Goal: Task Accomplishment & Management: Manage account settings

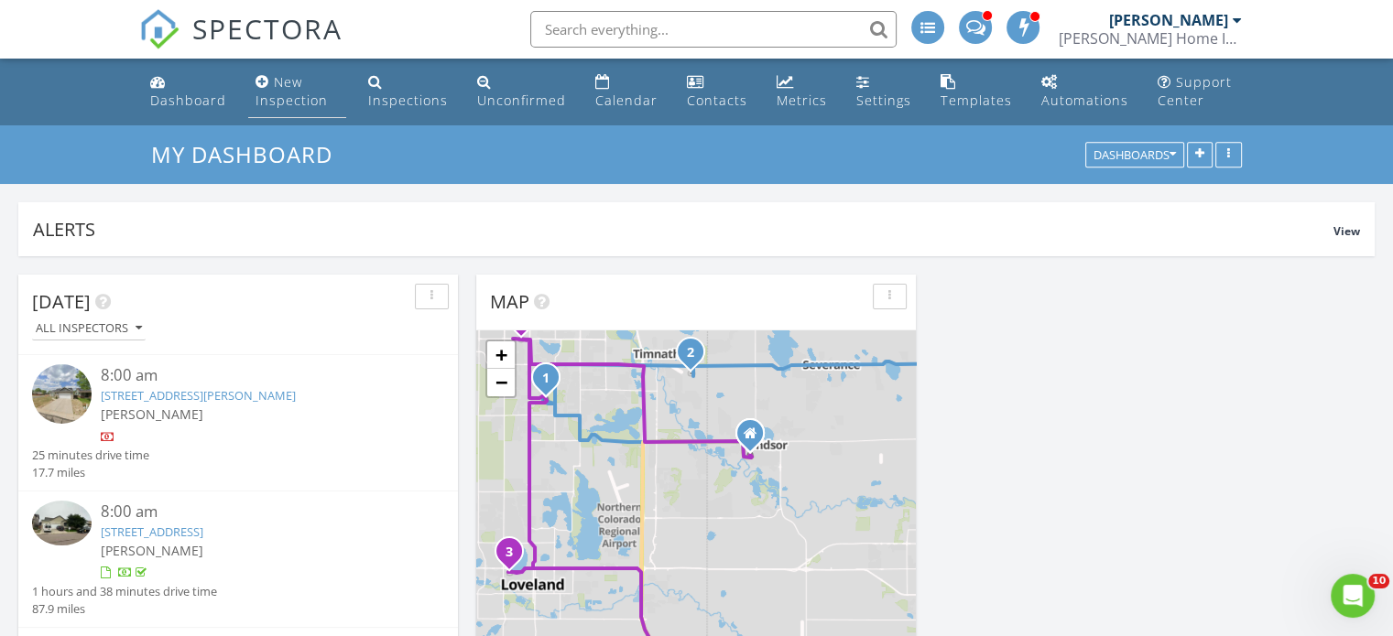
click at [289, 89] on div "New Inspection" at bounding box center [291, 91] width 72 height 36
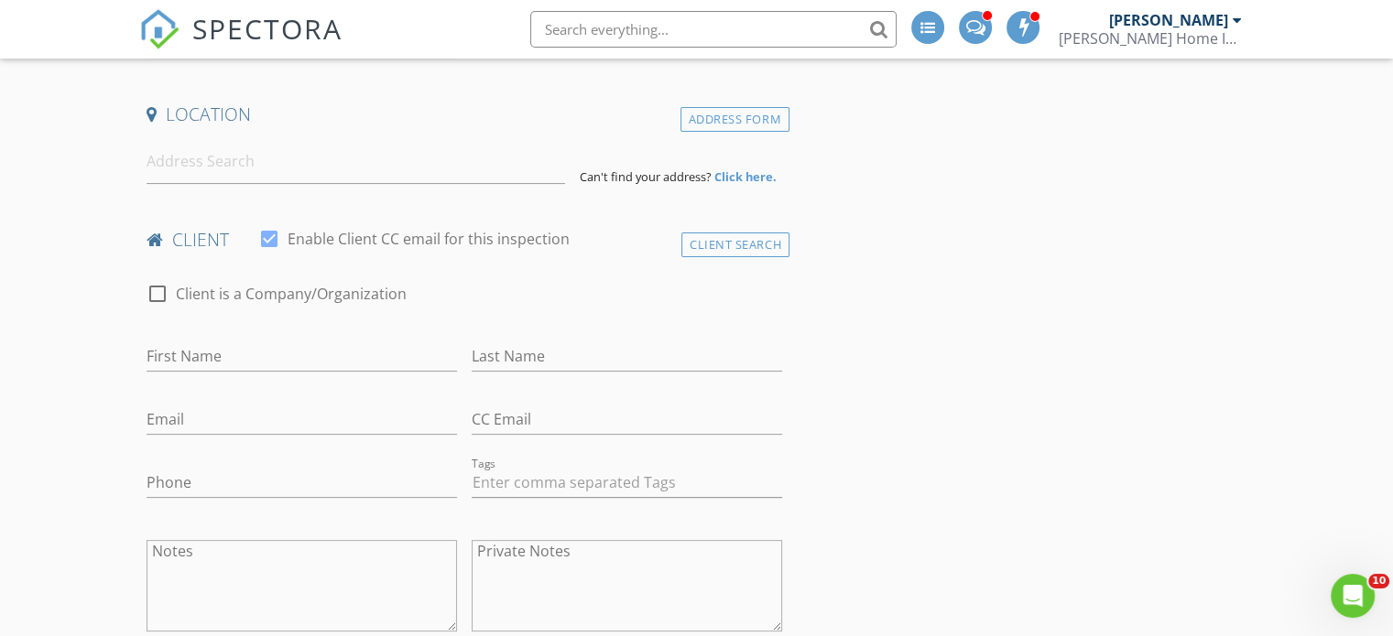
scroll to position [366, 0]
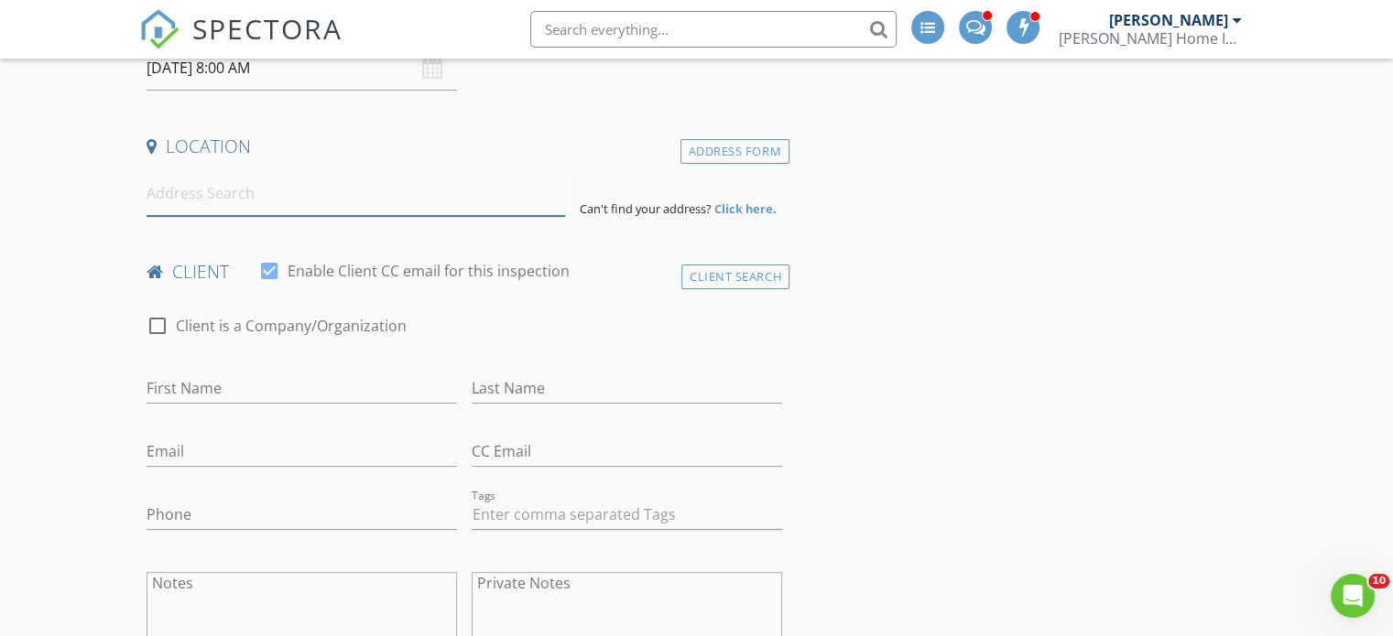
click at [273, 198] on input at bounding box center [356, 193] width 418 height 45
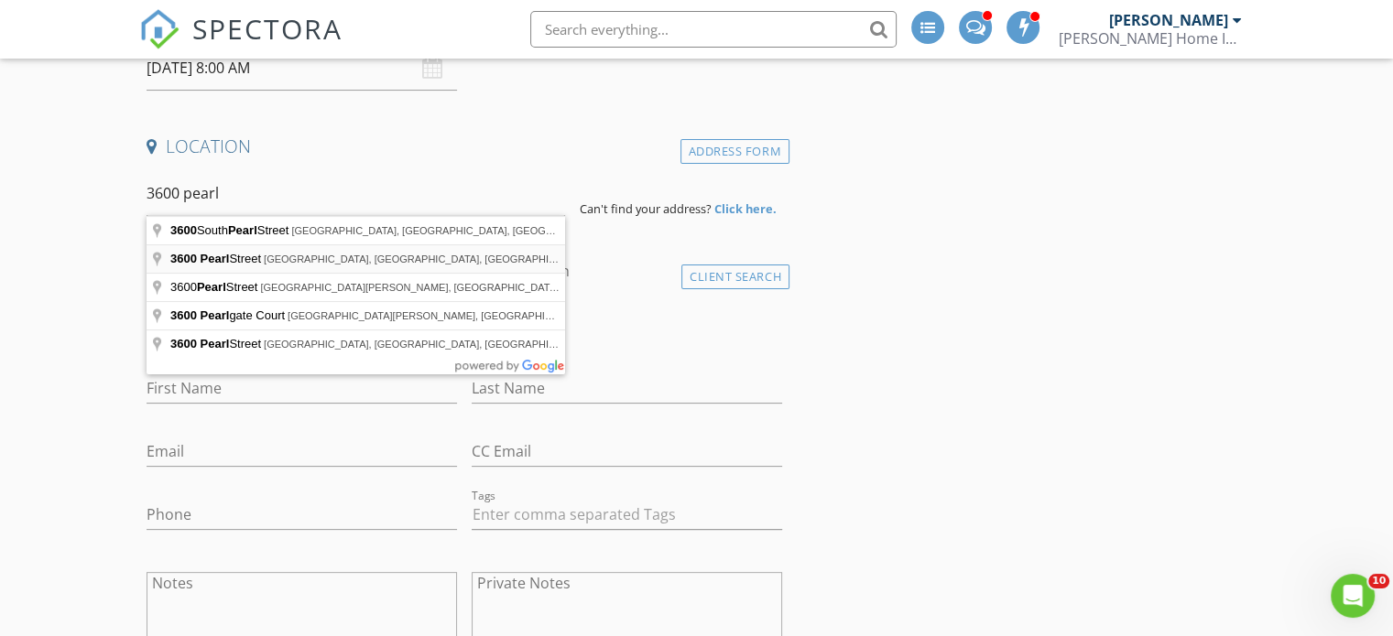
type input "3600 Pearl Street, Boulder, CO, USA"
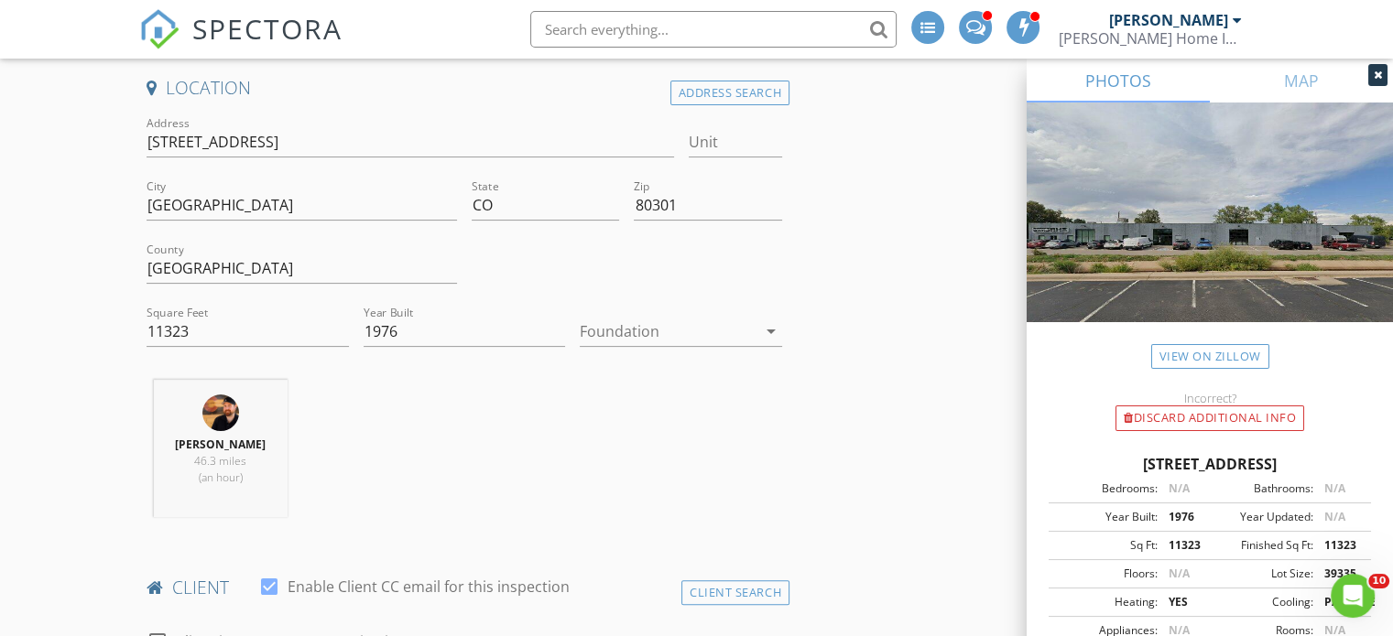
scroll to position [458, 0]
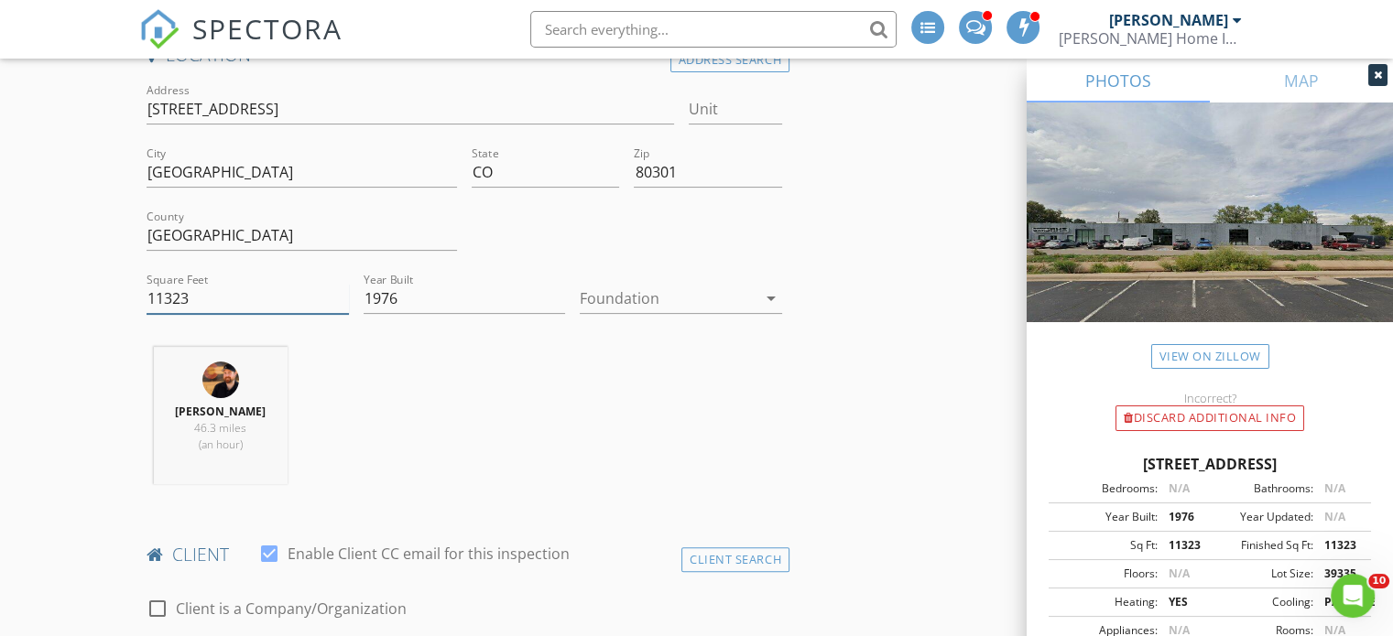
click at [208, 298] on input "11323" at bounding box center [248, 299] width 202 height 30
type input "1"
type input "6000"
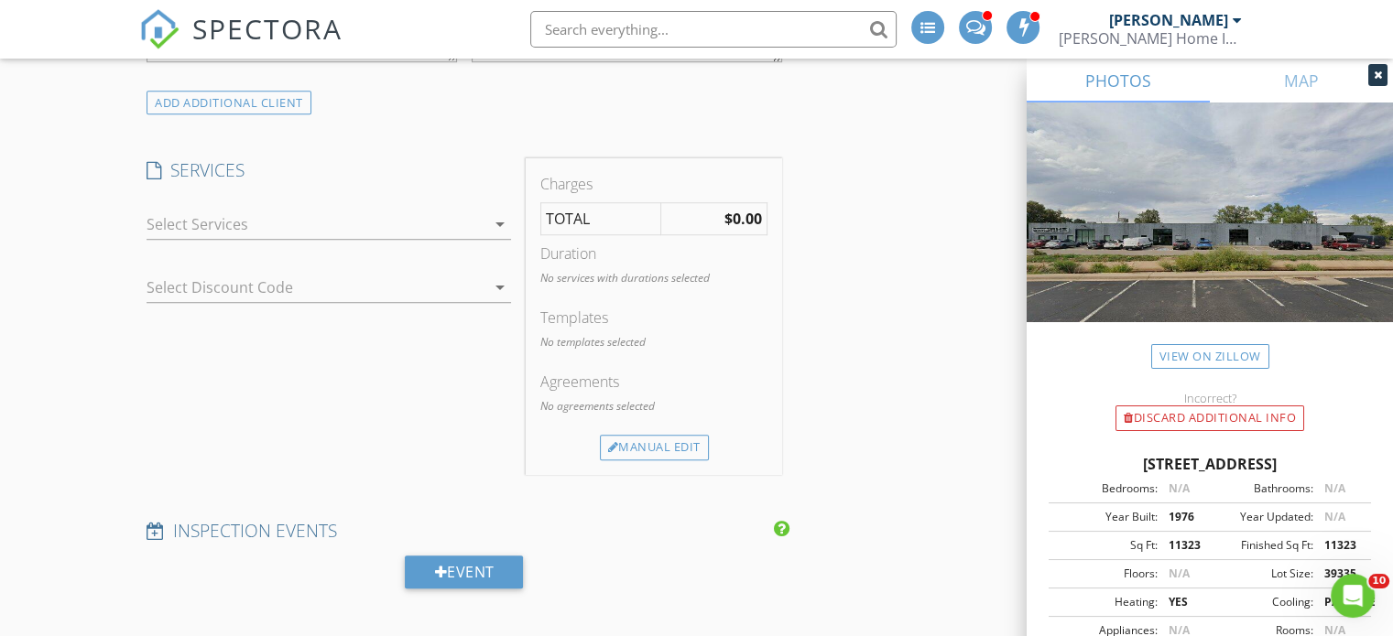
scroll to position [1374, 0]
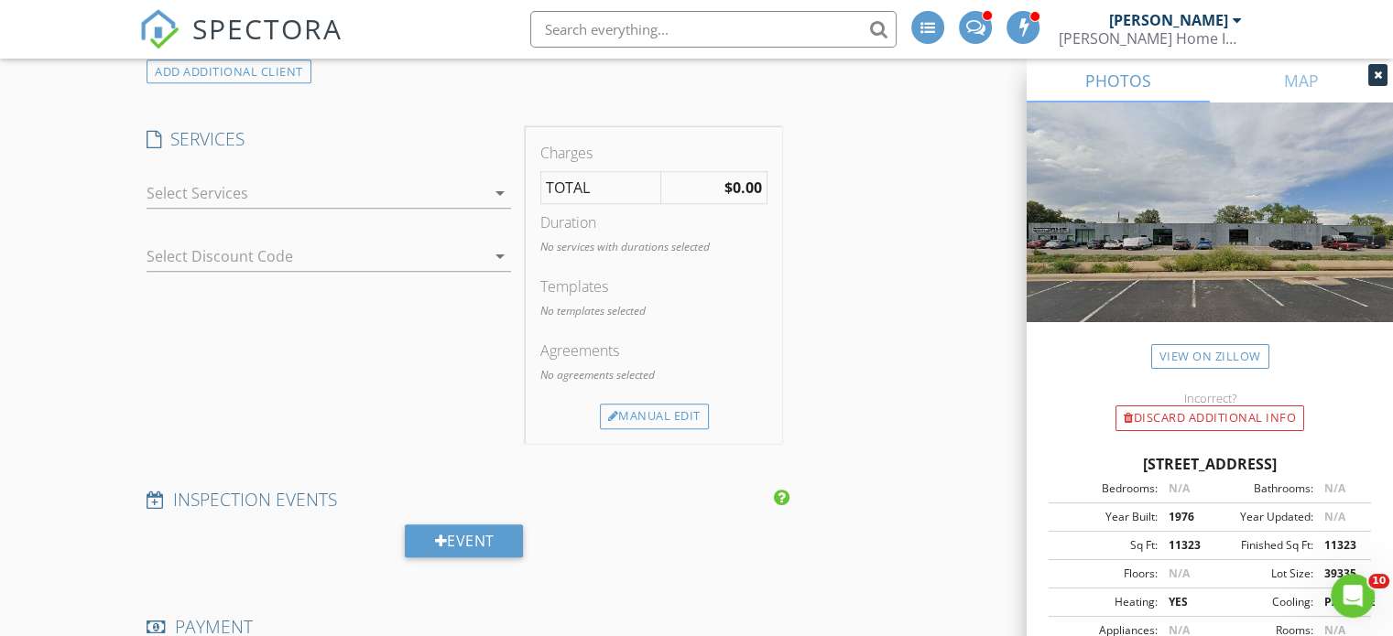
click at [315, 191] on div at bounding box center [316, 193] width 339 height 29
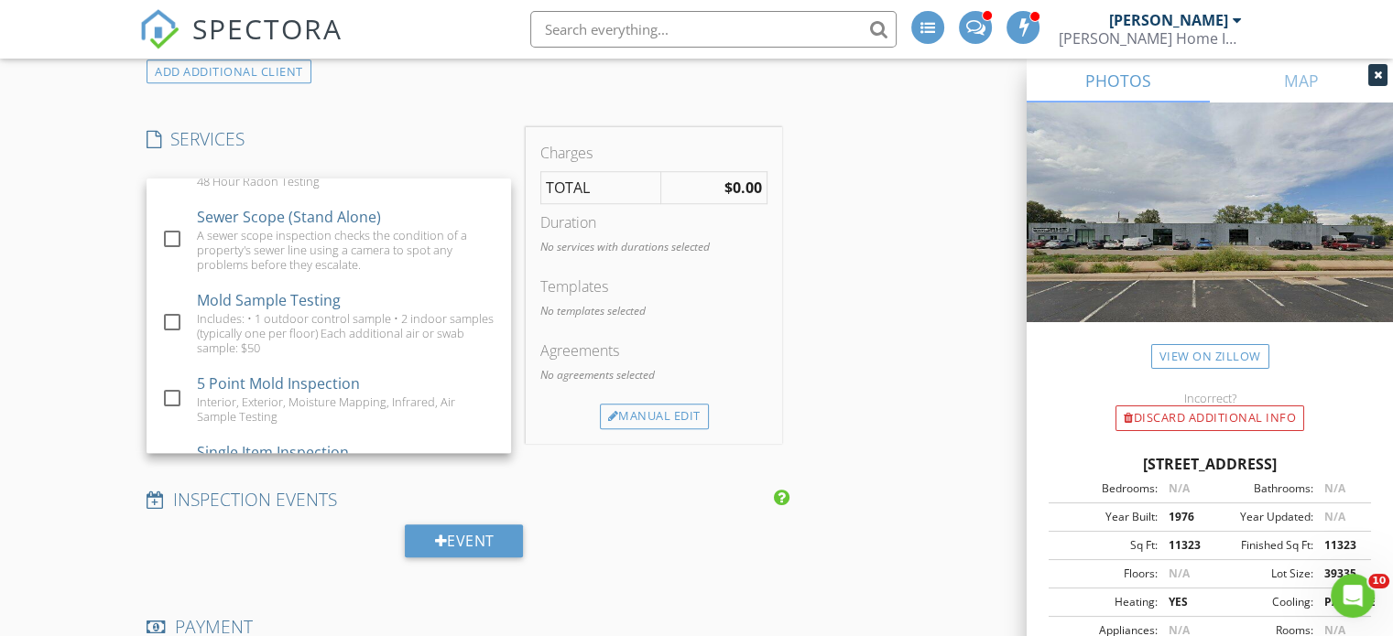
scroll to position [733, 0]
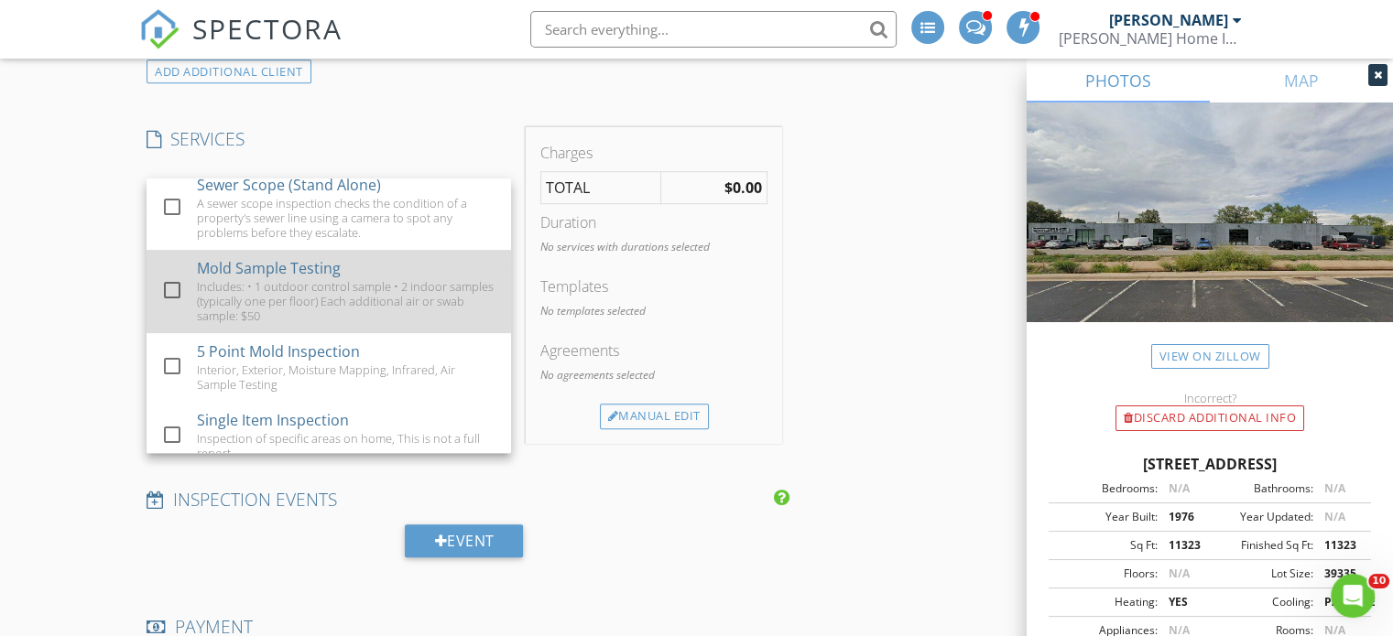
click at [176, 305] on div at bounding box center [172, 290] width 31 height 31
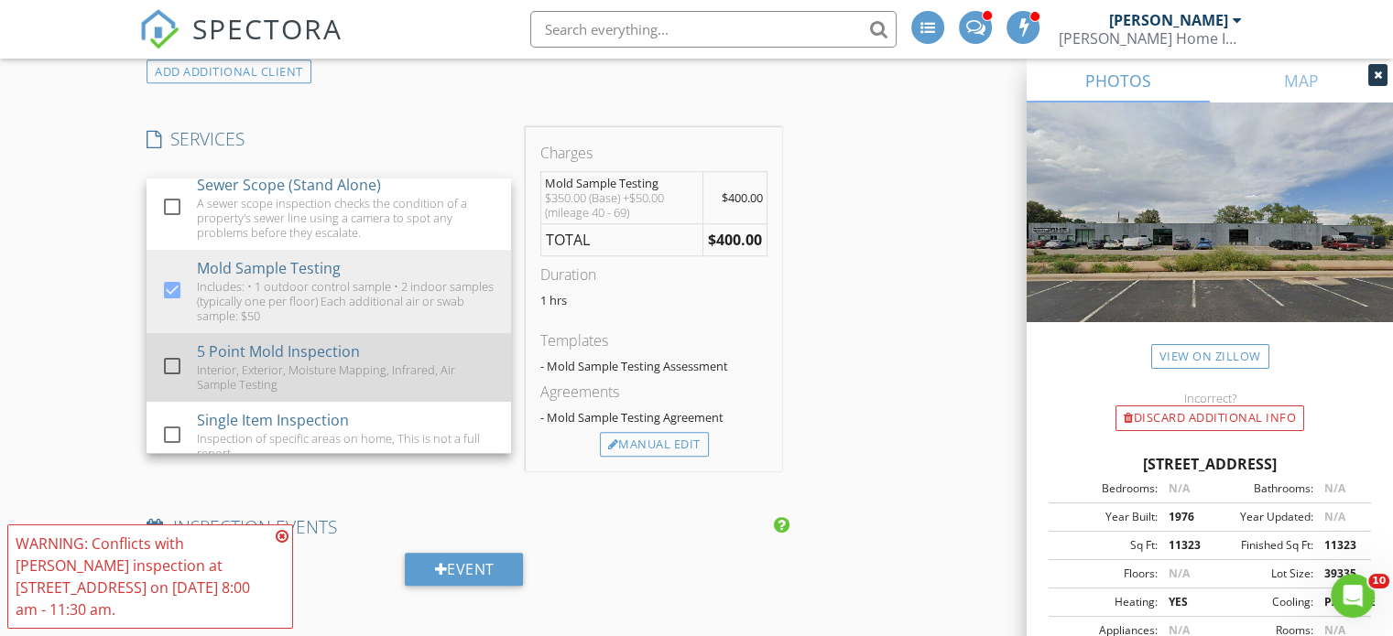
click at [174, 381] on div at bounding box center [172, 366] width 31 height 31
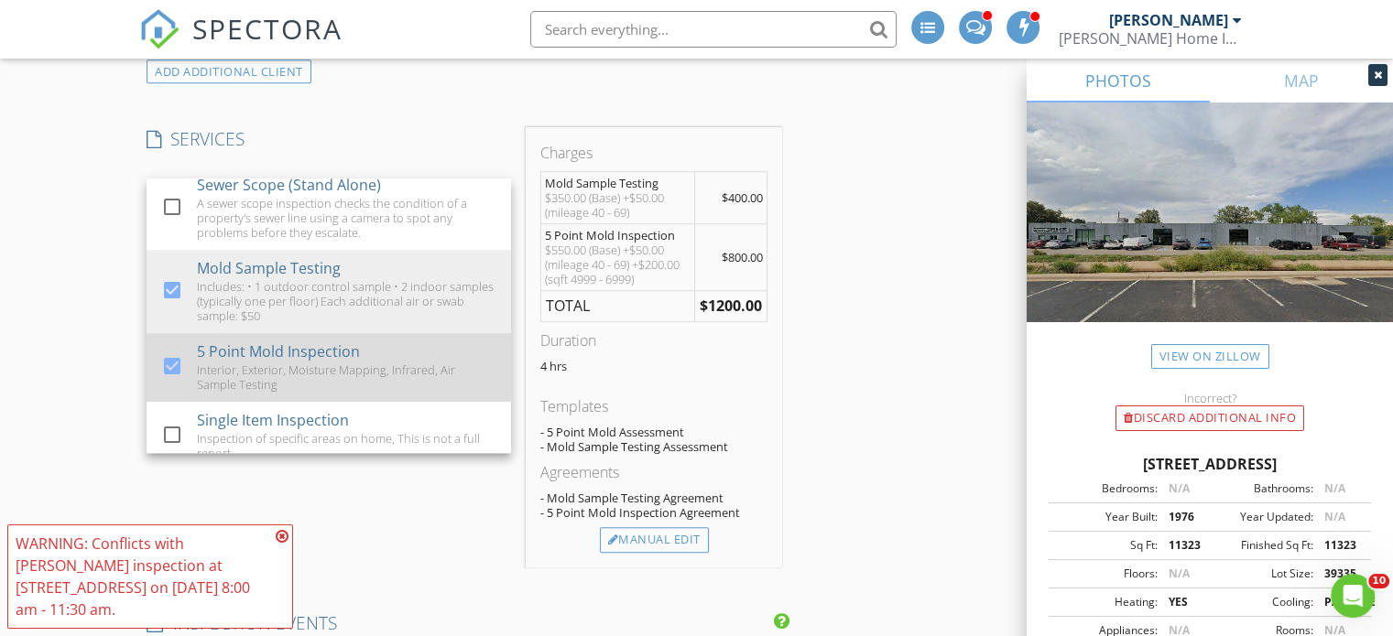
click at [176, 382] on div at bounding box center [172, 366] width 31 height 31
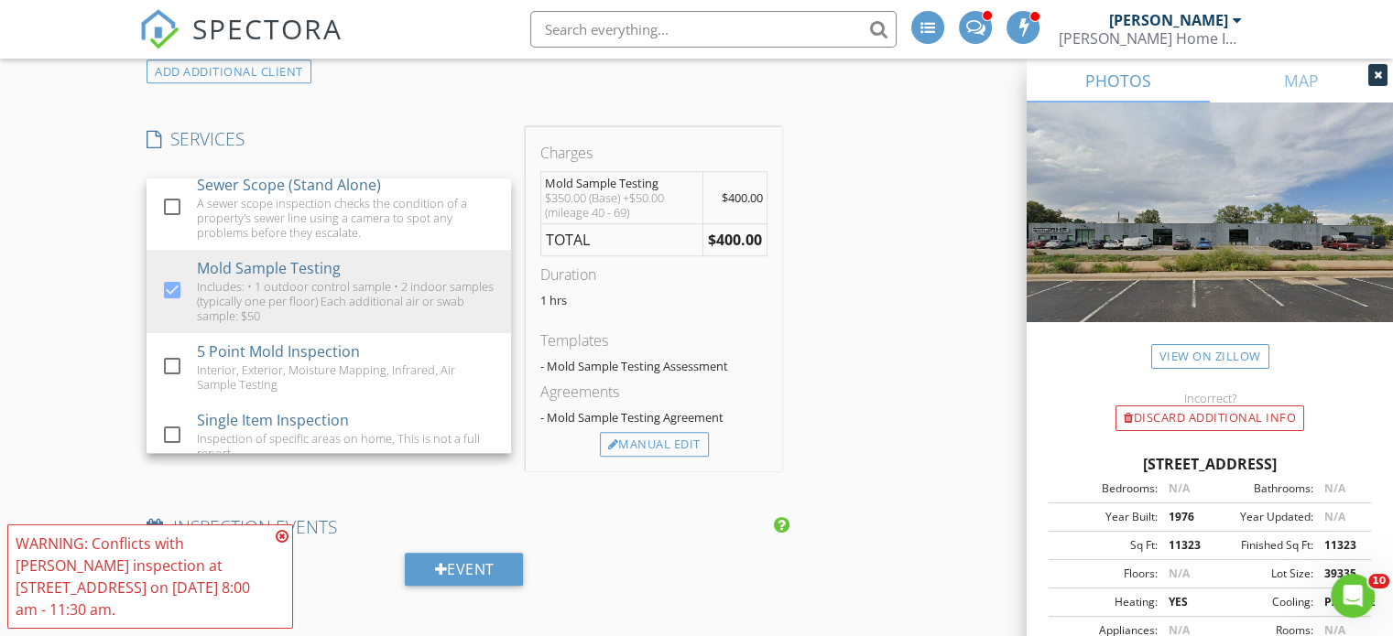
click at [78, 261] on div "New Inspection INSPECTOR(S) check_box Brent Fletcher PRIMARY check_box_outline_…" at bounding box center [696, 539] width 1393 height 3575
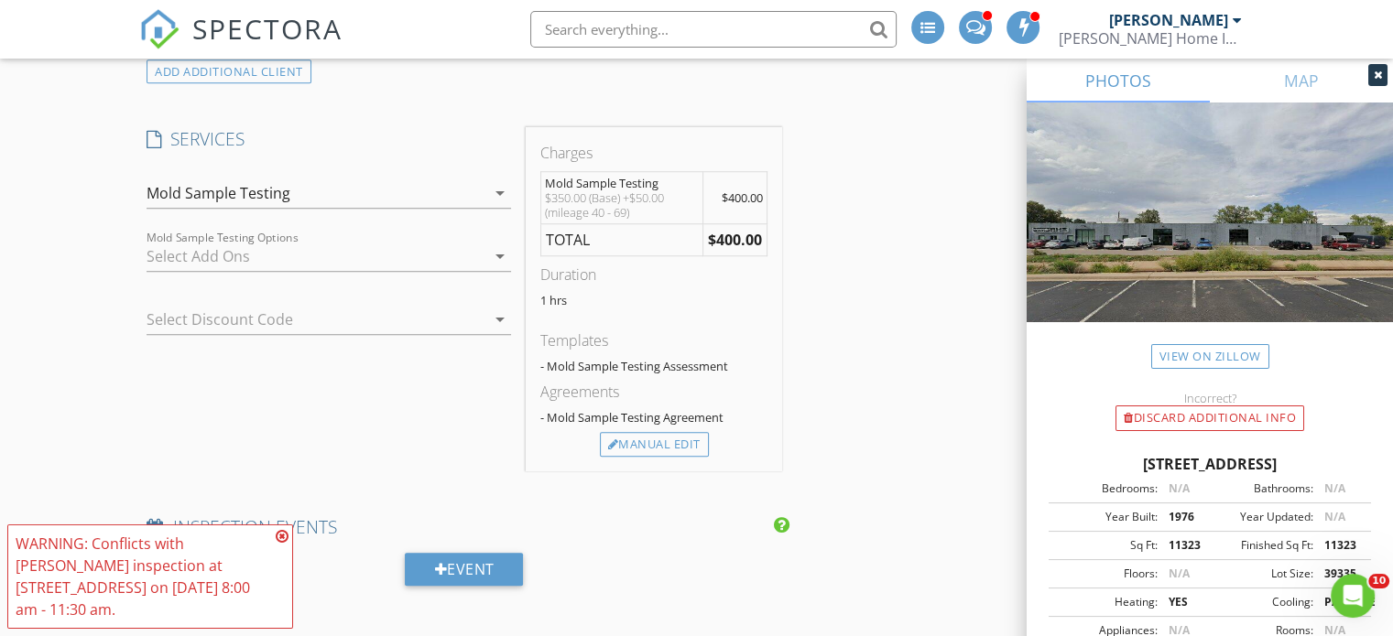
click at [242, 259] on div at bounding box center [316, 256] width 339 height 29
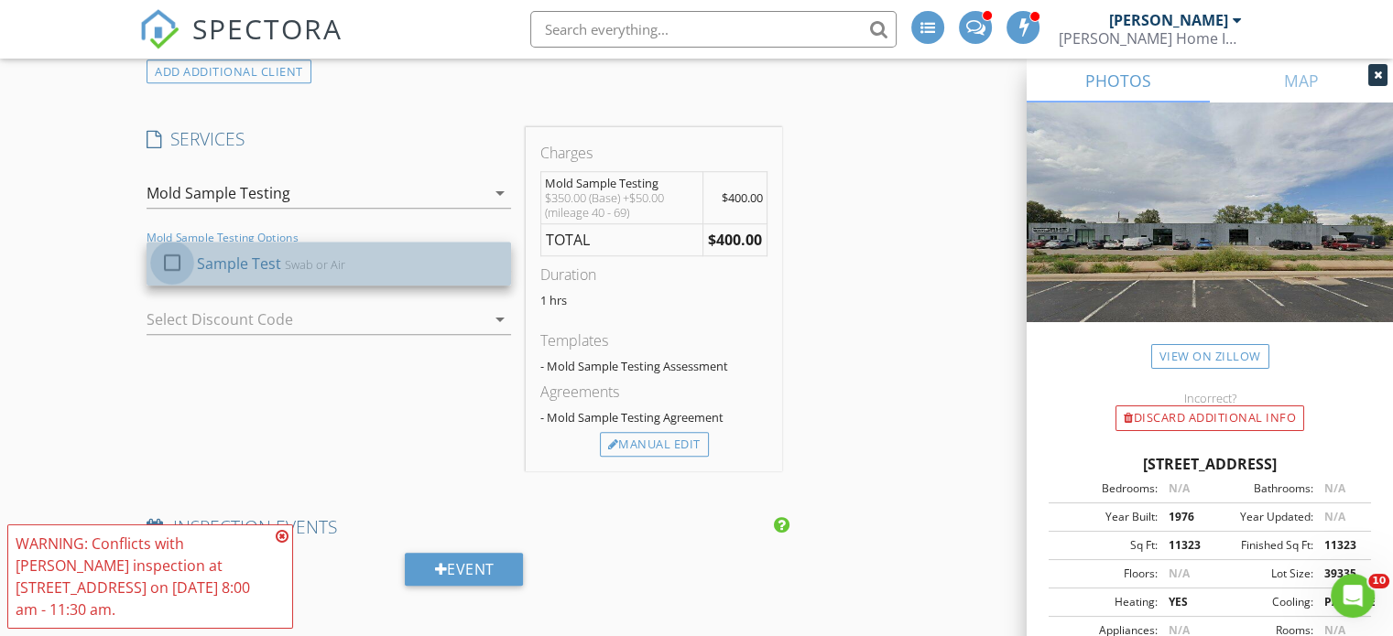
click at [168, 262] on div at bounding box center [172, 262] width 31 height 31
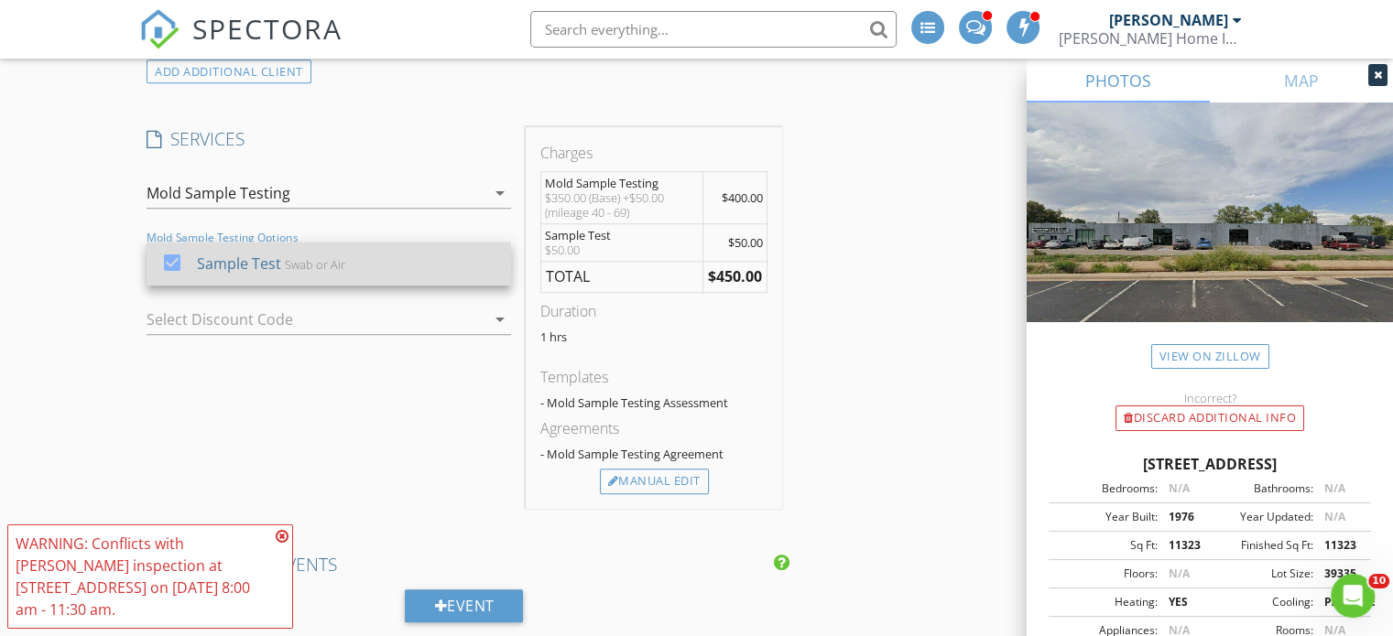
click at [168, 261] on div at bounding box center [172, 262] width 31 height 31
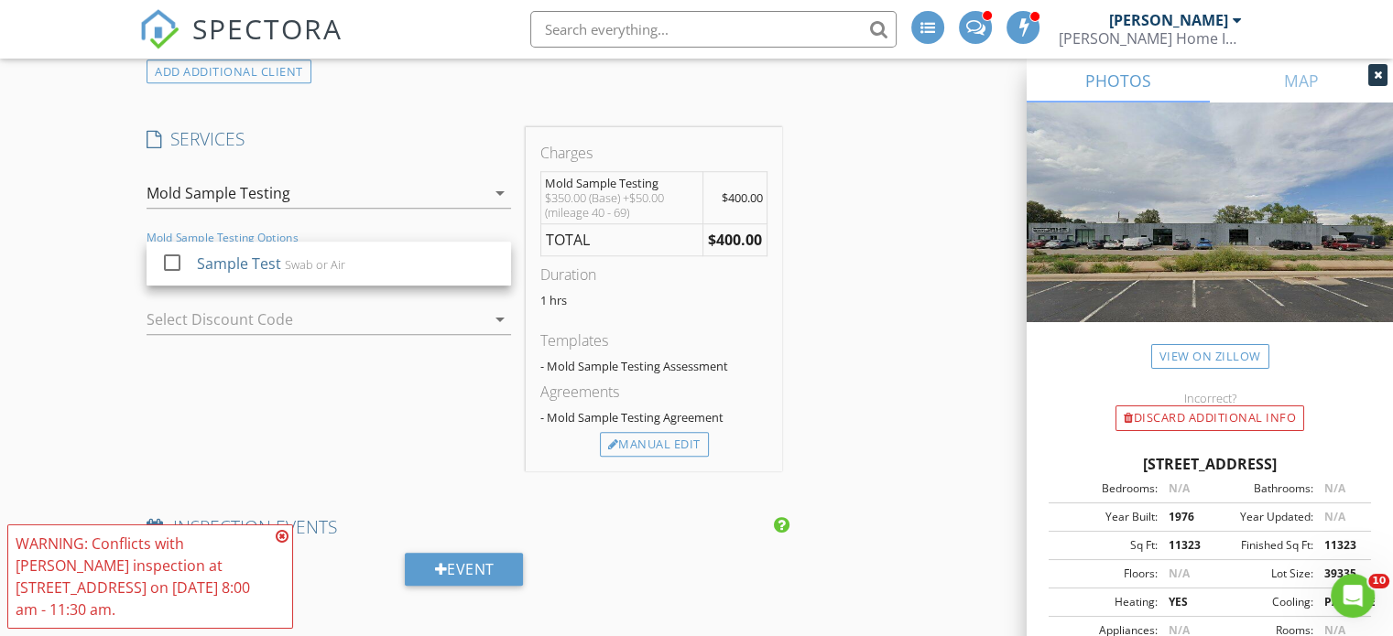
click at [315, 190] on div "Mold Sample Testing" at bounding box center [316, 193] width 339 height 29
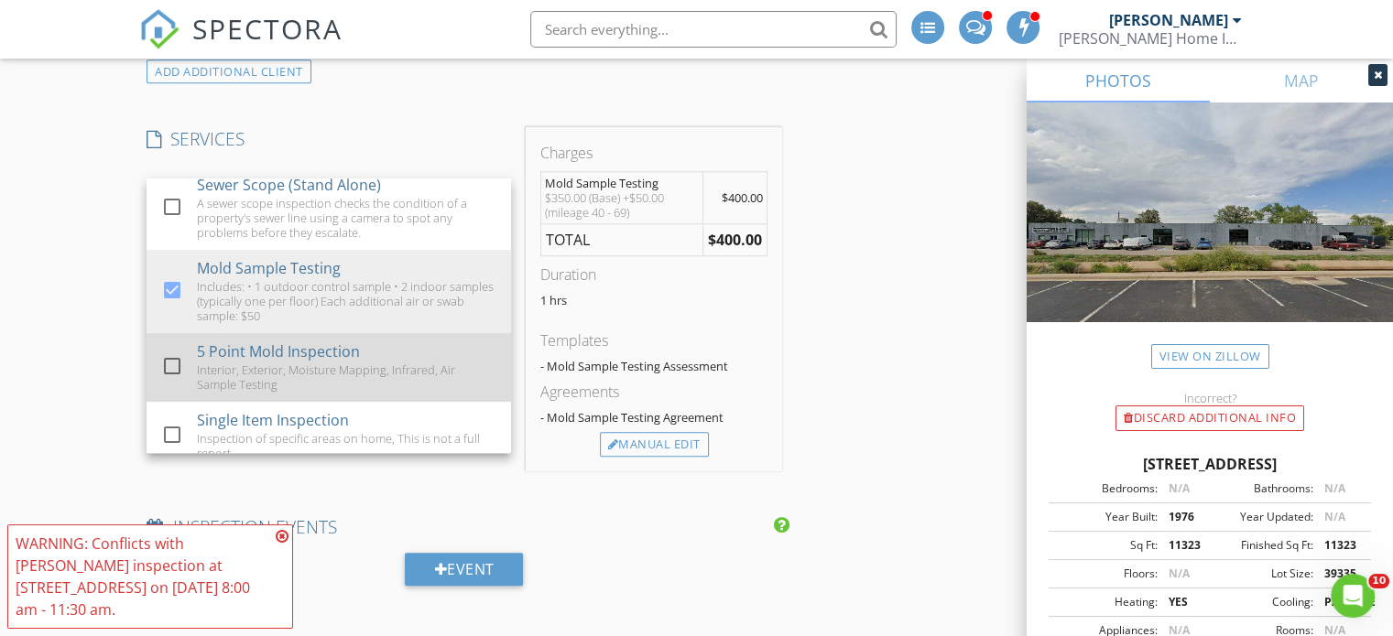
drag, startPoint x: 174, startPoint y: 378, endPoint x: 168, endPoint y: 358, distance: 20.9
click at [173, 378] on div at bounding box center [172, 366] width 31 height 31
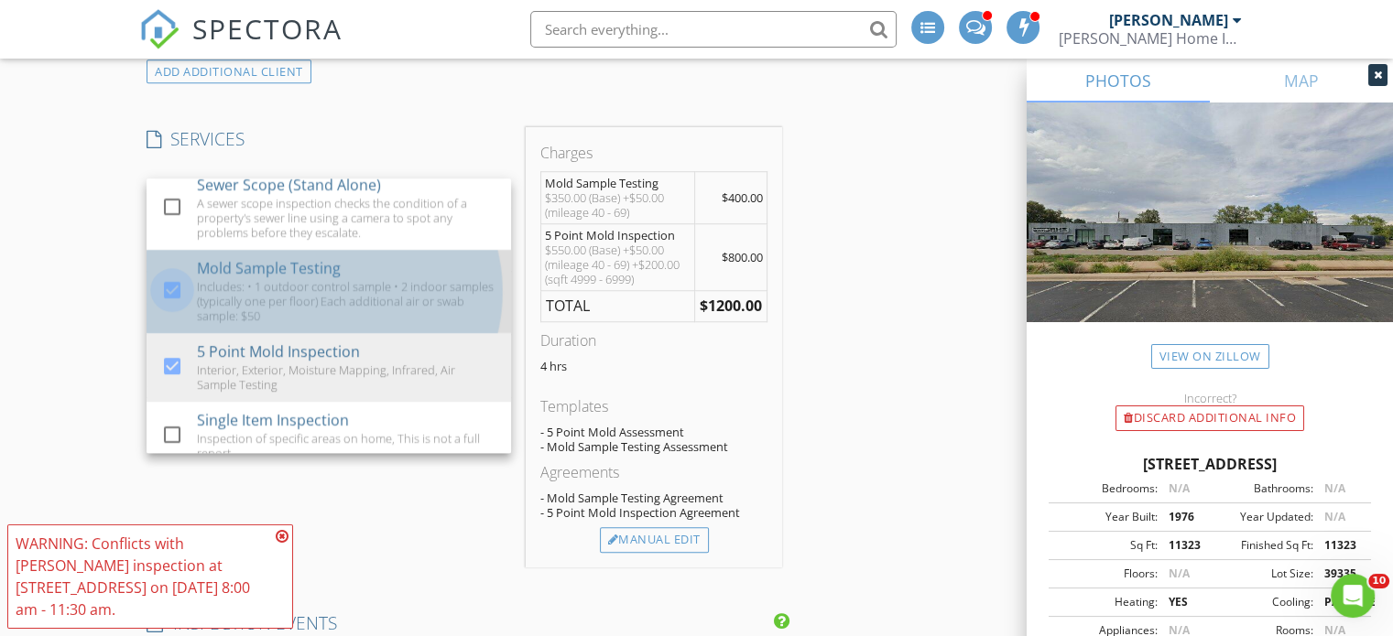
click at [170, 306] on div at bounding box center [172, 290] width 31 height 31
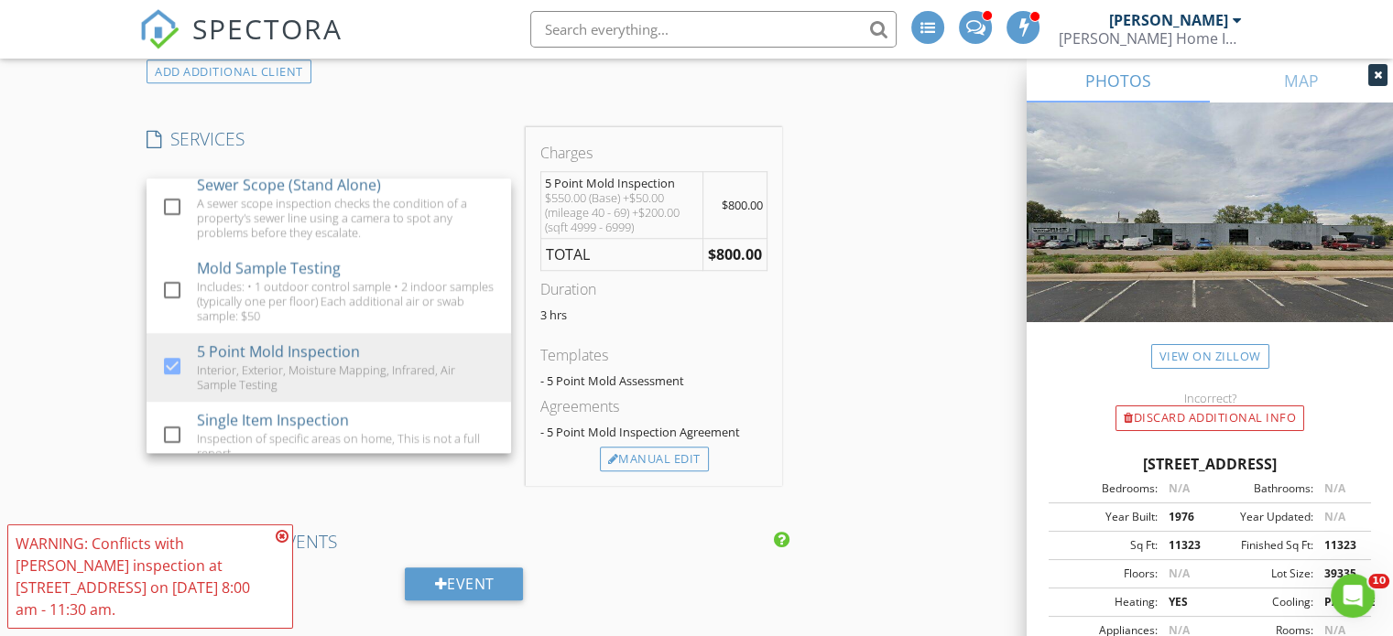
click at [117, 281] on div "New Inspection INSPECTOR(S) check_box Brent Fletcher PRIMARY check_box_outline_…" at bounding box center [696, 547] width 1393 height 3590
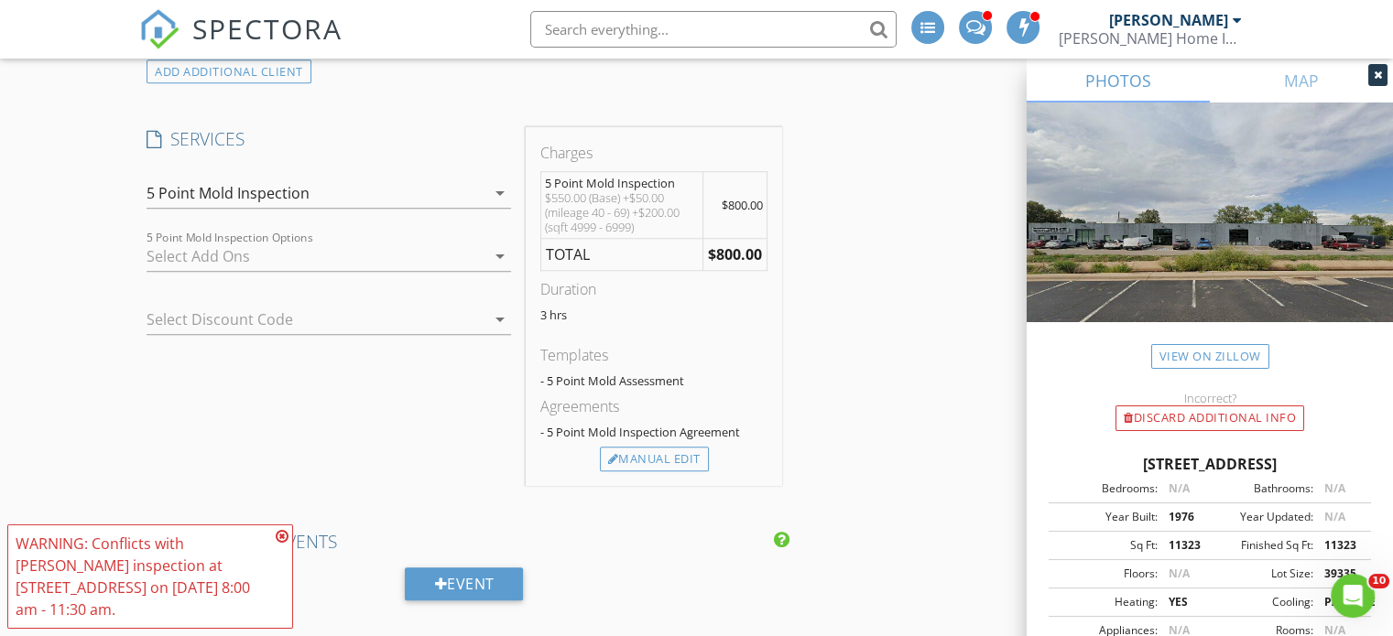
click at [864, 304] on div "INSPECTOR(S) check_box Brent Fletcher PRIMARY check_box_outline_blank John Lock…" at bounding box center [696, 578] width 1114 height 3440
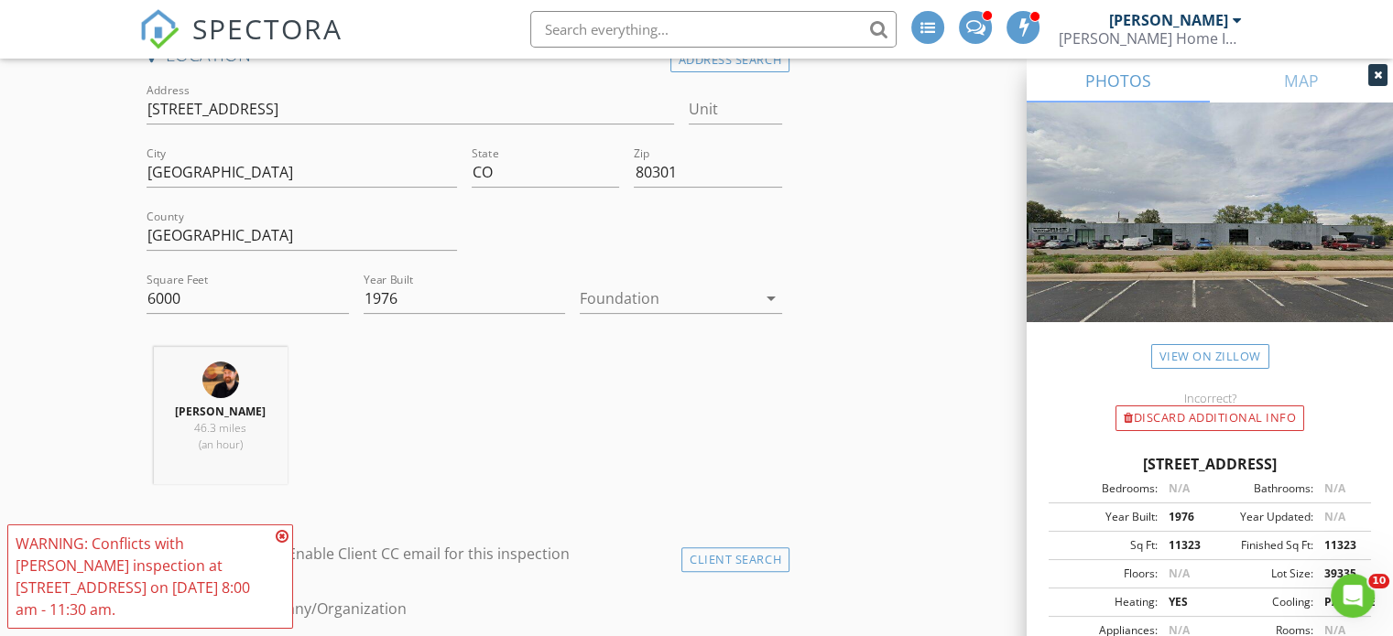
scroll to position [0, 0]
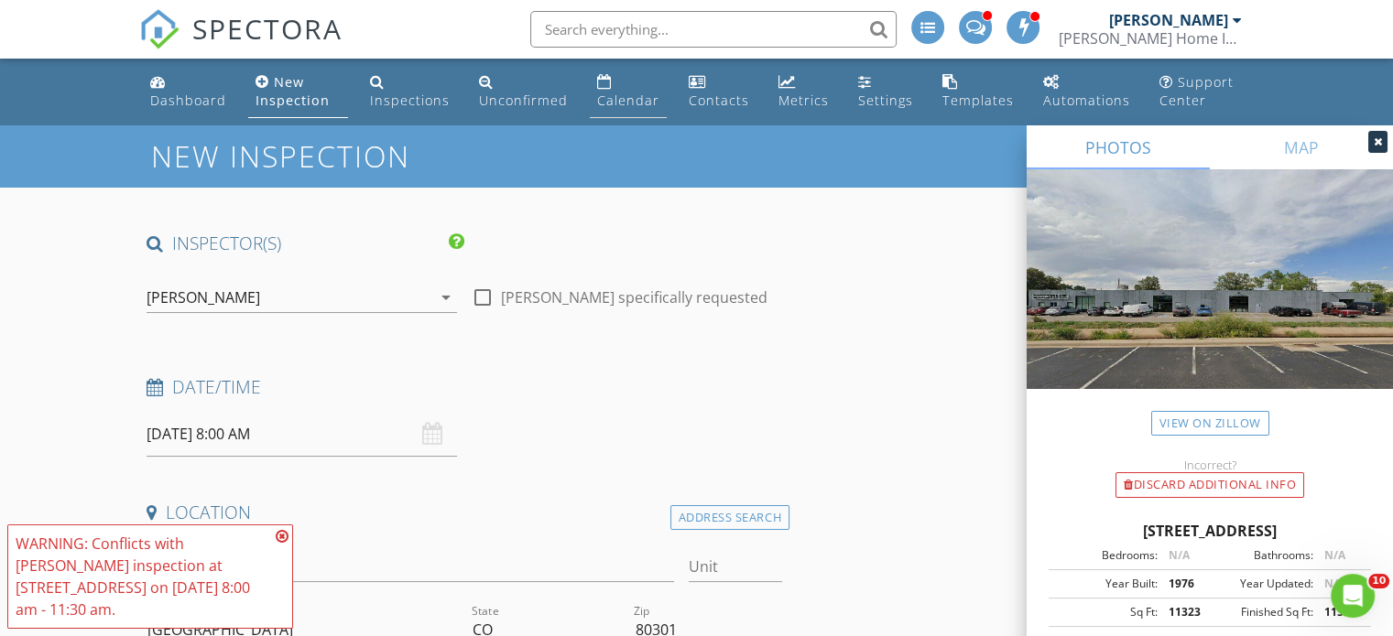
drag, startPoint x: 615, startPoint y: 95, endPoint x: 859, endPoint y: 316, distance: 328.7
click at [616, 95] on div "Calendar" at bounding box center [628, 100] width 62 height 17
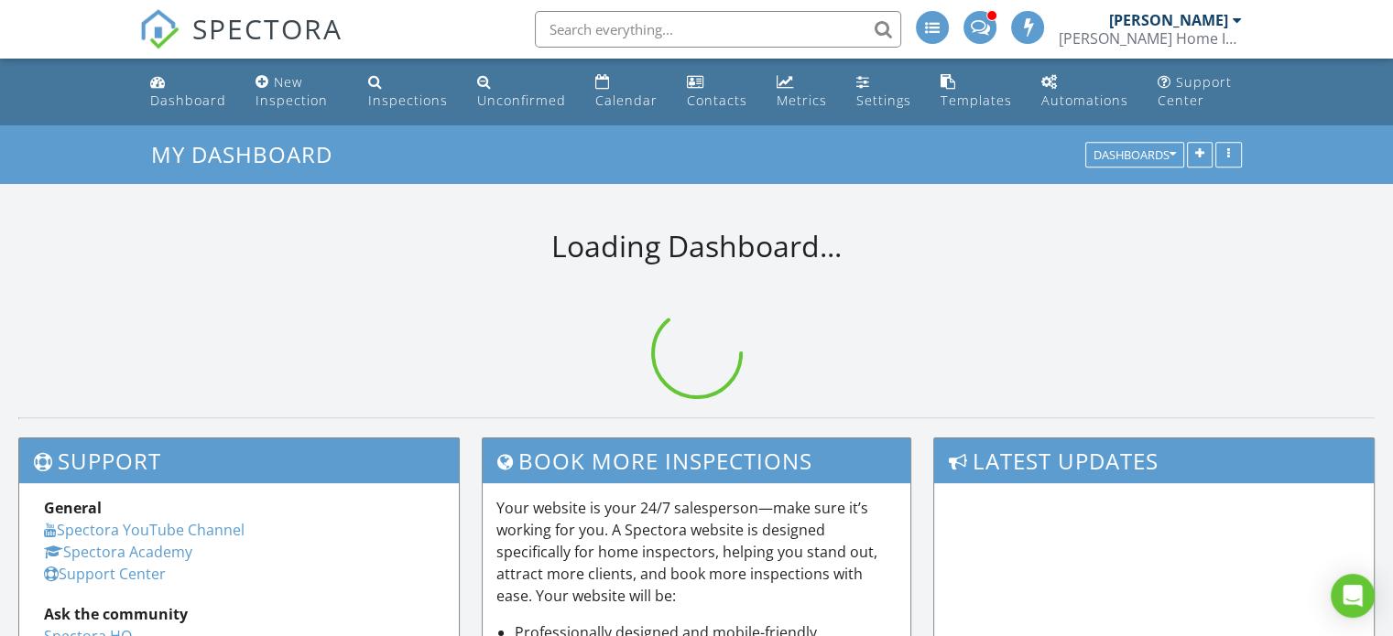
drag, startPoint x: 609, startPoint y: 96, endPoint x: 648, endPoint y: 135, distance: 55.0
click at [609, 96] on div "Calendar" at bounding box center [626, 100] width 62 height 17
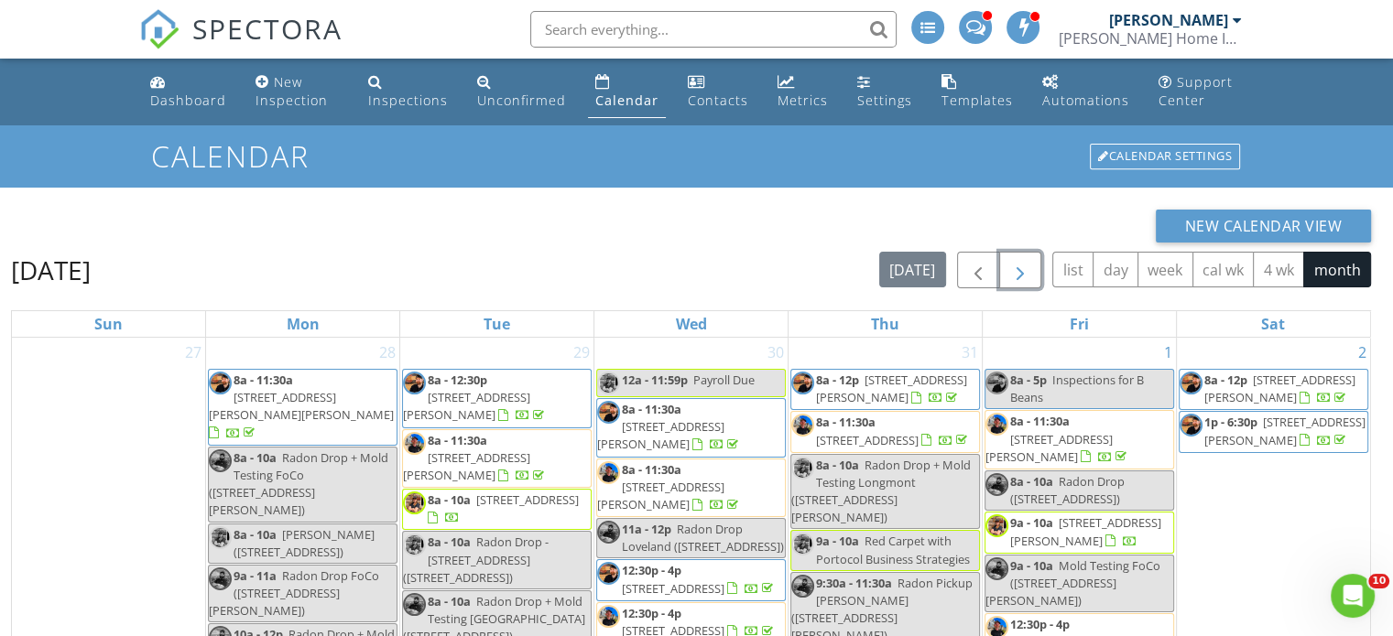
click at [1026, 274] on span "button" at bounding box center [1020, 271] width 22 height 22
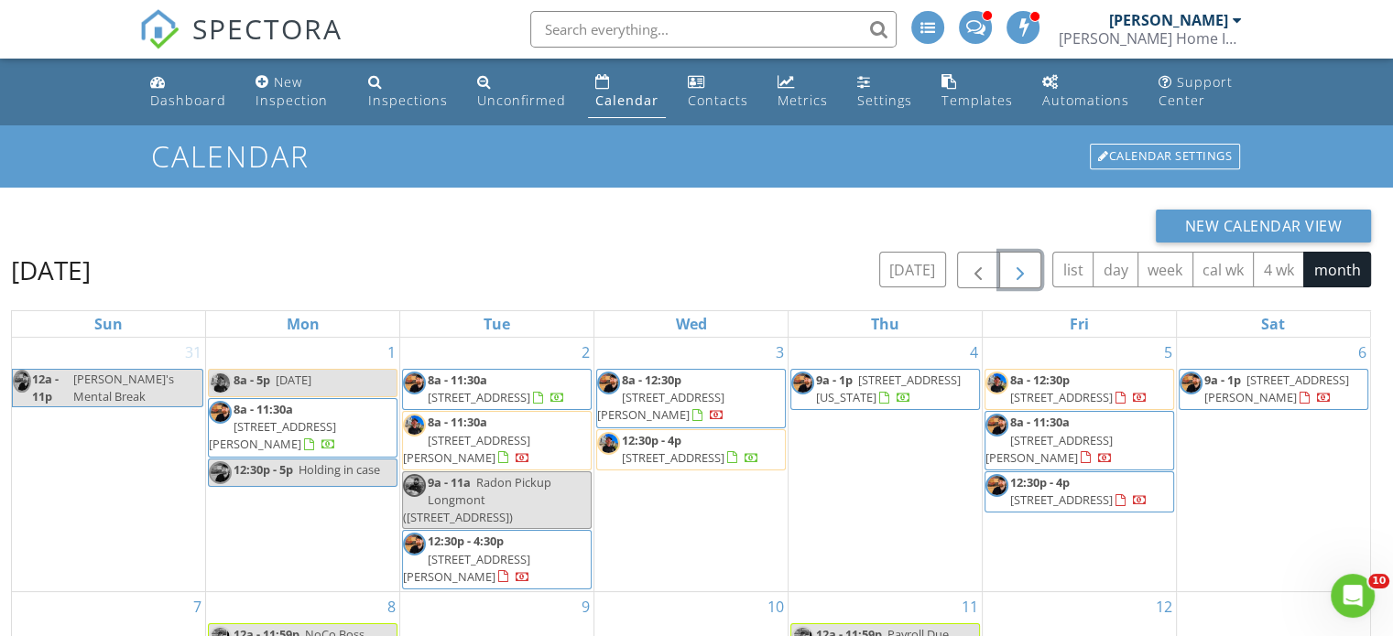
scroll to position [92, 0]
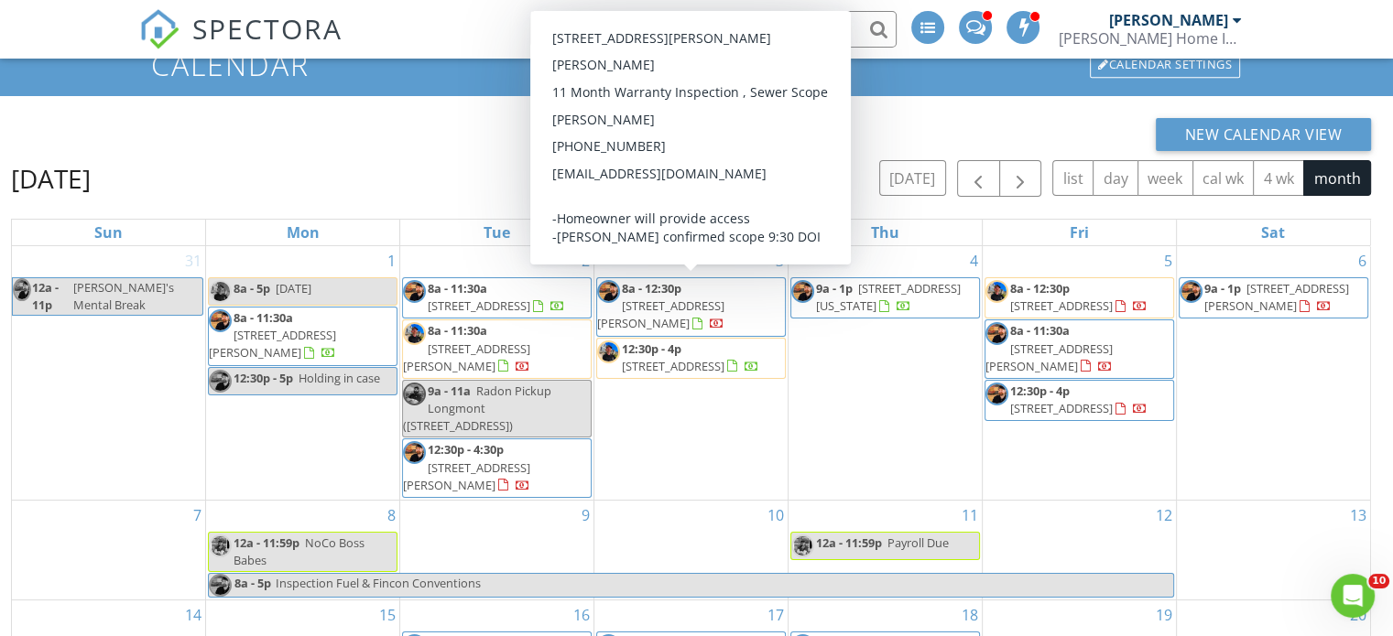
click at [487, 134] on div "New Calendar View" at bounding box center [691, 134] width 1360 height 33
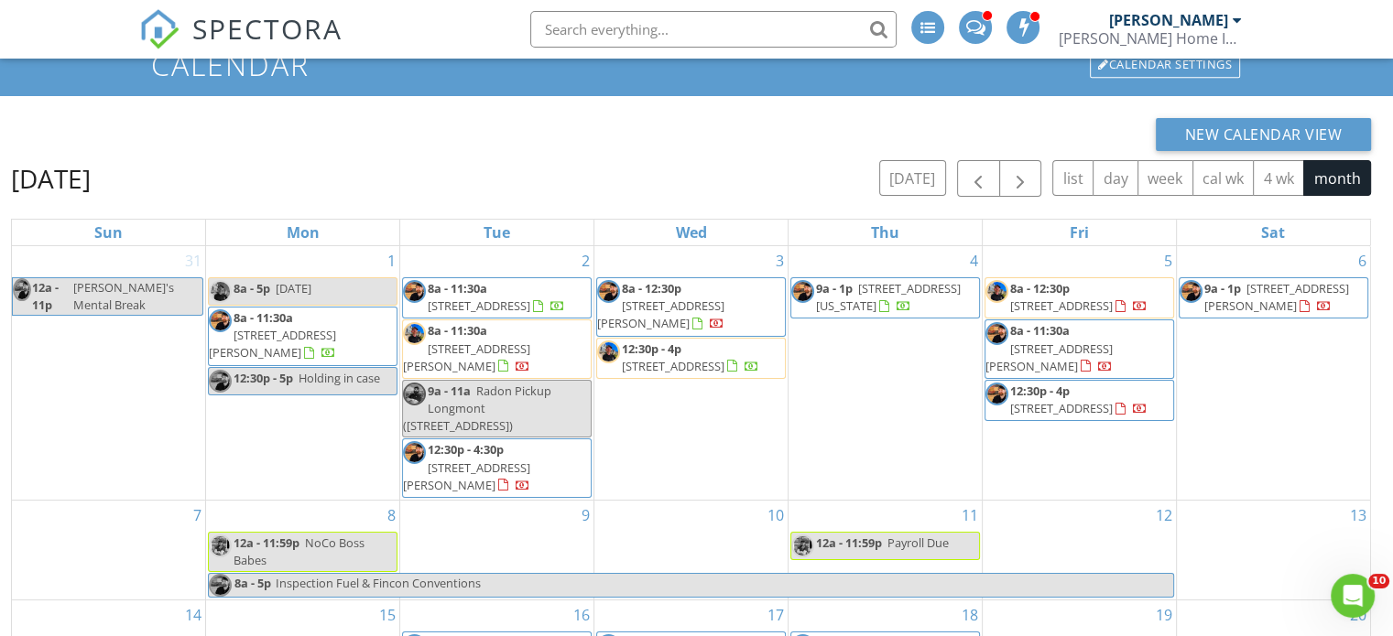
click at [669, 293] on span "8a - 12:30p" at bounding box center [652, 288] width 60 height 16
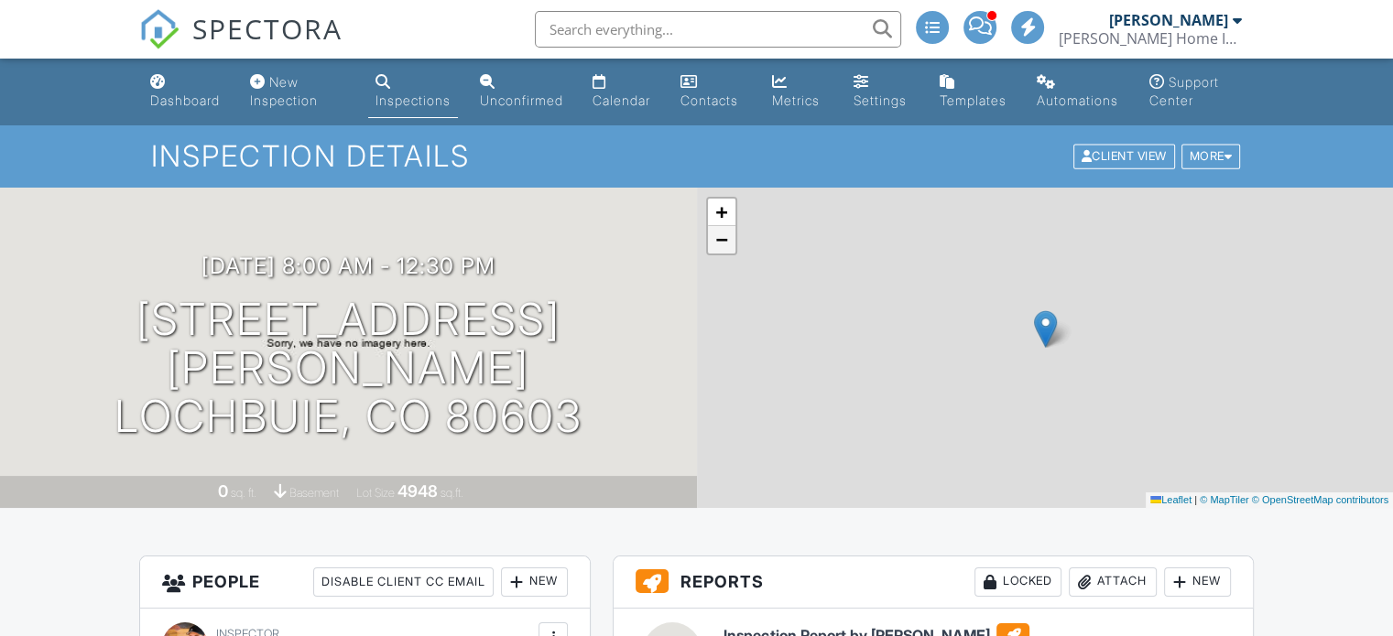
click at [723, 244] on span "−" at bounding box center [721, 239] width 12 height 23
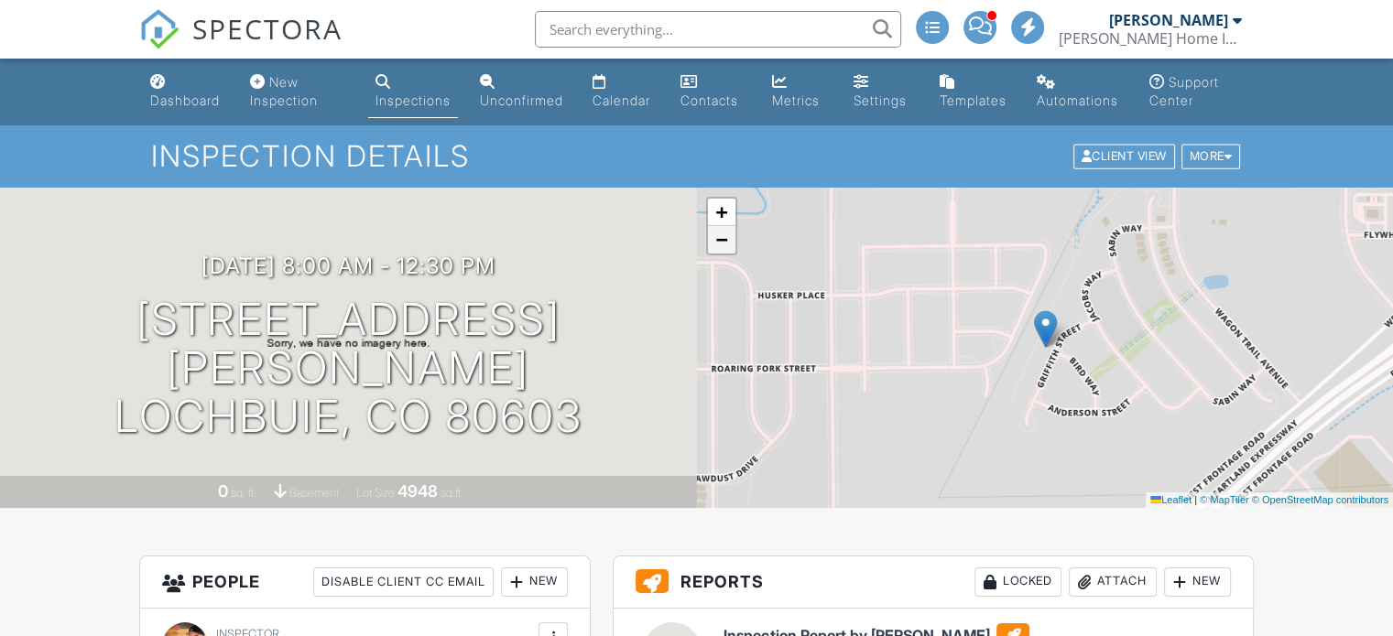
click at [723, 244] on span "−" at bounding box center [721, 239] width 12 height 23
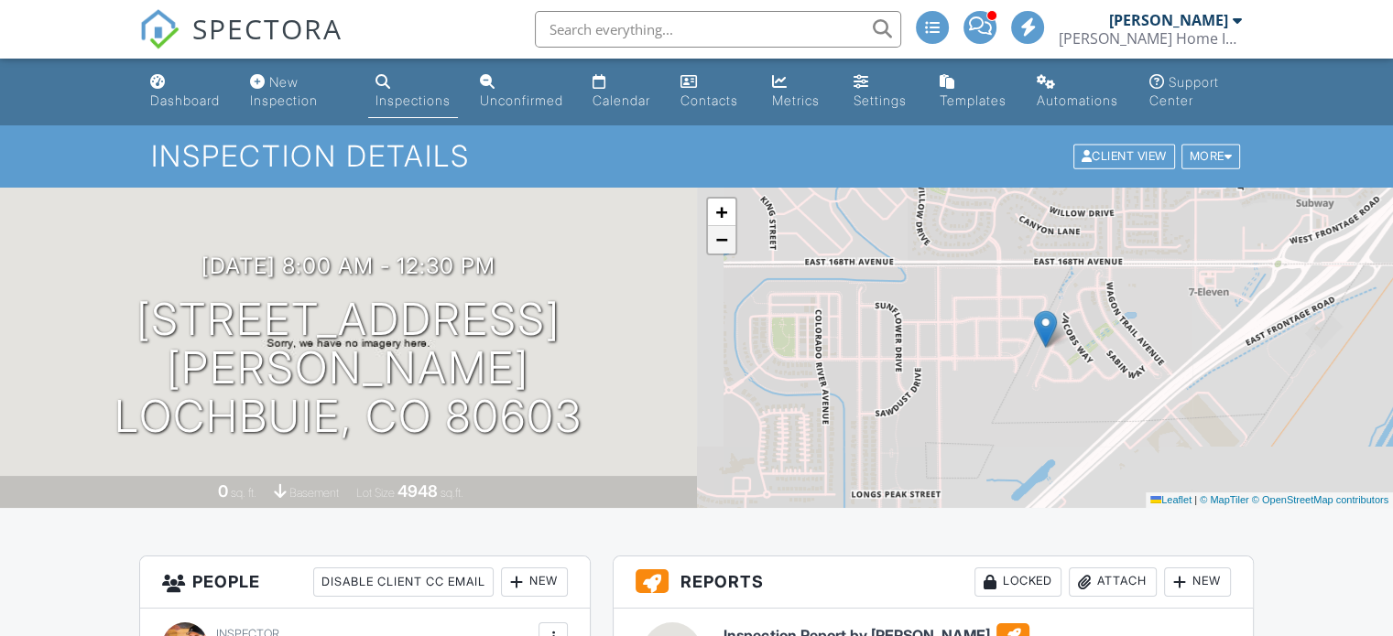
click at [723, 244] on span "−" at bounding box center [721, 239] width 12 height 23
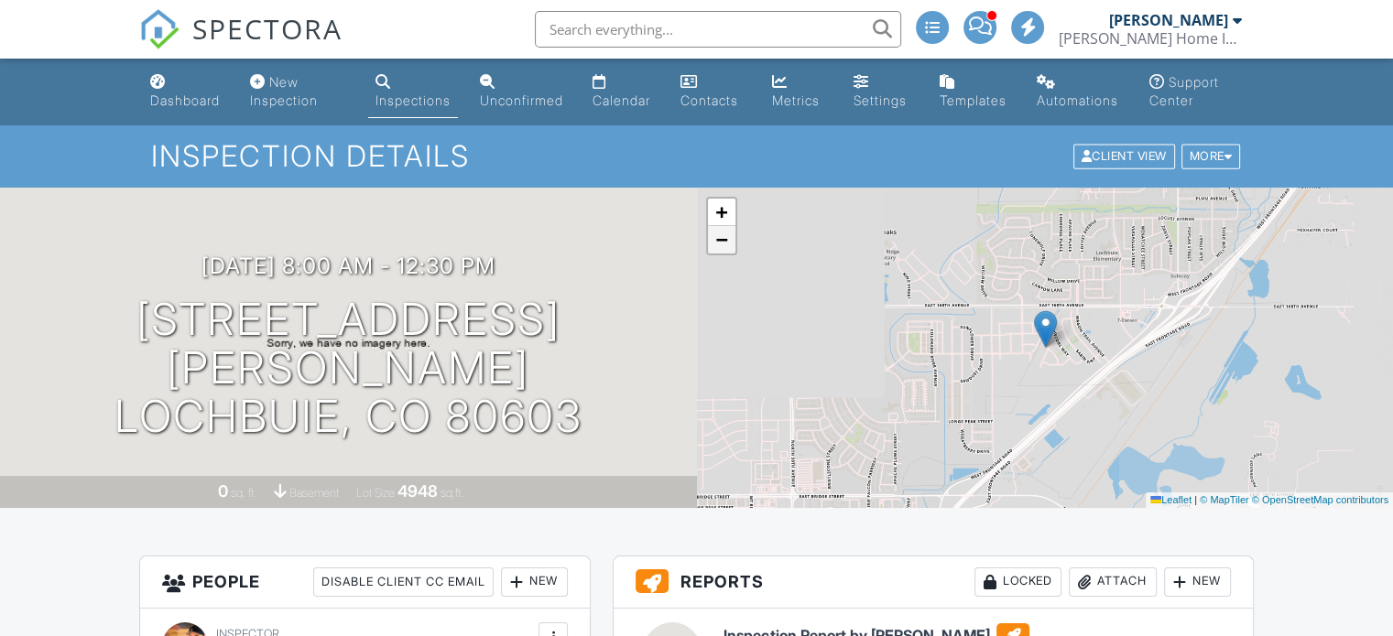
click at [723, 244] on span "−" at bounding box center [721, 239] width 12 height 23
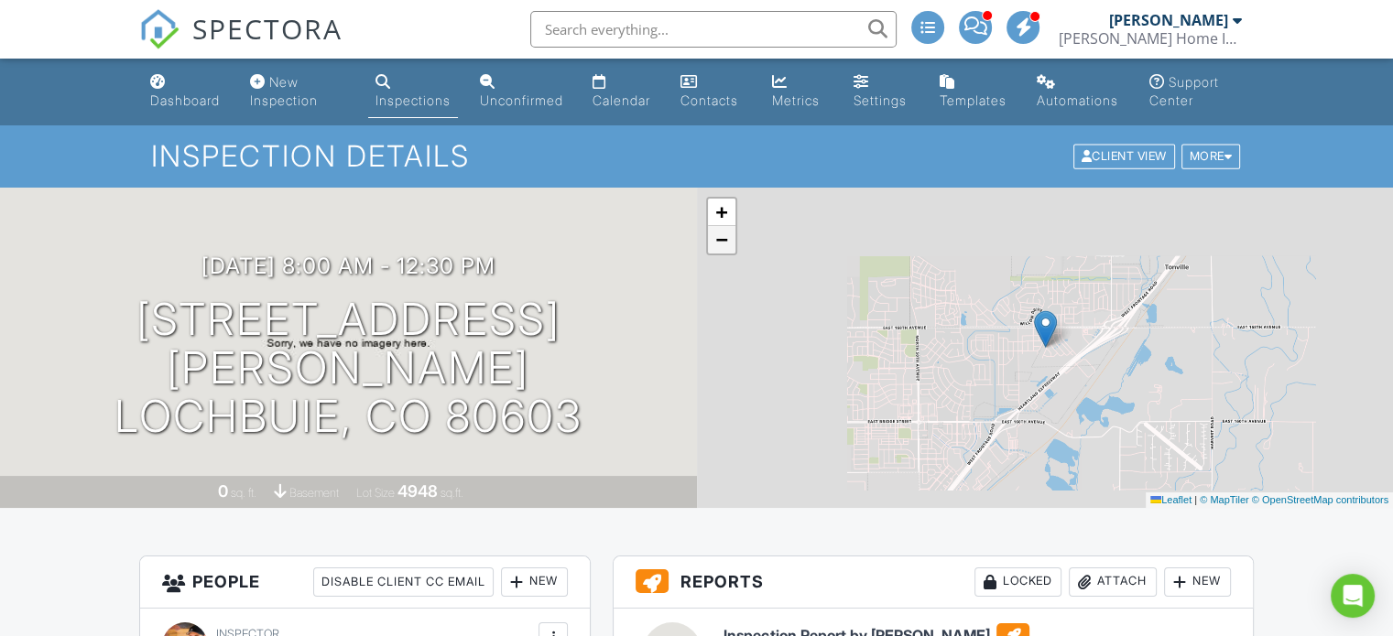
click at [723, 244] on span "−" at bounding box center [721, 239] width 12 height 23
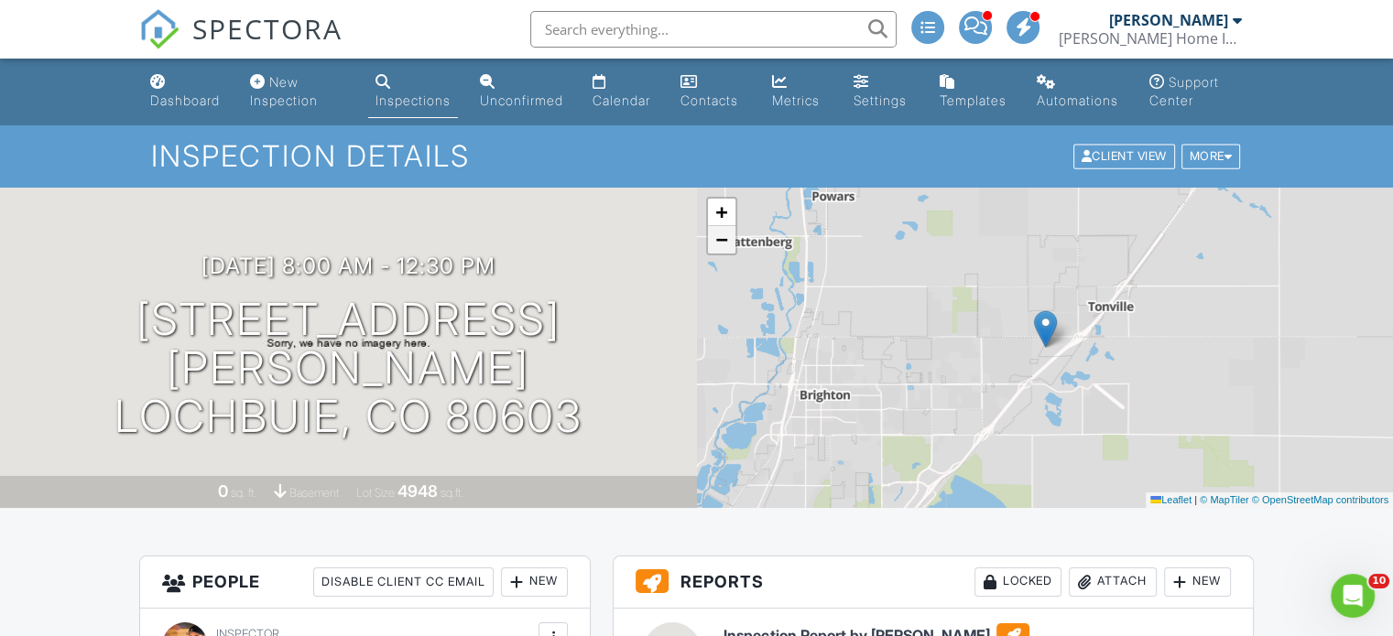
click at [723, 244] on span "−" at bounding box center [721, 239] width 12 height 23
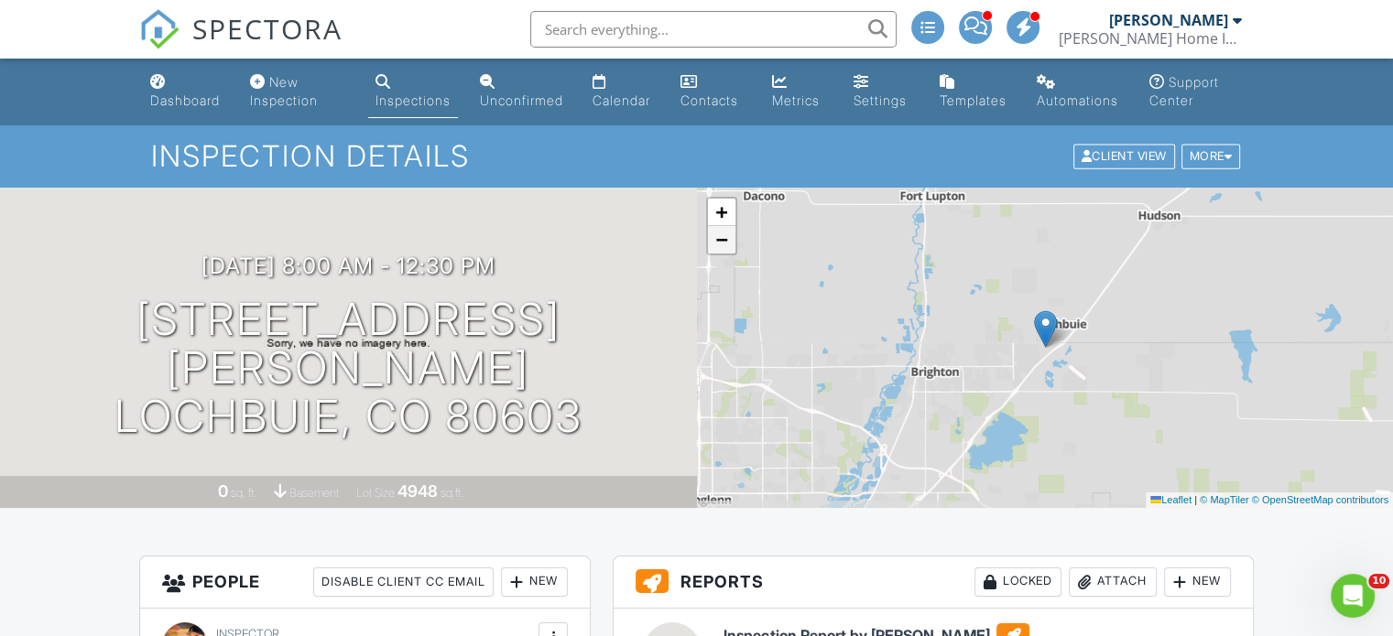
click at [723, 244] on span "−" at bounding box center [721, 239] width 12 height 23
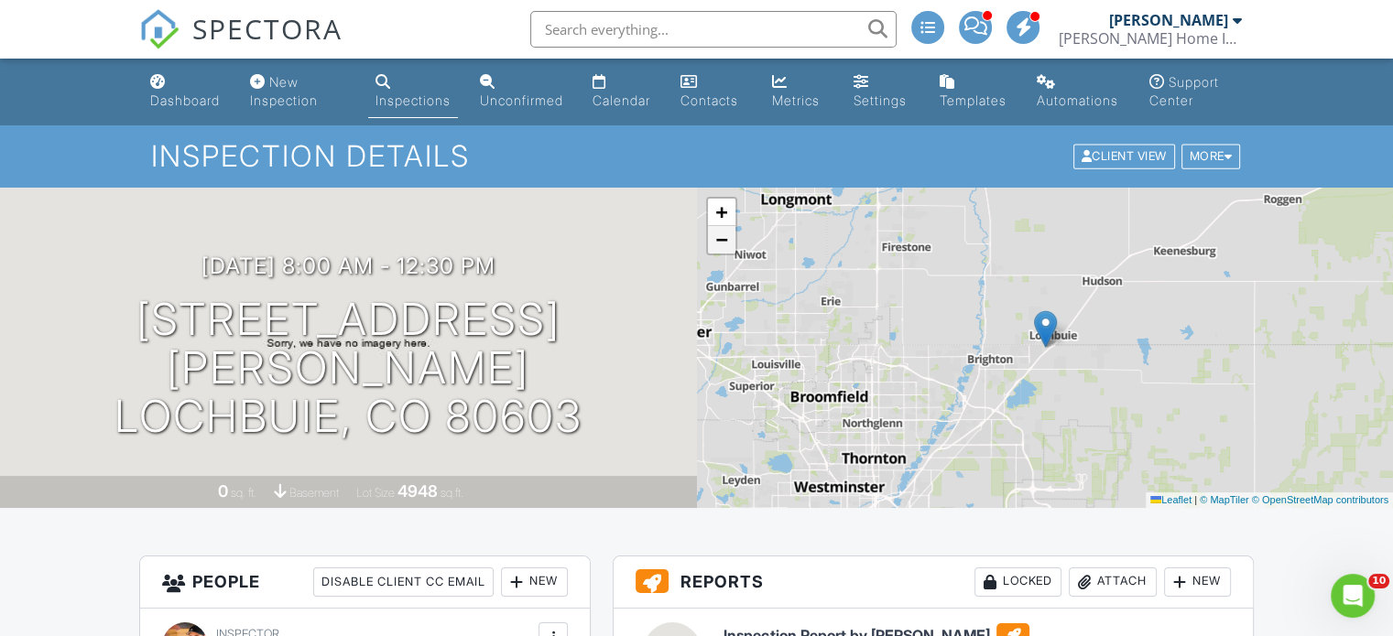
click at [723, 244] on span "−" at bounding box center [721, 239] width 12 height 23
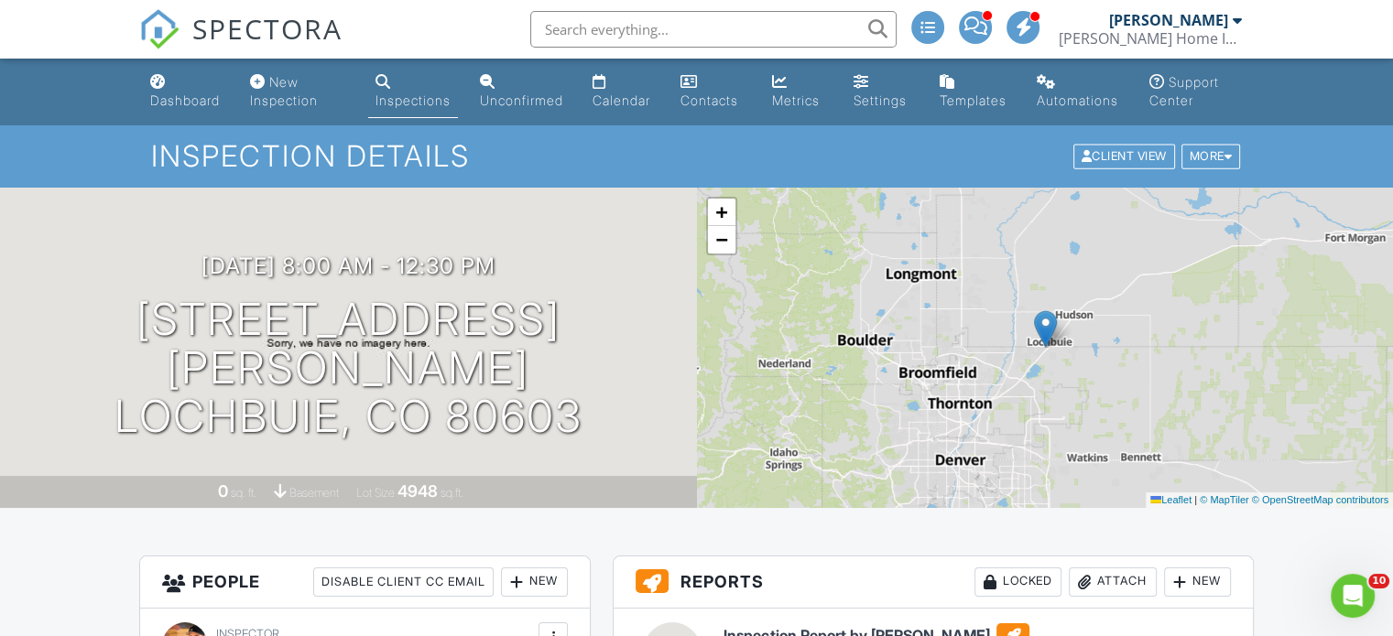
click at [619, 101] on div "Calendar" at bounding box center [621, 100] width 58 height 16
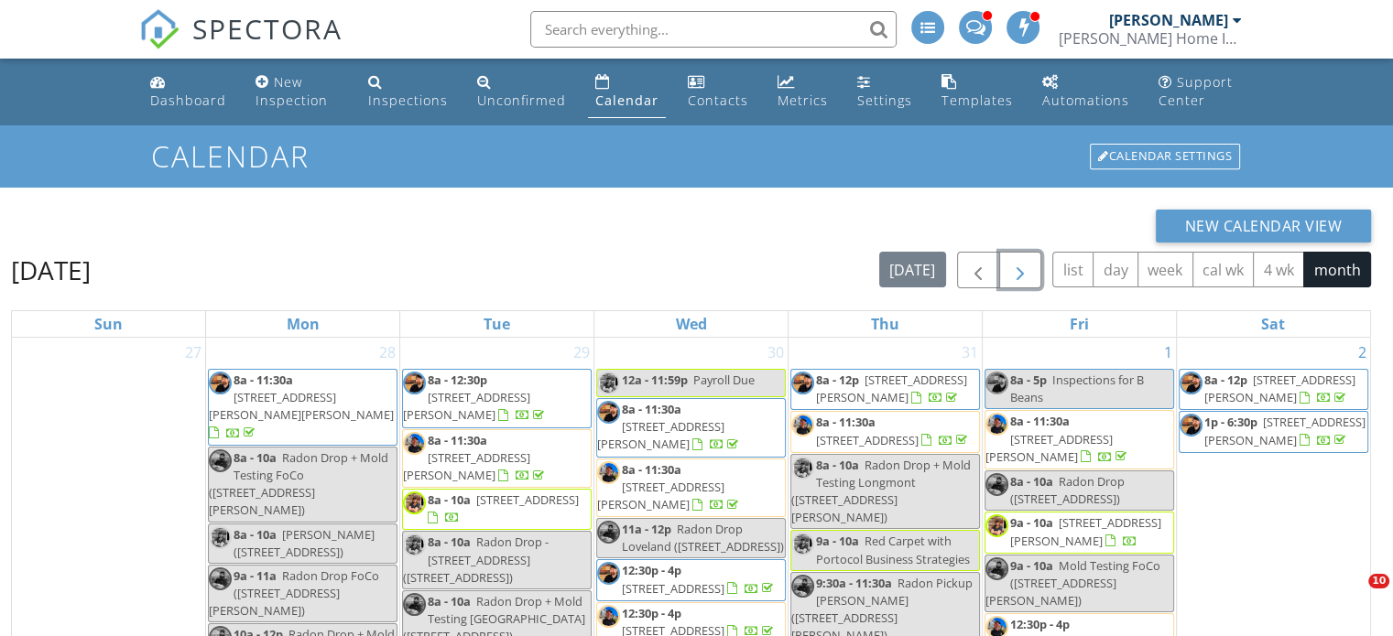
click at [1022, 275] on span "button" at bounding box center [1020, 271] width 22 height 22
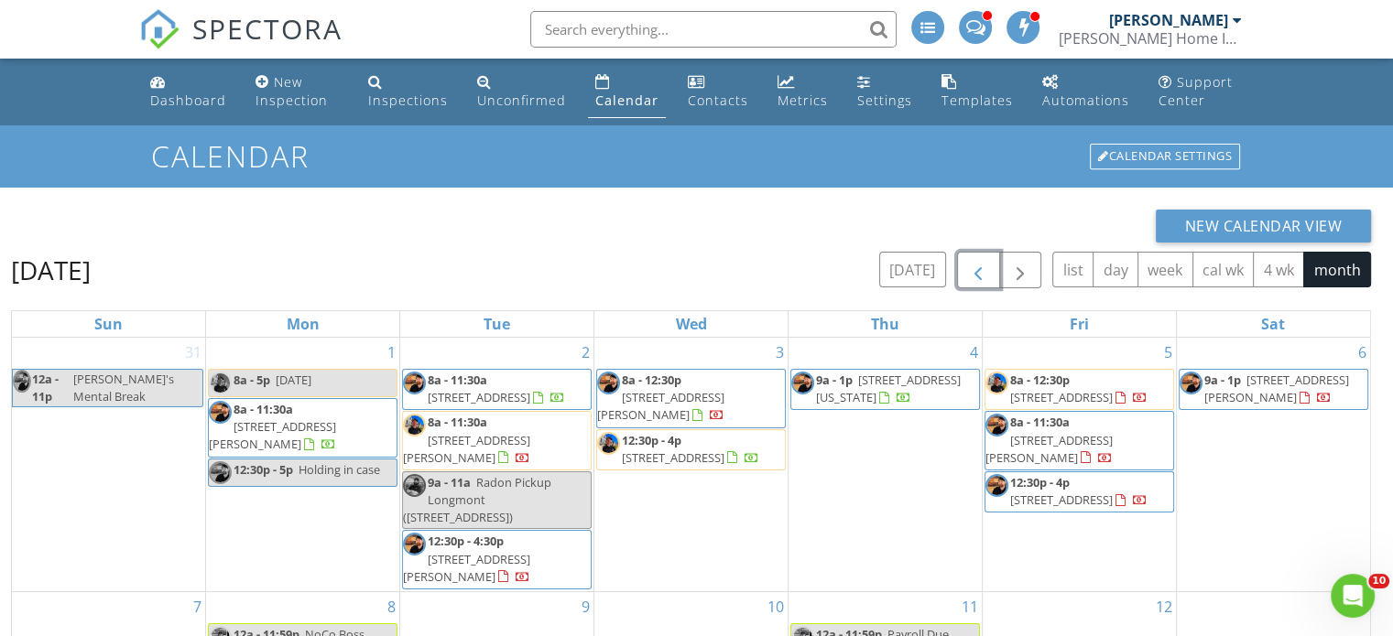
click at [980, 272] on span "button" at bounding box center [978, 271] width 22 height 22
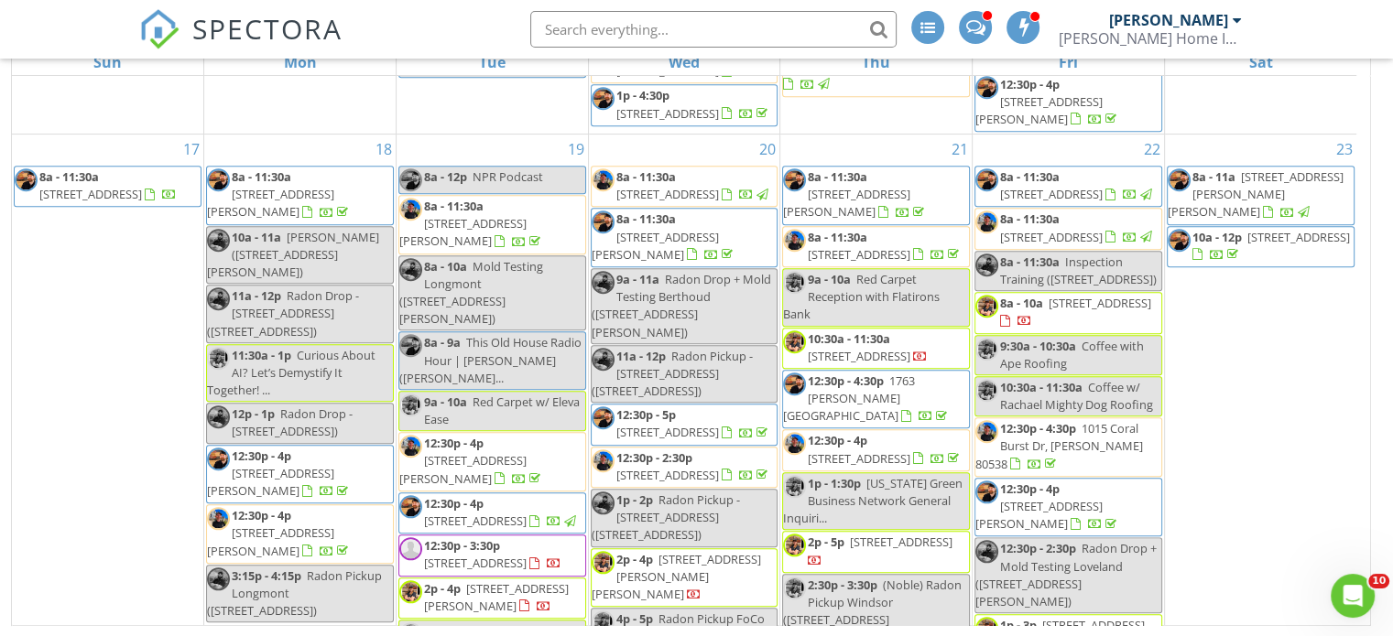
scroll to position [1557, 0]
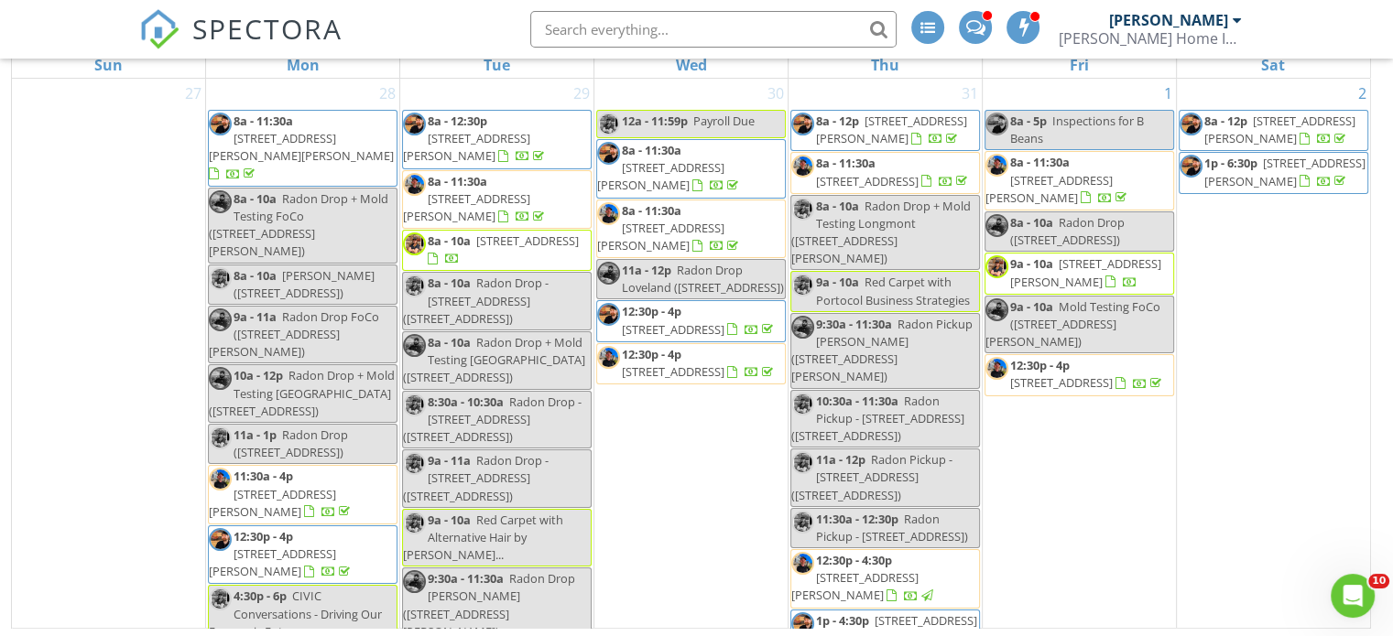
scroll to position [262, 0]
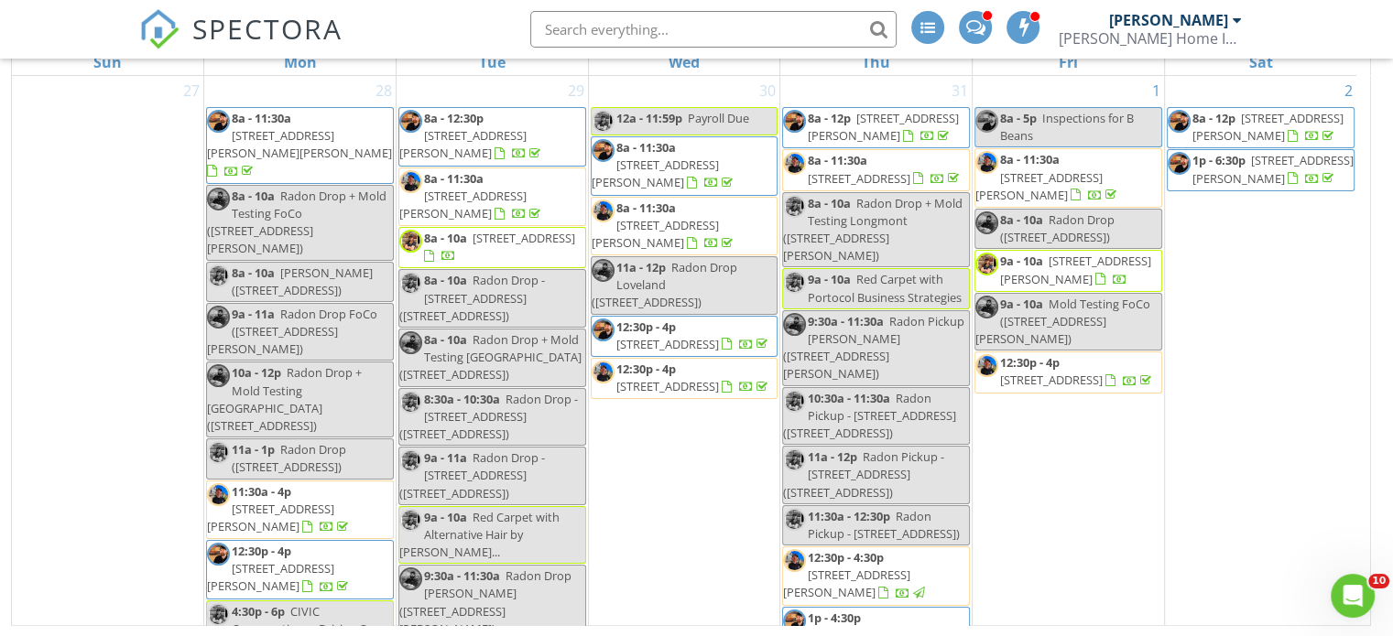
click at [626, 32] on input "text" at bounding box center [713, 29] width 366 height 37
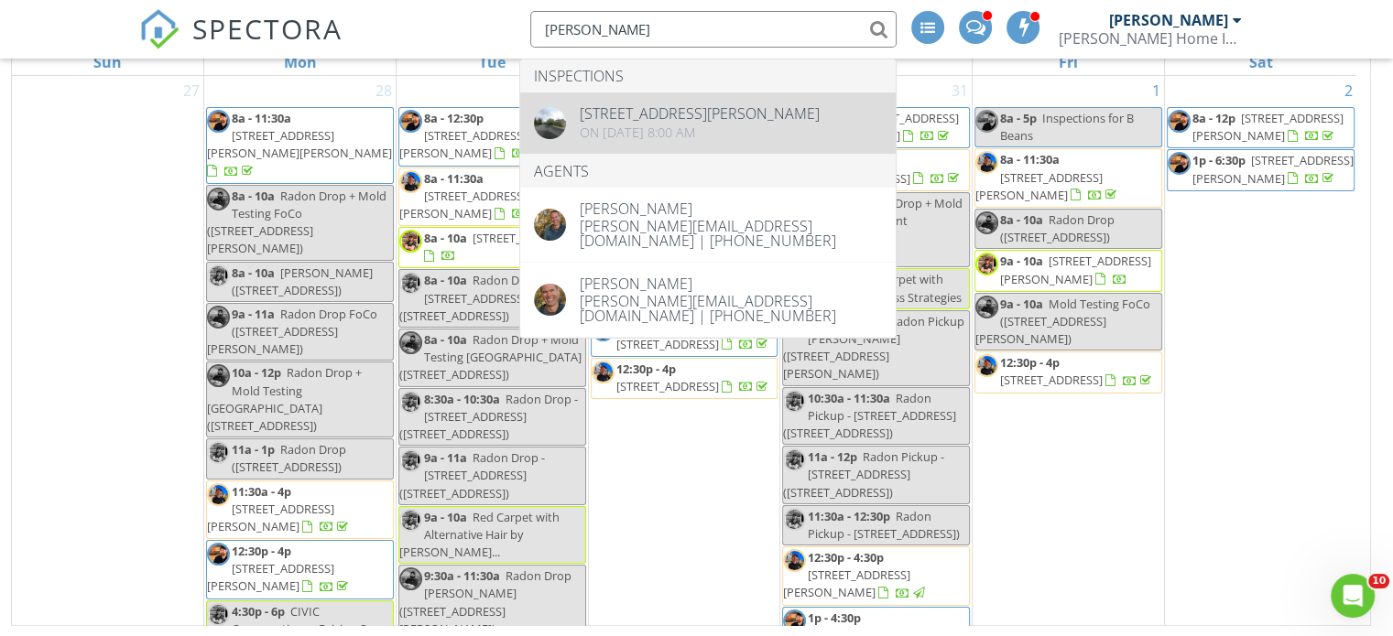
type input "[PERSON_NAME]"
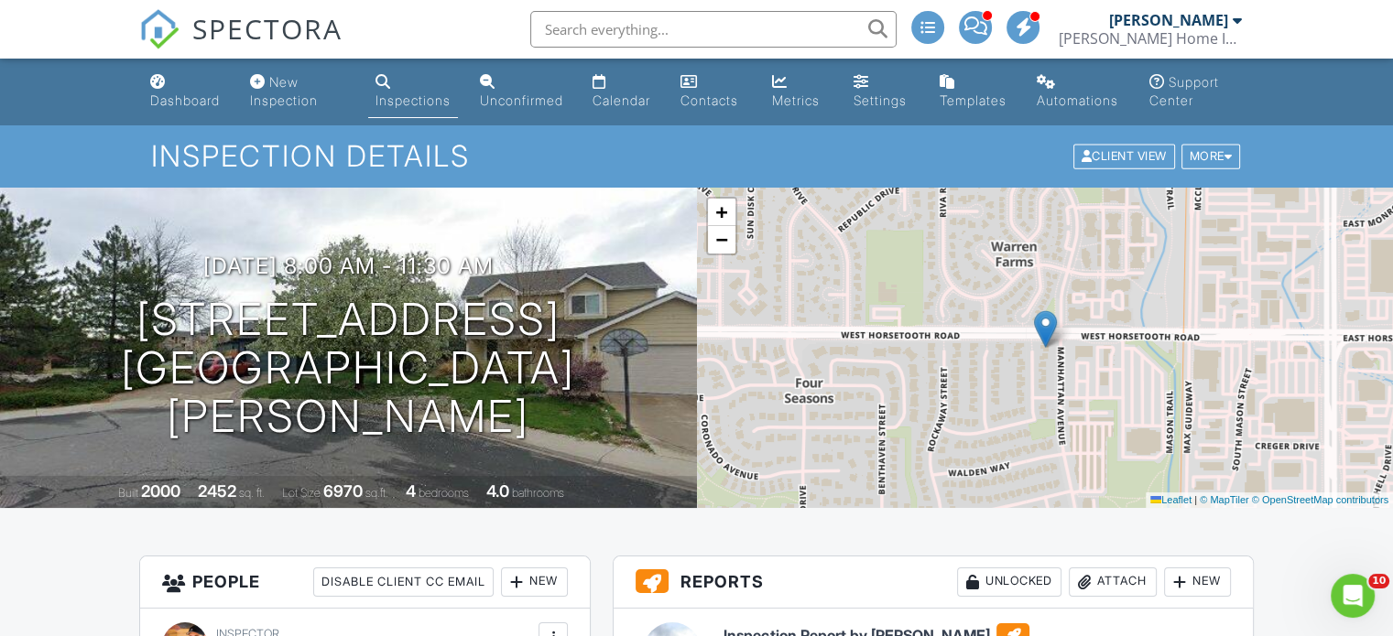
click at [689, 17] on input "text" at bounding box center [713, 29] width 366 height 37
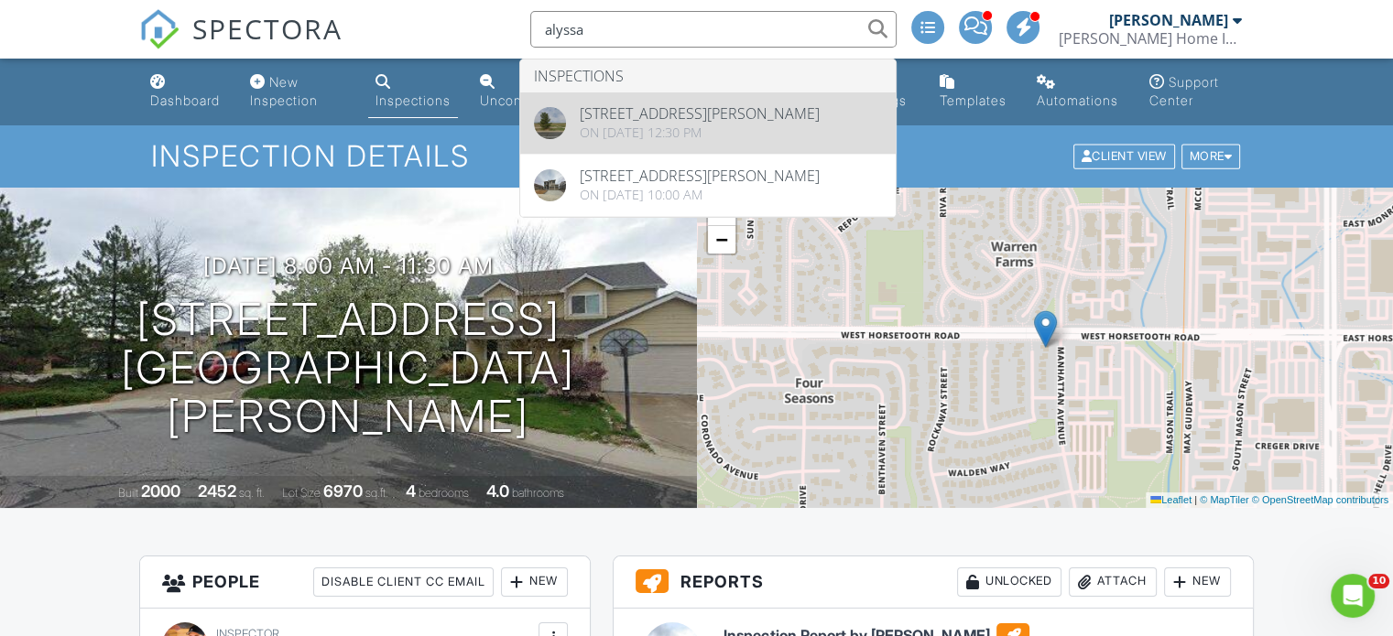
type input "alyssa"
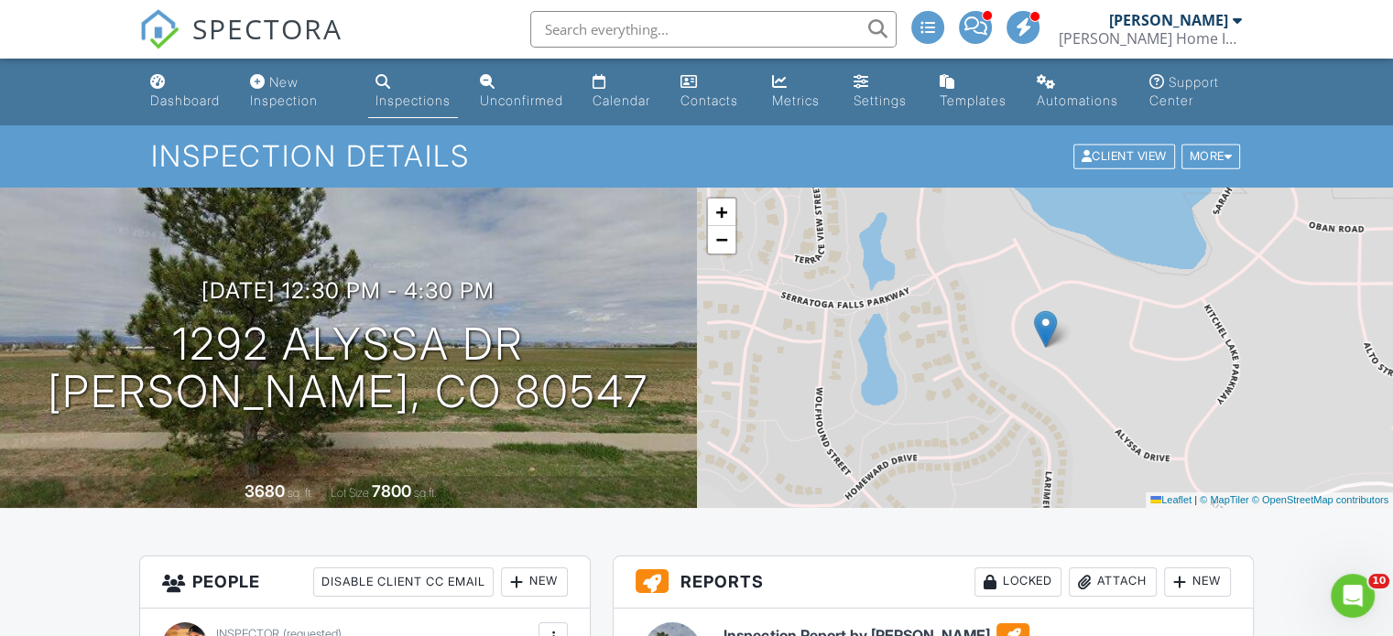
click at [385, 99] on div "Inspections" at bounding box center [412, 100] width 75 height 16
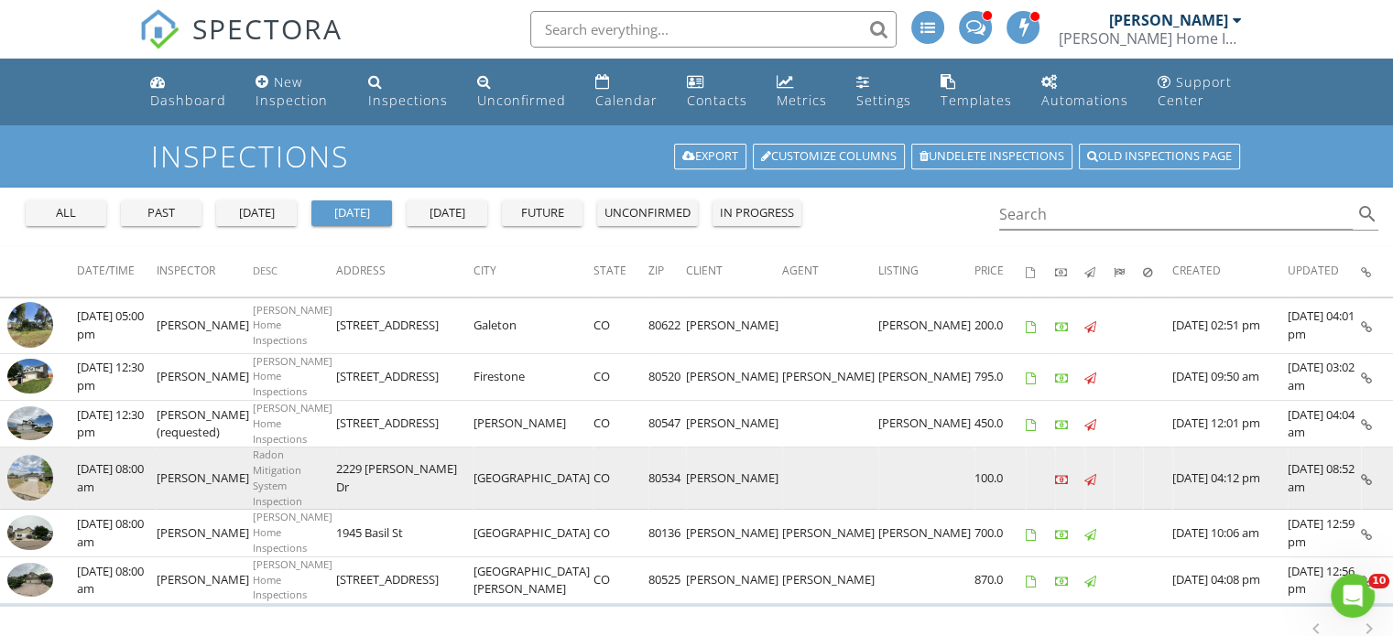
click at [33, 472] on img at bounding box center [30, 478] width 46 height 46
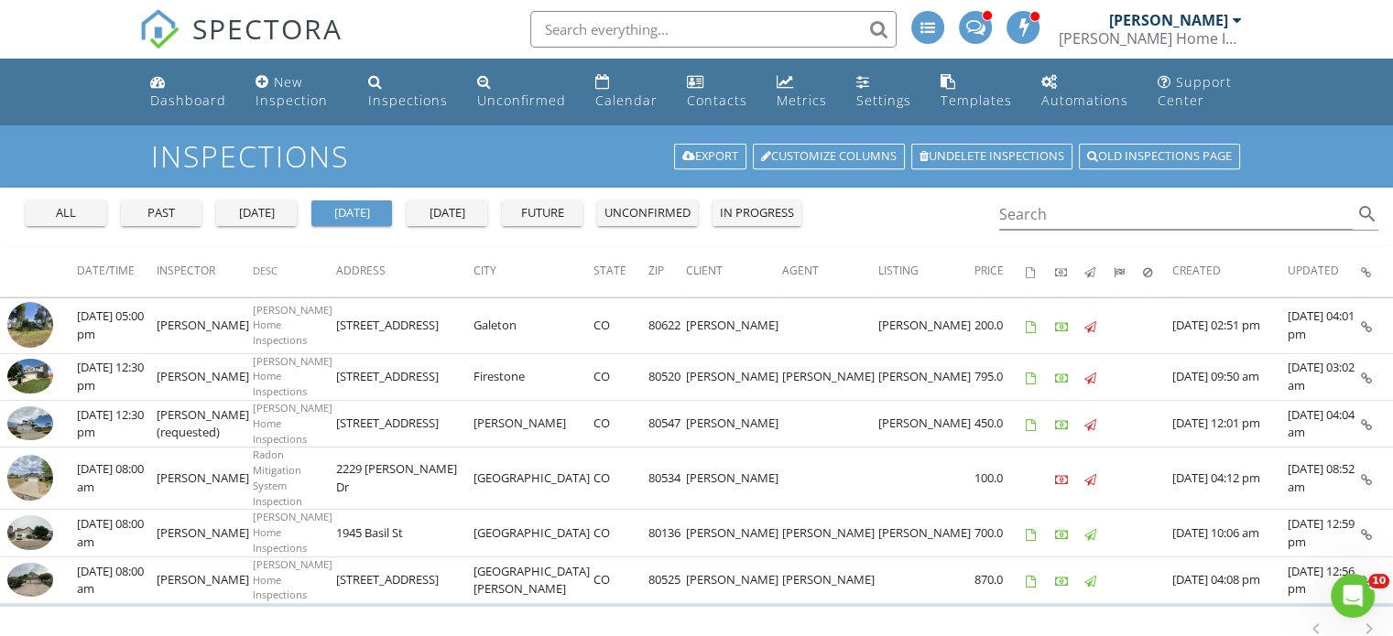
click at [452, 215] on div "[DATE]" at bounding box center [447, 213] width 66 height 18
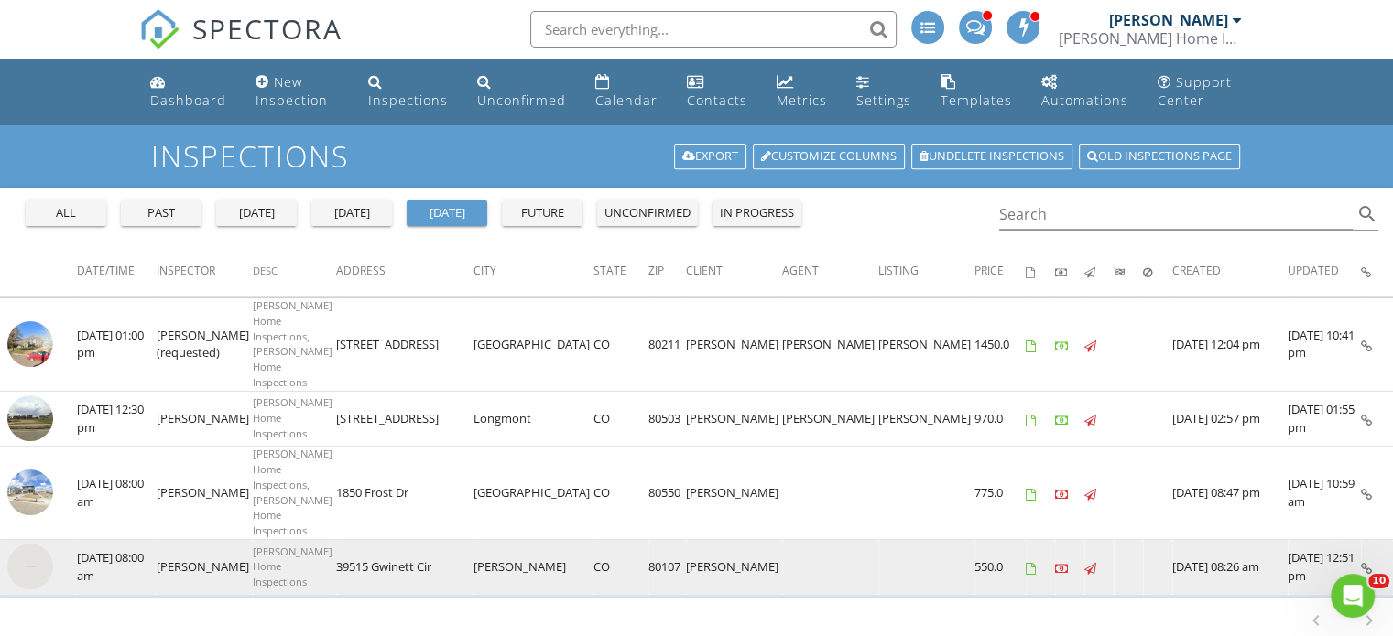
click at [26, 544] on img at bounding box center [30, 567] width 46 height 46
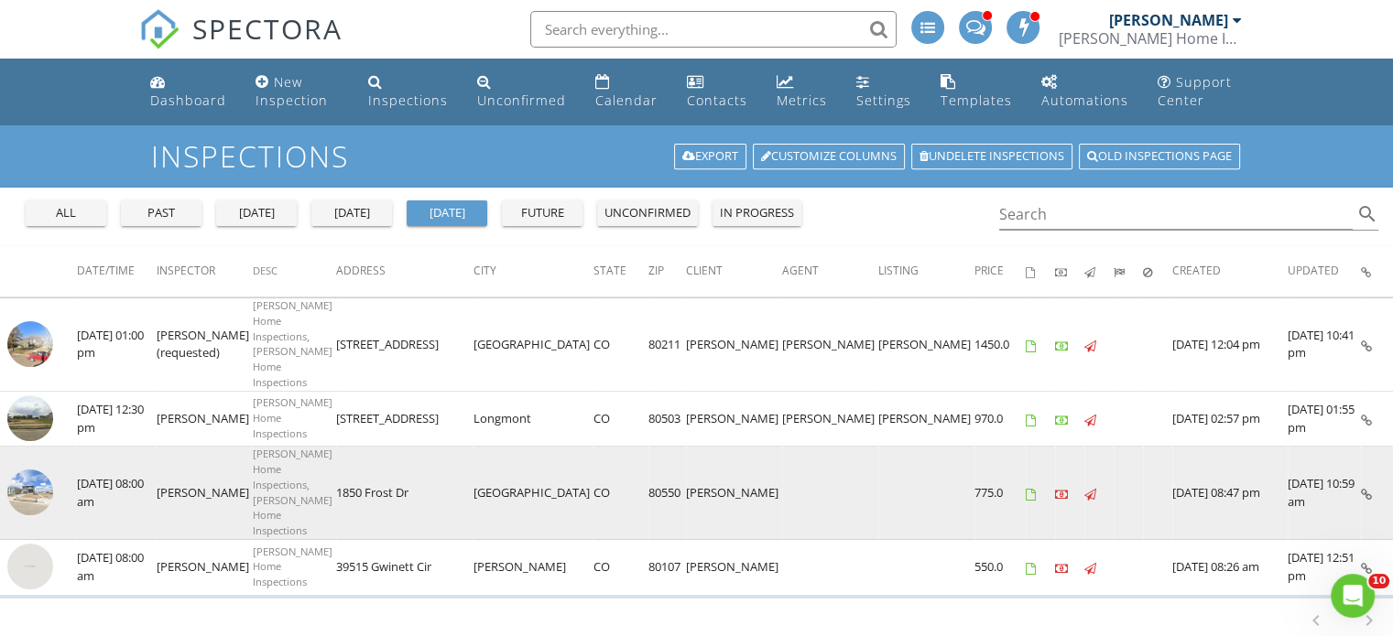
click at [30, 470] on img at bounding box center [30, 493] width 46 height 46
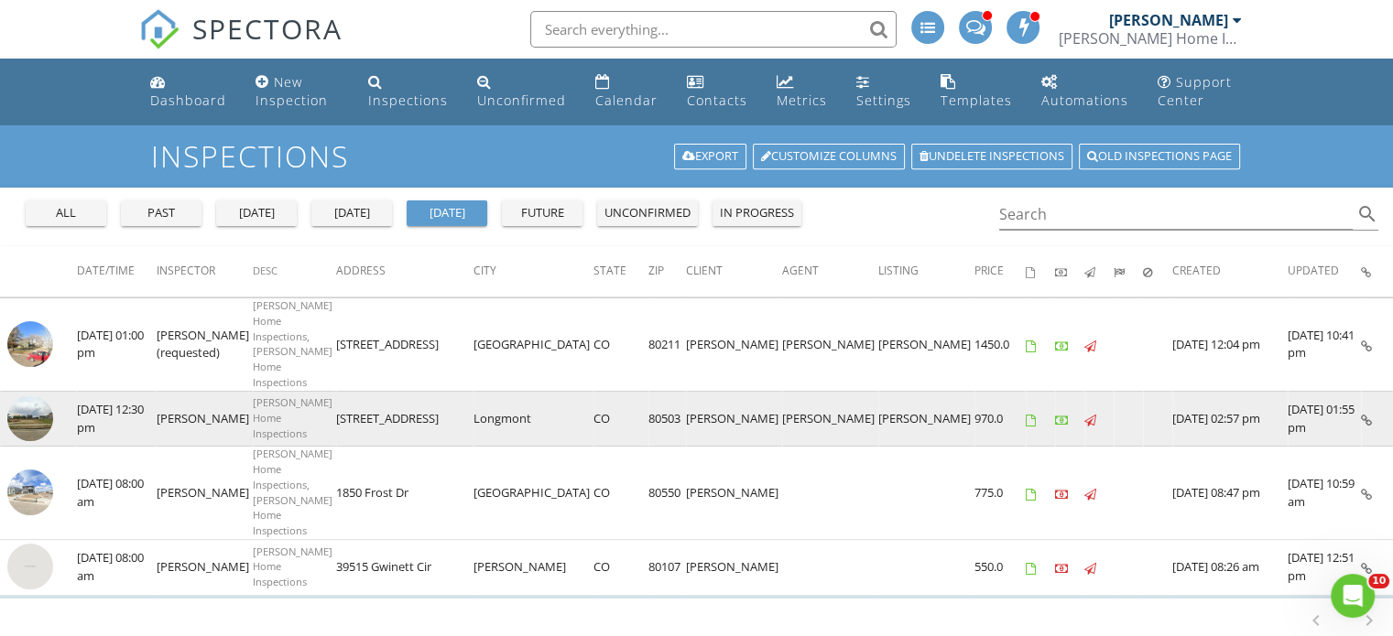
click at [33, 396] on img at bounding box center [30, 419] width 46 height 46
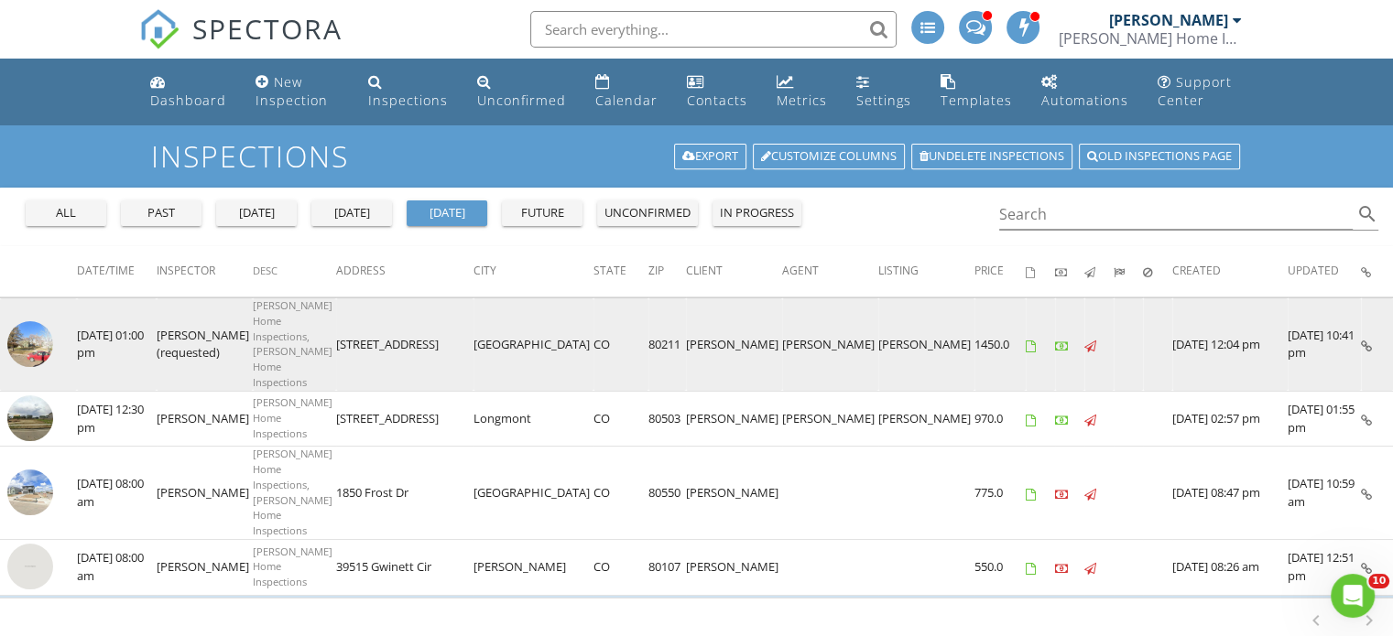
click at [42, 324] on img at bounding box center [30, 344] width 46 height 46
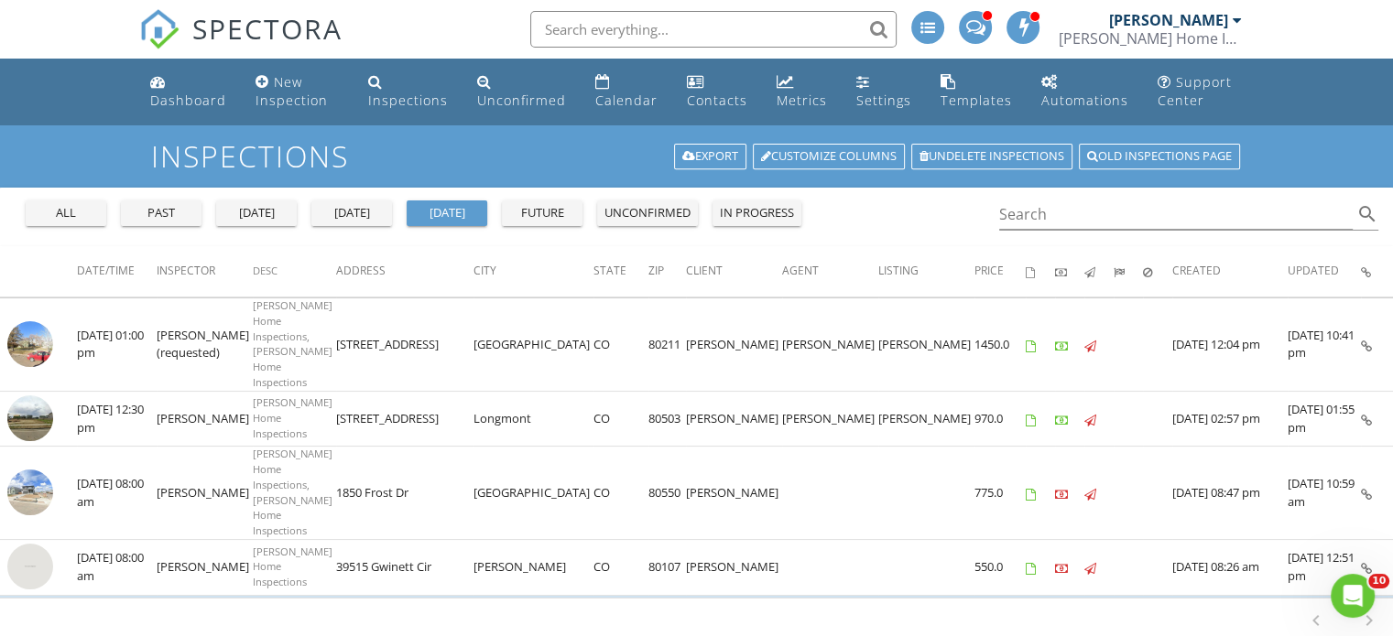
click at [561, 212] on div "future" at bounding box center [542, 213] width 66 height 18
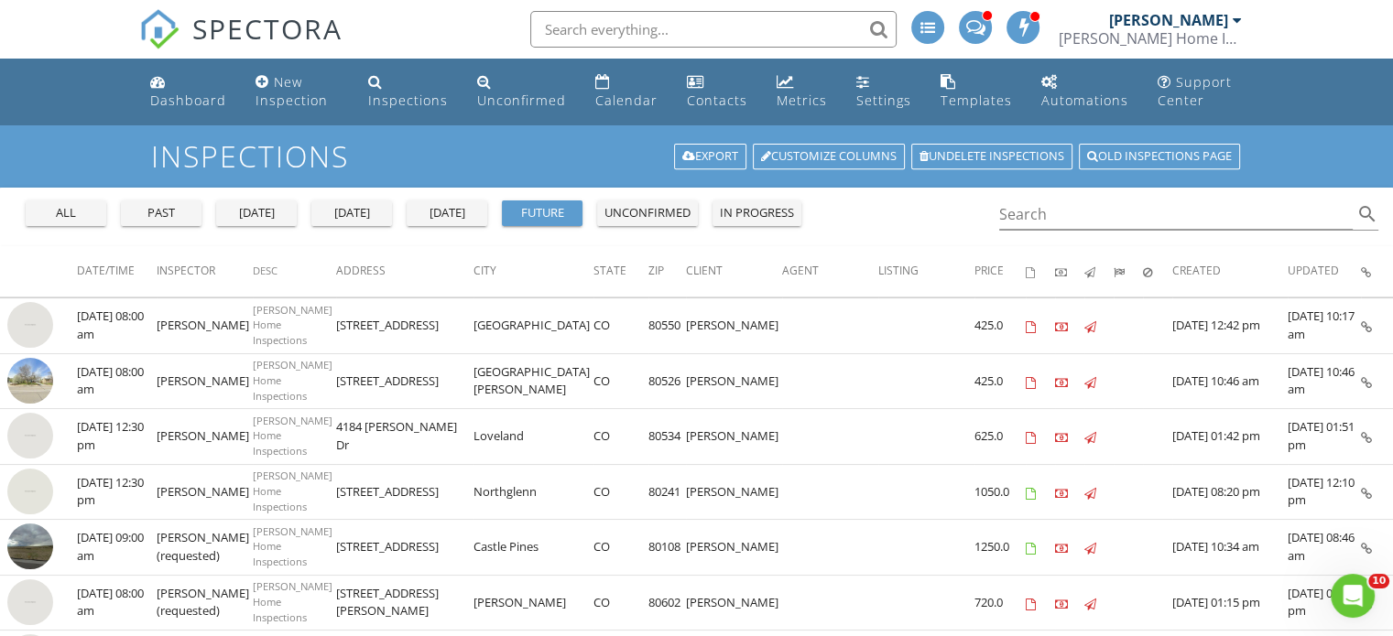
click at [84, 271] on span "Date/Time" at bounding box center [106, 271] width 58 height 16
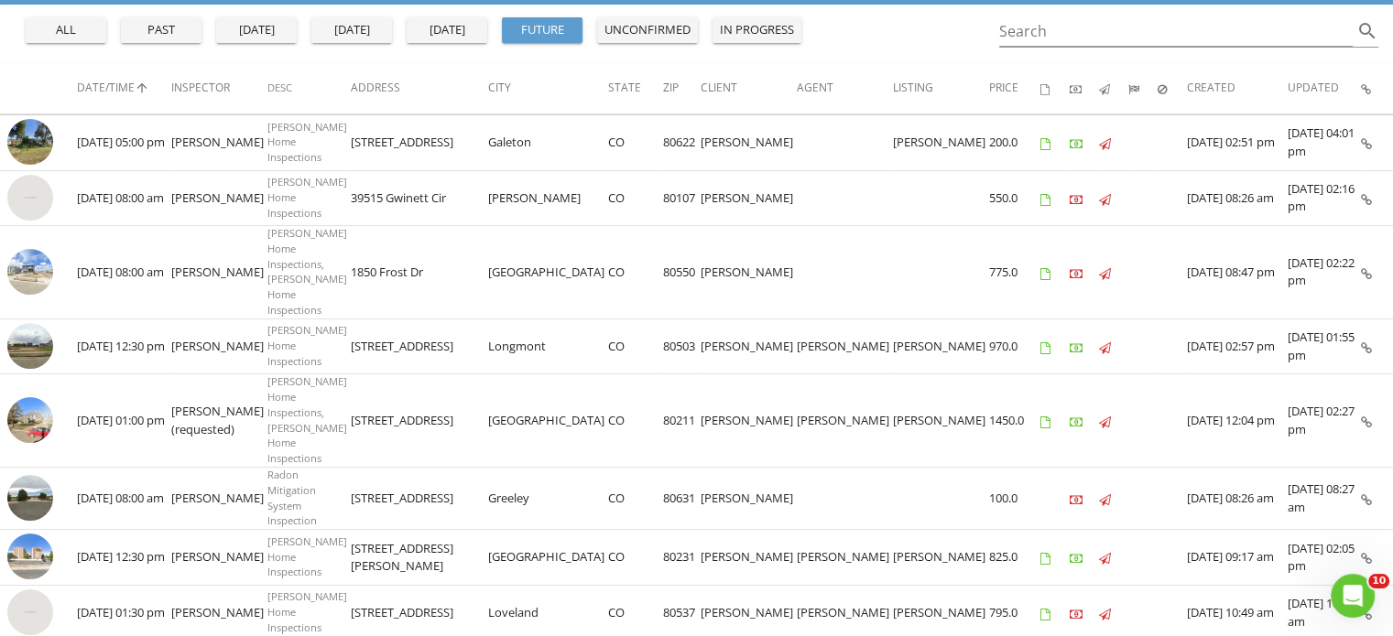
scroll to position [366, 0]
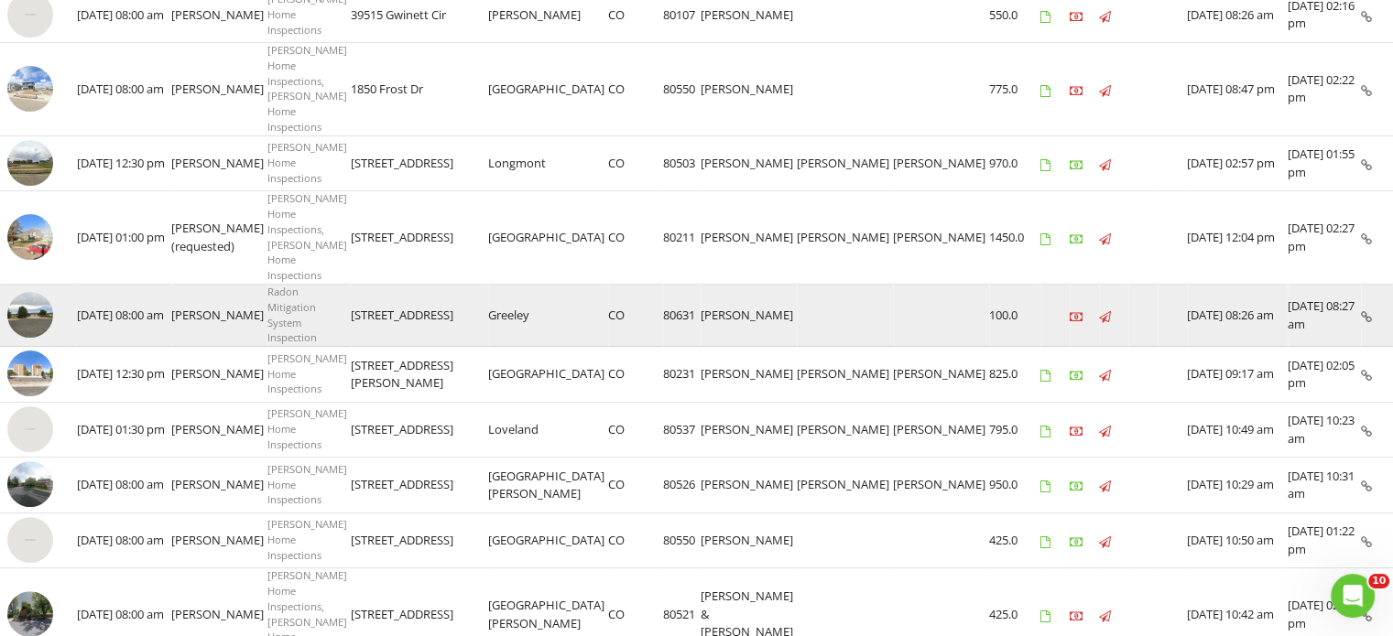
click at [39, 292] on img at bounding box center [30, 315] width 46 height 46
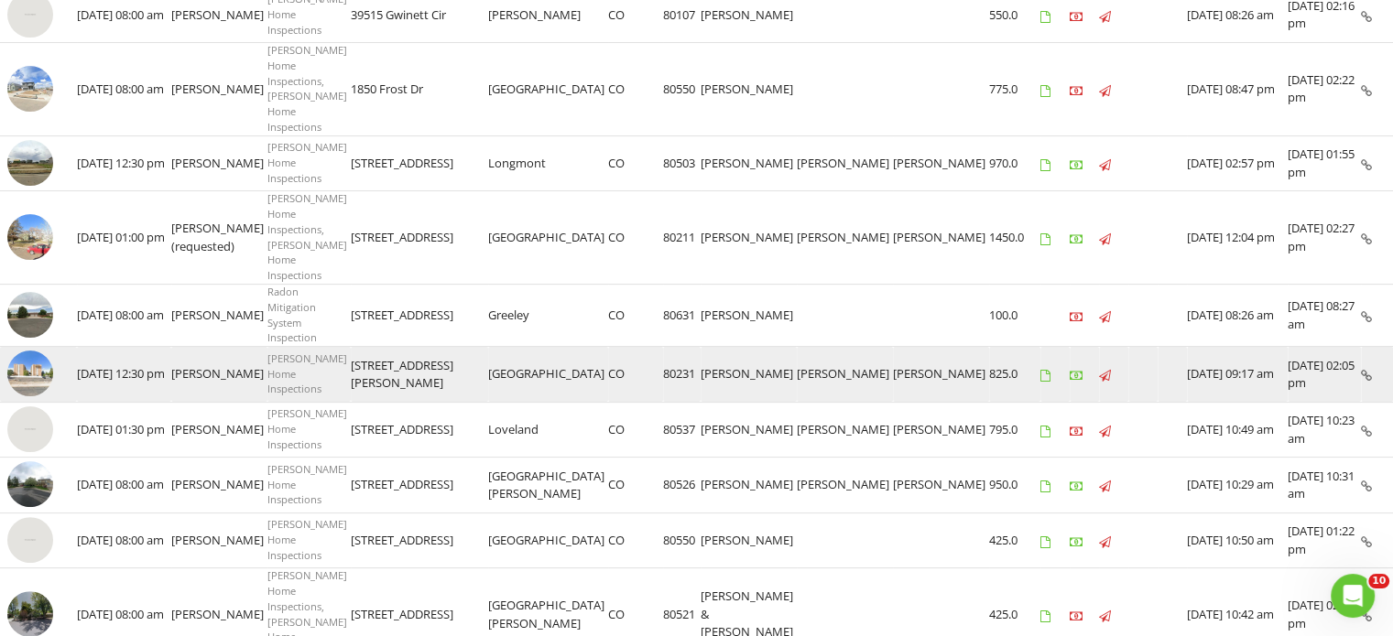
click at [35, 351] on img at bounding box center [30, 374] width 46 height 46
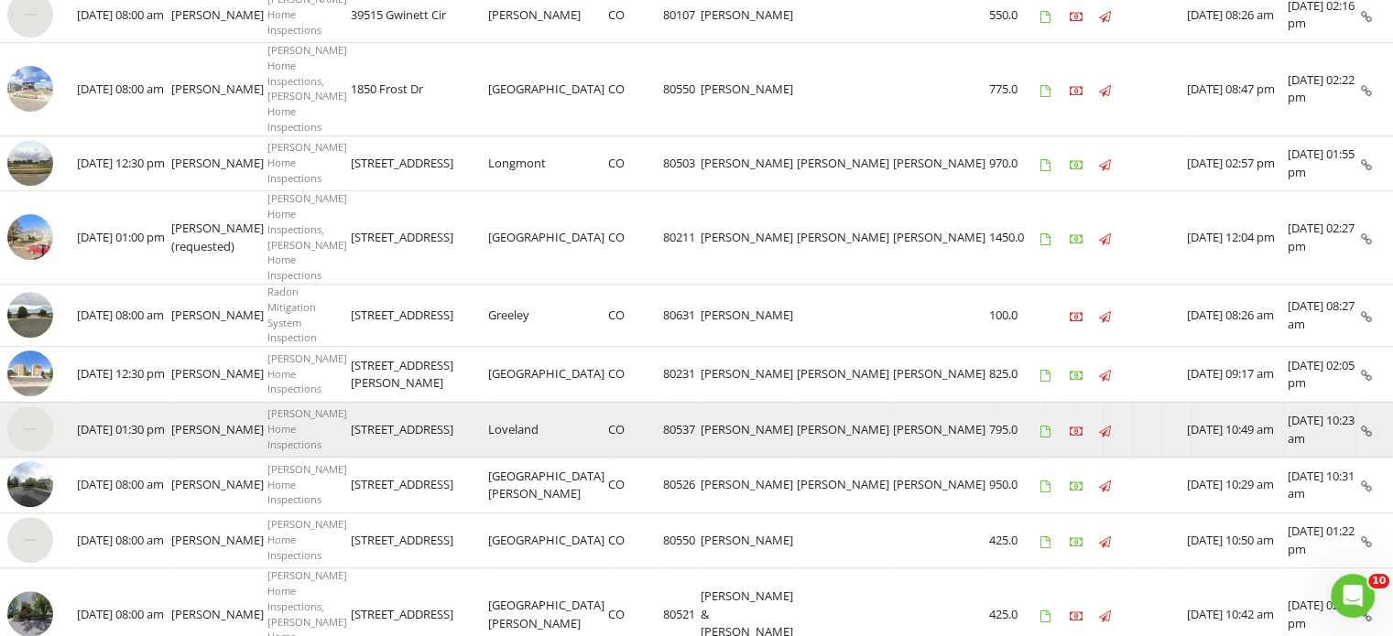
click at [36, 407] on img at bounding box center [30, 430] width 46 height 46
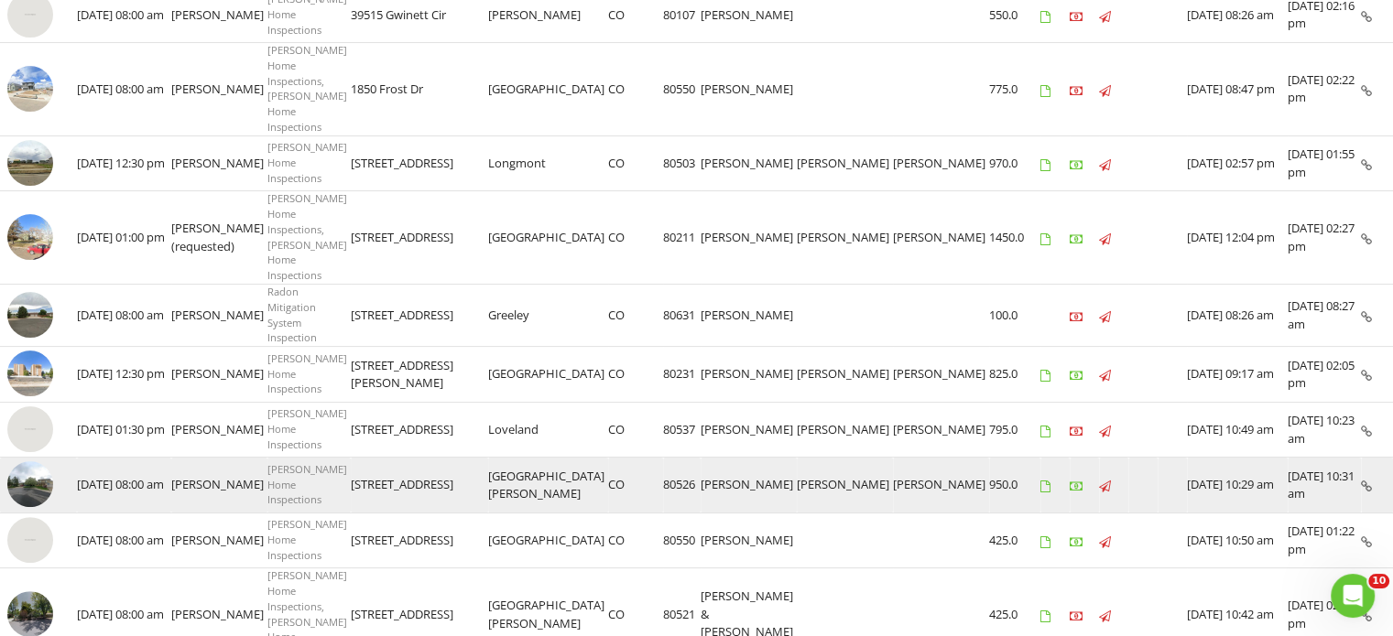
click at [31, 462] on img at bounding box center [30, 485] width 46 height 46
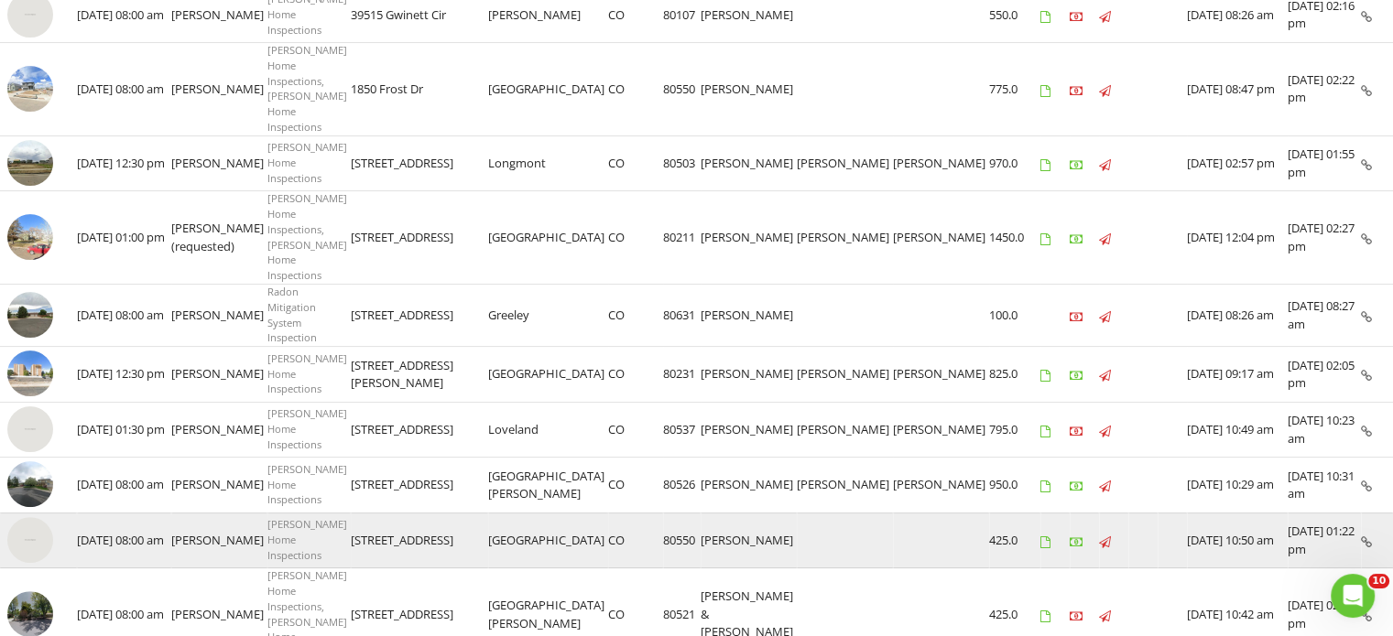
click at [37, 517] on img at bounding box center [30, 540] width 46 height 46
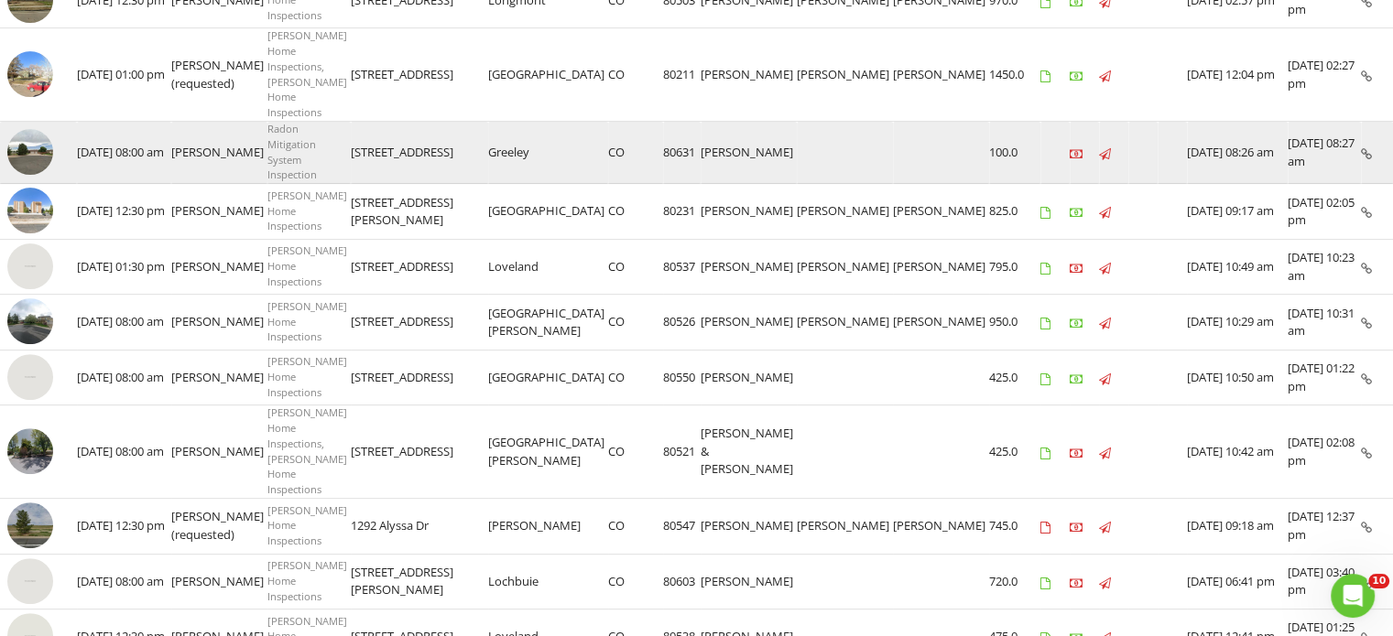
scroll to position [641, 0]
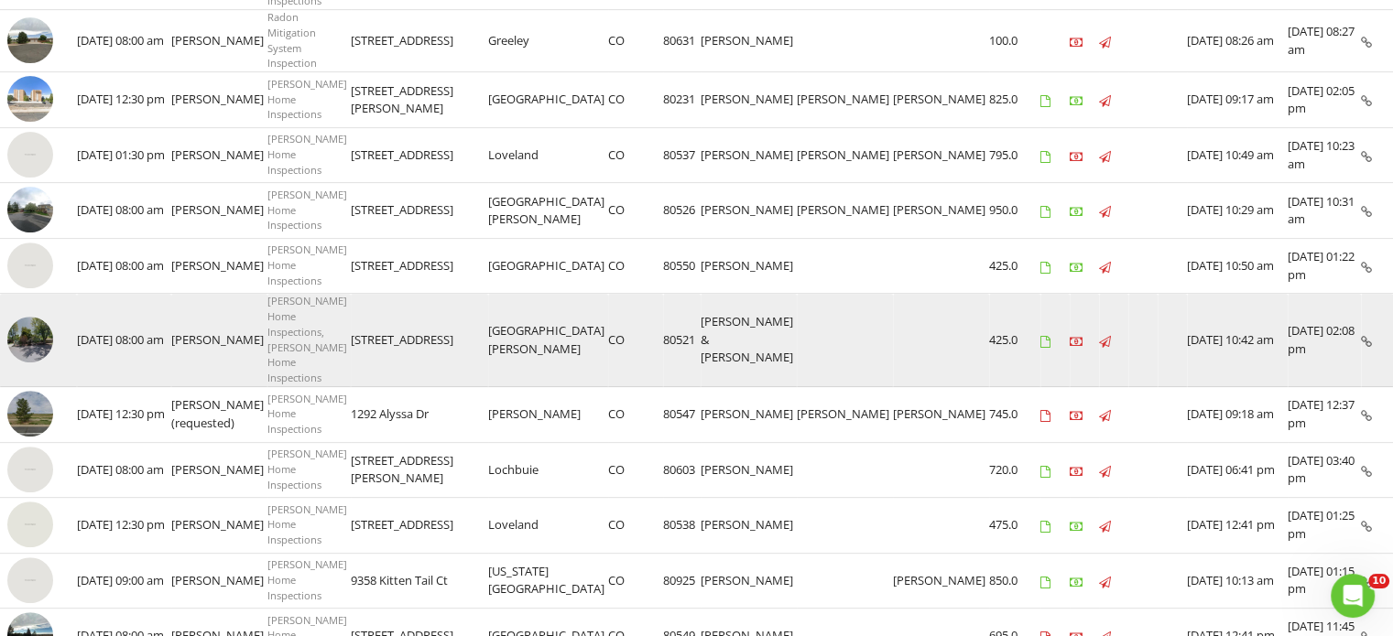
click at [40, 317] on img at bounding box center [30, 340] width 46 height 46
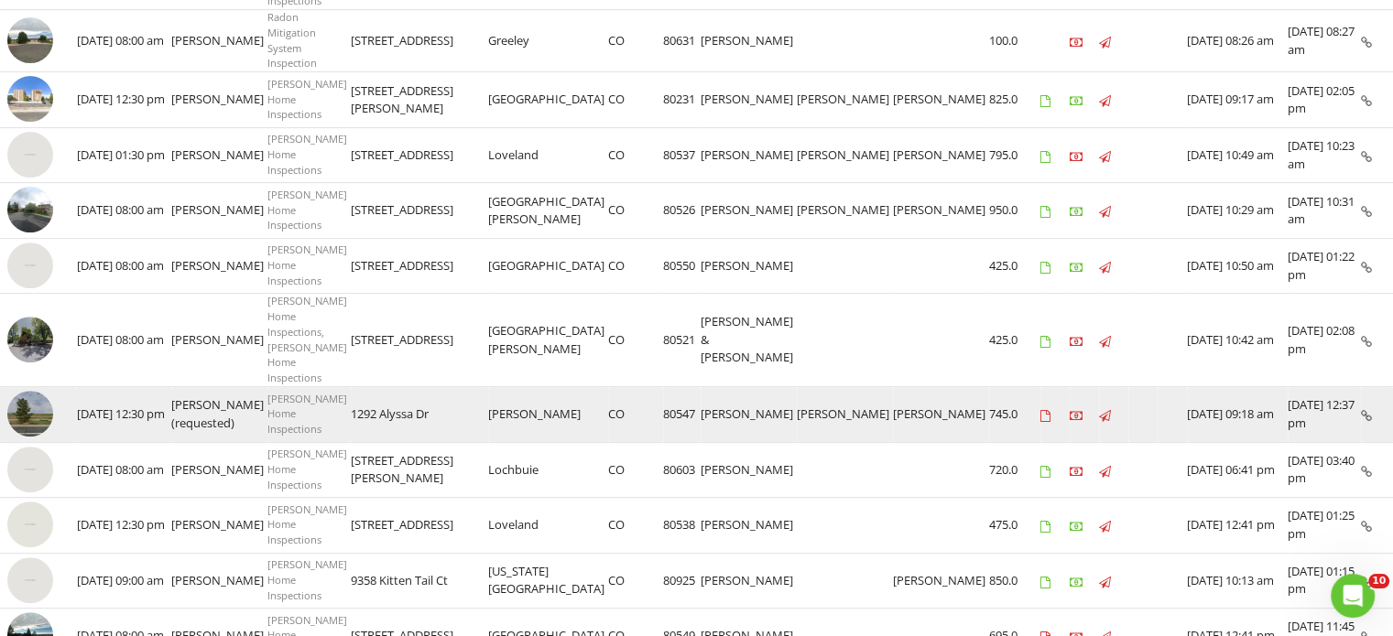
click at [38, 391] on img at bounding box center [30, 414] width 46 height 46
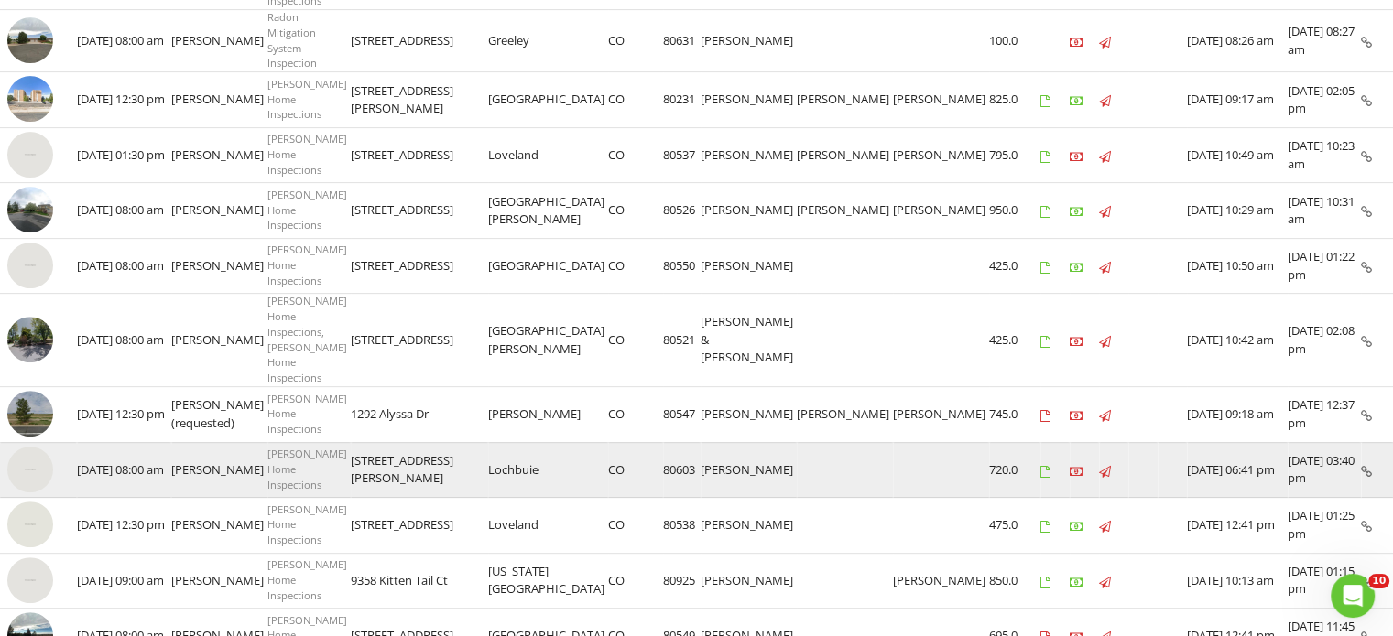
click at [21, 447] on img at bounding box center [30, 470] width 46 height 46
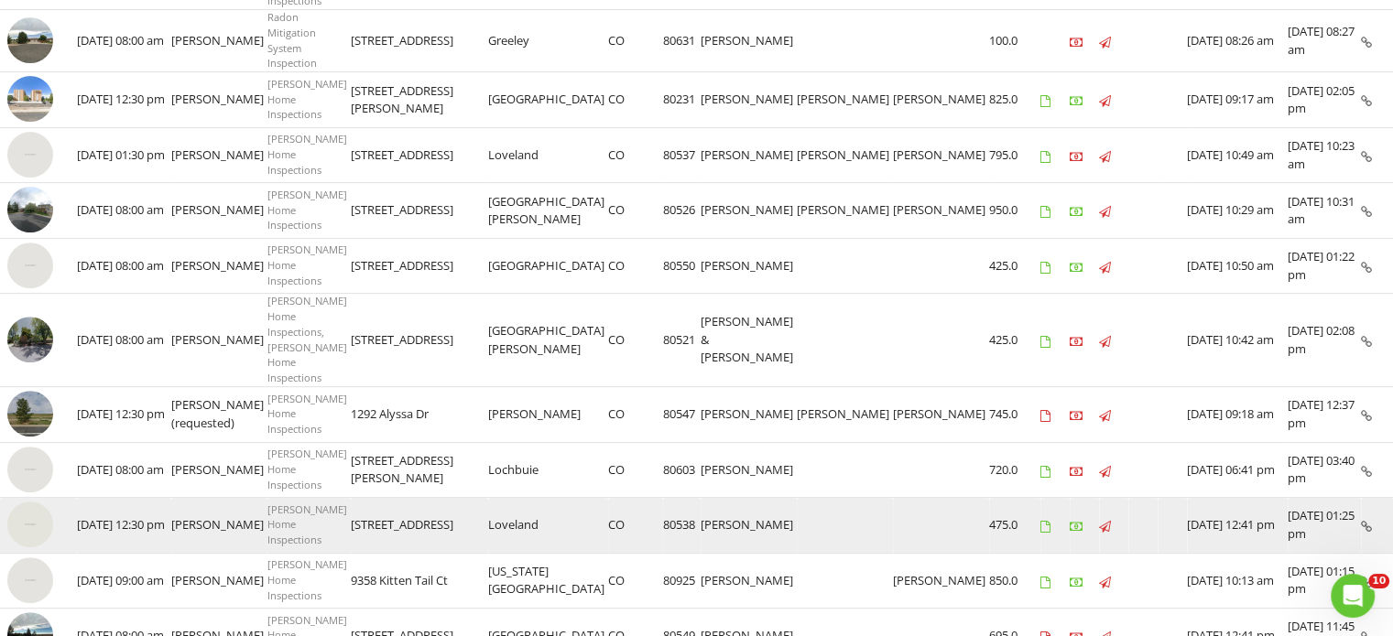
click at [39, 502] on img at bounding box center [30, 525] width 46 height 46
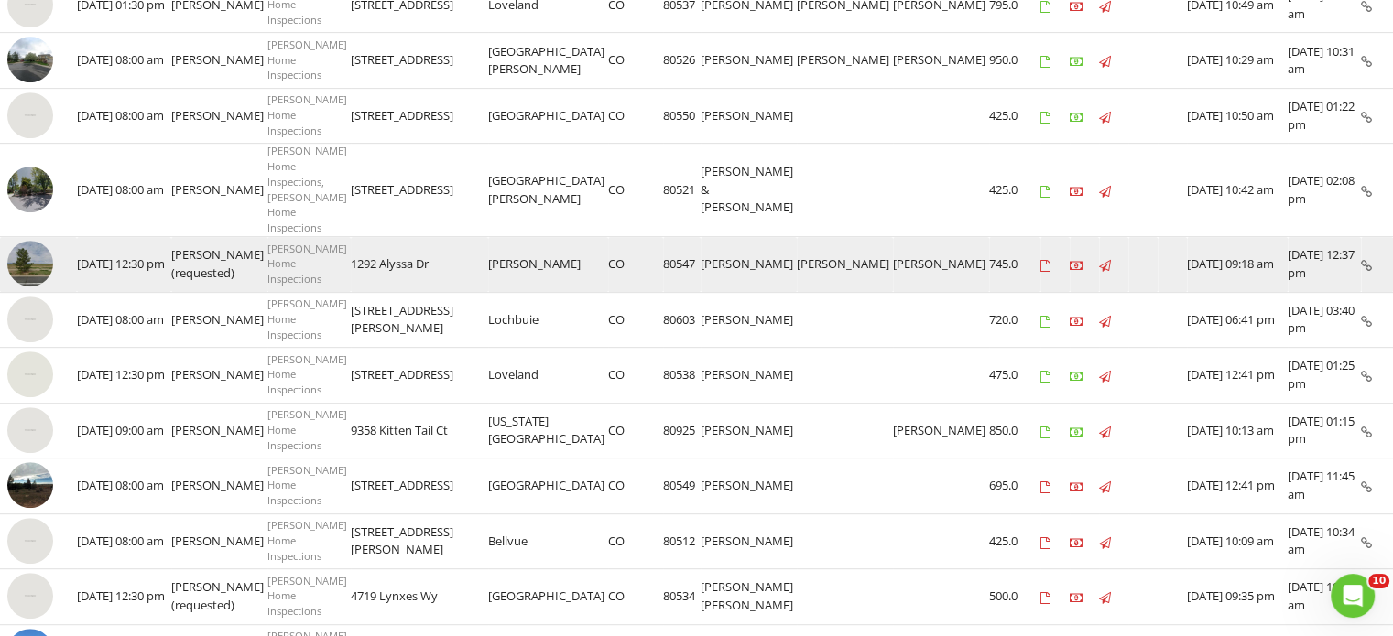
scroll to position [824, 0]
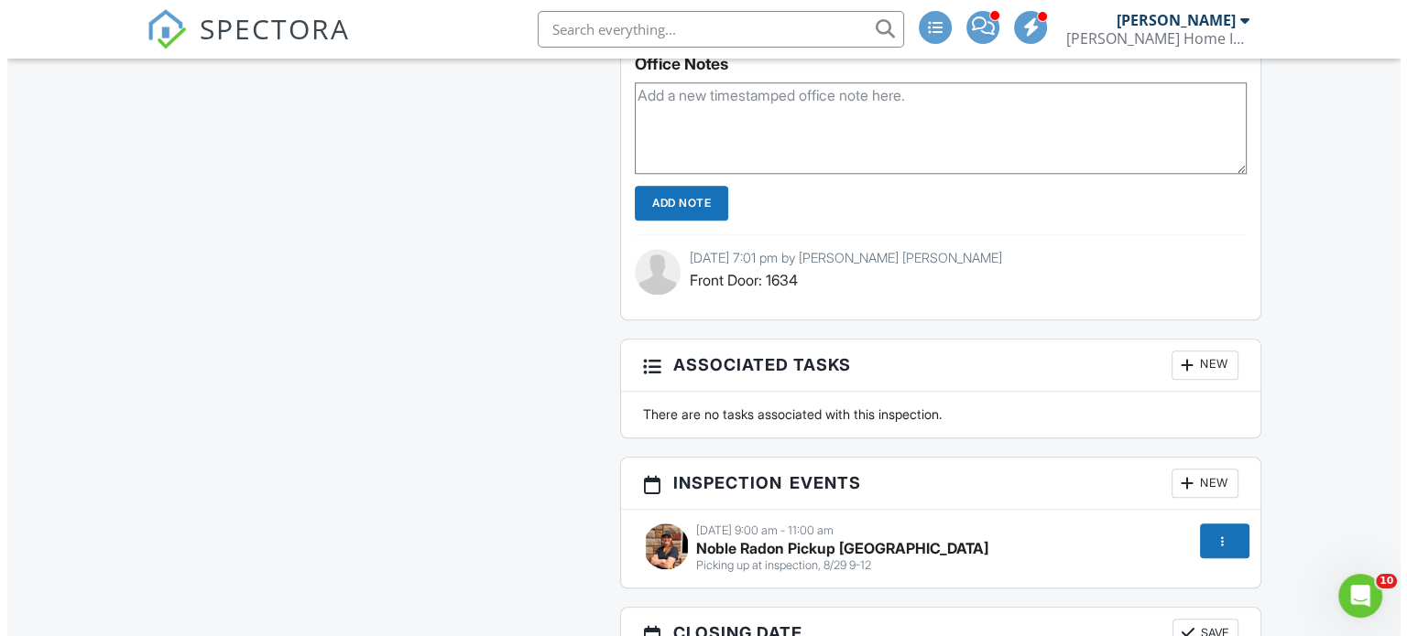
scroll to position [1923, 0]
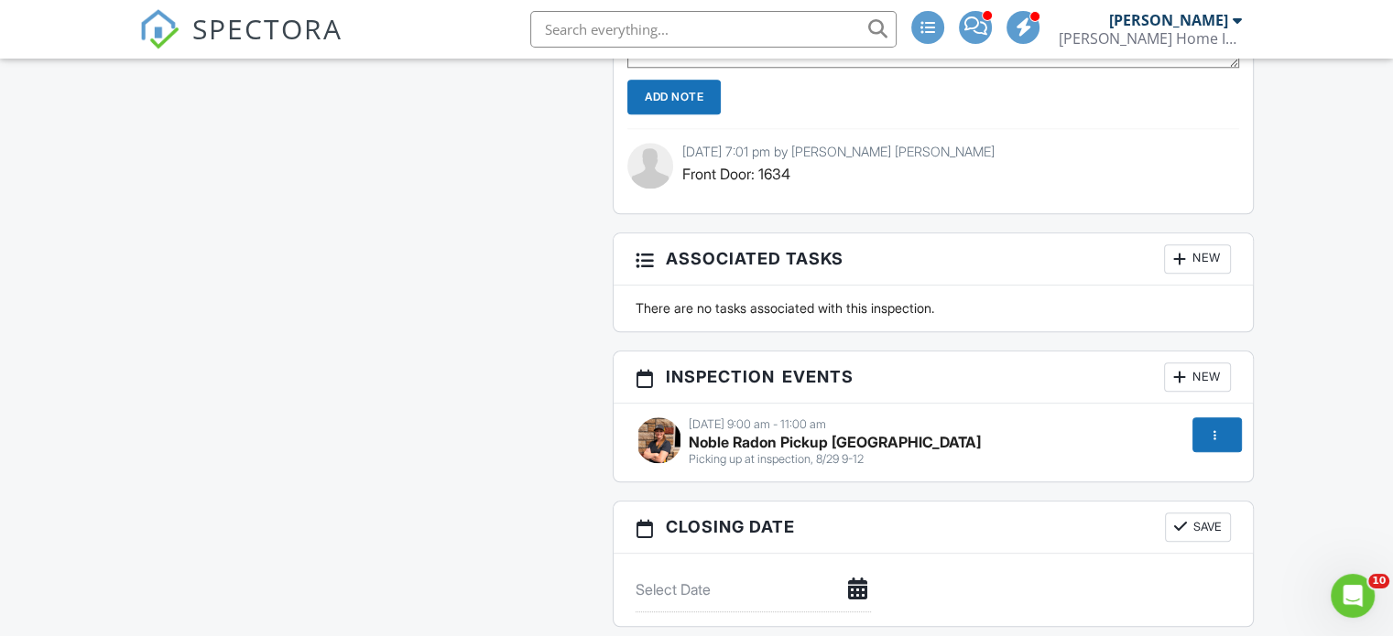
click at [1214, 444] on div at bounding box center [1215, 435] width 18 height 18
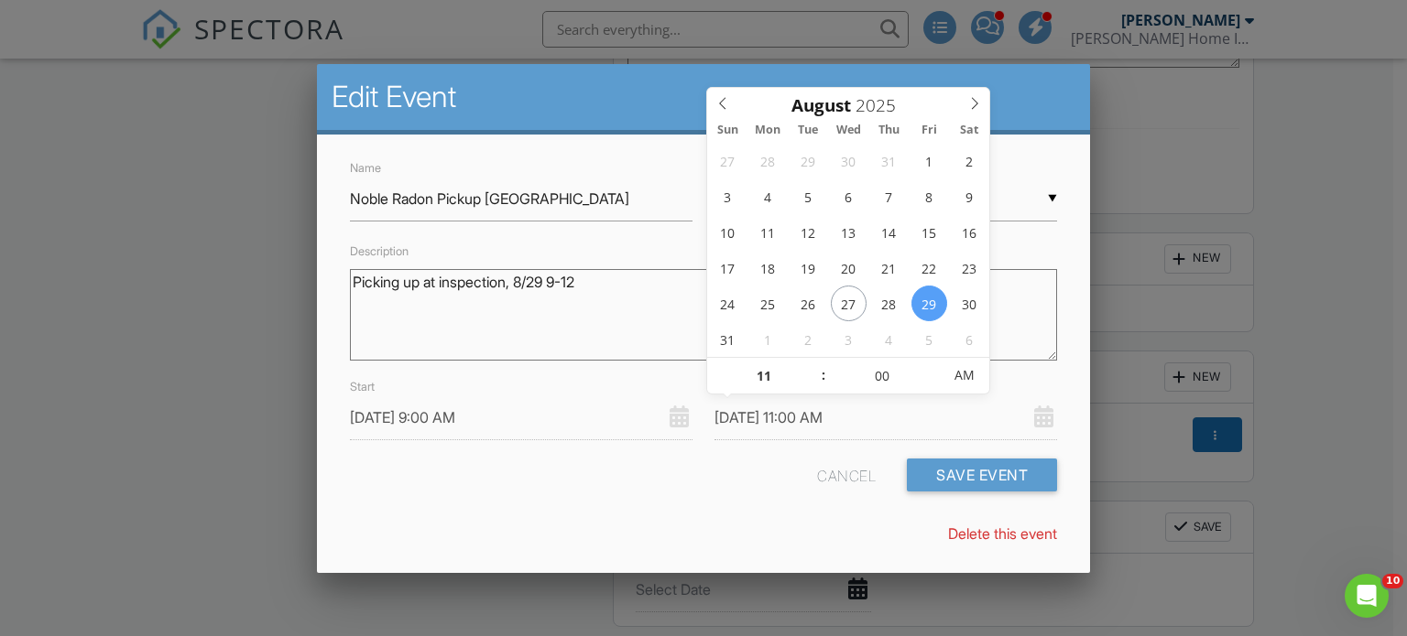
click at [806, 413] on input "08/29/2025 11:00 AM" at bounding box center [885, 418] width 342 height 45
click at [766, 379] on input "11" at bounding box center [763, 376] width 113 height 37
type input "08/29/2025 1:00 AM"
type input "10"
type input "08/29/2025 10:00 AM"
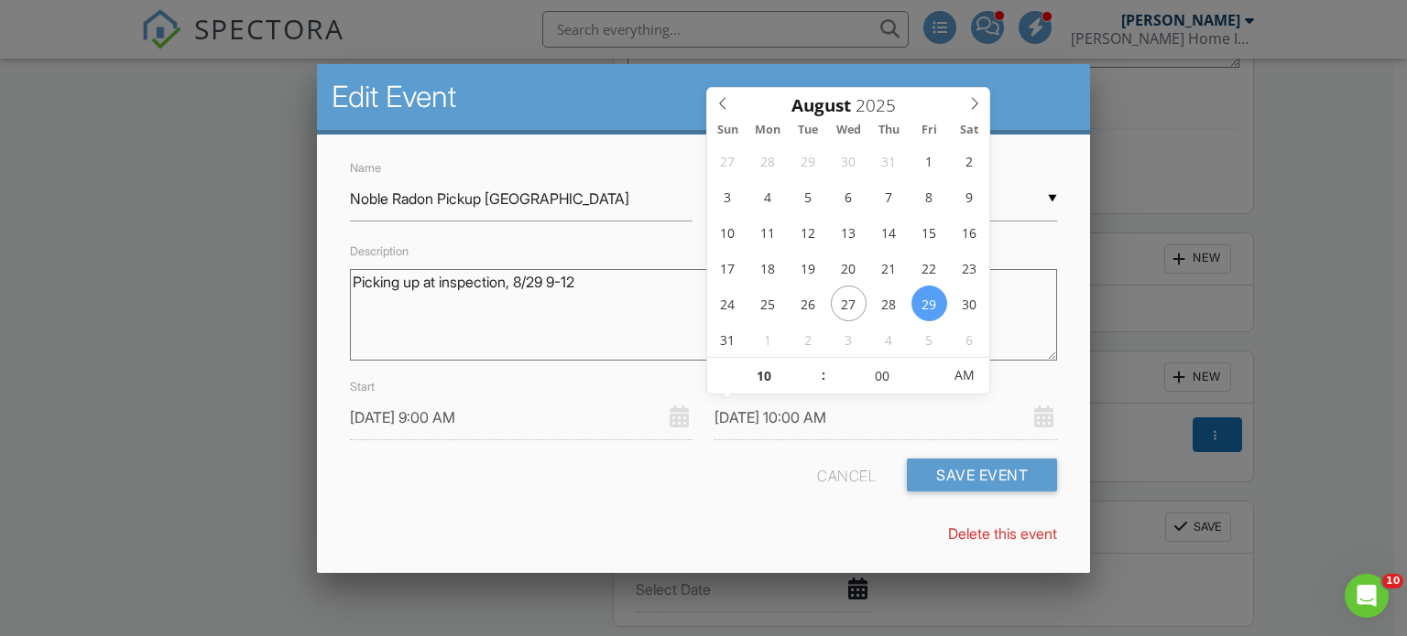
click at [704, 516] on div "Name Noble Radon Pickup Johnstown Inspector ▼ Briana Aragon Brent Fletcher John…" at bounding box center [704, 360] width 774 height 451
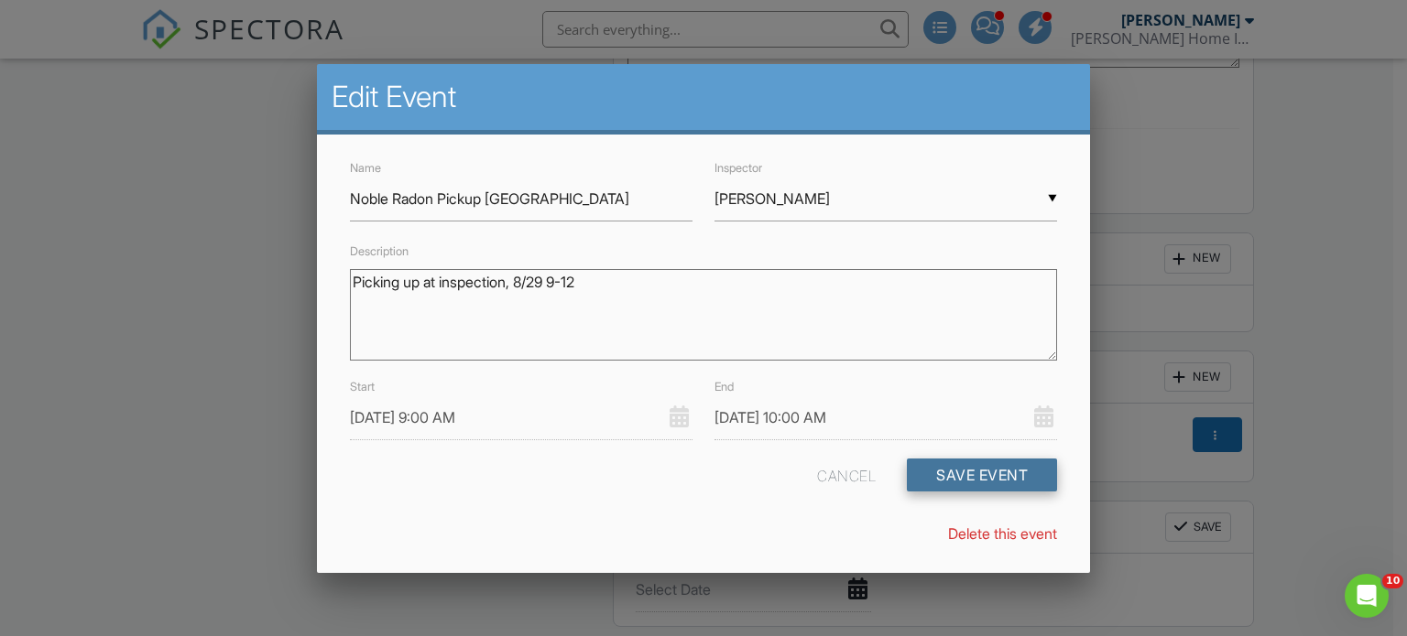
click at [978, 475] on button "Save Event" at bounding box center [982, 475] width 150 height 33
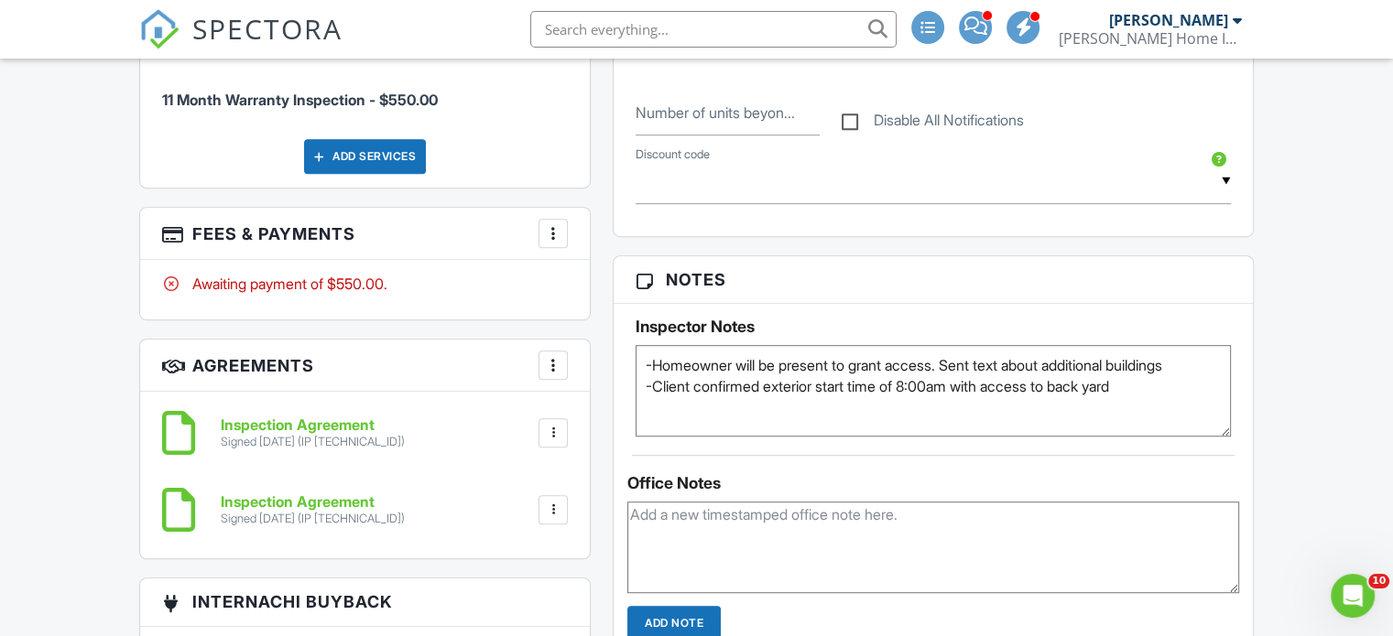
drag, startPoint x: 1062, startPoint y: 376, endPoint x: 959, endPoint y: 373, distance: 103.5
click at [959, 373] on textarea "-Homeowner will be present to grant access. Sent text about additional building…" at bounding box center [933, 391] width 595 height 92
click at [1168, 397] on textarea "-Homeowner will be present to grant access. Sent text about additional building…" at bounding box center [933, 391] width 595 height 92
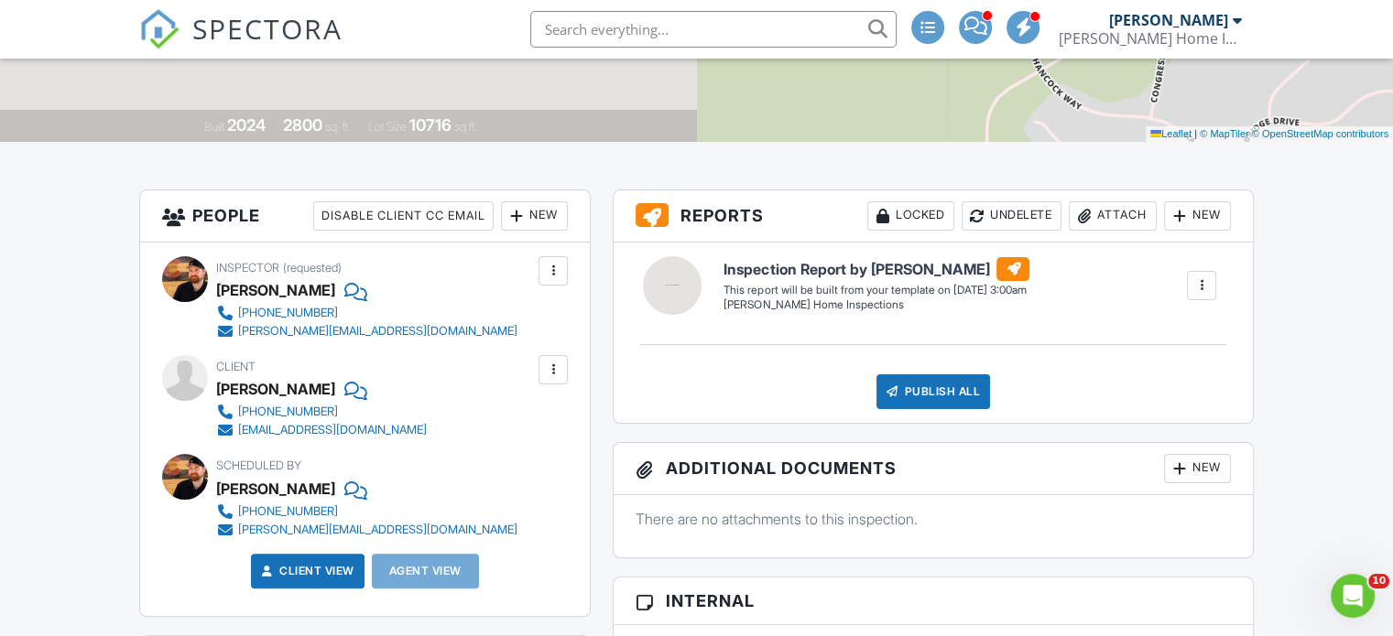
scroll to position [275, 0]
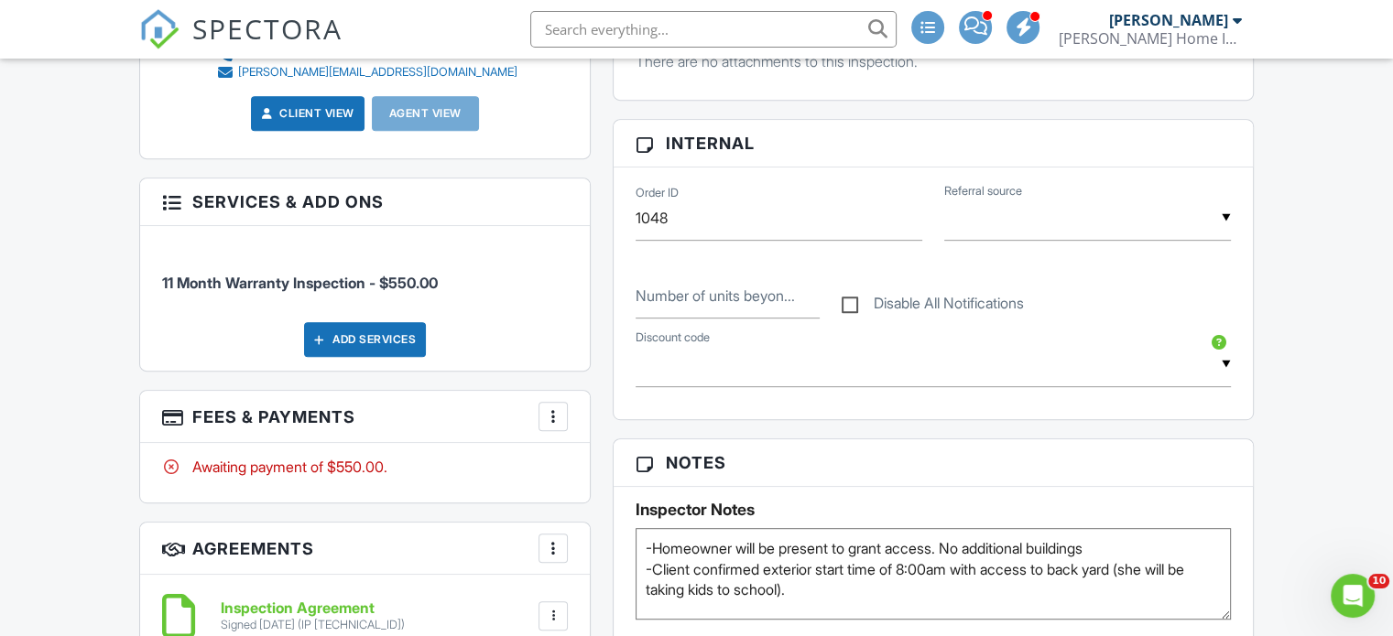
scroll to position [1099, 0]
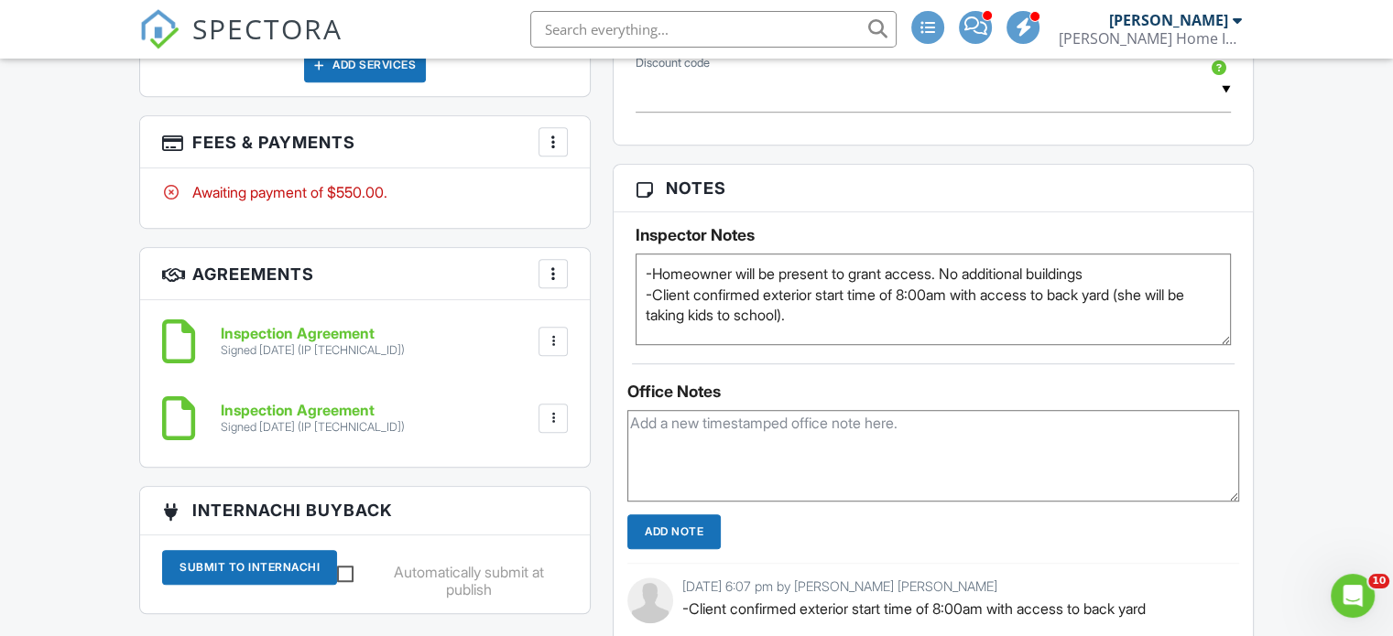
click at [809, 328] on textarea "-Homeowner will be present to grant access. Sent text about additional building…" at bounding box center [933, 300] width 595 height 92
type textarea "-Homeowner will be present to grant access. No additional buildings -Client con…"
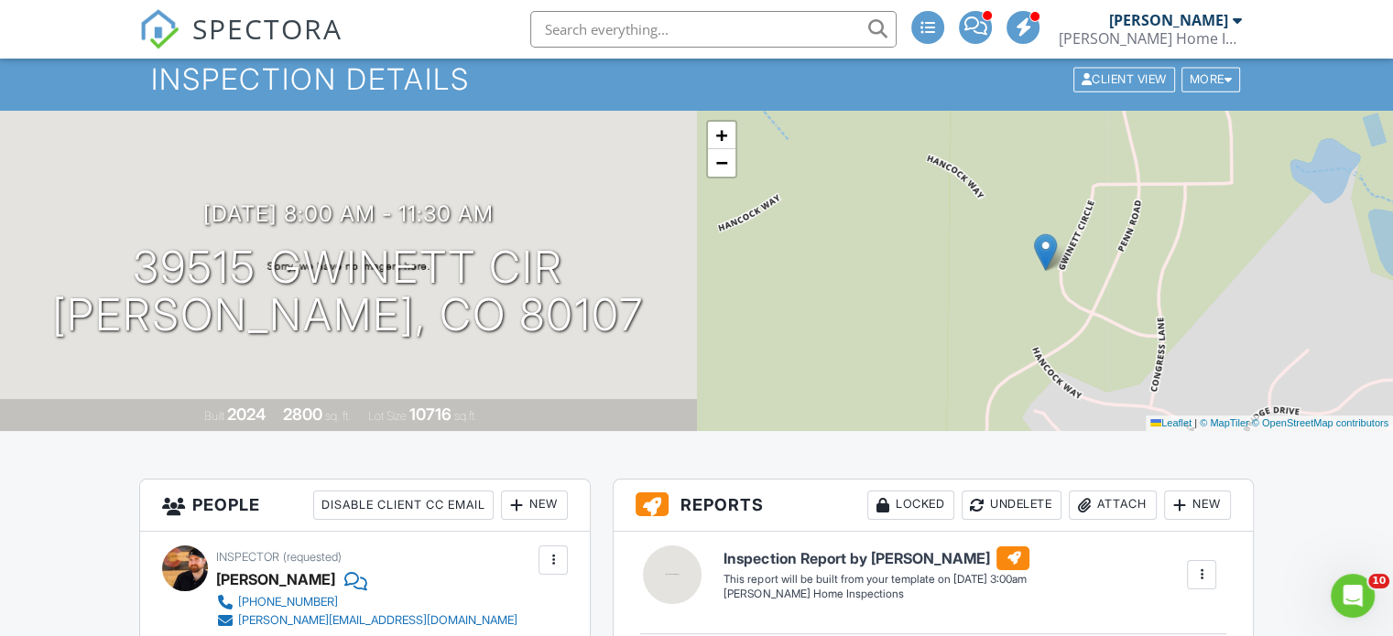
scroll to position [0, 0]
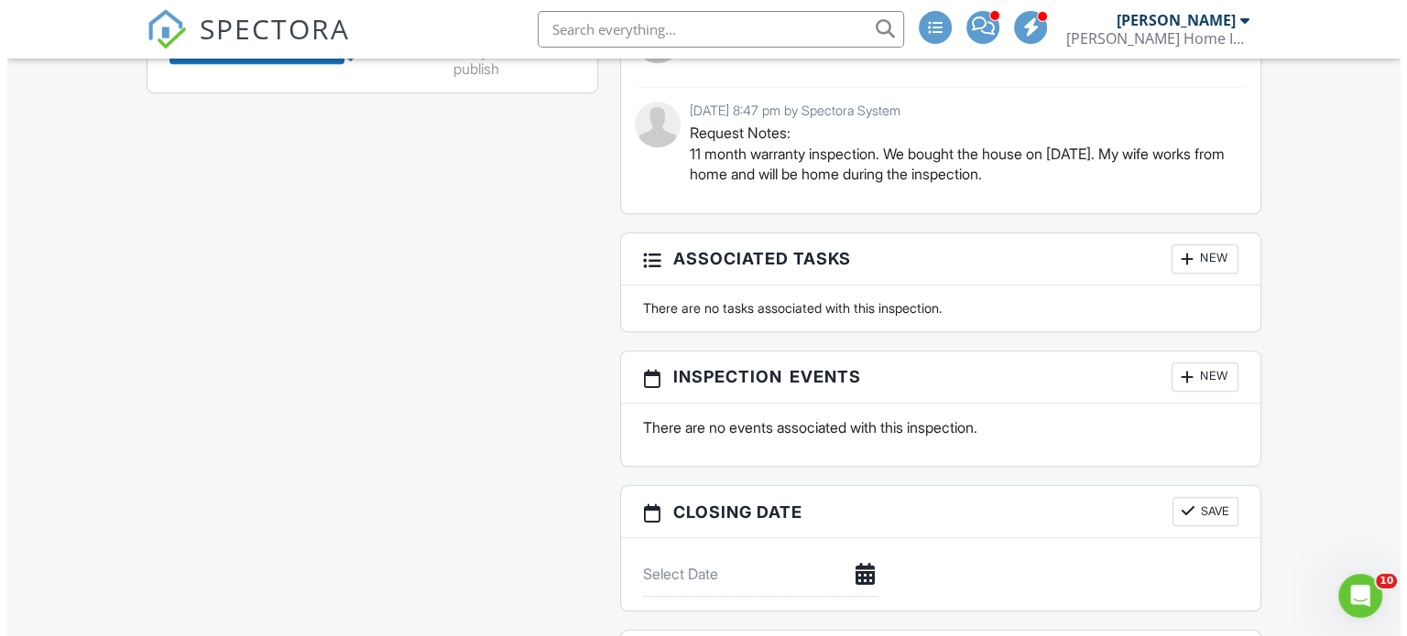
scroll to position [1831, 0]
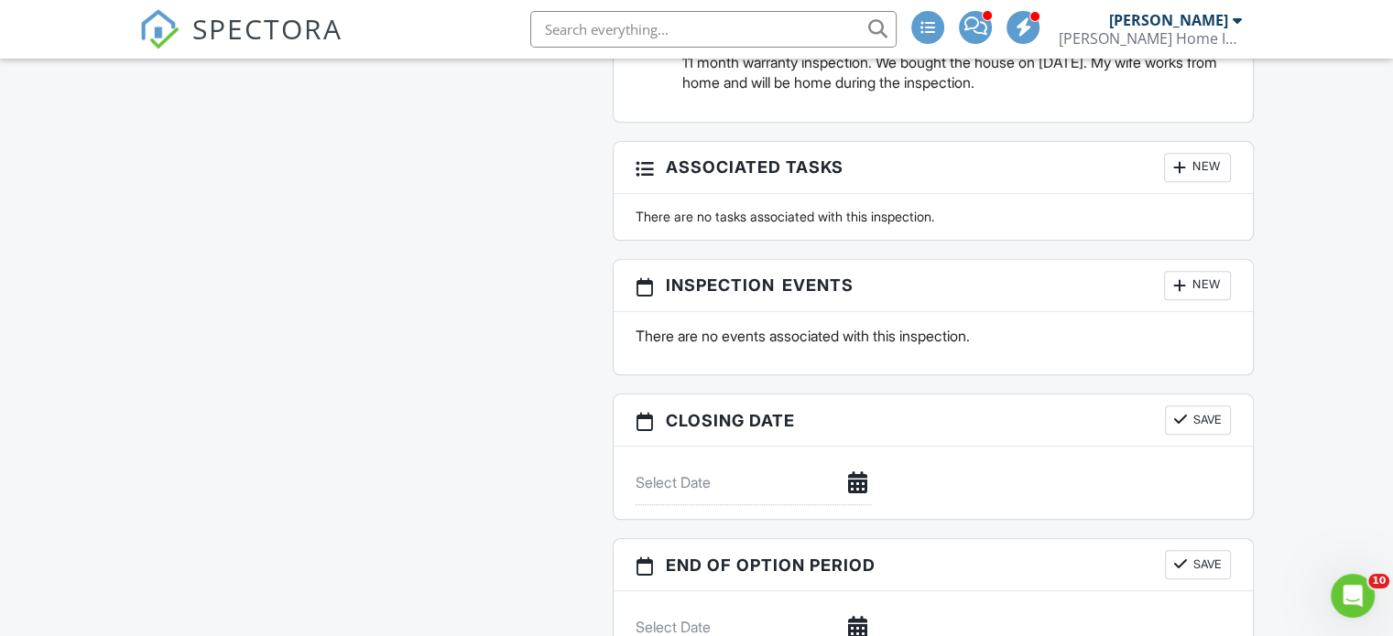
click at [1218, 295] on div "New" at bounding box center [1197, 285] width 67 height 29
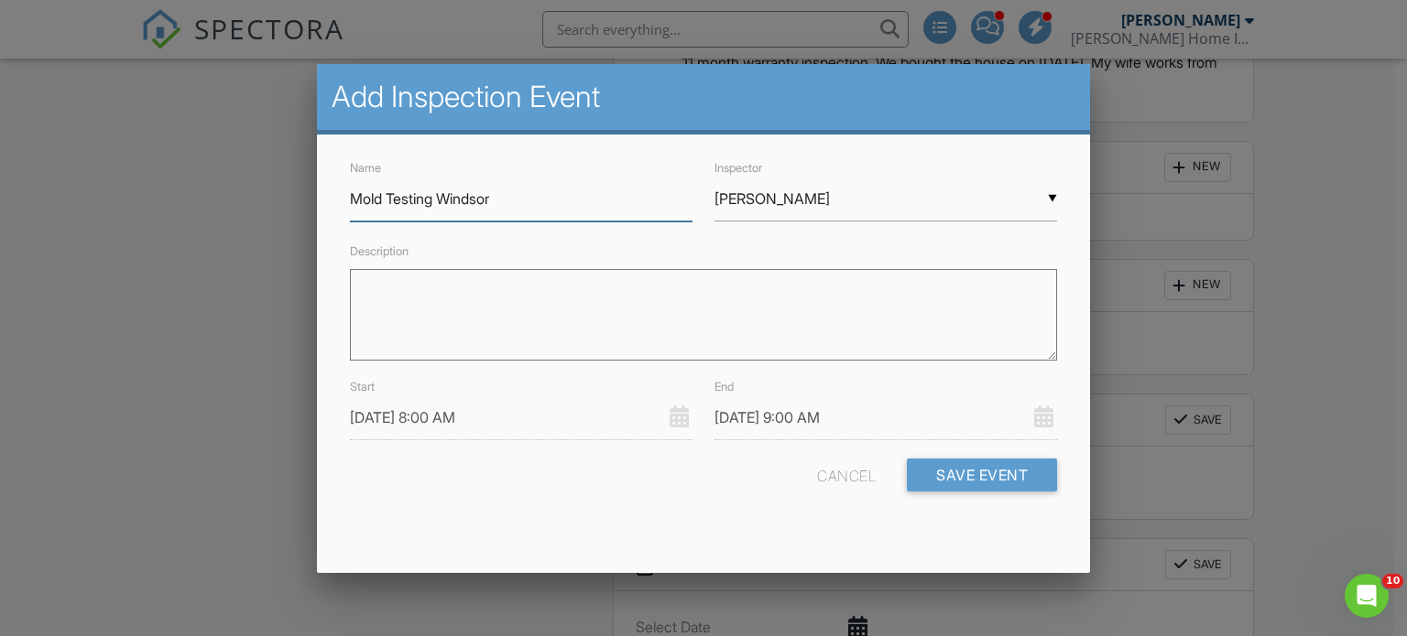
type input "Mold Testing Windsor"
click at [791, 198] on input "[PERSON_NAME]" at bounding box center [885, 199] width 342 height 45
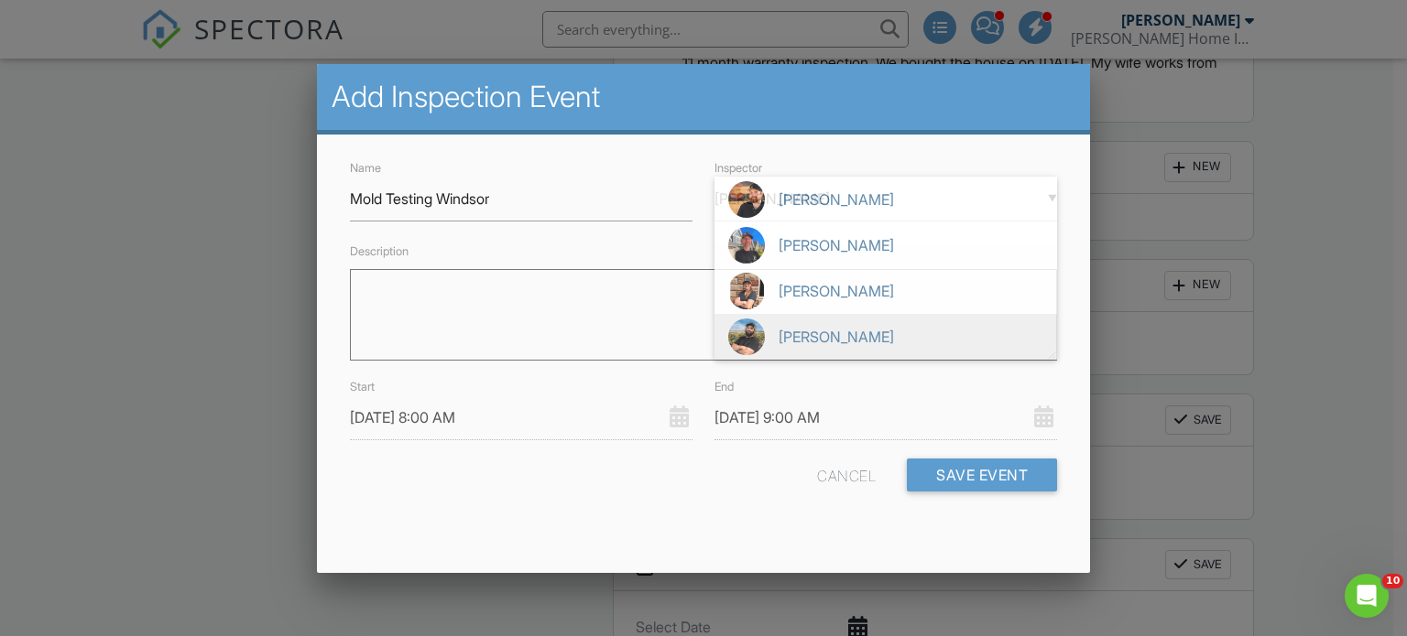
click at [804, 328] on span "[PERSON_NAME]" at bounding box center [885, 337] width 342 height 46
type input "[PERSON_NAME]"
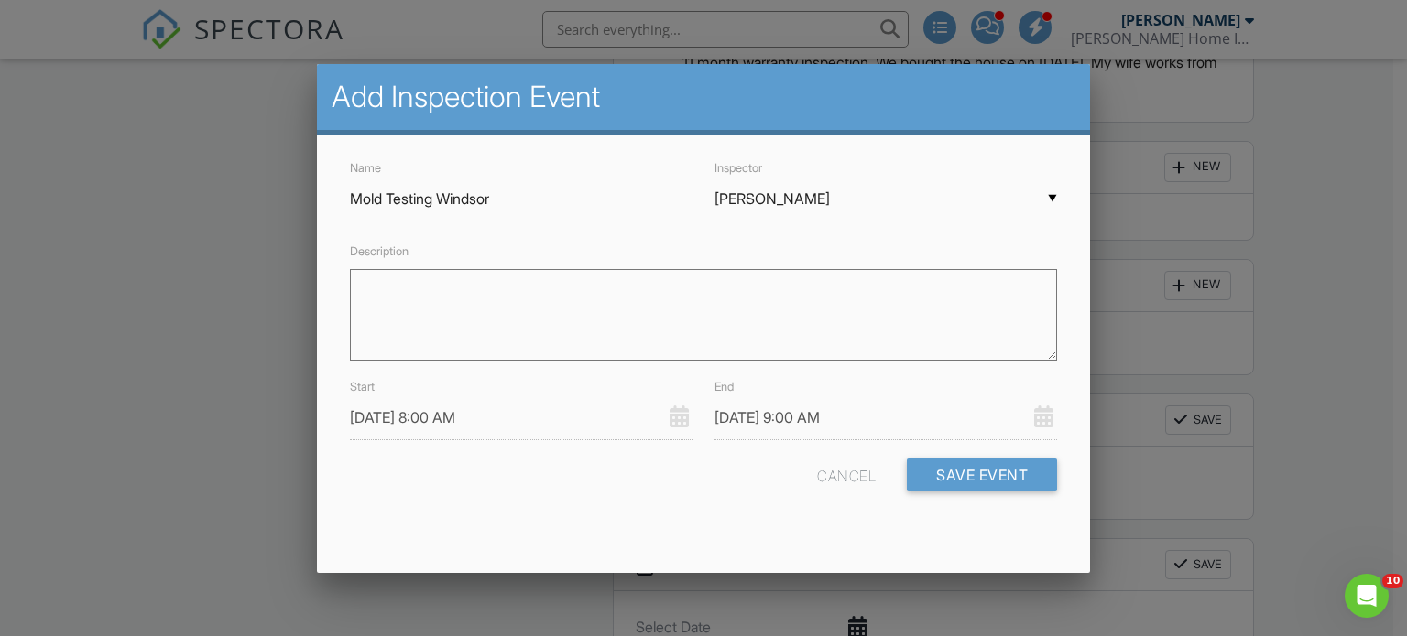
click at [804, 328] on textarea "Description" at bounding box center [704, 315] width 708 height 92
type textarea "Taking air samples at inspection"
click at [591, 422] on input "08/28/2025 8:00 AM" at bounding box center [521, 418] width 342 height 45
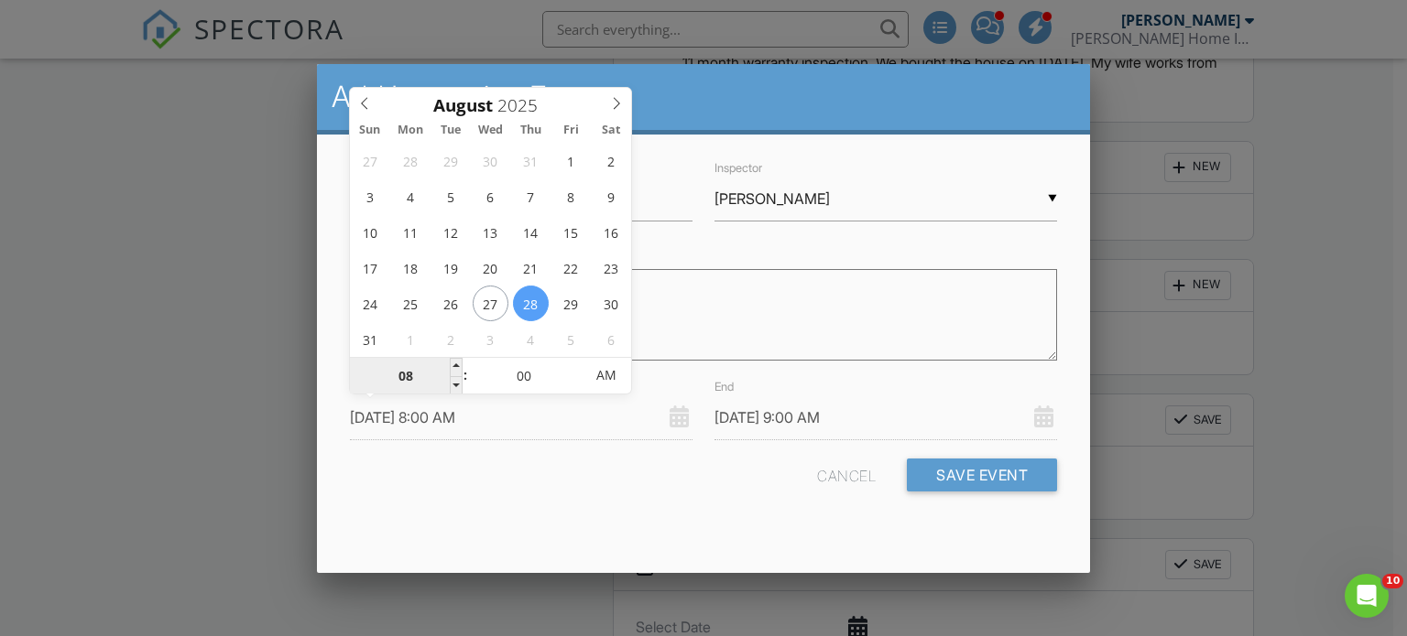
click at [414, 376] on input "08" at bounding box center [406, 376] width 113 height 37
type input "08/28/2025 1:00 AM"
type input "08/28/2025 2:00 AM"
type input "10"
type input "08/28/2025 10:00 AM"
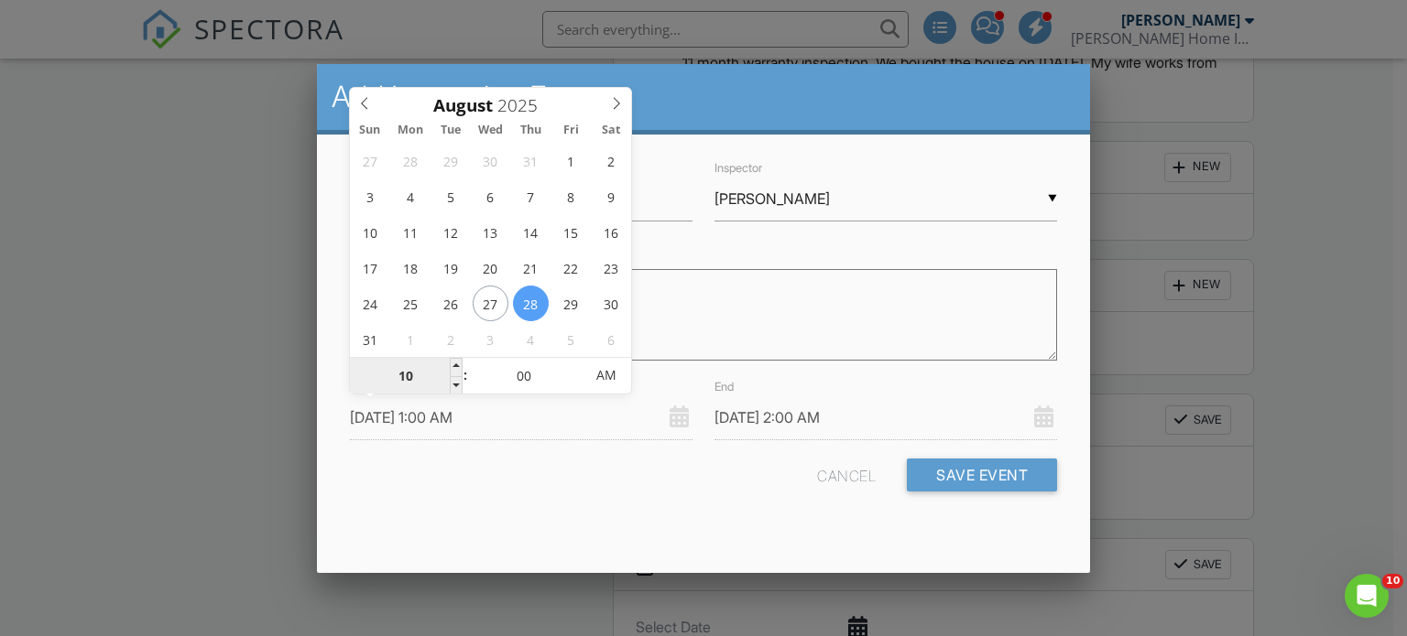
type input "08/28/2025 11:00 AM"
type input "10"
click at [530, 375] on input "00" at bounding box center [524, 376] width 113 height 37
type input "08/28/2025 10:03 AM"
type input "08/28/2025 11:03 AM"
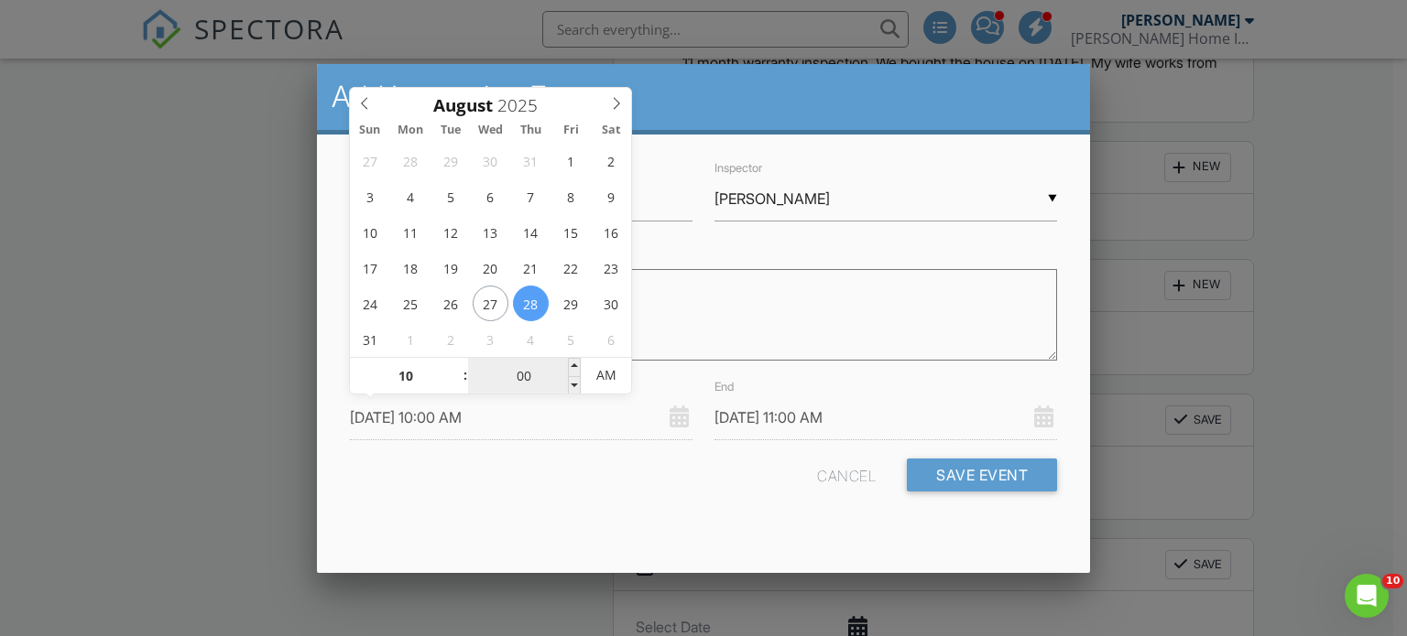
type input "03"
type input "08/28/2025 10:30 AM"
type input "08/28/2025 11:30 AM"
type input "30"
click at [580, 502] on div "Cancel Save Event" at bounding box center [704, 482] width 730 height 47
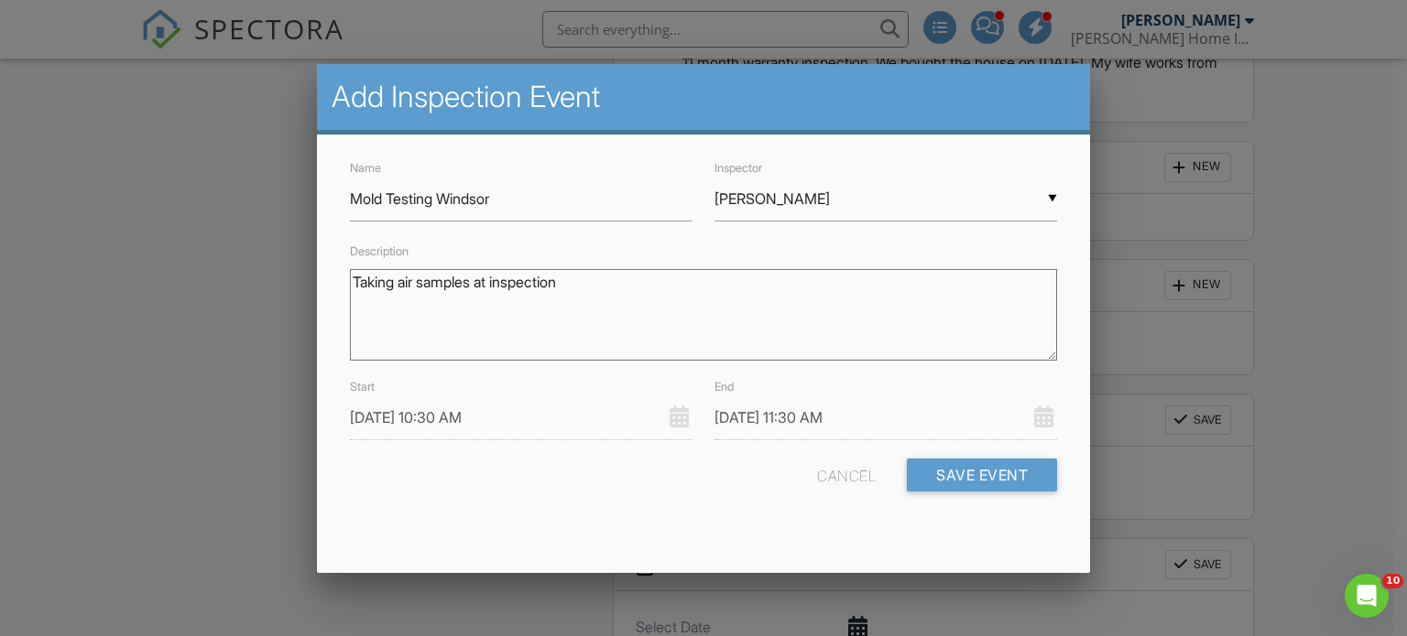
click at [469, 417] on input "08/28/2025 10:30 AM" at bounding box center [521, 418] width 342 height 45
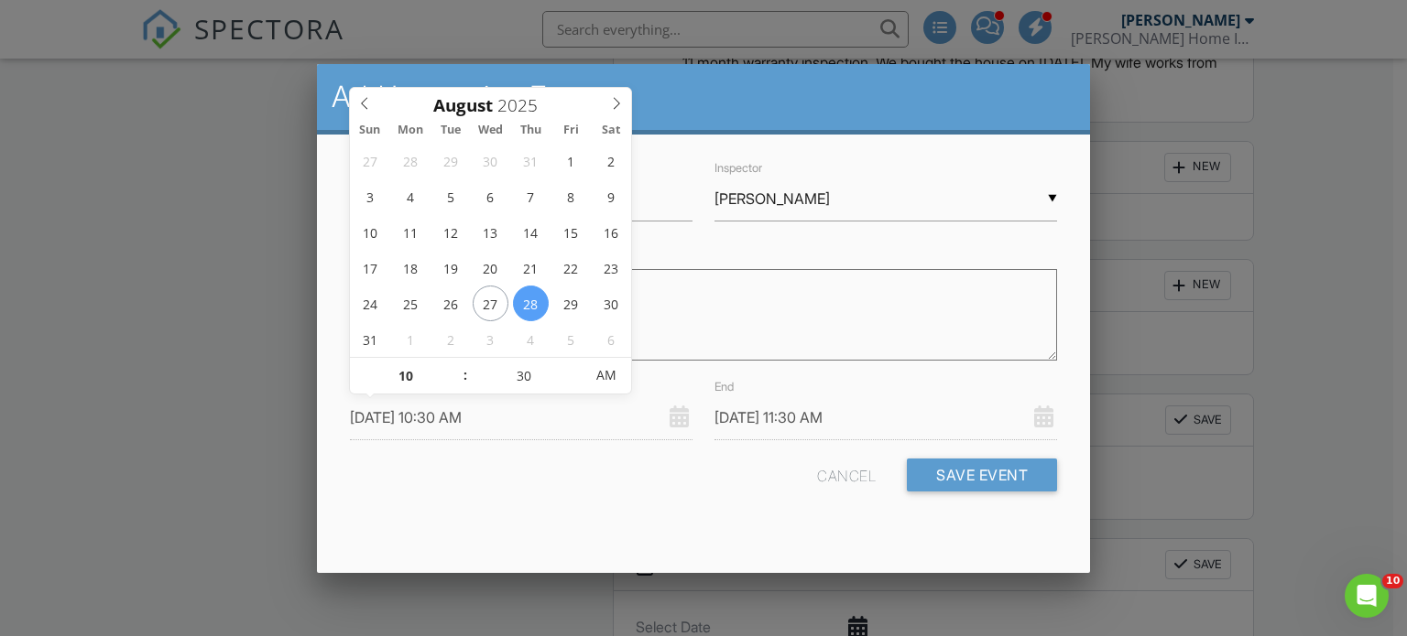
click at [572, 486] on div "Cancel Save Event" at bounding box center [704, 482] width 730 height 47
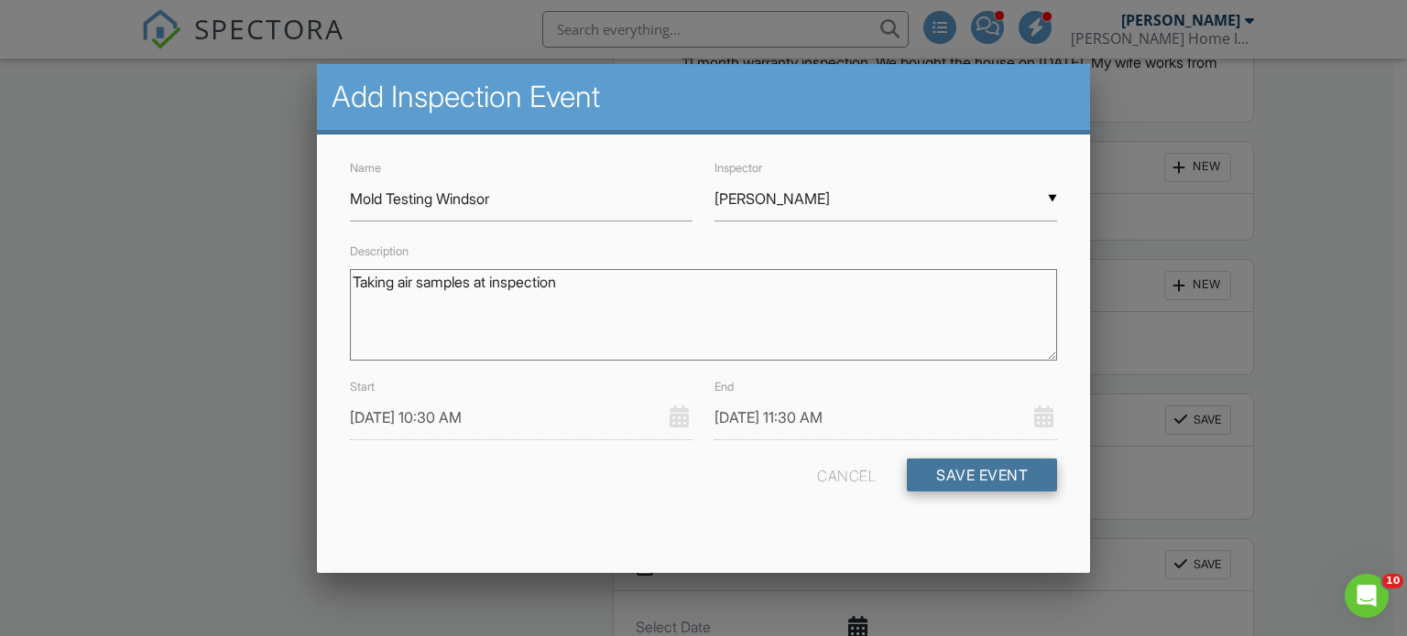
click at [936, 475] on button "Save Event" at bounding box center [982, 475] width 150 height 33
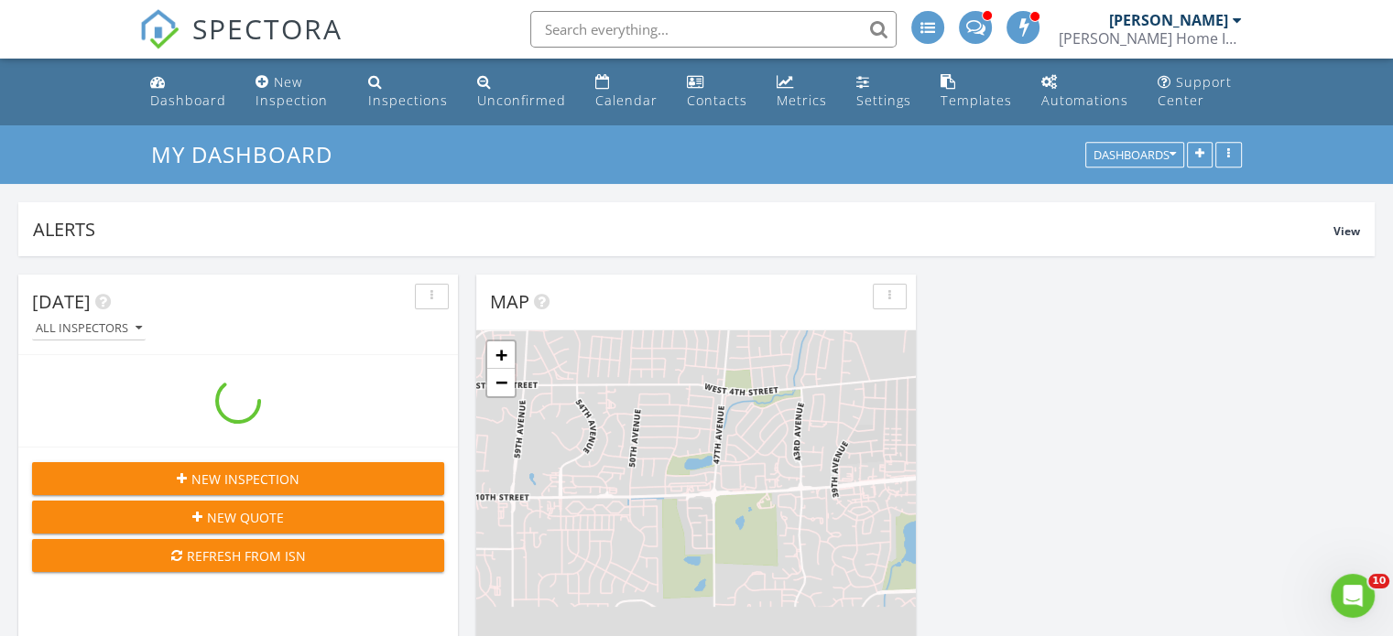
scroll to position [393, 440]
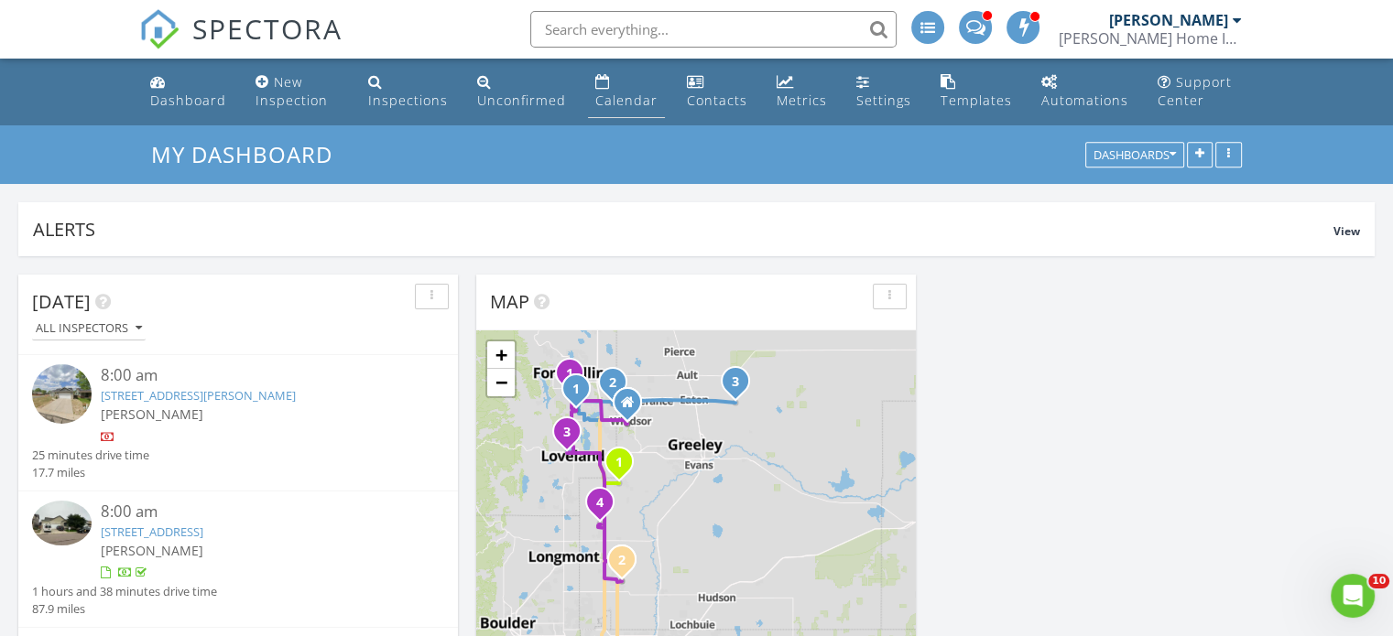
click at [614, 94] on div "Calendar" at bounding box center [626, 100] width 62 height 17
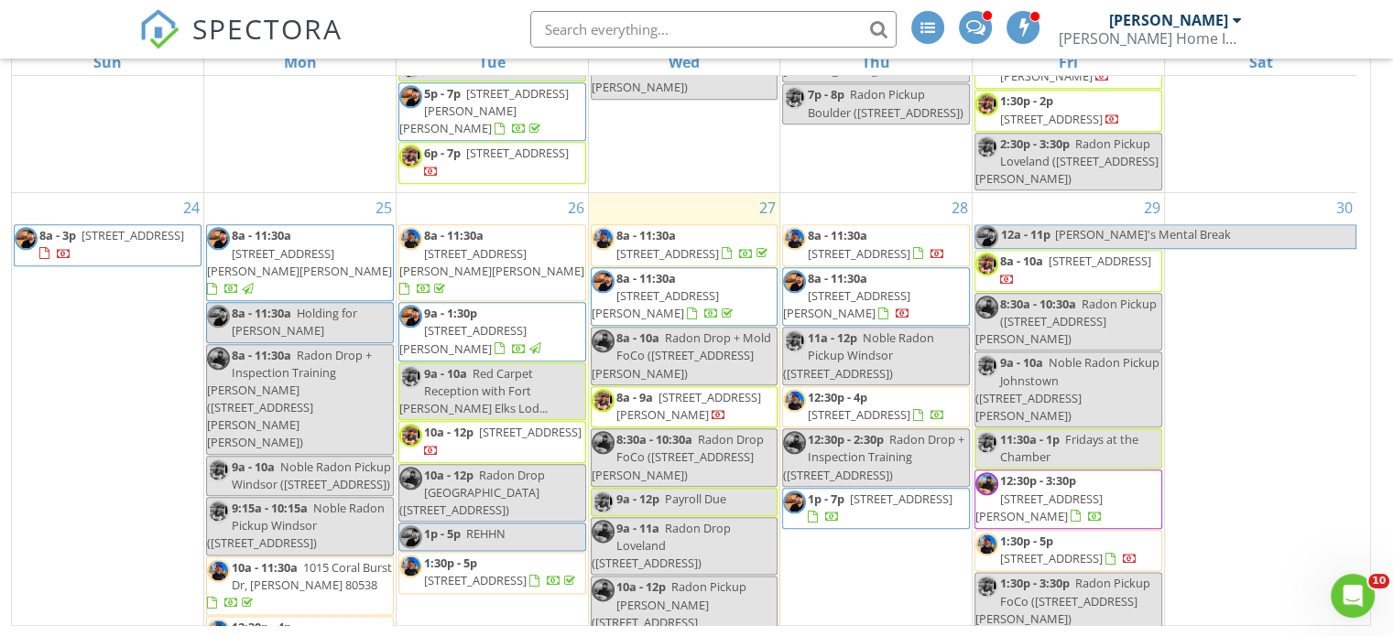
scroll to position [2055, 0]
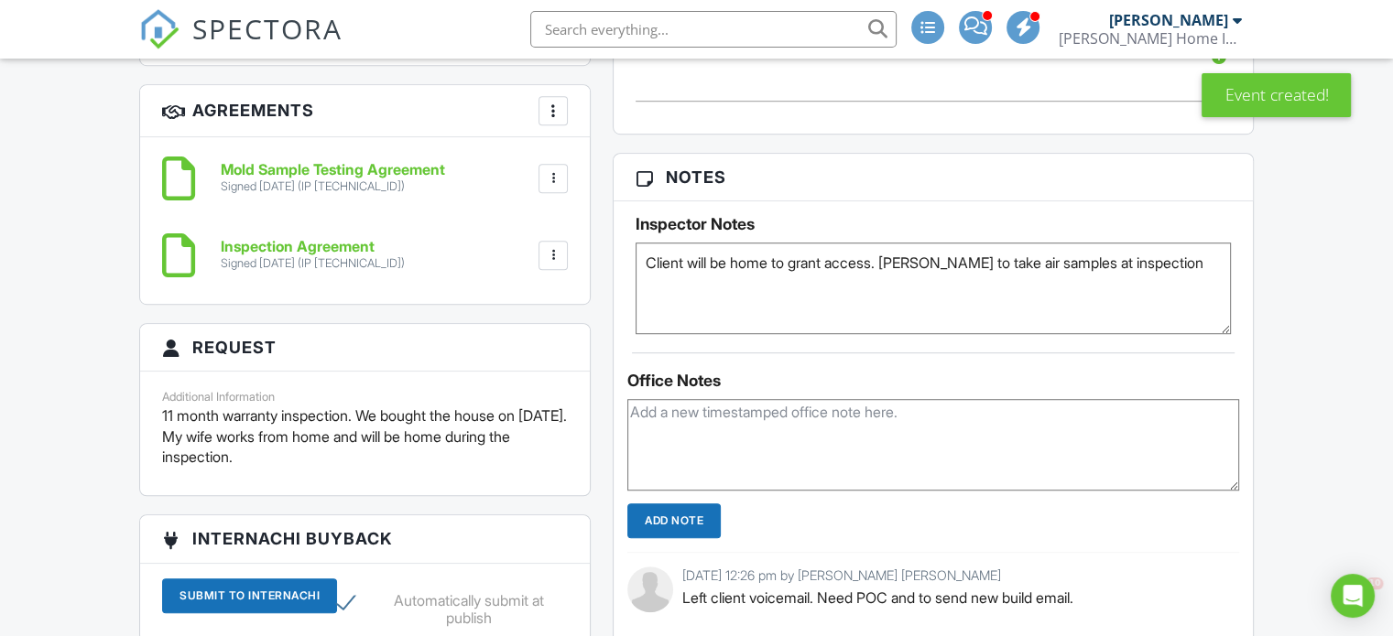
drag, startPoint x: 1167, startPoint y: 277, endPoint x: 897, endPoint y: 277, distance: 269.2
click at [897, 277] on textarea "Client will be home to grant access. [PERSON_NAME] to take air samples at inspe…" at bounding box center [933, 289] width 595 height 92
click at [644, 269] on textarea "Client will be home to grant access. [PERSON_NAME] to take air samples at inspe…" at bounding box center [933, 289] width 595 height 92
click at [658, 286] on textarea "Client will be home to grant access. [PERSON_NAME] to take air samples at inspe…" at bounding box center [933, 289] width 595 height 92
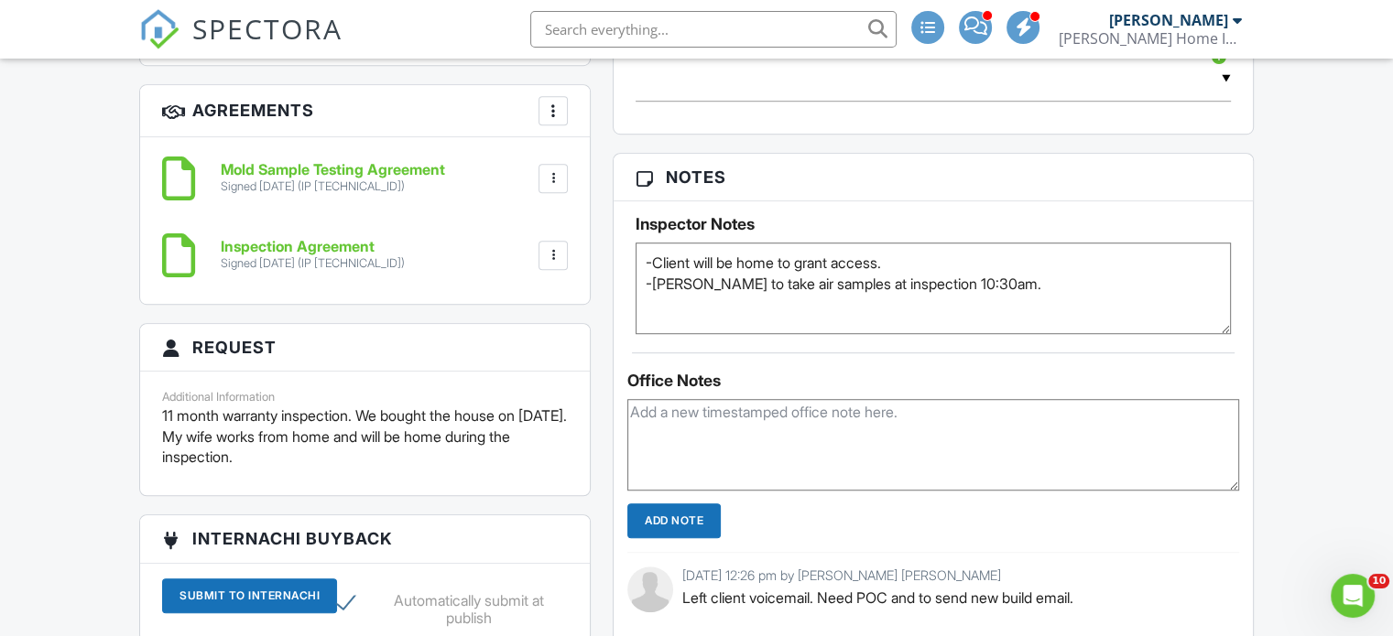
type textarea "-Client will be home to grant access. -[PERSON_NAME] to take air samples at ins…"
click at [99, 215] on div "Dashboard New Inspection Inspections Unconfirmed Calendar Contacts Metrics Sett…" at bounding box center [696, 500] width 1393 height 3264
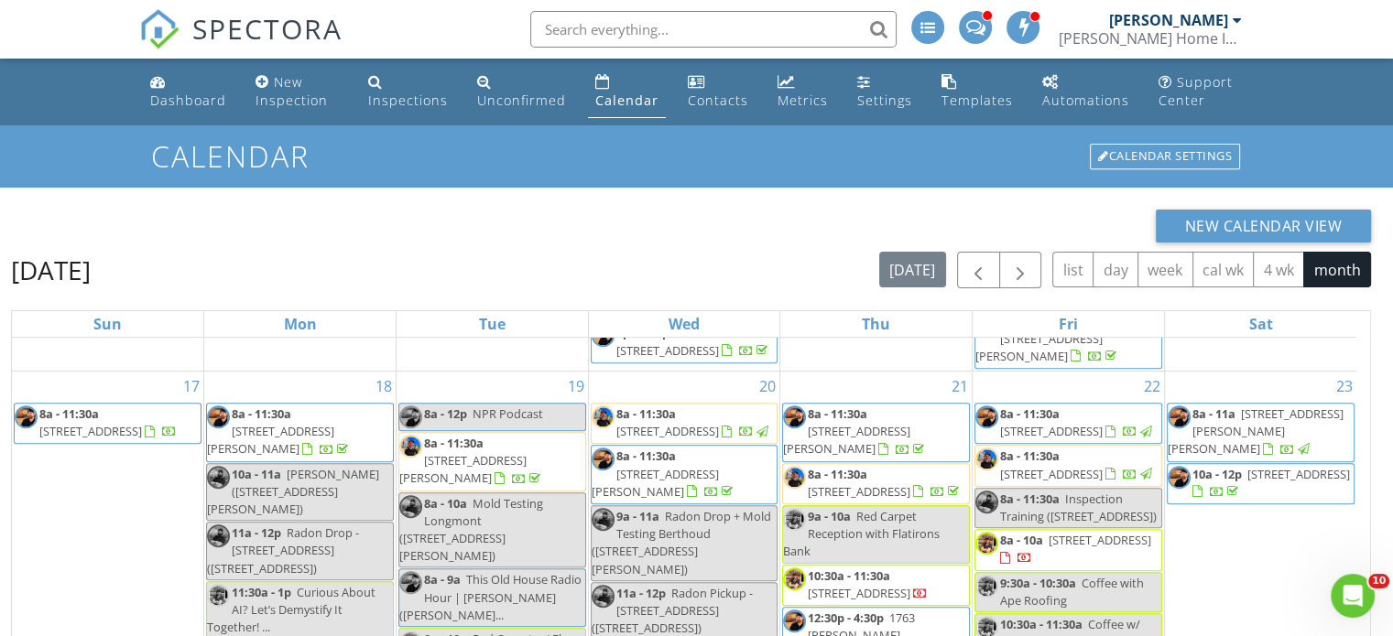
scroll to position [262, 0]
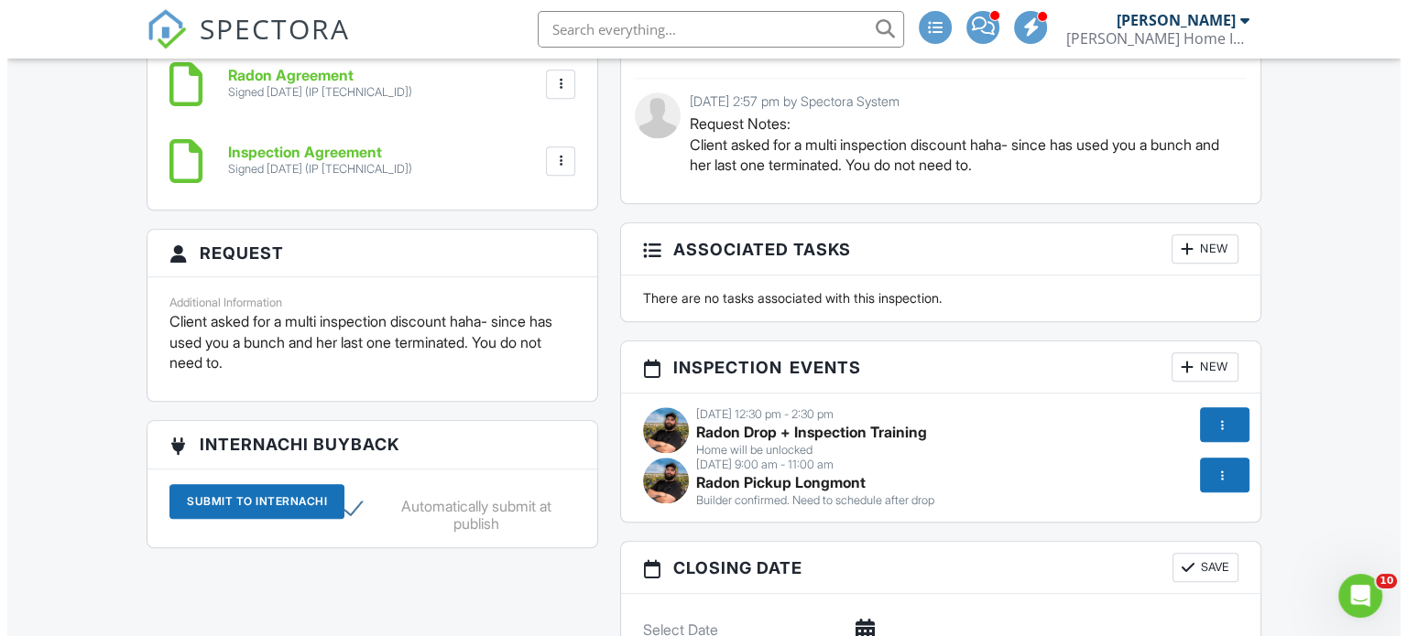
scroll to position [1923, 0]
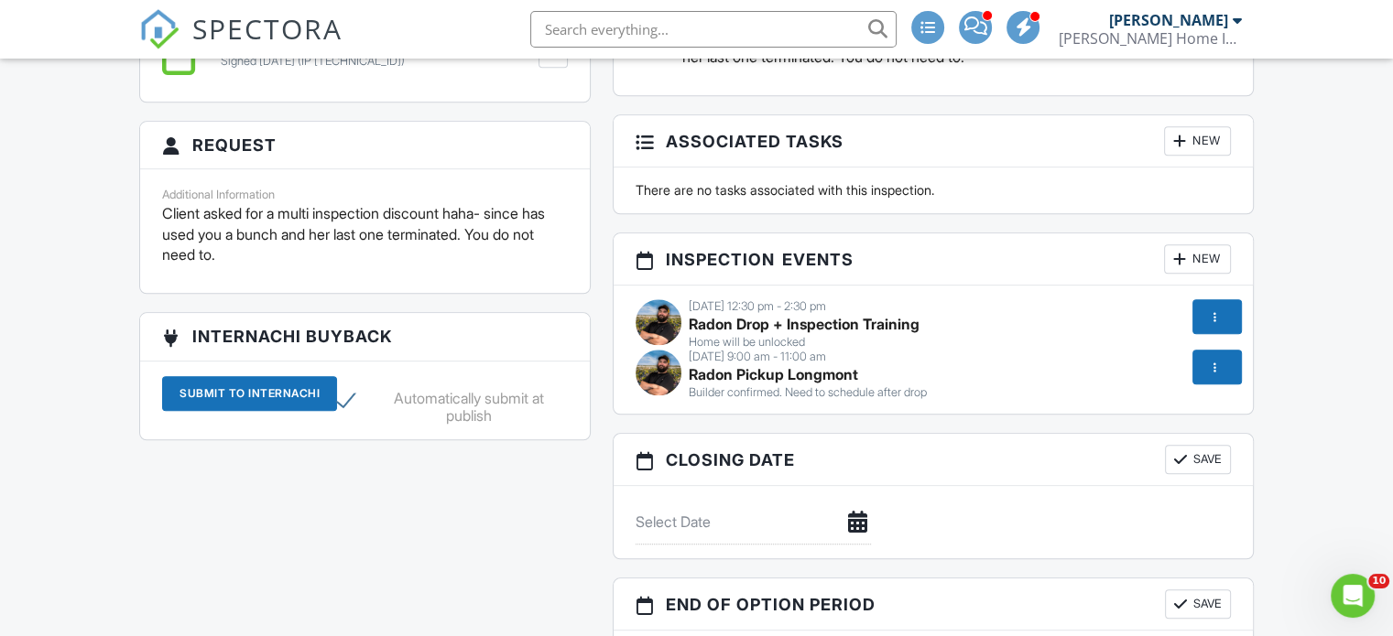
click at [1215, 324] on div at bounding box center [1215, 317] width 18 height 18
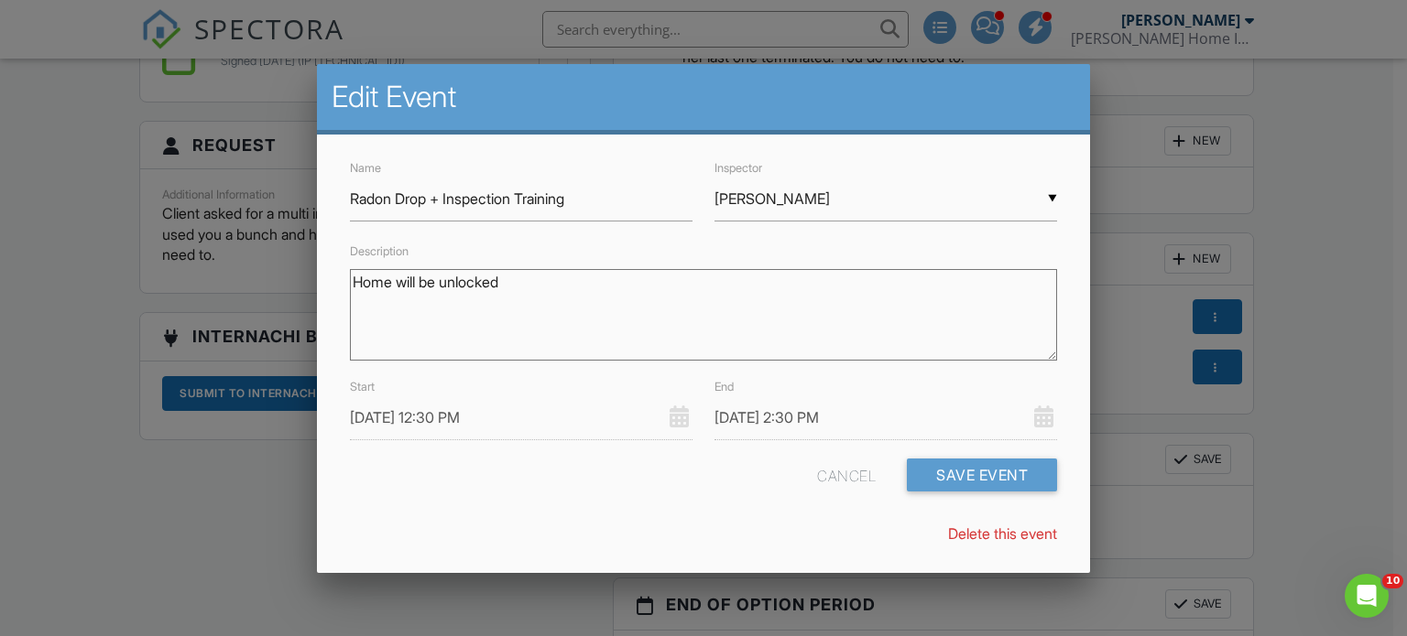
click at [578, 308] on textarea "Home will be unlocked" at bounding box center [704, 315] width 708 height 92
drag, startPoint x: 516, startPoint y: 277, endPoint x: 277, endPoint y: 283, distance: 239.1
click at [277, 283] on body "SPECTORA Briana Aragon Fletcher's Home Inspections, LLC Role: Inspector Dashboa…" at bounding box center [696, 116] width 1393 height 4079
click at [350, 281] on textarea "Home will be unlocked" at bounding box center [704, 315] width 708 height 92
click at [800, 283] on textarea "Home will be unlocked" at bounding box center [704, 315] width 708 height 92
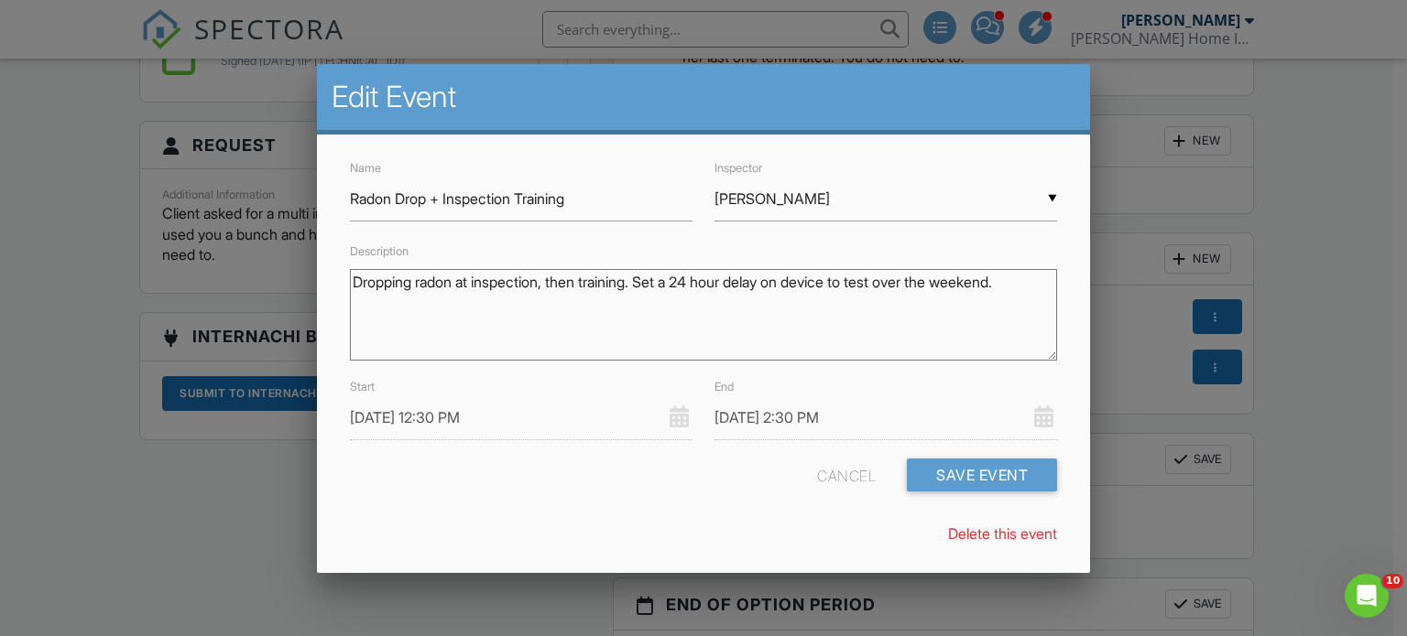
type textarea "Dropping radon at inspection, then training. Set a 24 hour delay on device to t…"
click at [853, 417] on input "08/28/2025 2:30 PM" at bounding box center [885, 418] width 342 height 45
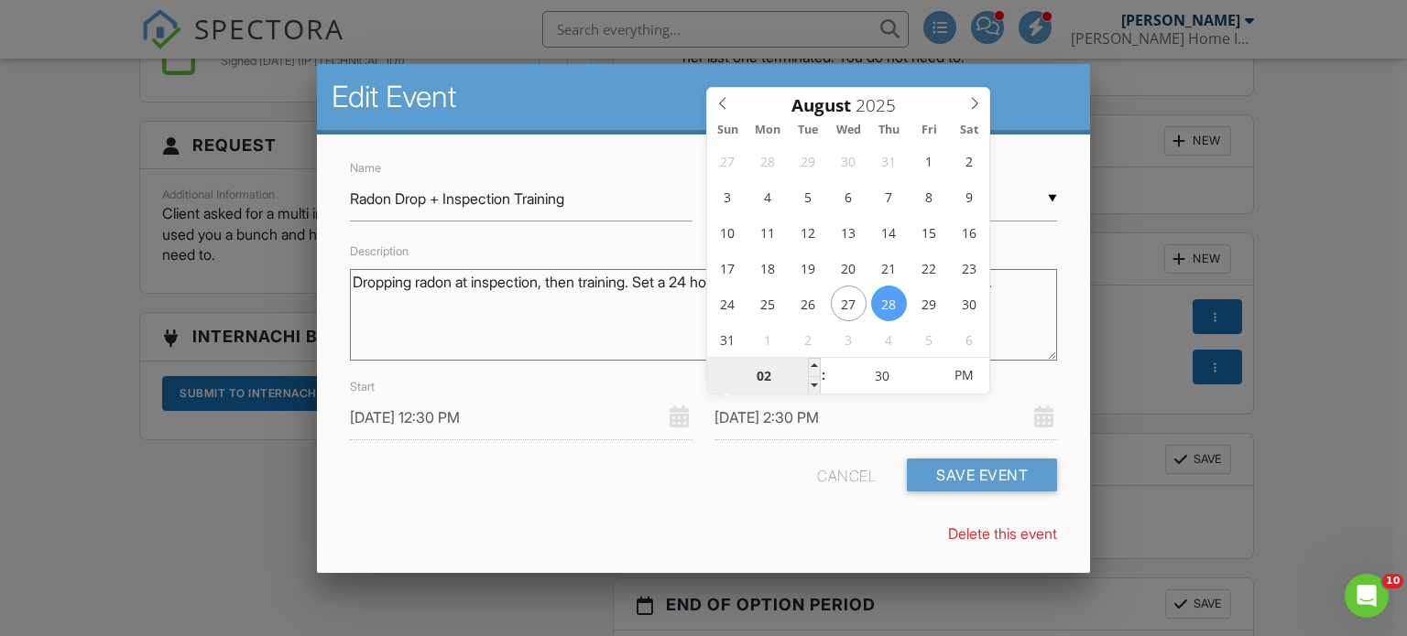
click at [758, 376] on input "02" at bounding box center [763, 376] width 113 height 37
type input "08/28/2025 4:30 PM"
type input "04"
click at [867, 376] on input "30" at bounding box center [882, 376] width 113 height 37
type input "08/28/2025 4:00 PM"
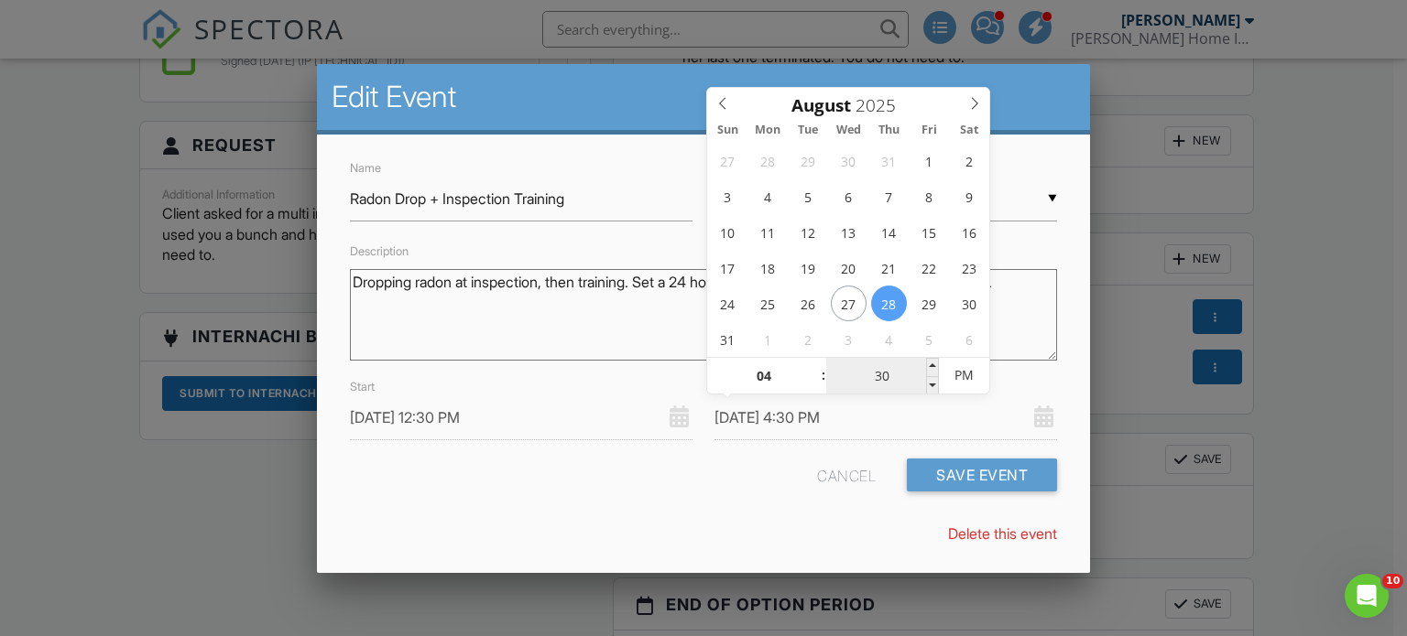
type input "00"
click at [714, 529] on div "Delete this event" at bounding box center [704, 534] width 730 height 20
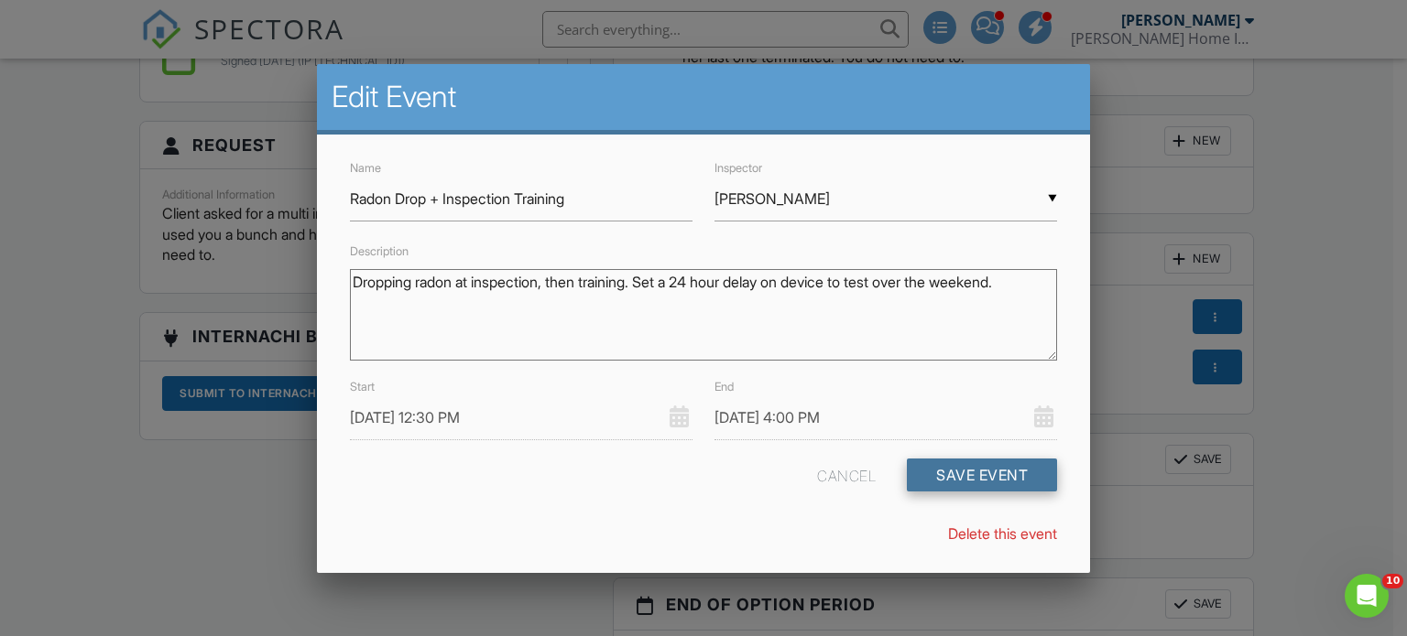
click at [972, 473] on button "Save Event" at bounding box center [982, 475] width 150 height 33
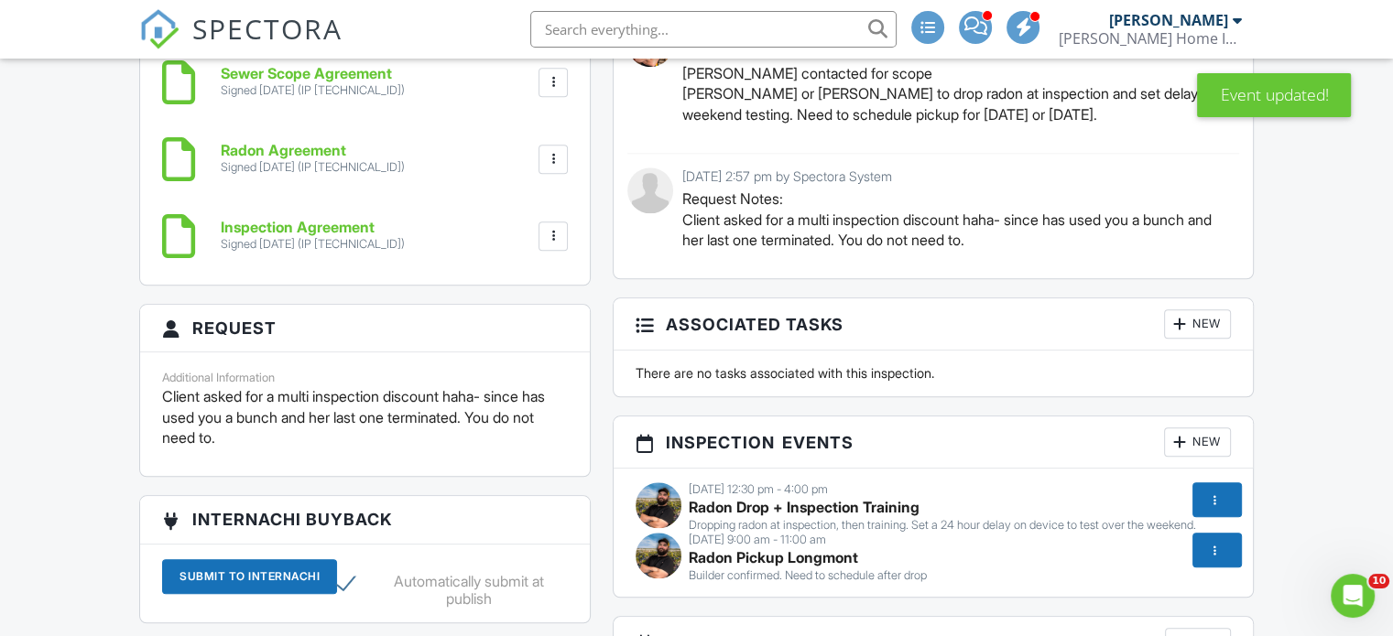
scroll to position [2015, 0]
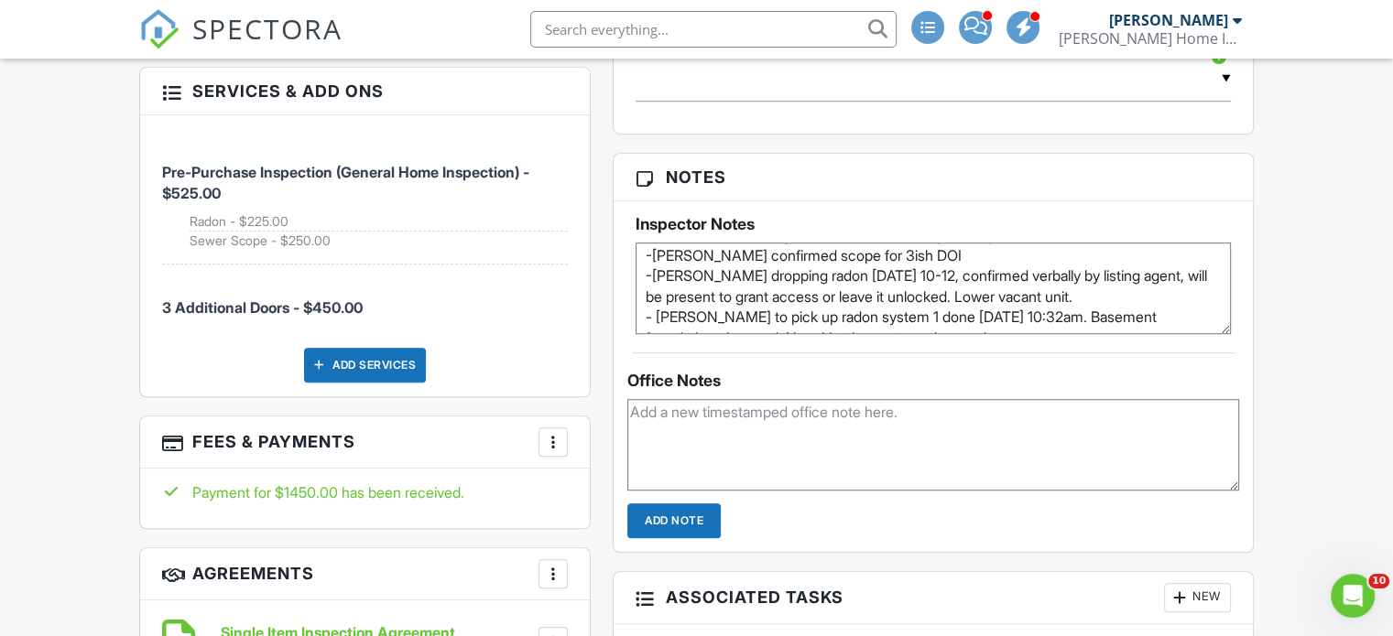
scroll to position [62, 0]
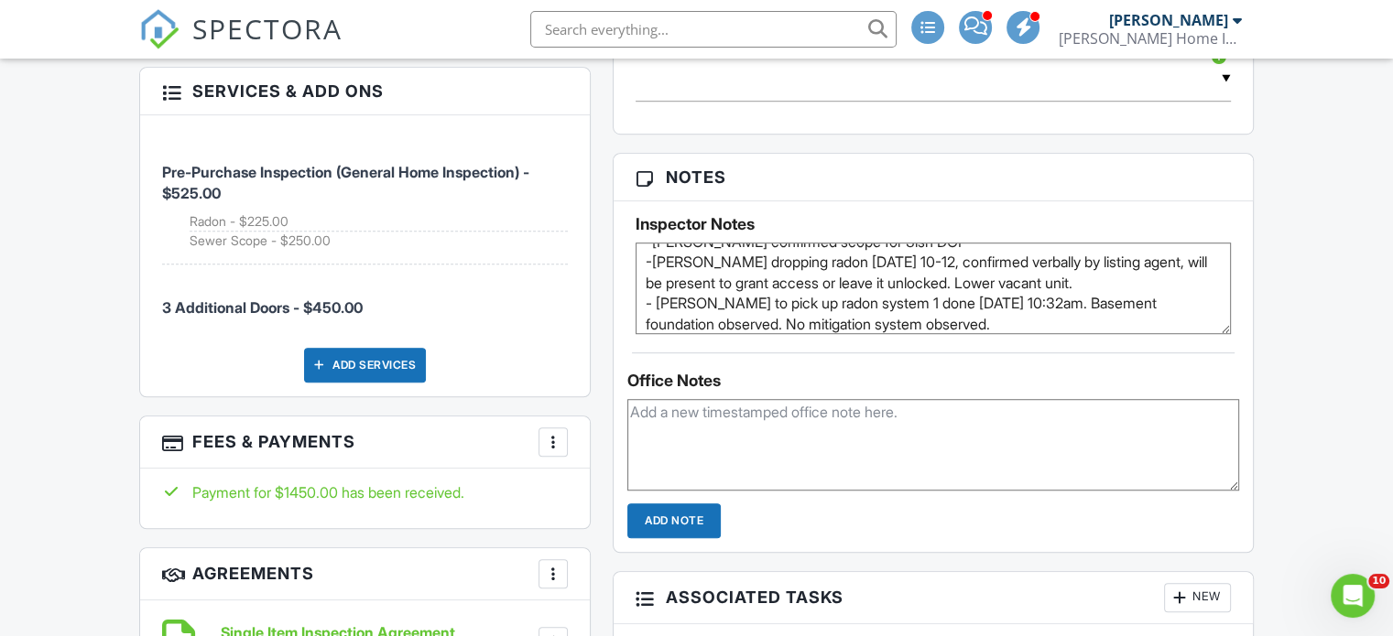
drag, startPoint x: 1086, startPoint y: 284, endPoint x: 978, endPoint y: 279, distance: 108.2
click at [978, 279] on textarea "-Confirmed verbally by listing agent. Seller will be present to grant access. R…" at bounding box center [933, 289] width 595 height 92
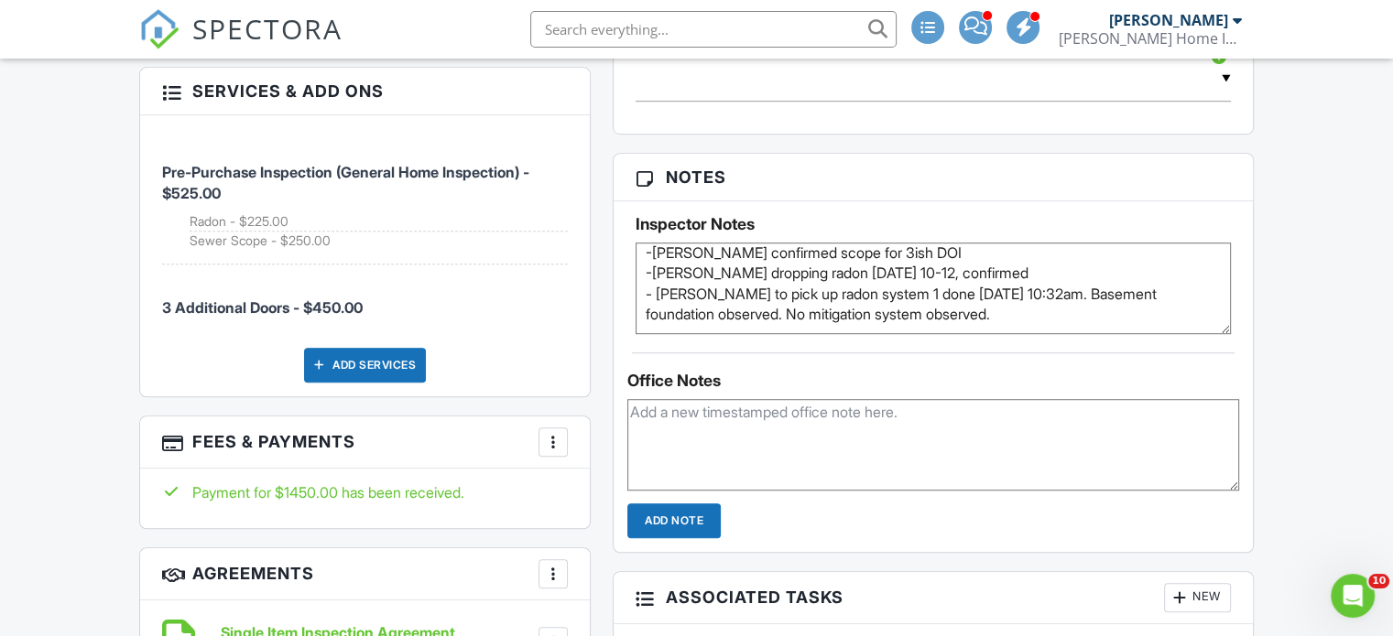
scroll to position [51, 0]
click at [656, 309] on textarea "-Confirmed verbally by listing agent. Seller will be present to grant access. R…" at bounding box center [933, 289] width 595 height 92
click at [806, 302] on textarea "-Confirmed verbally by listing agent. Seller will be present to grant access. R…" at bounding box center [933, 289] width 595 height 92
drag, startPoint x: 1076, startPoint y: 307, endPoint x: 1008, endPoint y: 302, distance: 67.9
click at [1008, 302] on textarea "-Confirmed verbally by listing agent. Seller will be present to grant access. R…" at bounding box center [933, 289] width 595 height 92
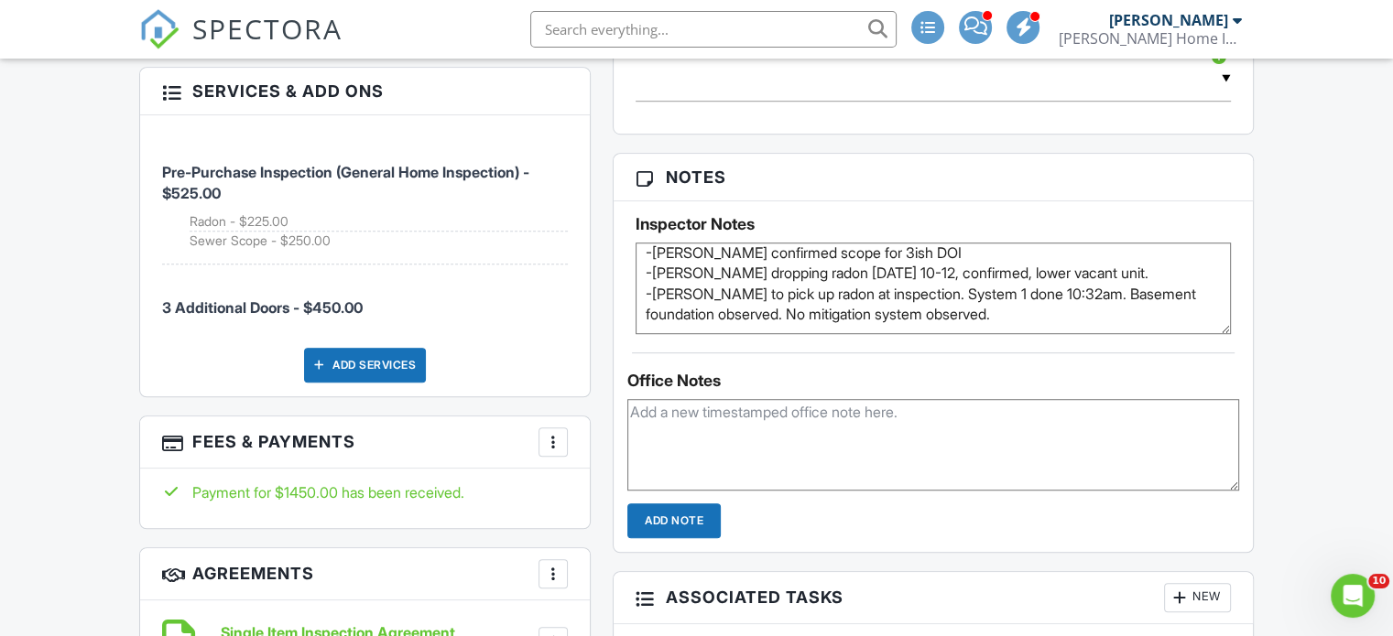
click at [1073, 307] on textarea "-Confirmed verbally by listing agent. Seller will be present to grant access. R…" at bounding box center [933, 289] width 595 height 92
drag, startPoint x: 866, startPoint y: 324, endPoint x: 798, endPoint y: 318, distance: 68.1
click at [798, 318] on textarea "-Confirmed verbally by listing agent. Seller will be present to grant access. R…" at bounding box center [933, 289] width 595 height 92
click at [959, 319] on textarea "-Confirmed verbally by listing agent. Seller will be present to grant access. R…" at bounding box center [933, 289] width 595 height 92
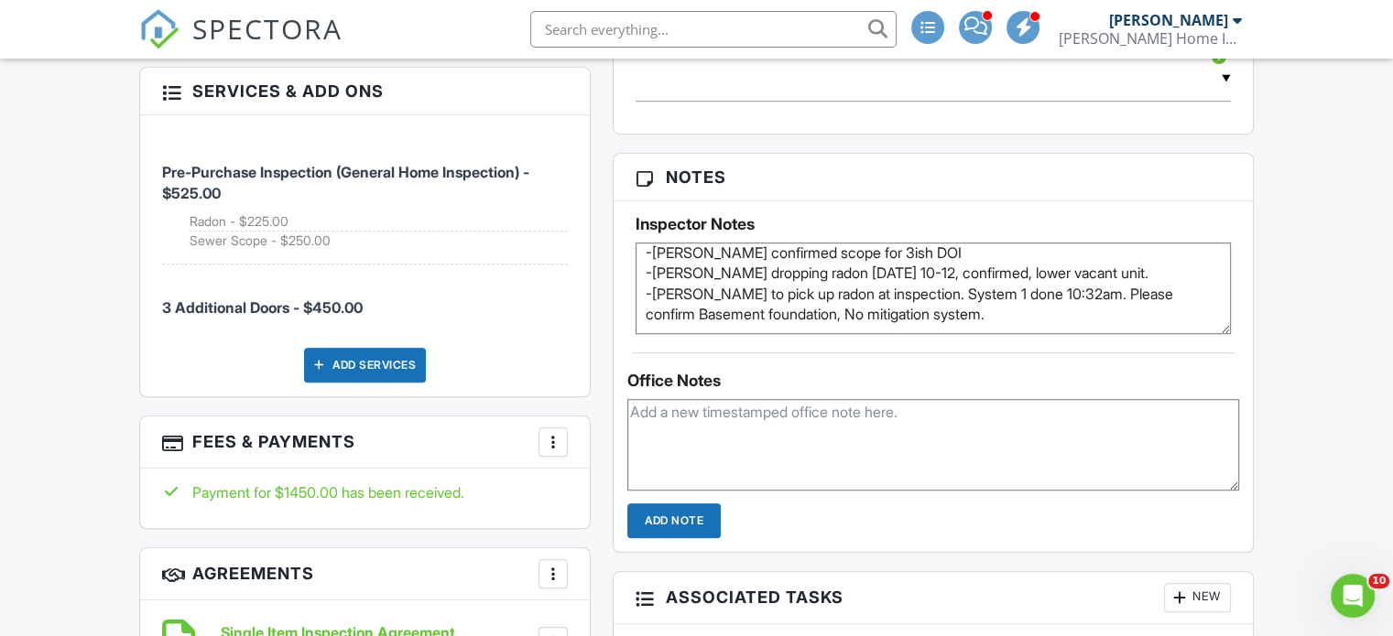
type textarea "-Confirmed verbally by listing agent. Seller will be present to grant access. R…"
click at [972, 435] on textarea at bounding box center [933, 445] width 612 height 92
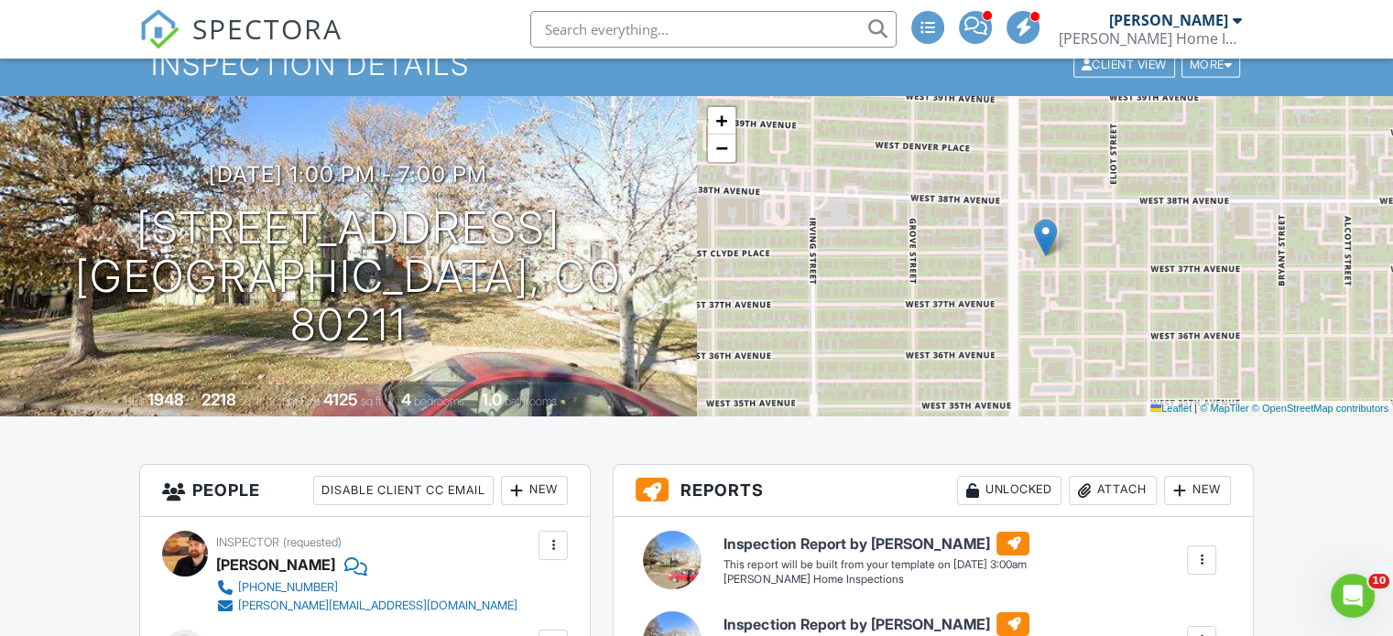
scroll to position [0, 0]
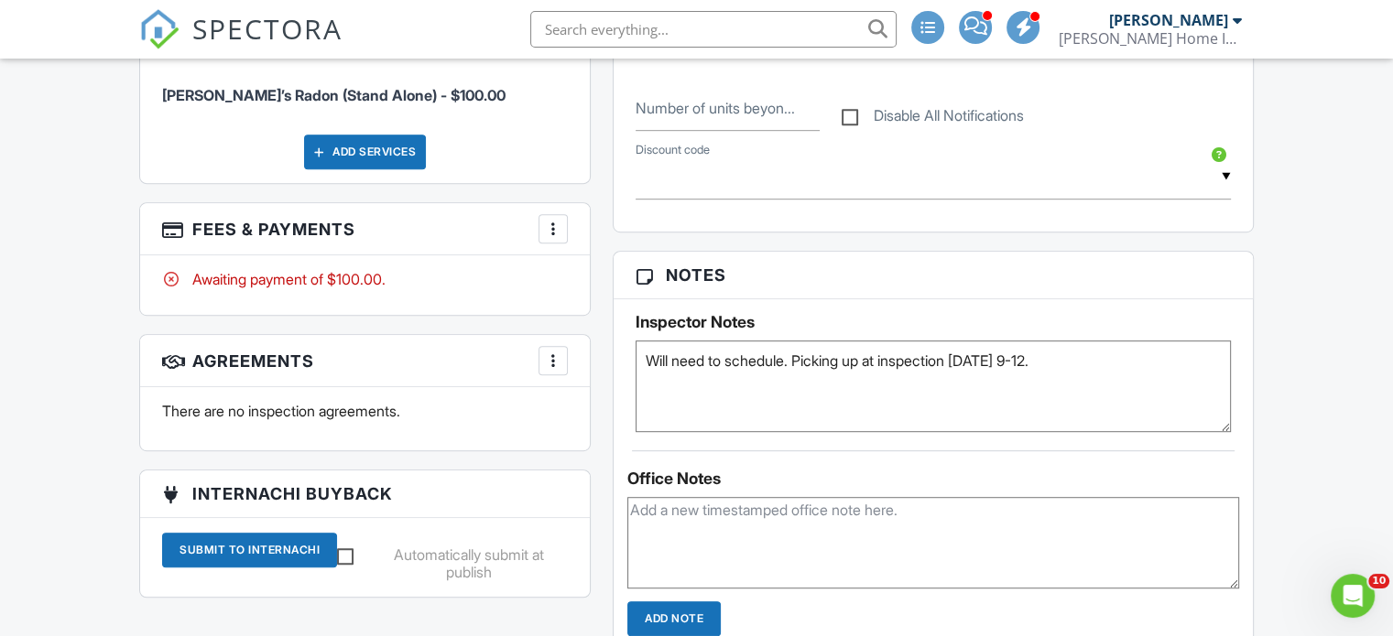
scroll to position [1190, 0]
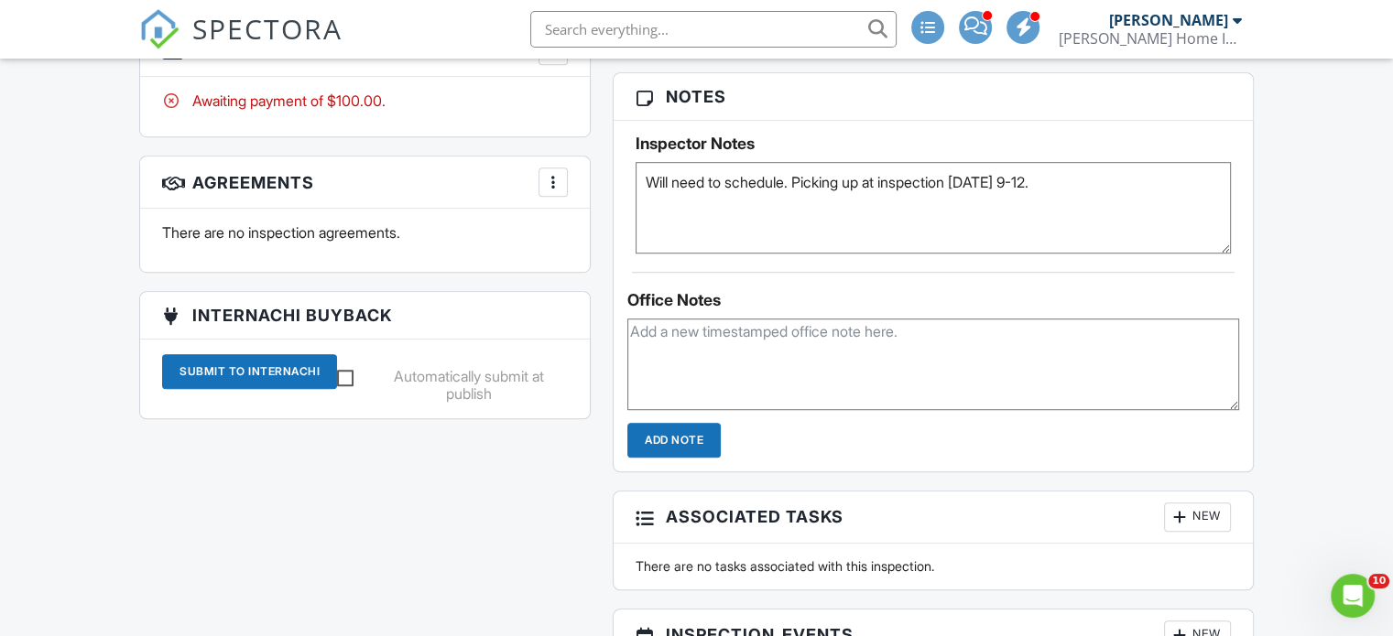
click at [887, 217] on textarea "Will need to schedule. Picking up at inspection [DATE] 9-12." at bounding box center [933, 208] width 595 height 92
drag, startPoint x: 798, startPoint y: 193, endPoint x: 594, endPoint y: 197, distance: 204.2
click at [594, 197] on div "All emails and texts are disabled for this inspection! All emails and texts hav…" at bounding box center [696, 199] width 1136 height 1668
click at [590, 538] on div "All emails and texts are disabled for this inspection! All emails and texts hav…" at bounding box center [696, 199] width 1136 height 1668
click at [813, 193] on textarea "Will need to schedule. Picking up at inspection [DATE] 9-12." at bounding box center [933, 208] width 595 height 92
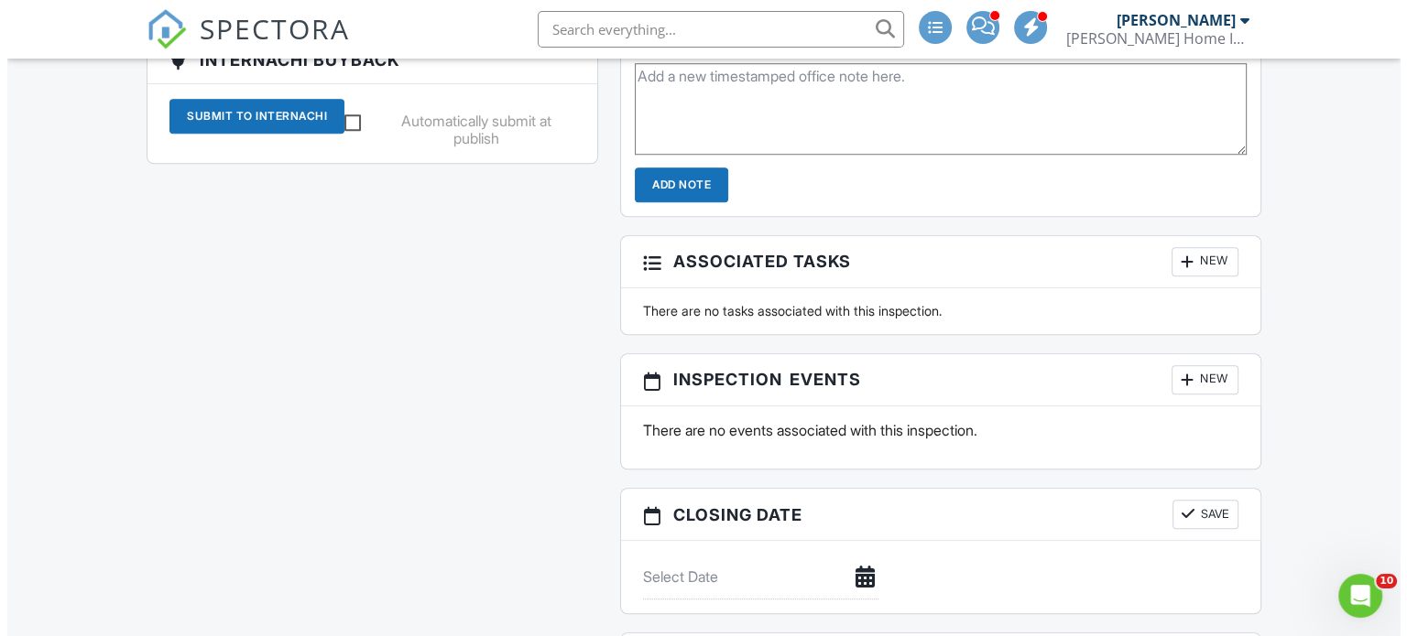
scroll to position [1557, 0]
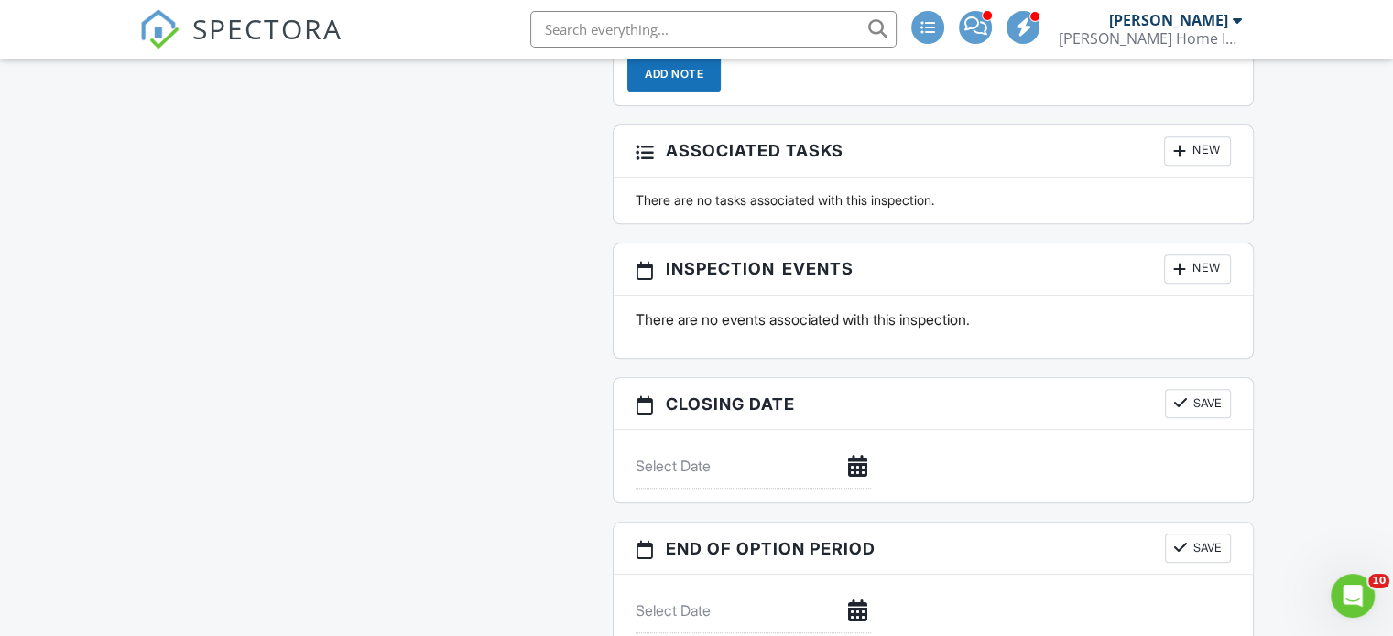
type textarea "ShowingTime Contacted. Picking up at inspection [DATE] 9-12."
click at [1194, 277] on div "New" at bounding box center [1197, 269] width 67 height 29
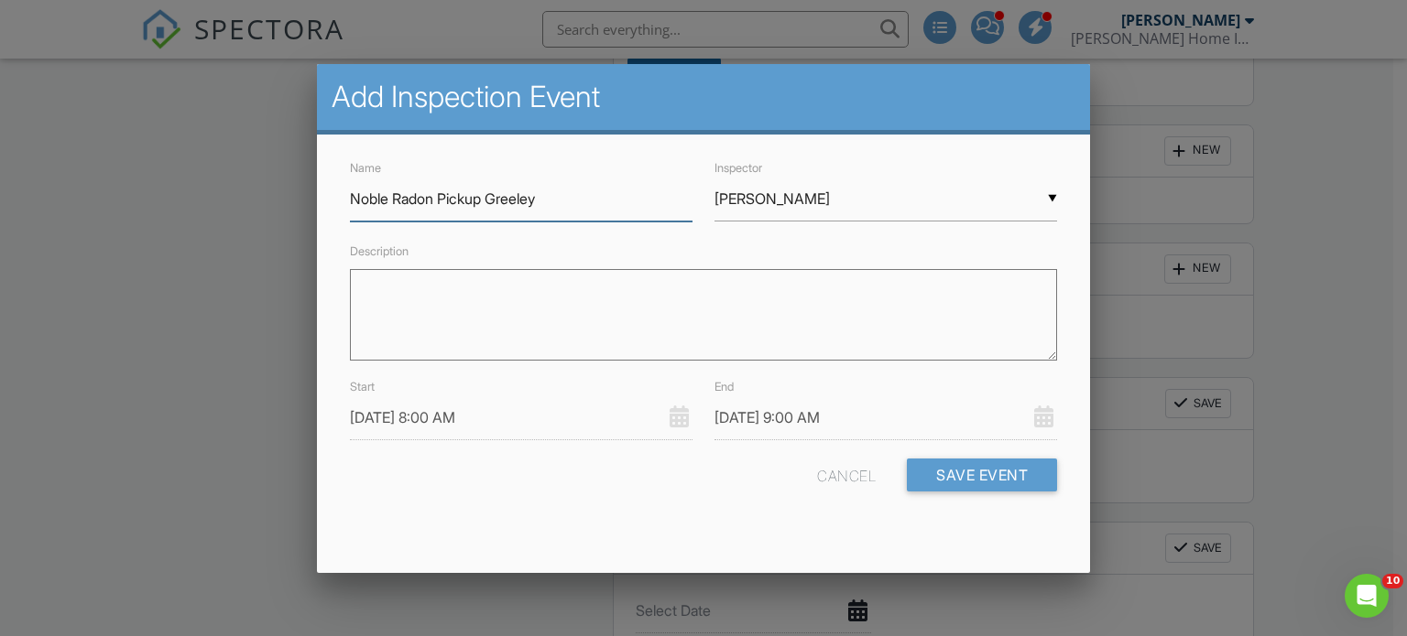
type input "Noble Radon Pickup Greeley"
click at [782, 198] on input "[PERSON_NAME]" at bounding box center [885, 199] width 342 height 45
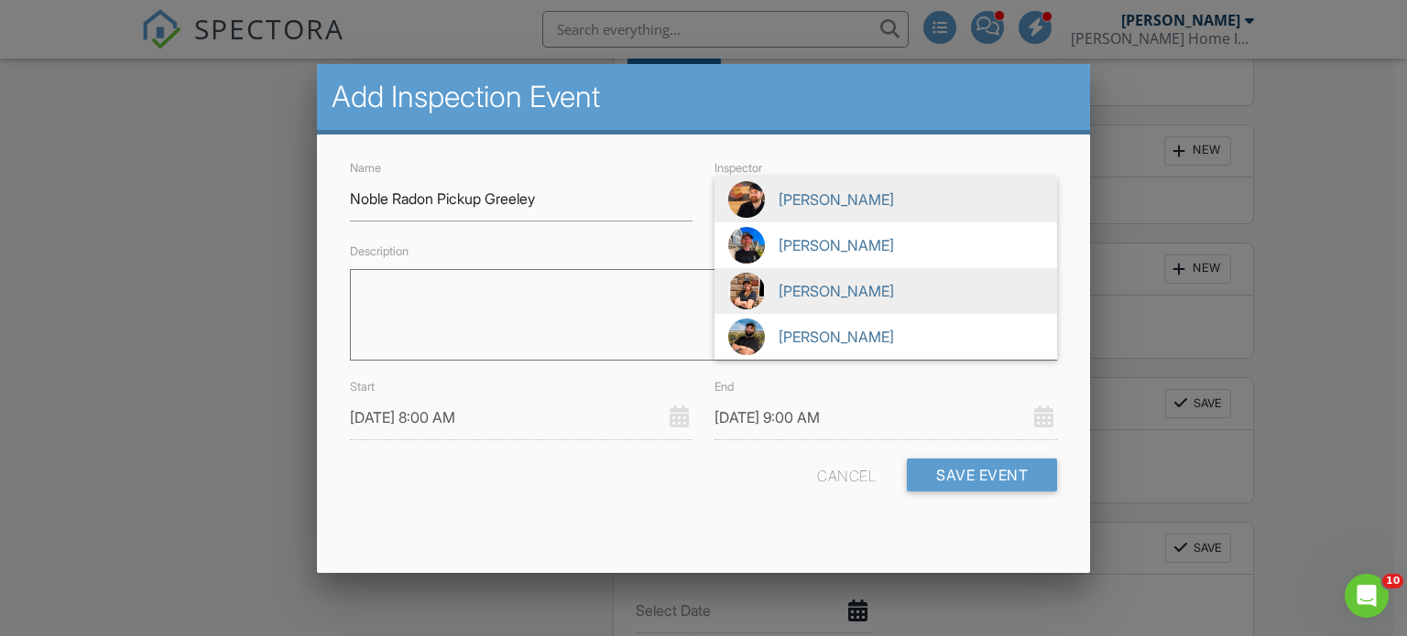
click at [790, 303] on span "[PERSON_NAME]" at bounding box center [885, 291] width 342 height 46
type input "[PERSON_NAME]"
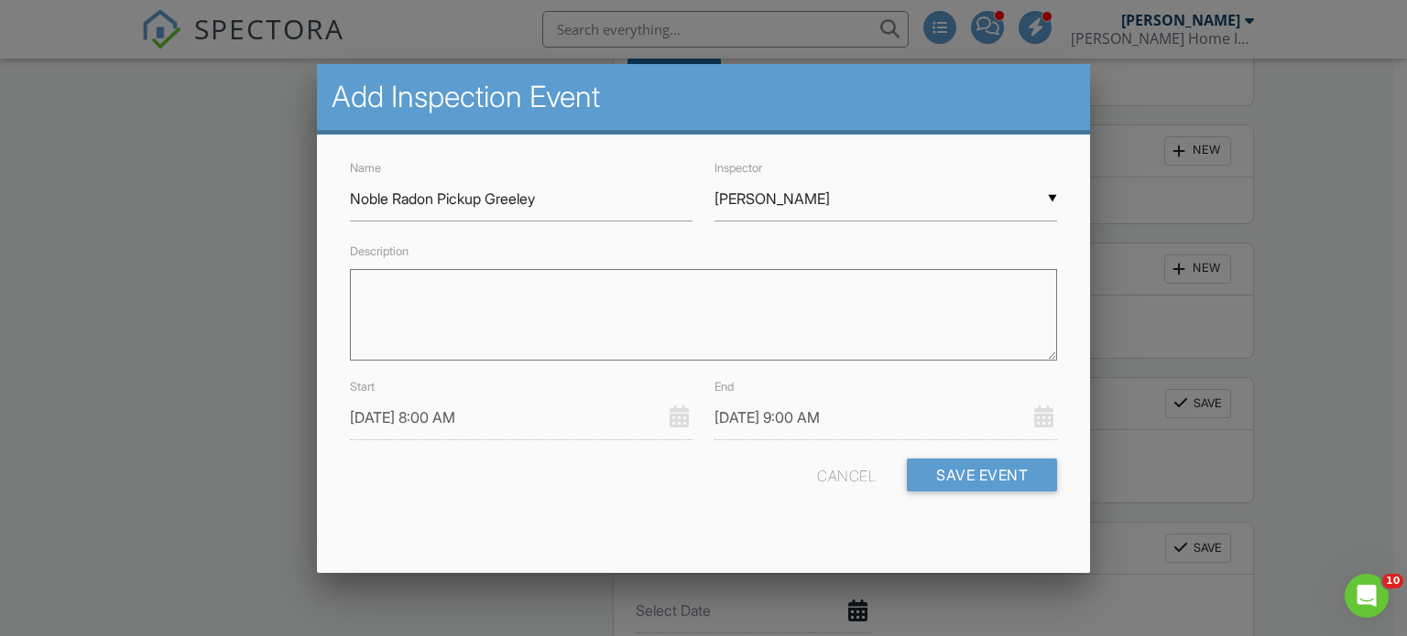
click at [769, 315] on textarea "Description" at bounding box center [704, 315] width 708 height 92
type textarea "Picking up at inspection Tuesday 9/2 9-12"
click at [559, 418] on input "08/29/2025 8:00 AM" at bounding box center [521, 418] width 342 height 45
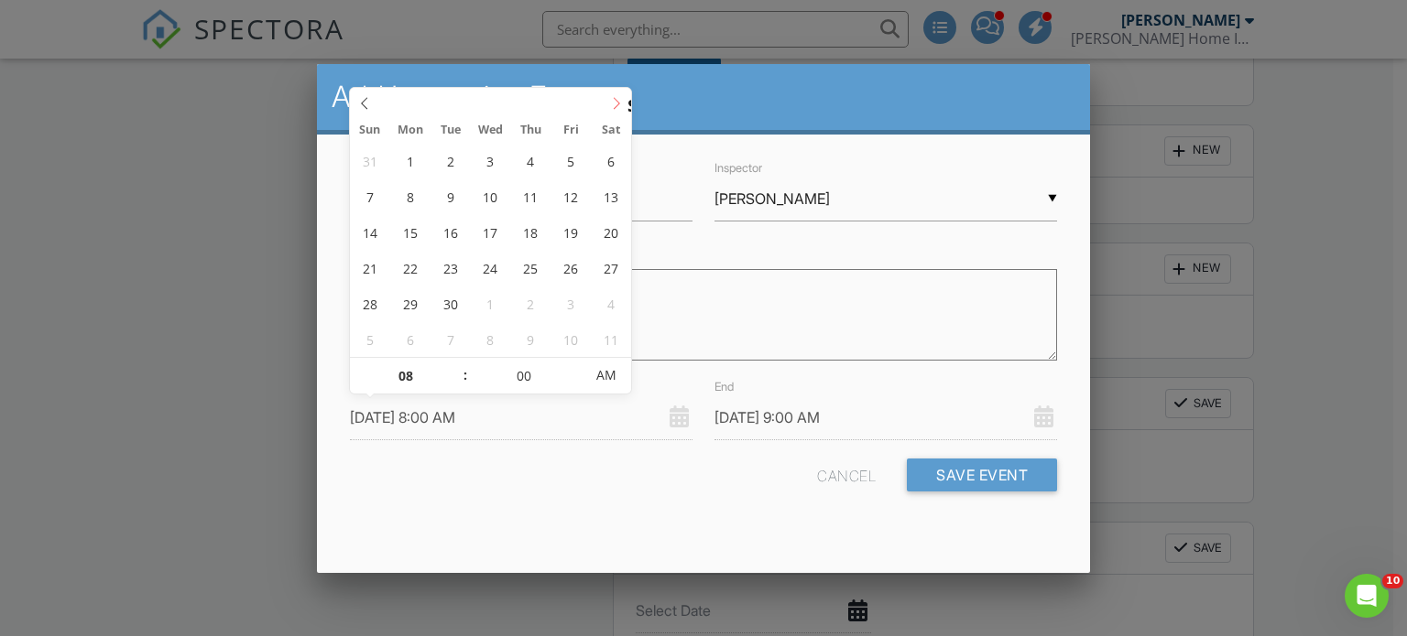
click at [610, 102] on icon at bounding box center [616, 103] width 13 height 13
type input "09/02/2025 8:00 AM"
type input "[DATE] 9:00 AM"
click at [402, 366] on input "08" at bounding box center [406, 376] width 113 height 37
click at [412, 376] on input "08" at bounding box center [406, 376] width 113 height 37
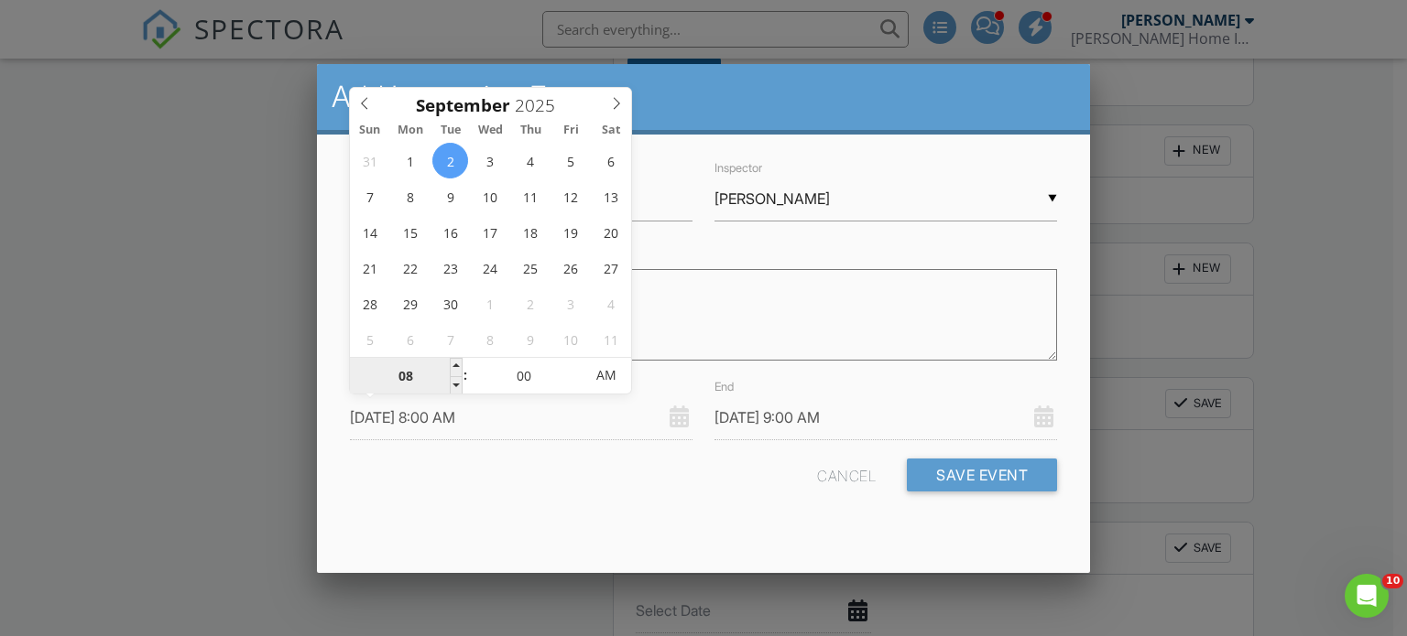
type input "09/02/2025 12:00 AM"
type input "09/02/2025 1:00 AM"
type input "01"
type input "12"
type input "[DATE] 9:00 AM"
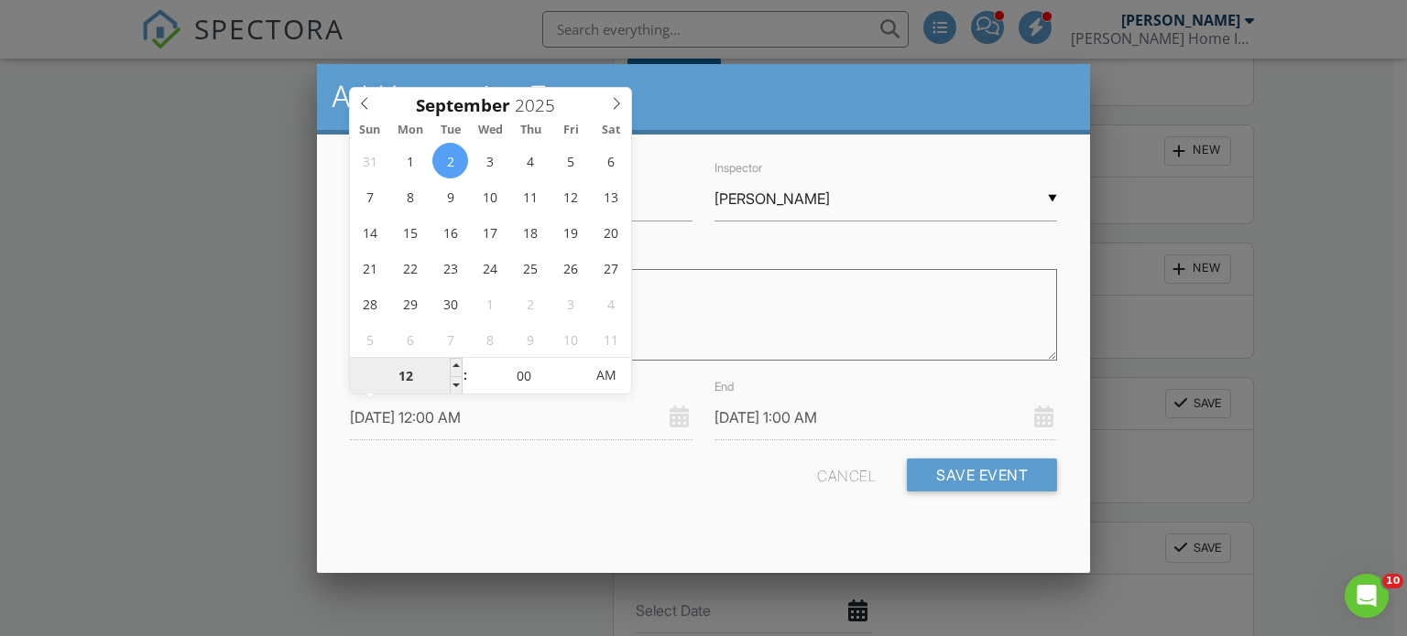
type input "09/02/2025 10:00 AM"
type input "10"
type input "09"
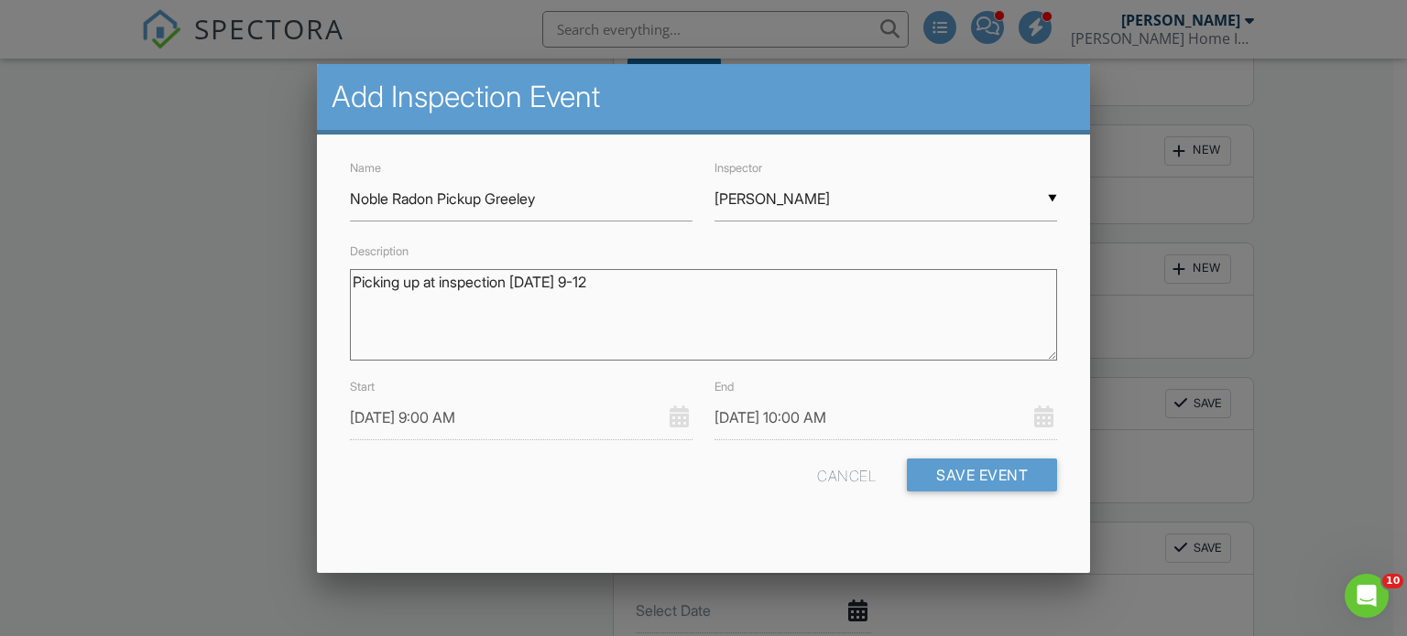
click at [441, 475] on div "Cancel Save Event" at bounding box center [704, 482] width 730 height 47
click at [851, 422] on input "09/02/2025 10:00 AM" at bounding box center [885, 418] width 342 height 45
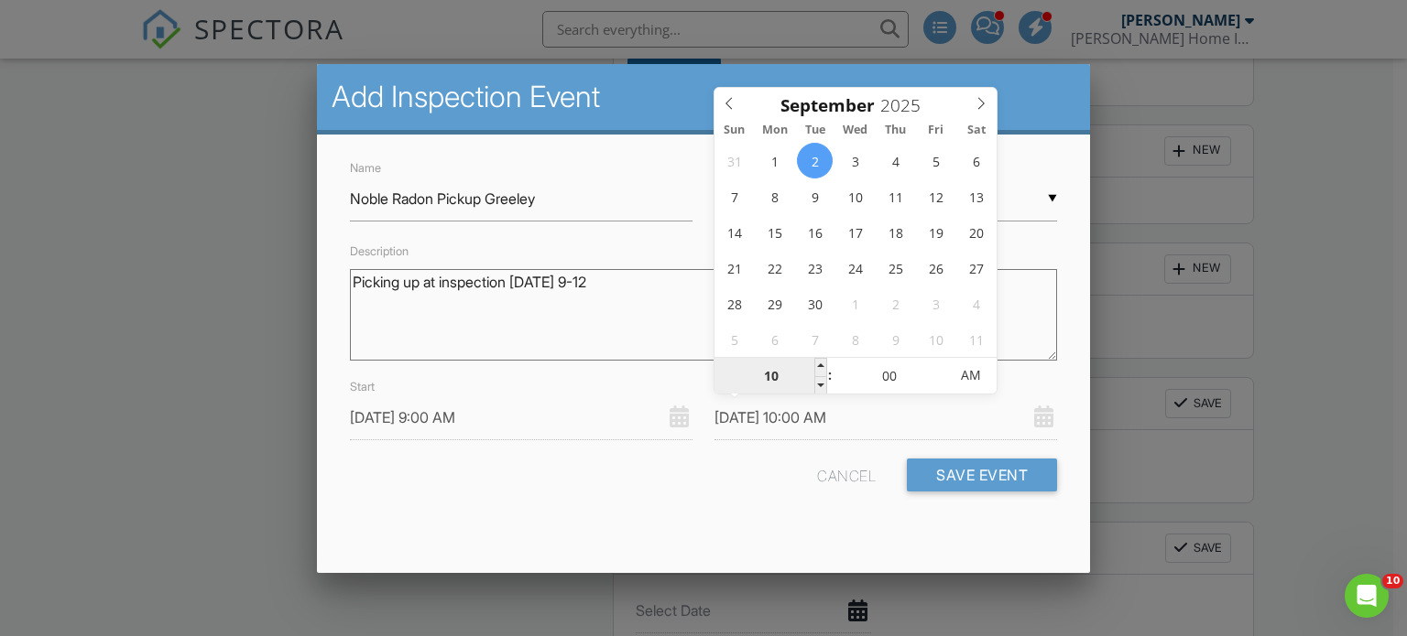
click at [765, 380] on input "10" at bounding box center [770, 376] width 113 height 37
type input "09/02/2025 1:00 AM"
type input "01"
type input "[DATE] 11:00 AM"
type input "11"
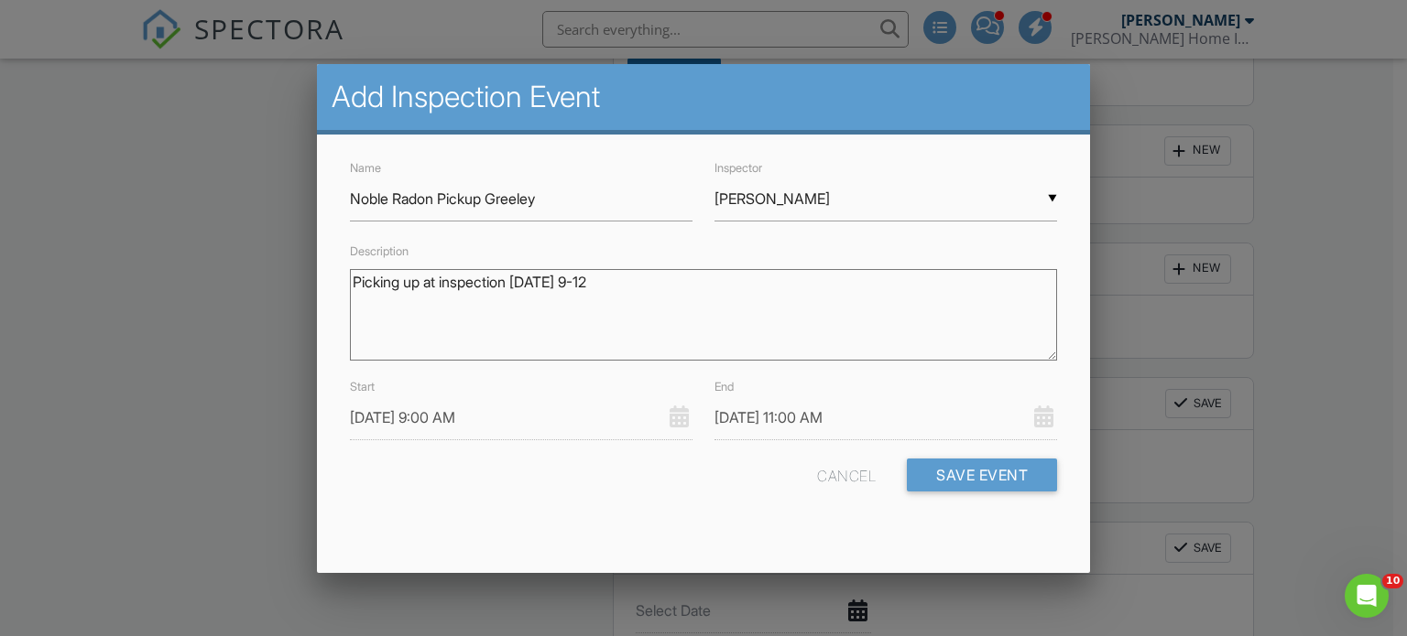
click at [744, 501] on div "Cancel Save Event" at bounding box center [704, 482] width 730 height 47
click at [981, 477] on button "Save Event" at bounding box center [982, 475] width 150 height 33
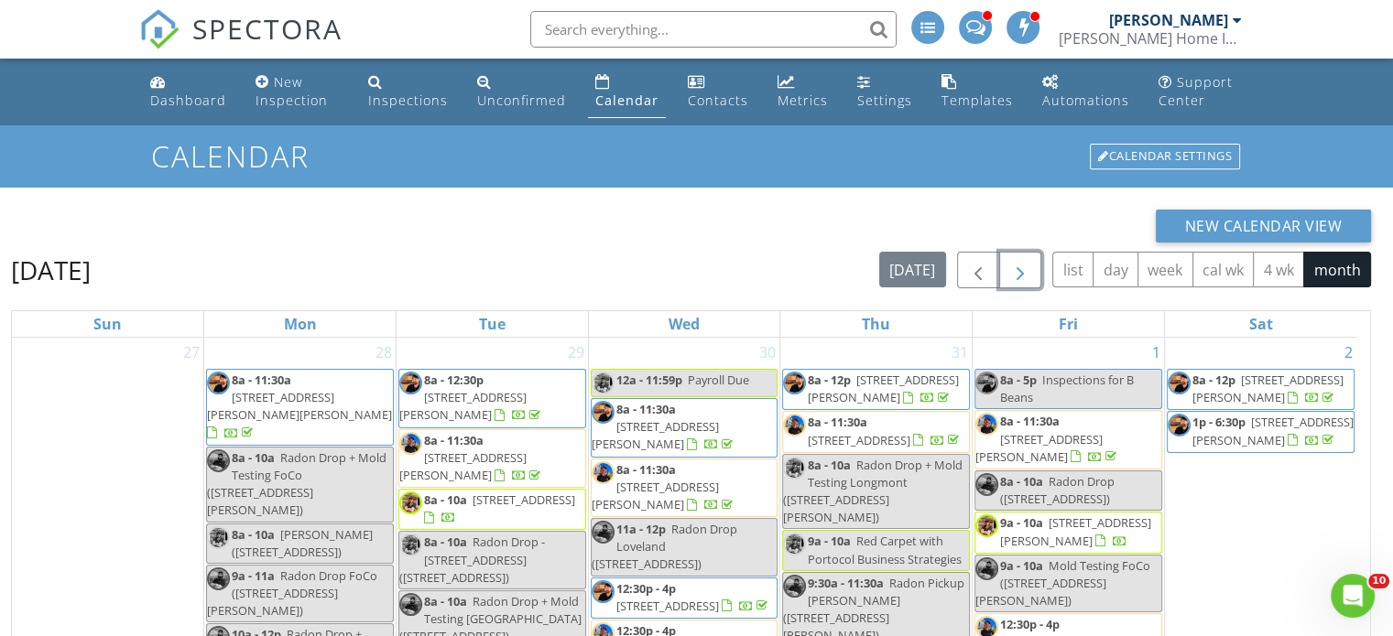
drag, startPoint x: 1016, startPoint y: 266, endPoint x: 742, endPoint y: 273, distance: 274.8
click at [1016, 266] on span "button" at bounding box center [1020, 271] width 22 height 22
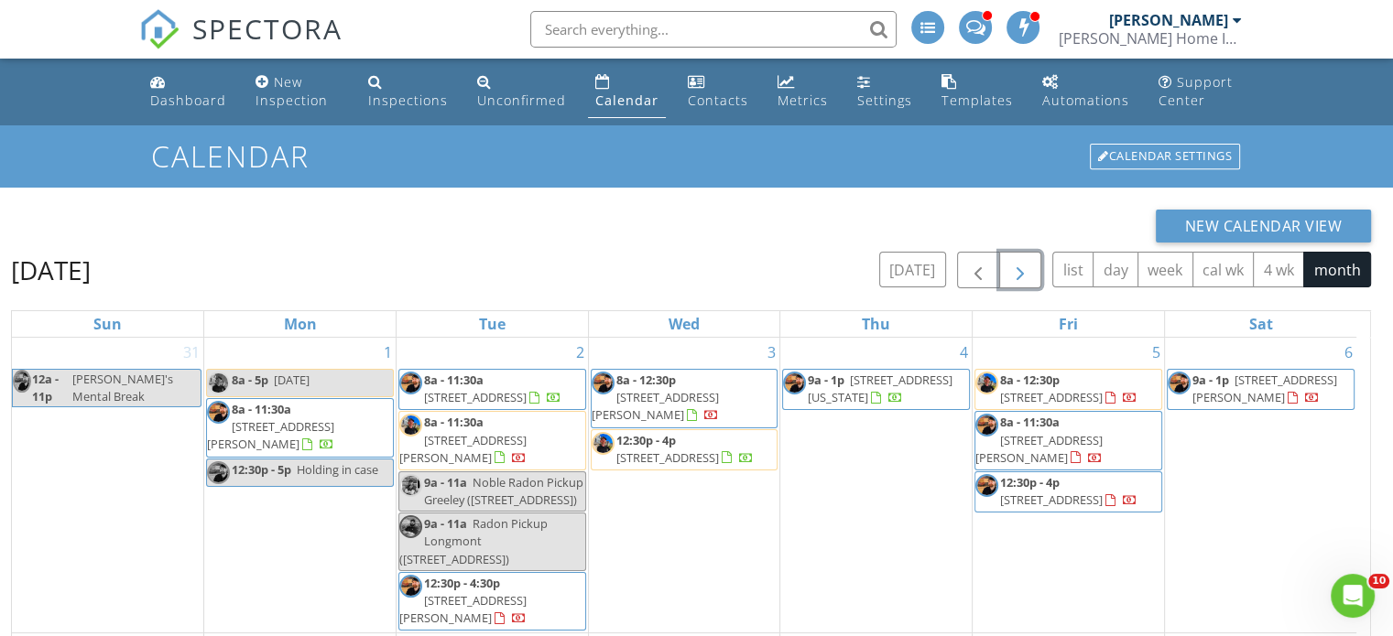
scroll to position [92, 0]
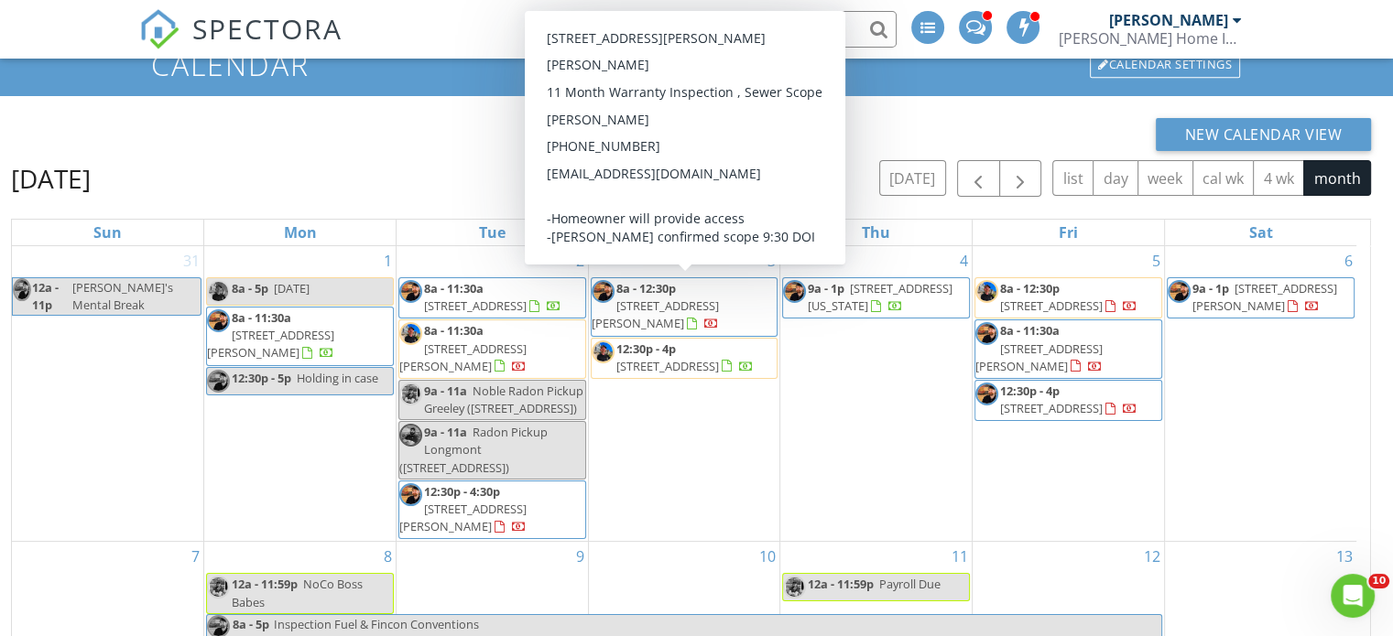
click at [390, 145] on div "New Calendar View" at bounding box center [691, 134] width 1360 height 33
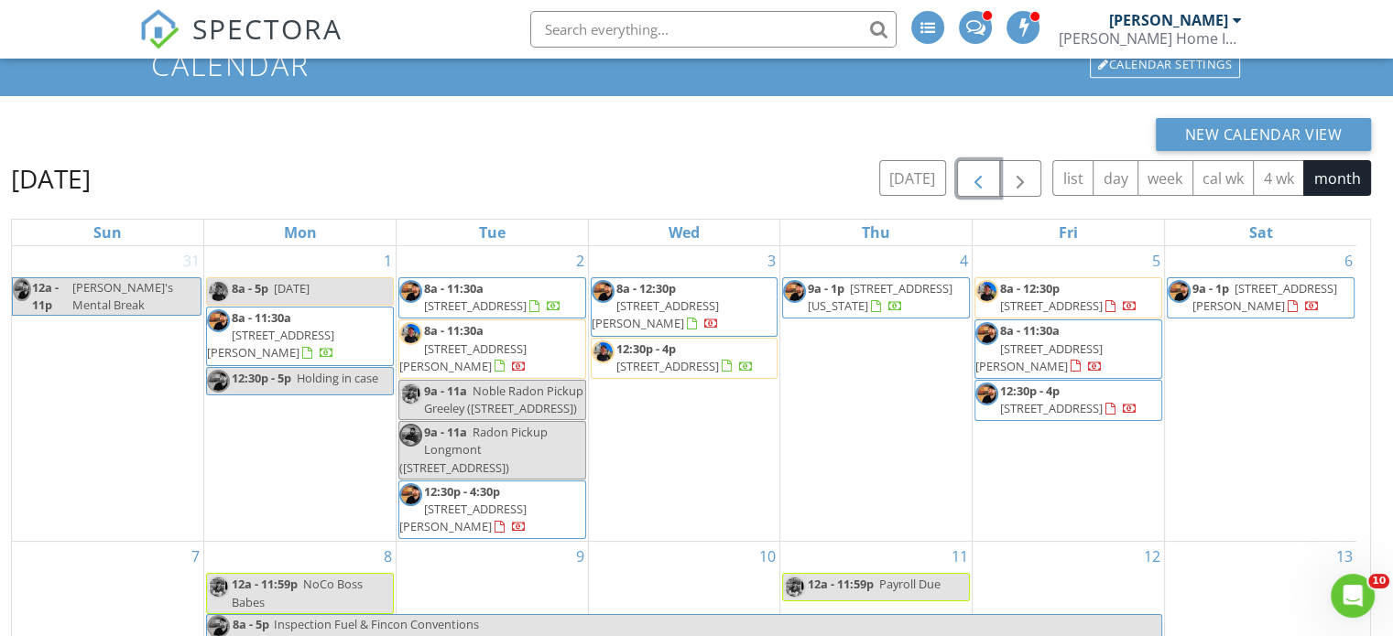
click at [983, 179] on span "button" at bounding box center [978, 179] width 22 height 22
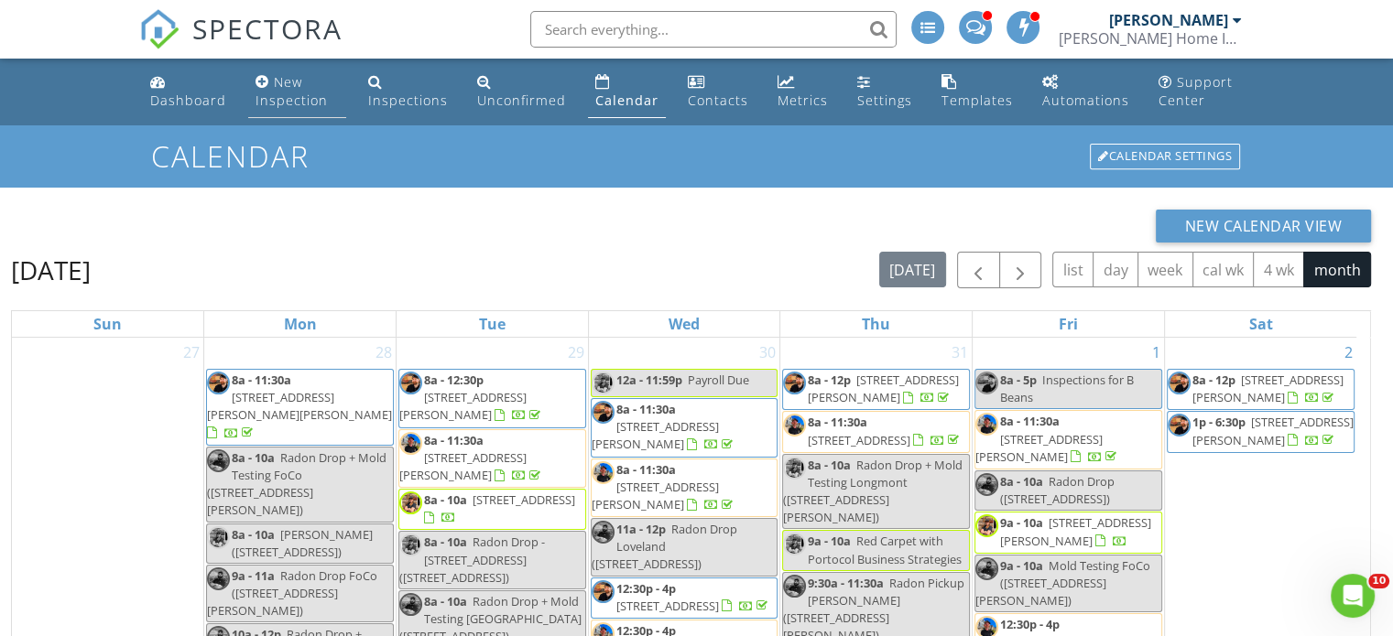
click at [286, 97] on div "New Inspection" at bounding box center [291, 91] width 72 height 36
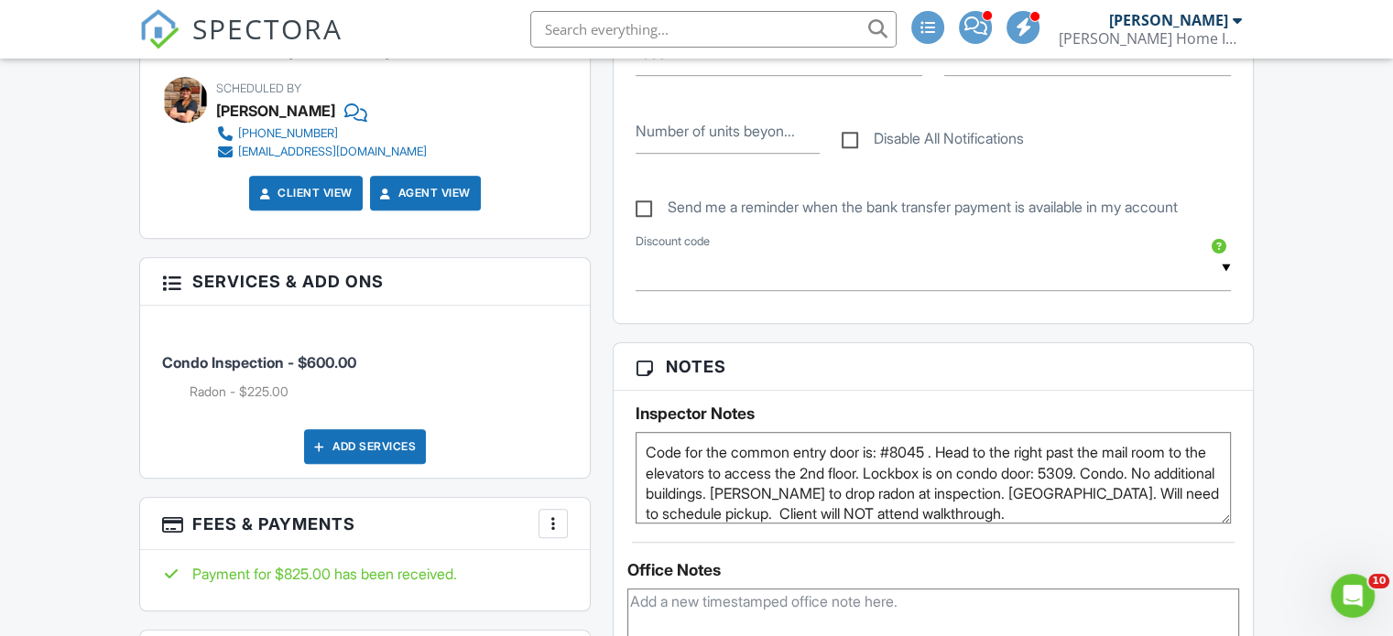
scroll to position [1007, 0]
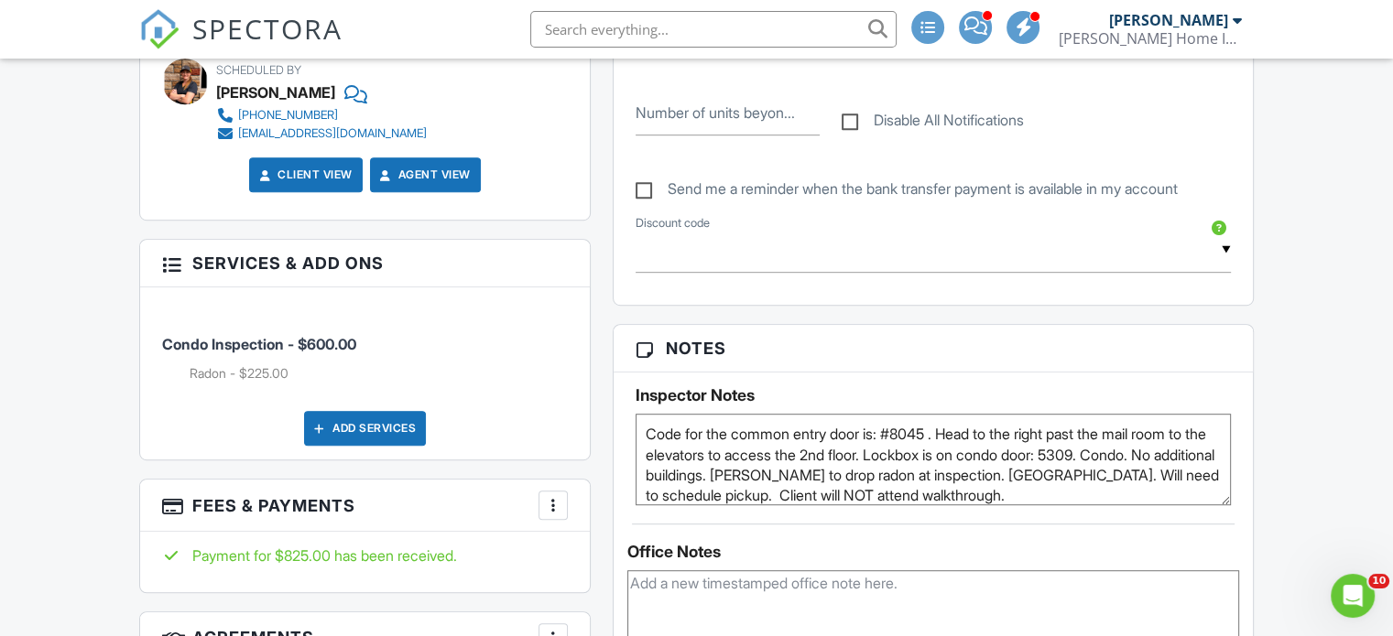
click at [644, 443] on textarea "Code for the common entry door is: #8045 . Head to the right past the mail room…" at bounding box center [933, 460] width 595 height 92
drag, startPoint x: 1201, startPoint y: 465, endPoint x: 1154, endPoint y: 465, distance: 47.6
click at [1154, 465] on textarea "Code for the common entry door is: #8045 . Head to the right past the mail room…" at bounding box center [933, 460] width 595 height 92
click at [668, 446] on textarea "Code for the common entry door is: #8045 . Head to the right past the mail room…" at bounding box center [933, 460] width 595 height 92
click at [666, 444] on textarea "Code for the common entry door is: #8045 . Head to the right past the mail room…" at bounding box center [933, 460] width 595 height 92
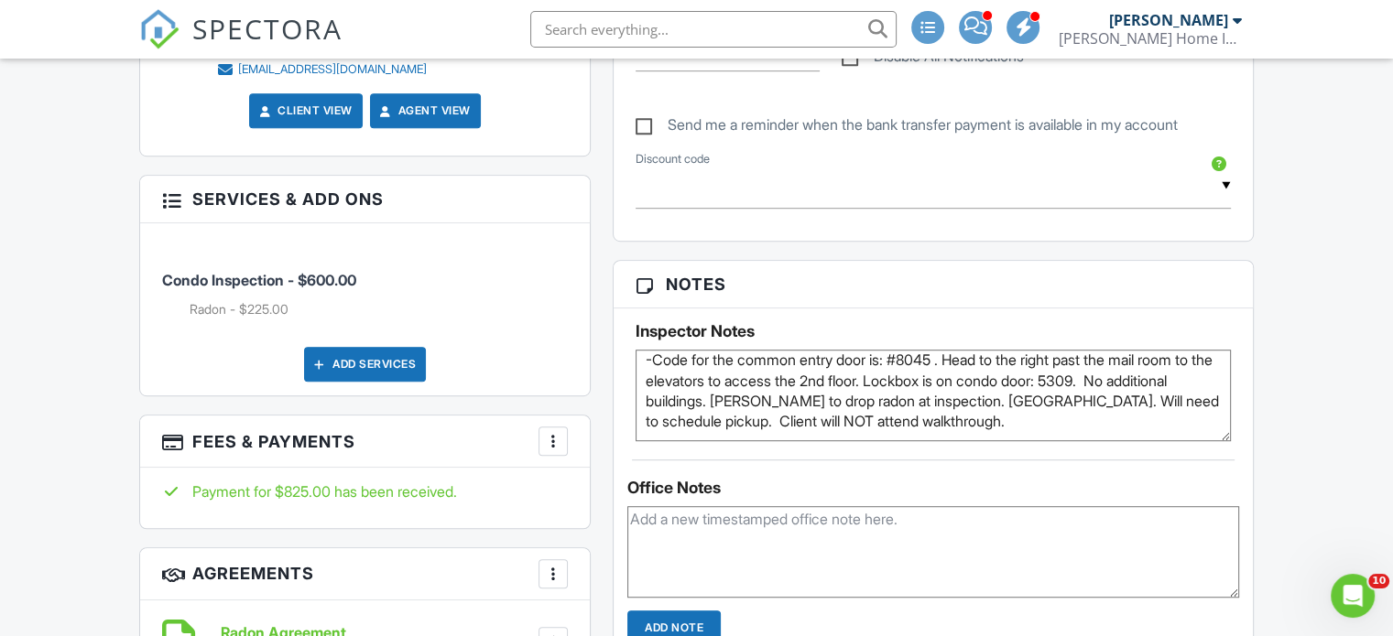
scroll to position [1099, 0]
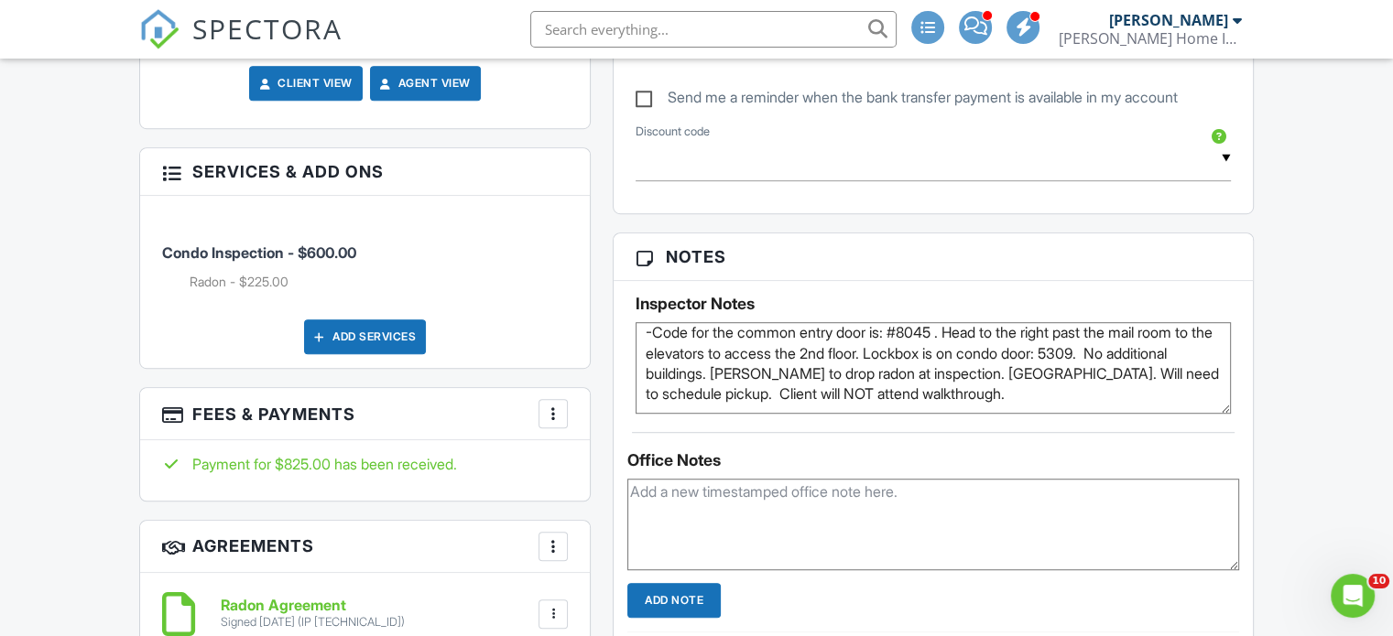
type textarea "-Code for the common entry door is: #8045 . Head to the right past the mail roo…"
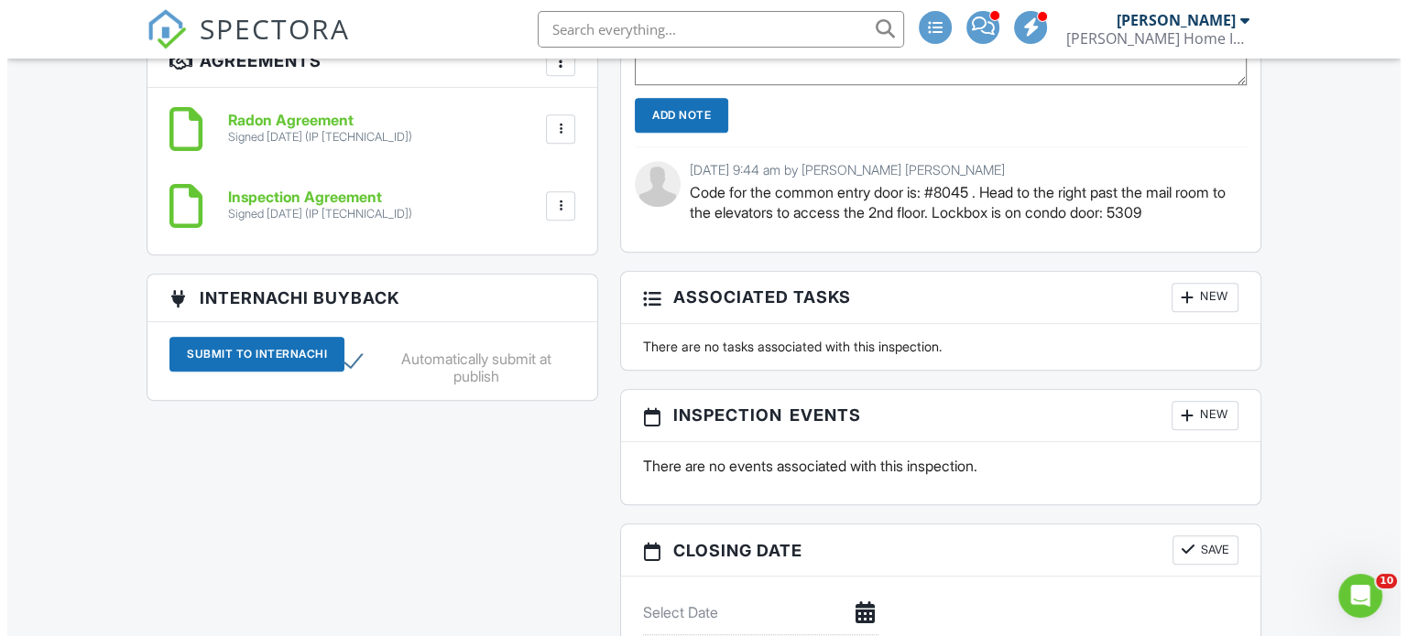
scroll to position [1740, 0]
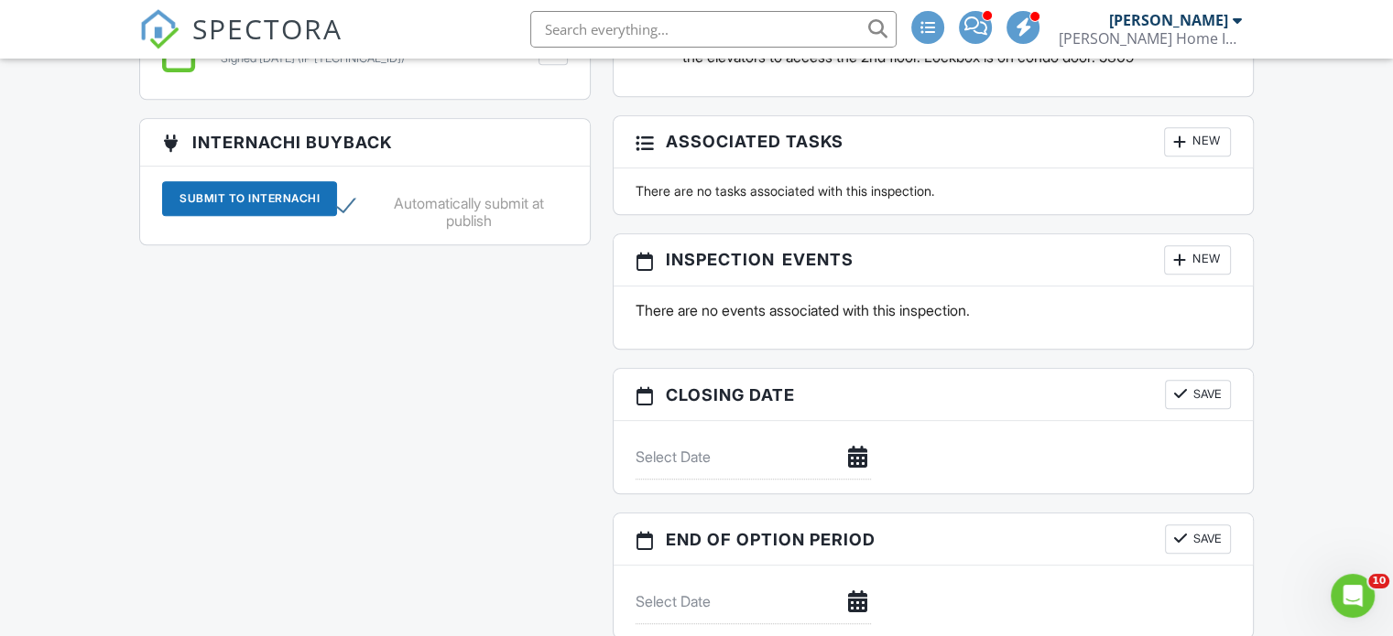
click at [1206, 269] on div "New" at bounding box center [1197, 259] width 67 height 29
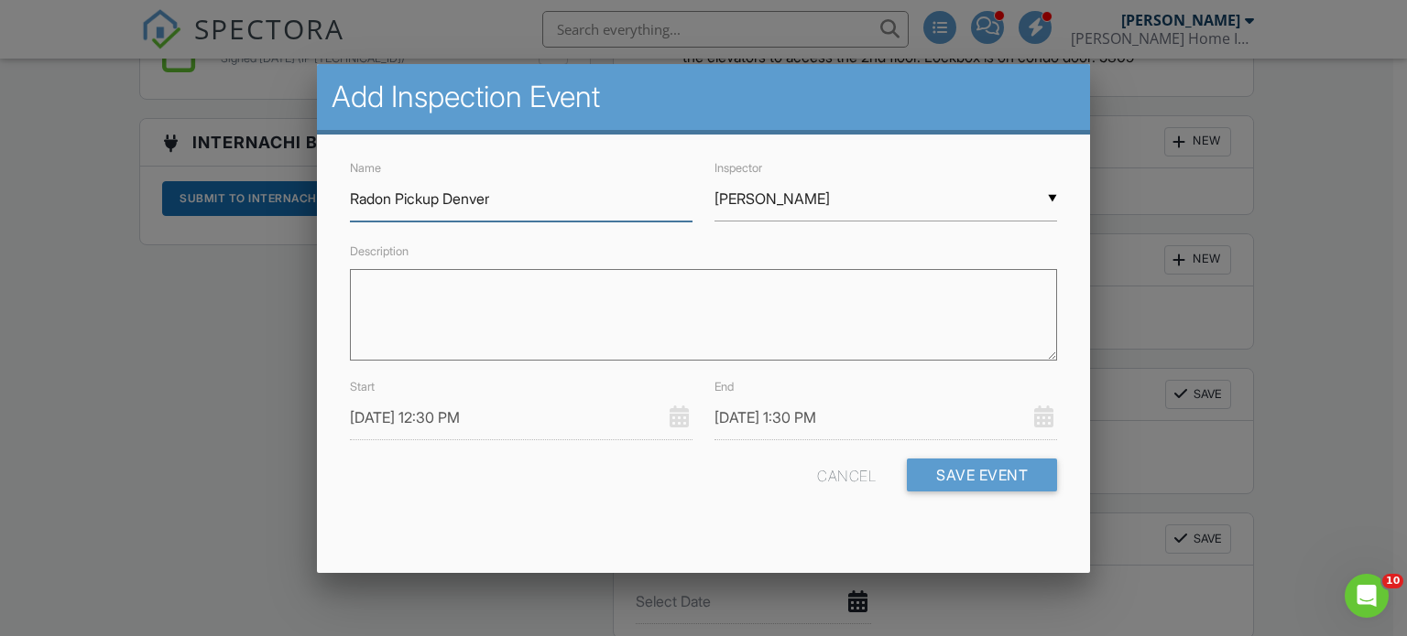
type input "Radon Pickup Denver"
click at [766, 197] on input "[PERSON_NAME]" at bounding box center [885, 199] width 342 height 45
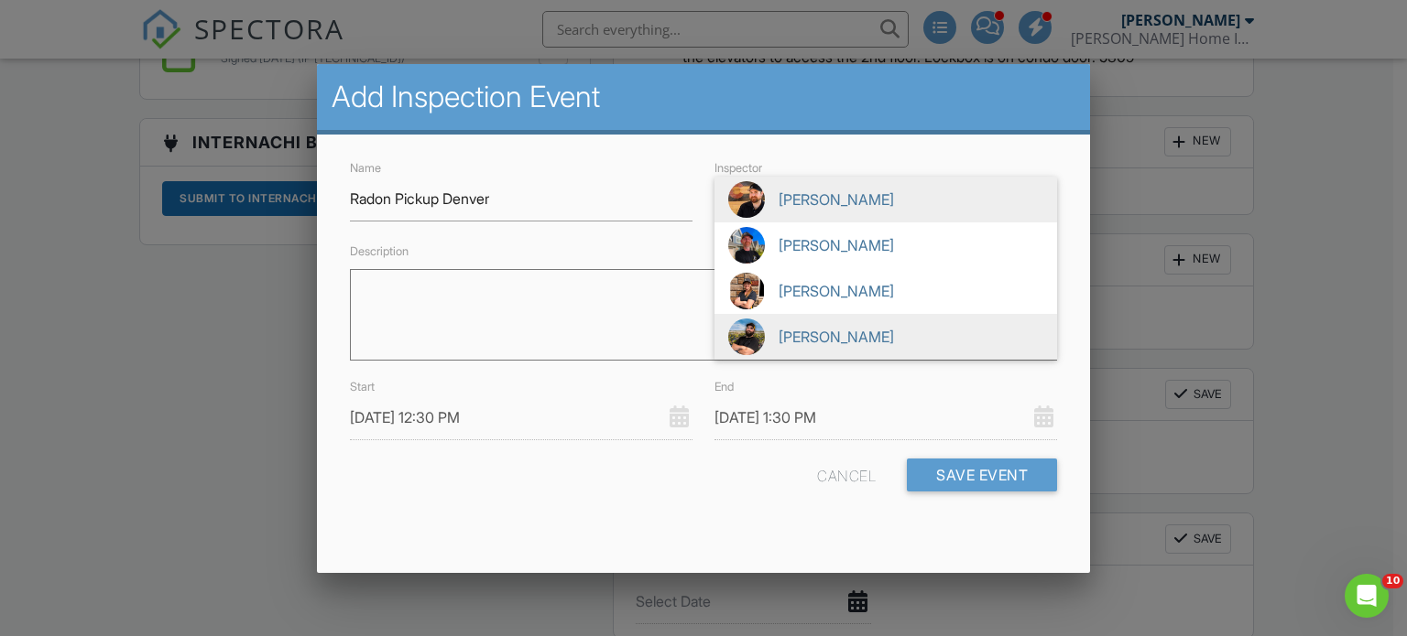
click at [809, 333] on span "[PERSON_NAME]" at bounding box center [885, 337] width 342 height 46
type input "[PERSON_NAME]"
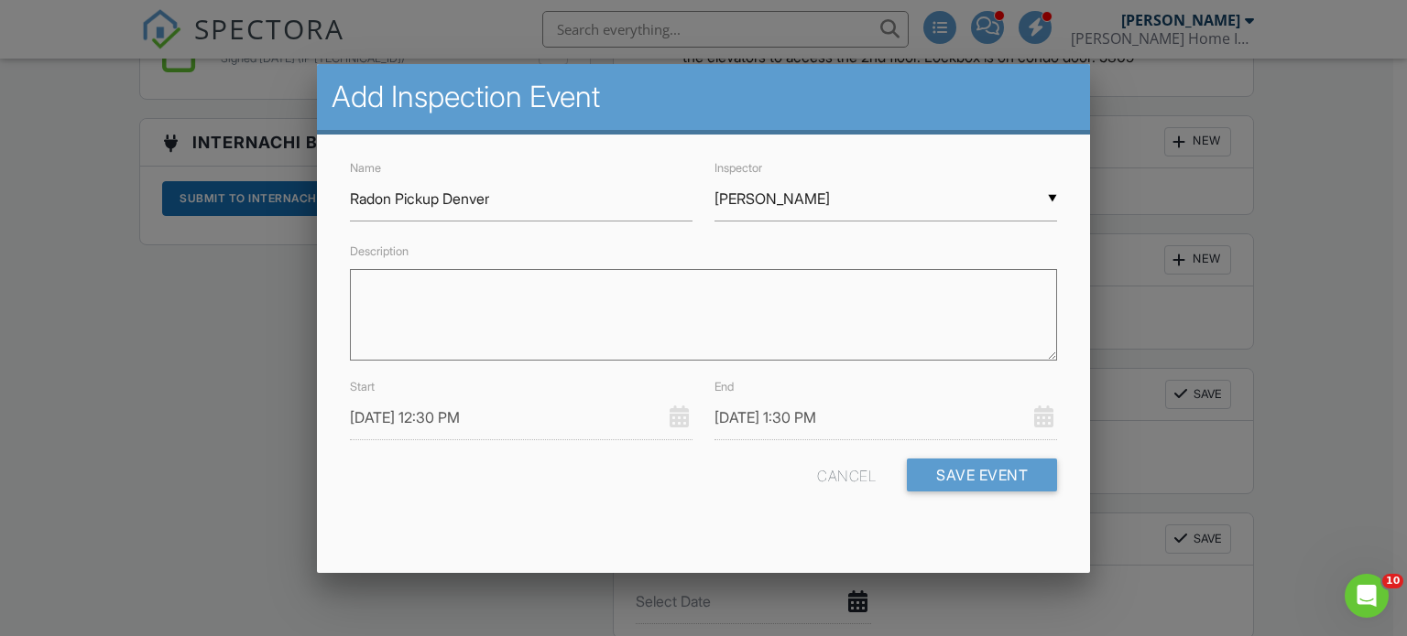
click at [782, 336] on textarea "Description" at bounding box center [704, 315] width 708 height 92
type textarea "Need to schedule"
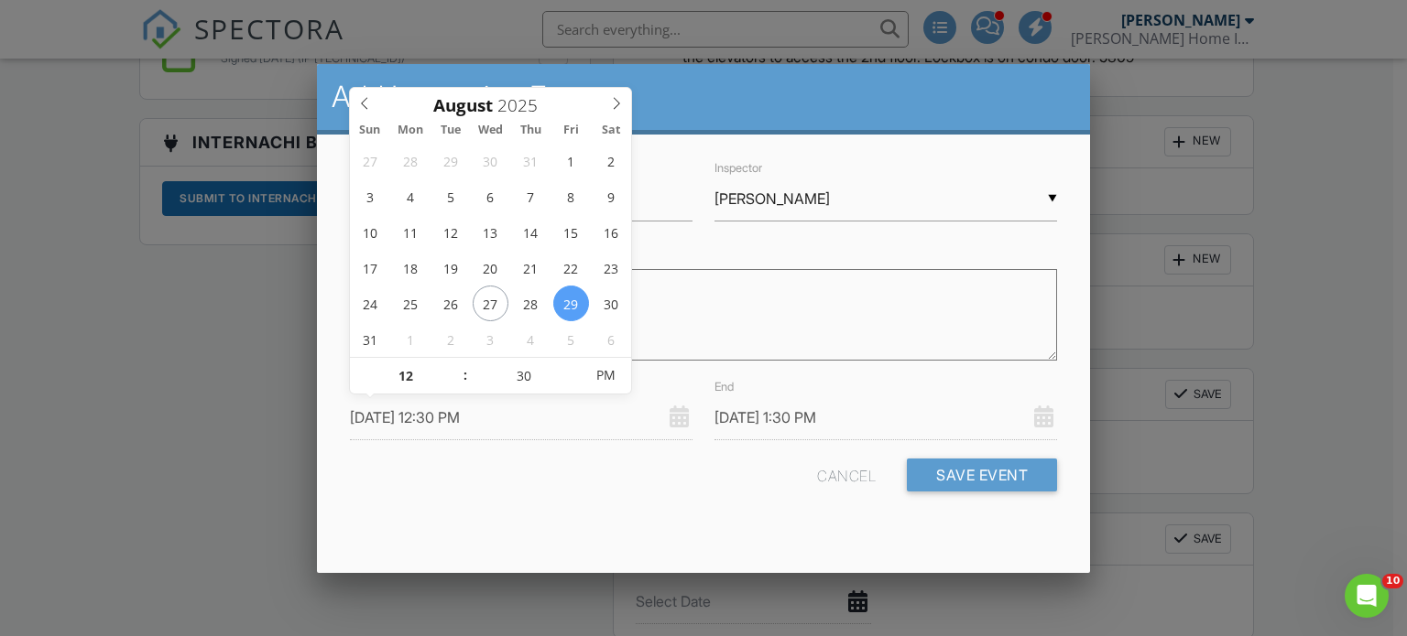
click at [522, 409] on input "08/29/2025 12:30 PM" at bounding box center [521, 418] width 342 height 45
click at [615, 108] on icon at bounding box center [616, 103] width 13 height 13
type input "09/02/2025 12:30 PM"
type input "09/02/2025 1:30 PM"
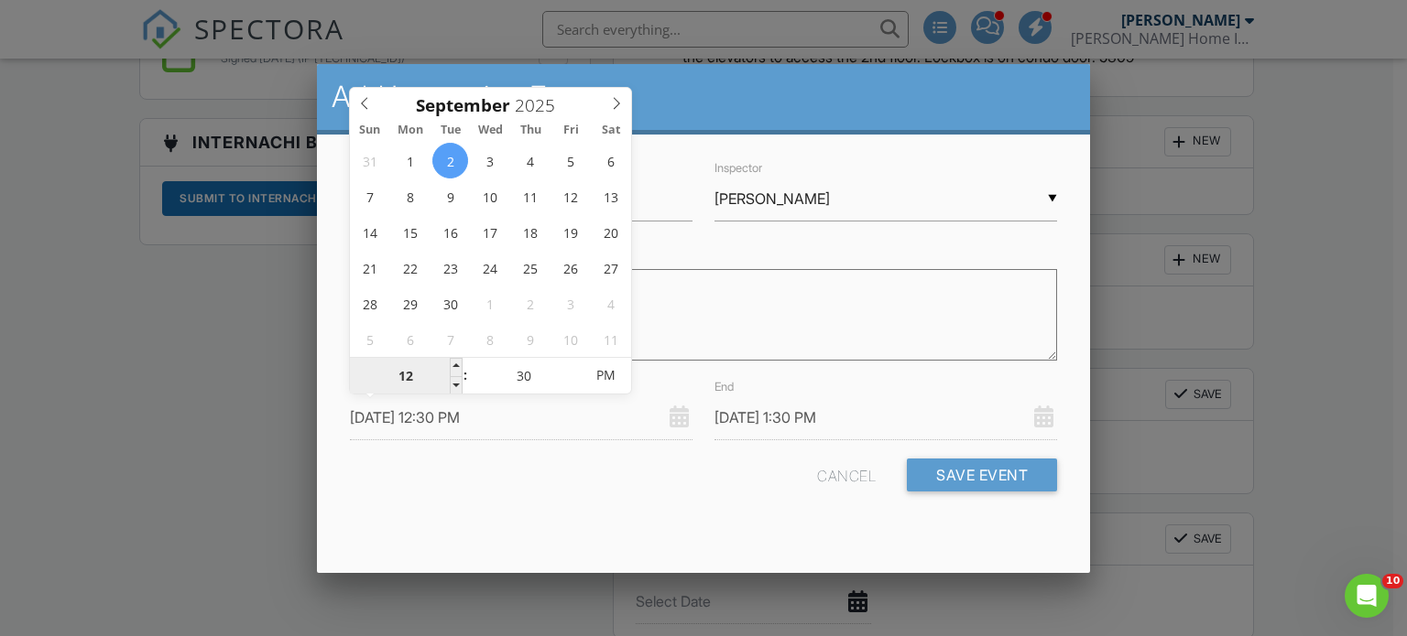
type input "09/02/2025 1:30 PM"
type input "09/02/2025 2:30 PM"
type input "01"
type input "09/02/2025 10:30 PM"
type input "09/02/2025 11:30 PM"
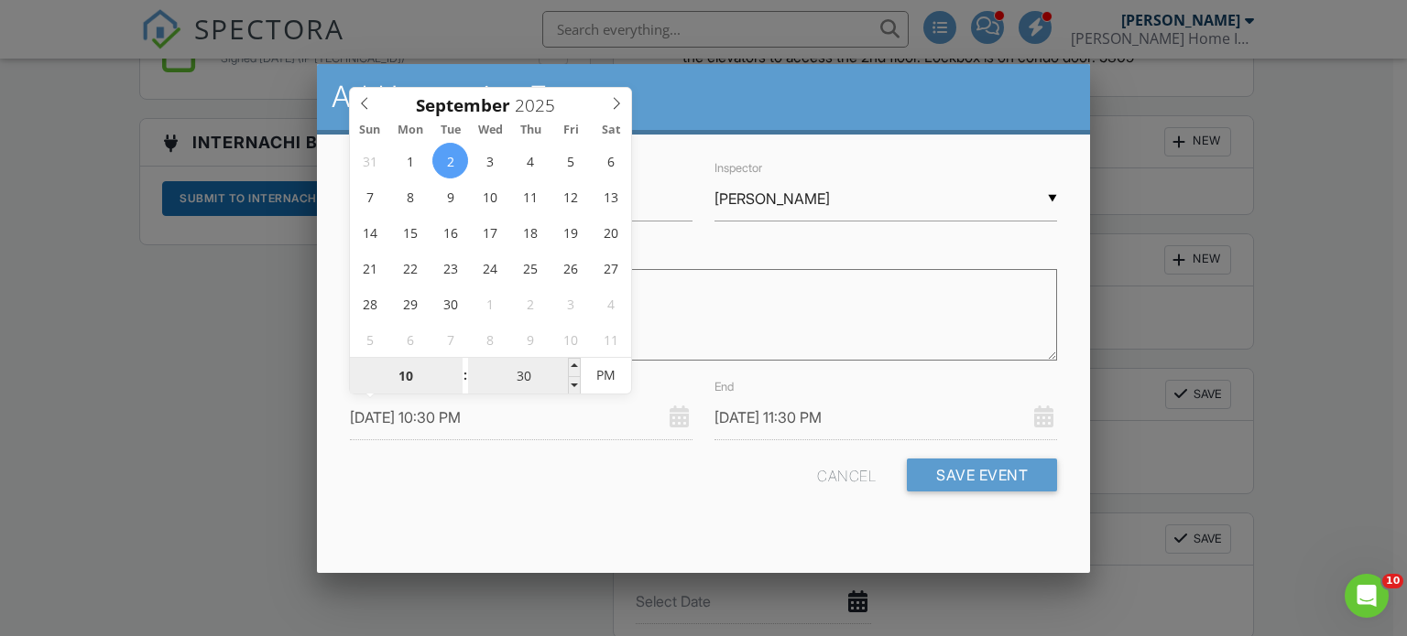
type input "10"
click at [524, 379] on input "30" at bounding box center [524, 376] width 113 height 37
type input "09/02/2025 10:00 PM"
type input "09/02/2025 11:00 PM"
type input "00"
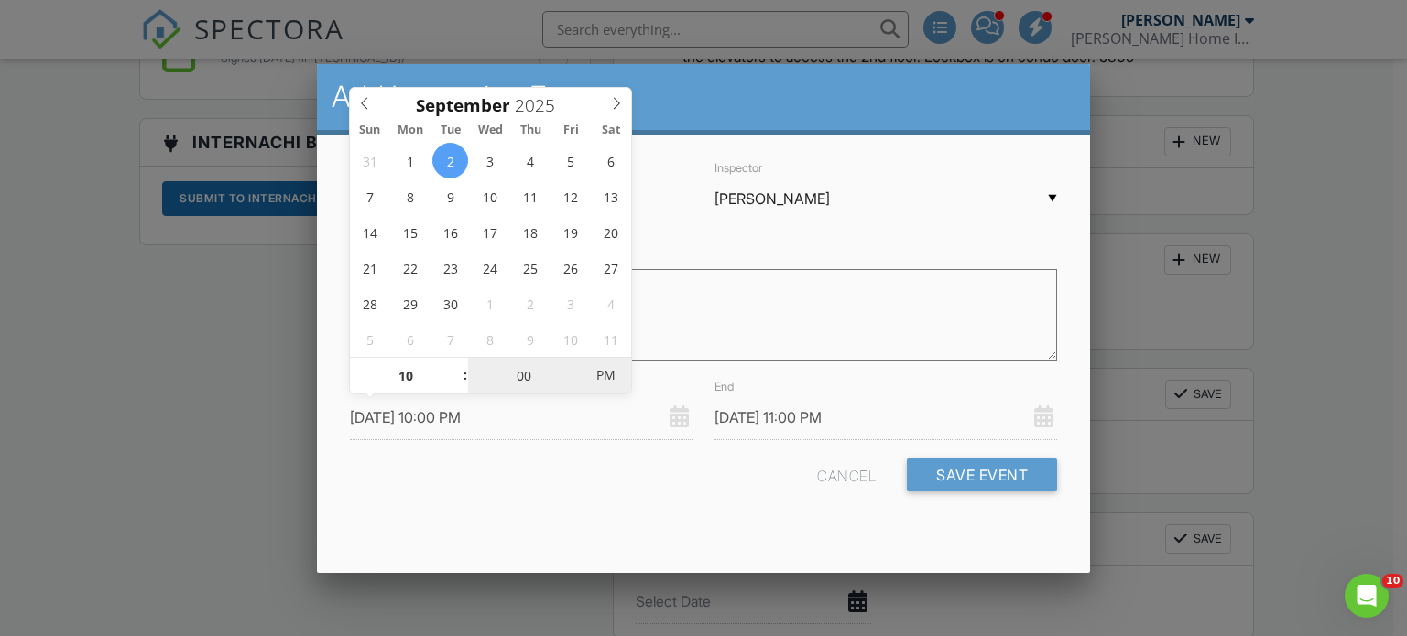
type input "09/02/2025 10:00 AM"
click at [604, 382] on span "PM" at bounding box center [606, 375] width 50 height 37
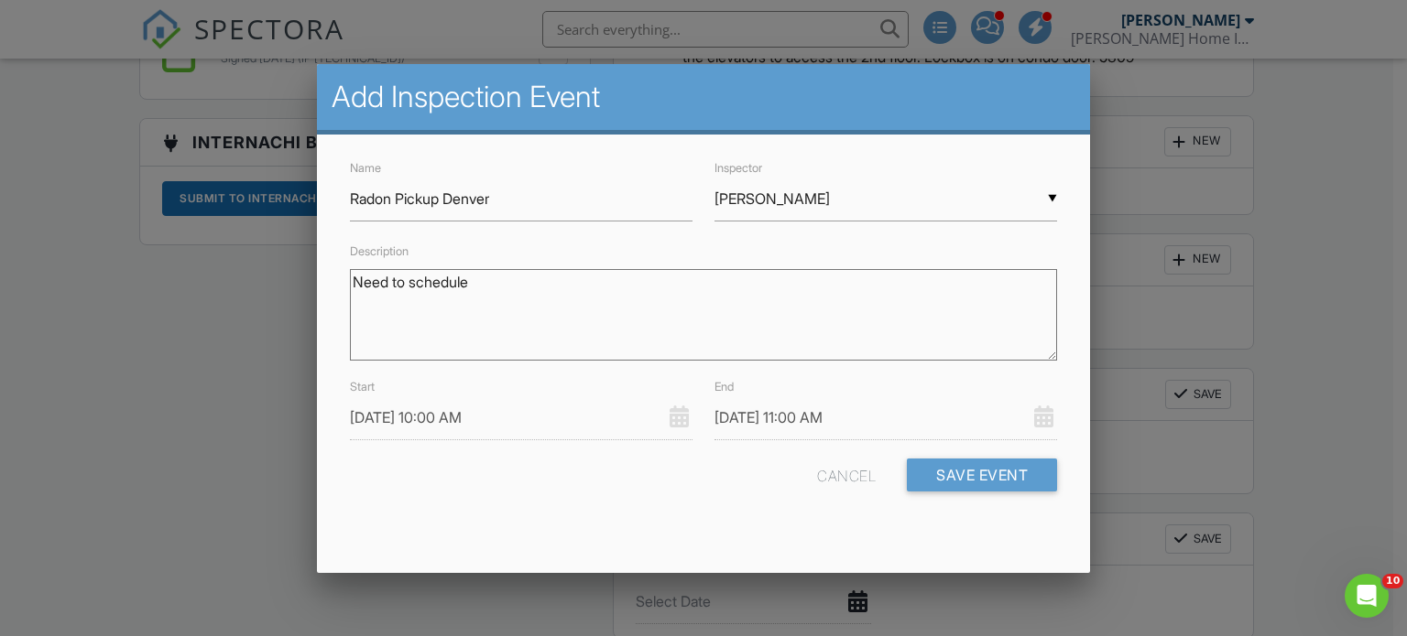
click at [587, 450] on form "Name Radon Pickup Denver Inspector ▼ Matthew Hazlett Brent Fletcher John Lockha…" at bounding box center [704, 332] width 730 height 350
click at [831, 420] on input "09/02/2025 11:00 AM" at bounding box center [885, 418] width 342 height 45
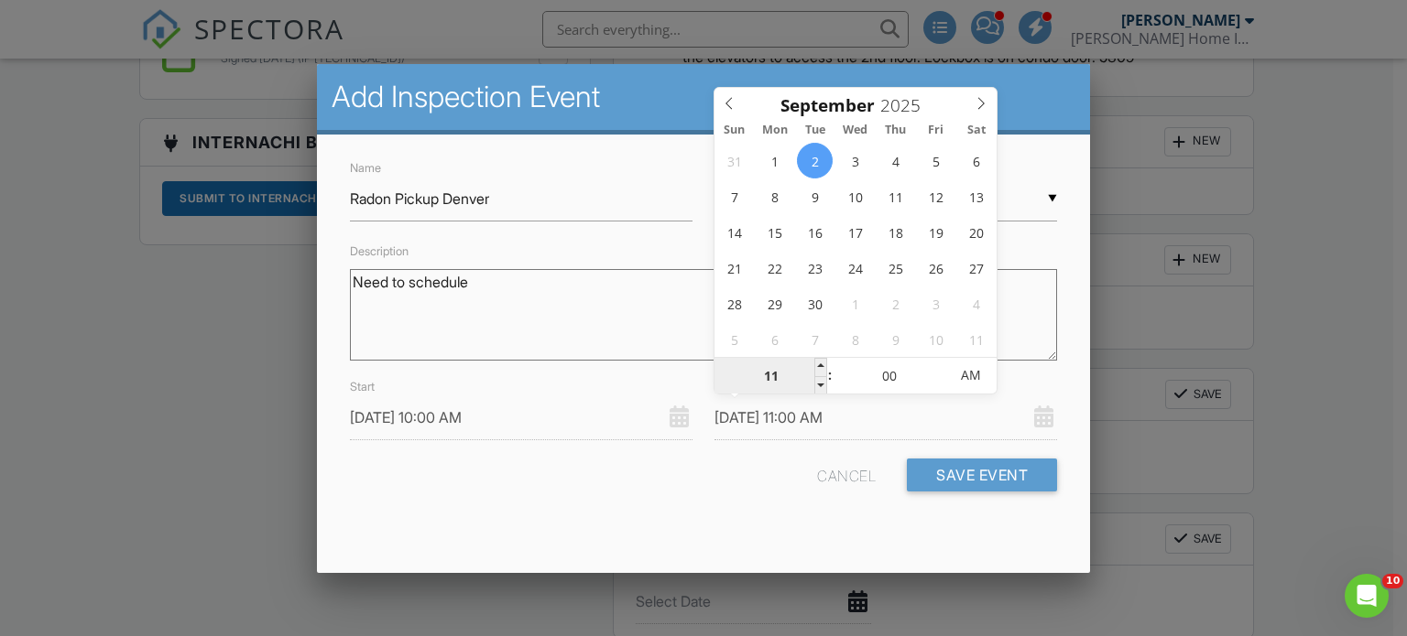
click at [768, 376] on input "11" at bounding box center [770, 376] width 113 height 37
type input "09/02/2025 1:00 AM"
type input "01"
type input "09/02/2025 12:00 AM"
type input "12"
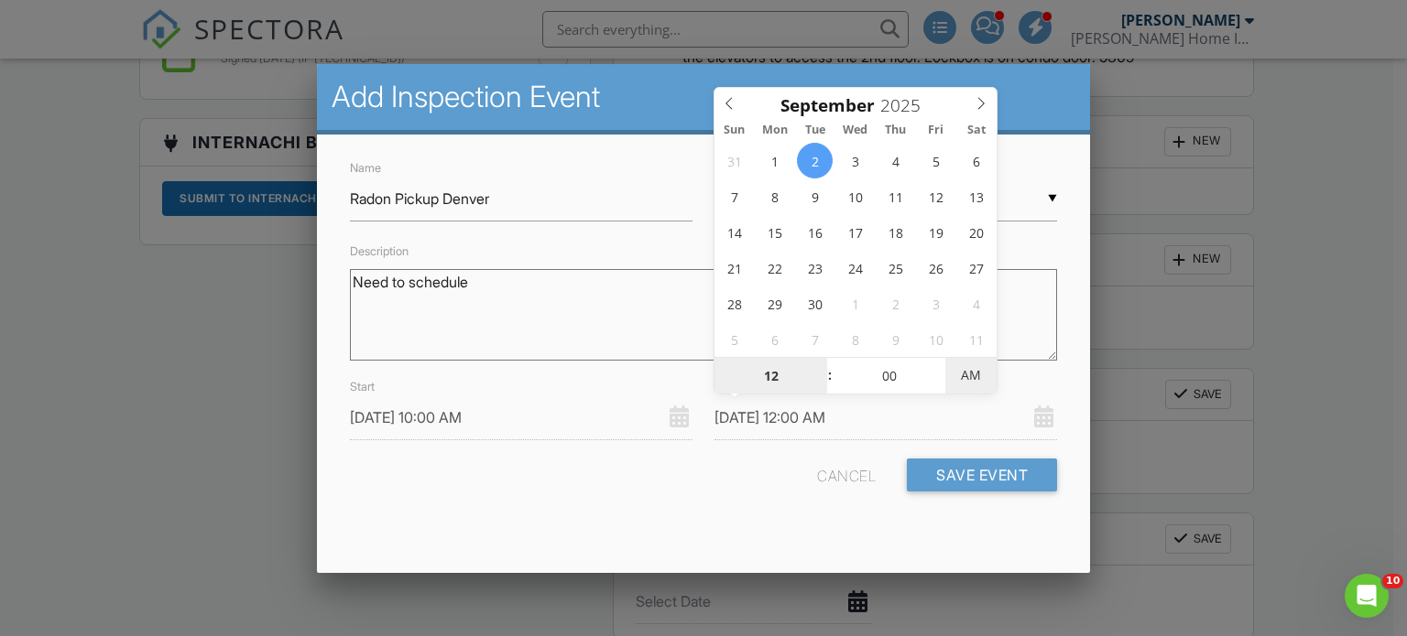
type input "09/02/2025 12:00 PM"
click at [979, 383] on span "AM" at bounding box center [970, 375] width 50 height 37
click at [662, 490] on div "Cancel Save Event" at bounding box center [704, 482] width 730 height 47
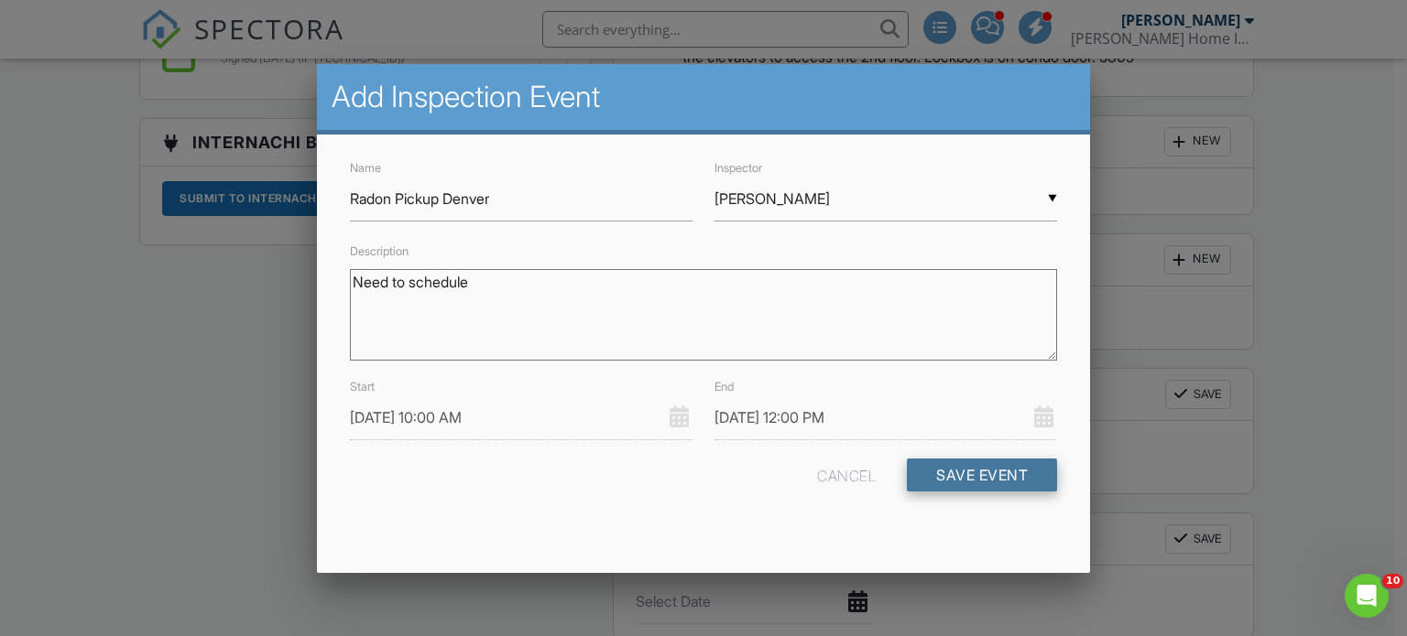
click at [1004, 479] on button "Save Event" at bounding box center [982, 475] width 150 height 33
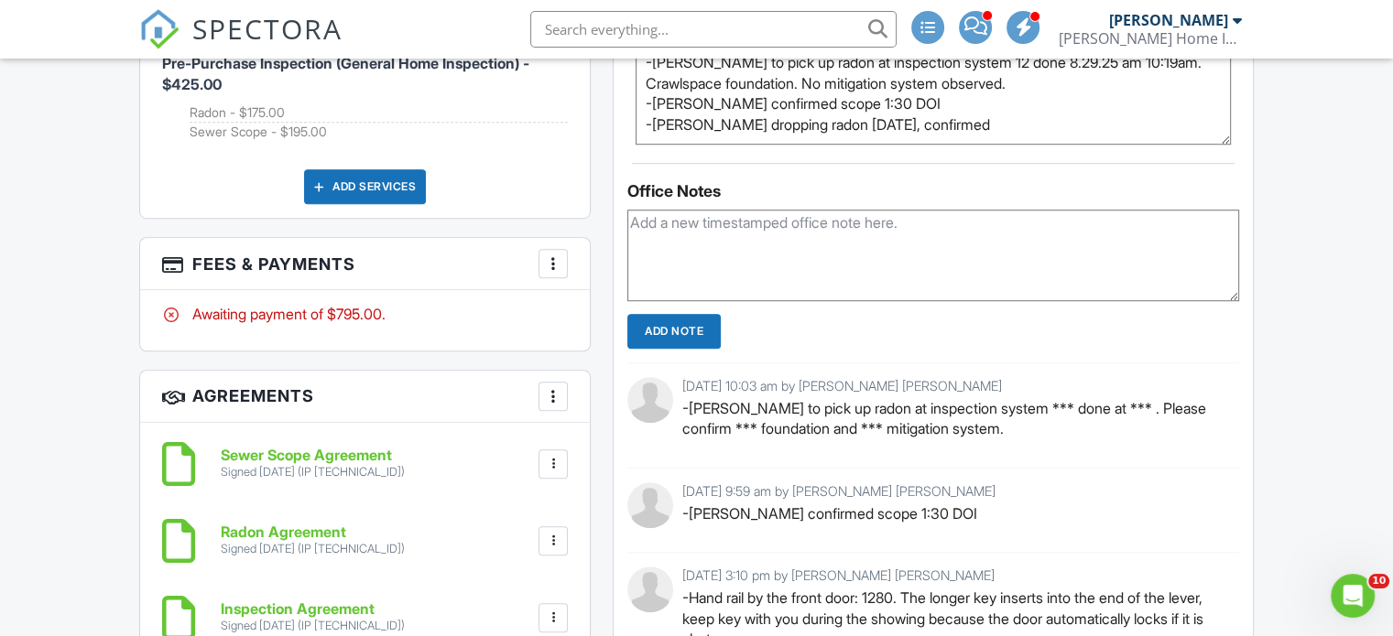
scroll to position [1190, 0]
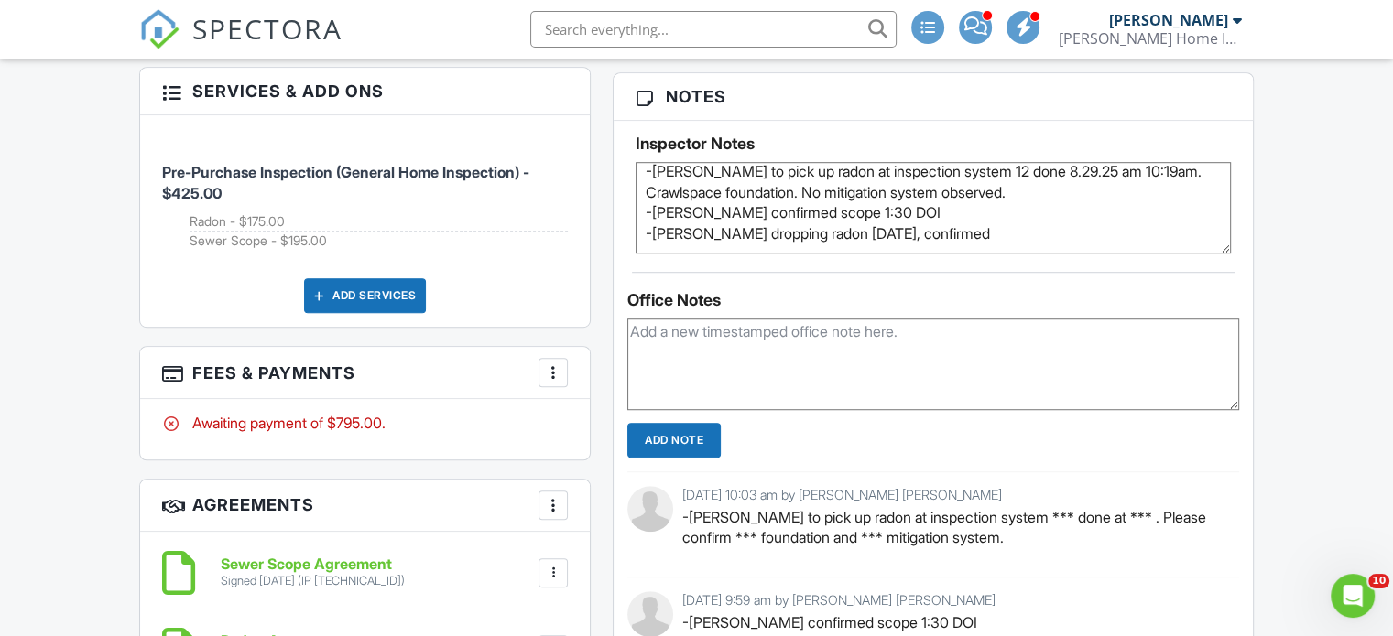
drag, startPoint x: 1085, startPoint y: 197, endPoint x: 1004, endPoint y: 196, distance: 81.5
click at [1004, 196] on textarea "-CONDO: Park in front of the real estate sign. Vacant. Hand rail by the front d…" at bounding box center [933, 208] width 595 height 92
click at [1070, 196] on textarea "-CONDO: Park in front of the real estate sign. Vacant. Hand rail by the front d…" at bounding box center [933, 208] width 595 height 92
click at [1004, 222] on textarea "-CONDO: Park in front of the real estate sign. Vacant. Hand rail by the front d…" at bounding box center [933, 208] width 595 height 92
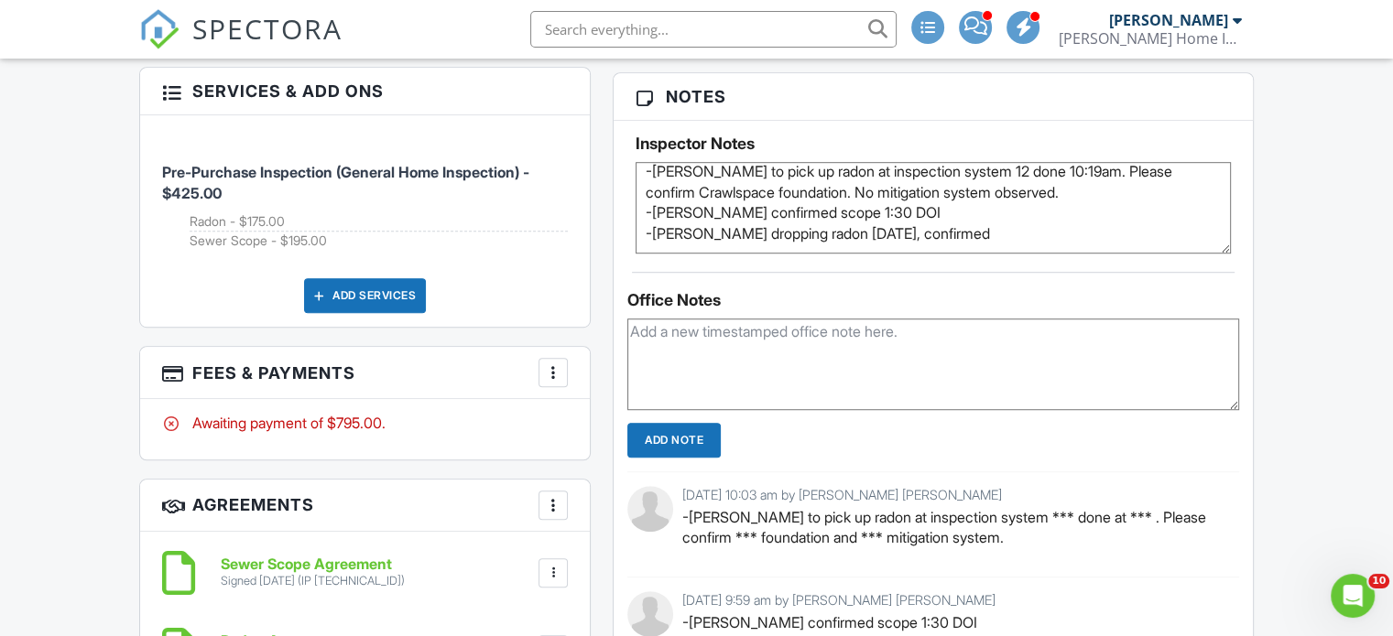
click at [1004, 222] on textarea "-CONDO: Park in front of the real estate sign. Vacant. Hand rail by the front d…" at bounding box center [933, 208] width 595 height 92
drag, startPoint x: 904, startPoint y: 237, endPoint x: 618, endPoint y: 234, distance: 285.7
click at [618, 234] on div "Inspector Notes -CONDO: Park in front of the real estate sign. Vacant. Hand rai…" at bounding box center [933, 187] width 639 height 133
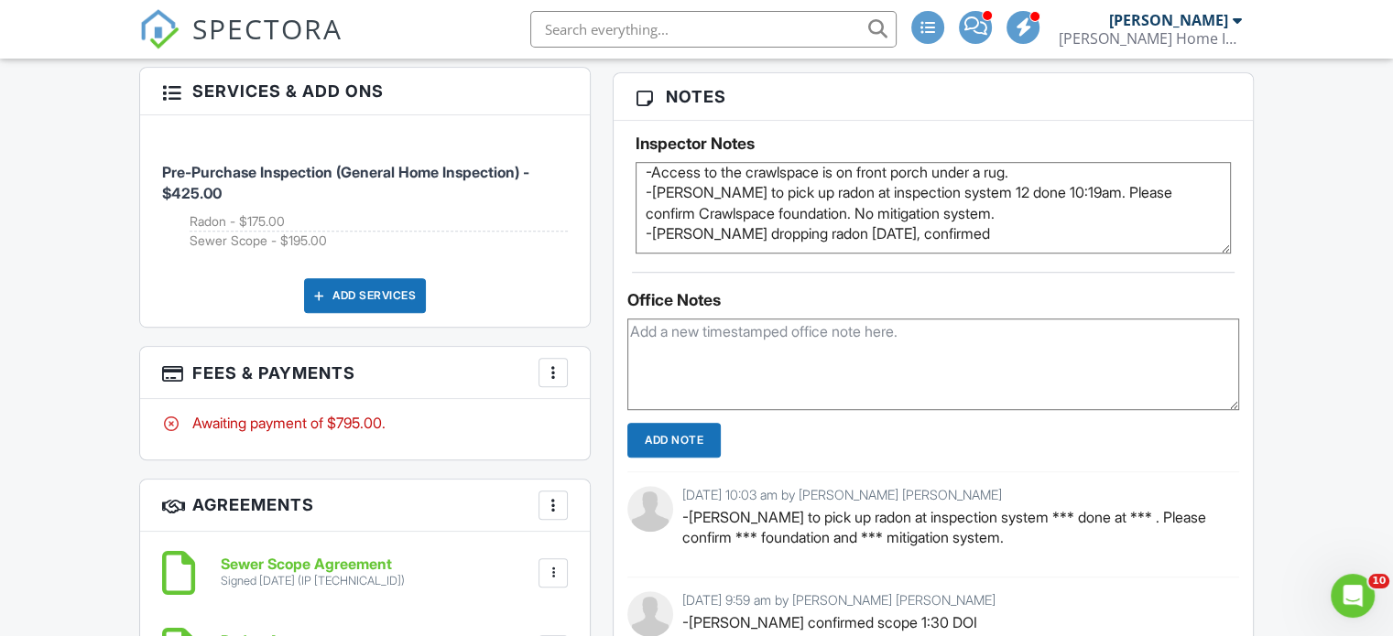
scroll to position [174, 0]
click at [1046, 183] on textarea "-CONDO: Park in front of the real estate sign. Vacant. Hand rail by the front d…" at bounding box center [933, 208] width 595 height 92
paste textarea "-Lindsey confirmed scope 1:30 DOI"
click at [892, 205] on textarea "-CONDO: Park in front of the real estate sign. Vacant. Hand rail by the front d…" at bounding box center [933, 208] width 595 height 92
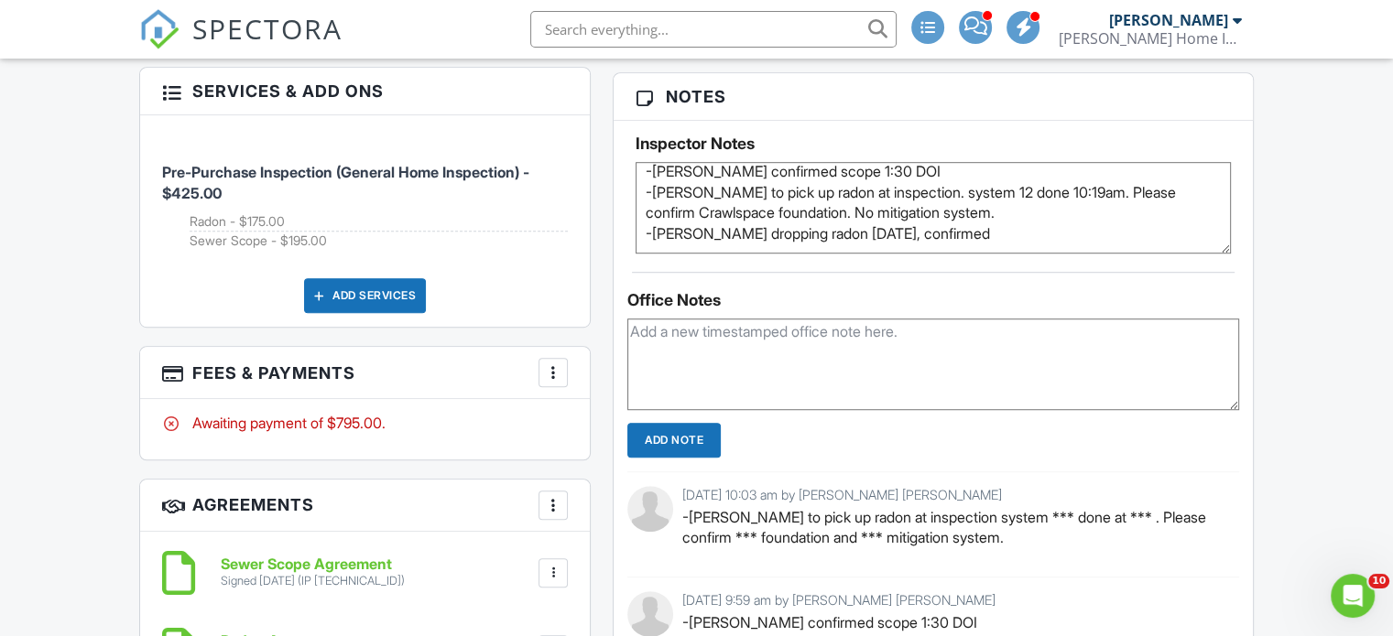
click at [994, 245] on textarea "-CONDO: Park in front of the real estate sign. Vacant. Hand rail by the front d…" at bounding box center [933, 208] width 595 height 92
drag, startPoint x: 962, startPoint y: 245, endPoint x: 620, endPoint y: 259, distance: 342.8
click at [620, 254] on div "Inspector Notes -CONDO: Park in front of the real estate sign. Vacant. Hand rai…" at bounding box center [933, 187] width 639 height 133
type textarea "-CONDO: Park in front of the real estate sign. Vacant. Hand rail by the front d…"
click at [608, 258] on div "Reports Locked Attach New Inspection Report by Brent Fletcher Fletcher's Home I…" at bounding box center [933, 481] width 663 height 2232
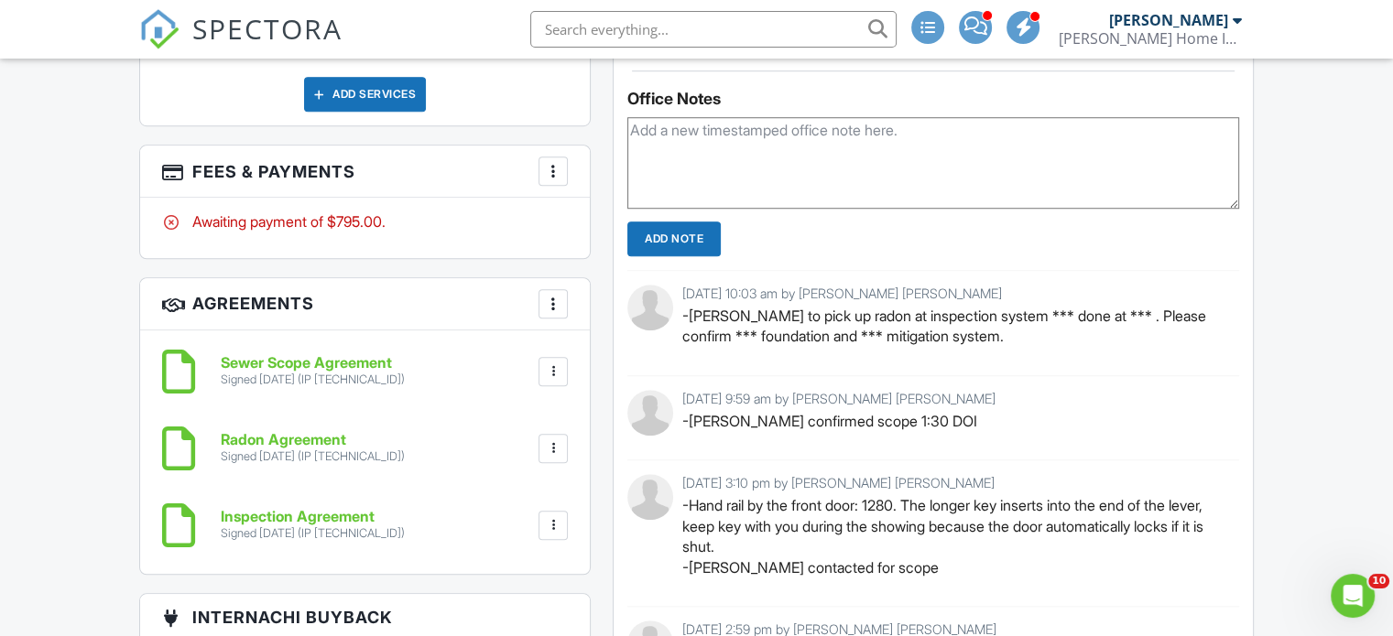
scroll to position [1282, 0]
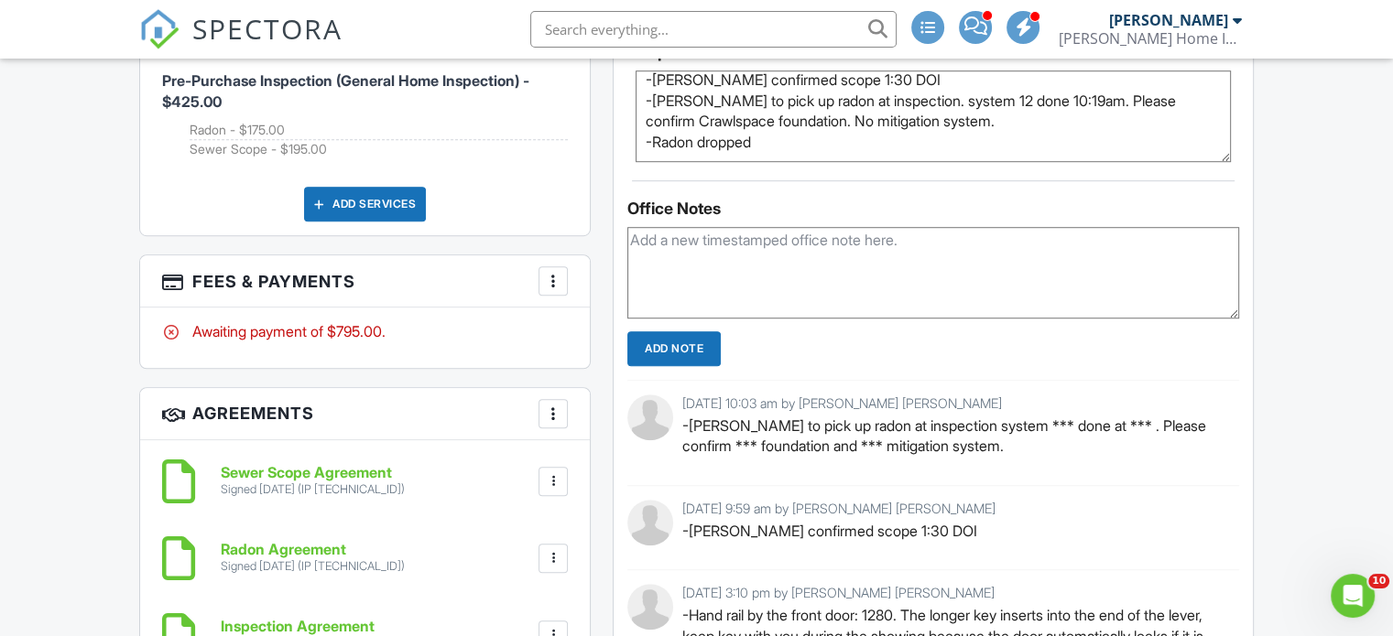
drag, startPoint x: 785, startPoint y: 149, endPoint x: 642, endPoint y: 113, distance: 147.5
click at [642, 113] on textarea "-CONDO: Park in front of the real estate sign. Vacant. Hand rail by the front d…" at bounding box center [933, 117] width 595 height 92
click at [726, 270] on textarea at bounding box center [933, 273] width 612 height 92
paste textarea "-John to pick up radon at inspection. system 12 done 10:19am. Please confirm Cr…"
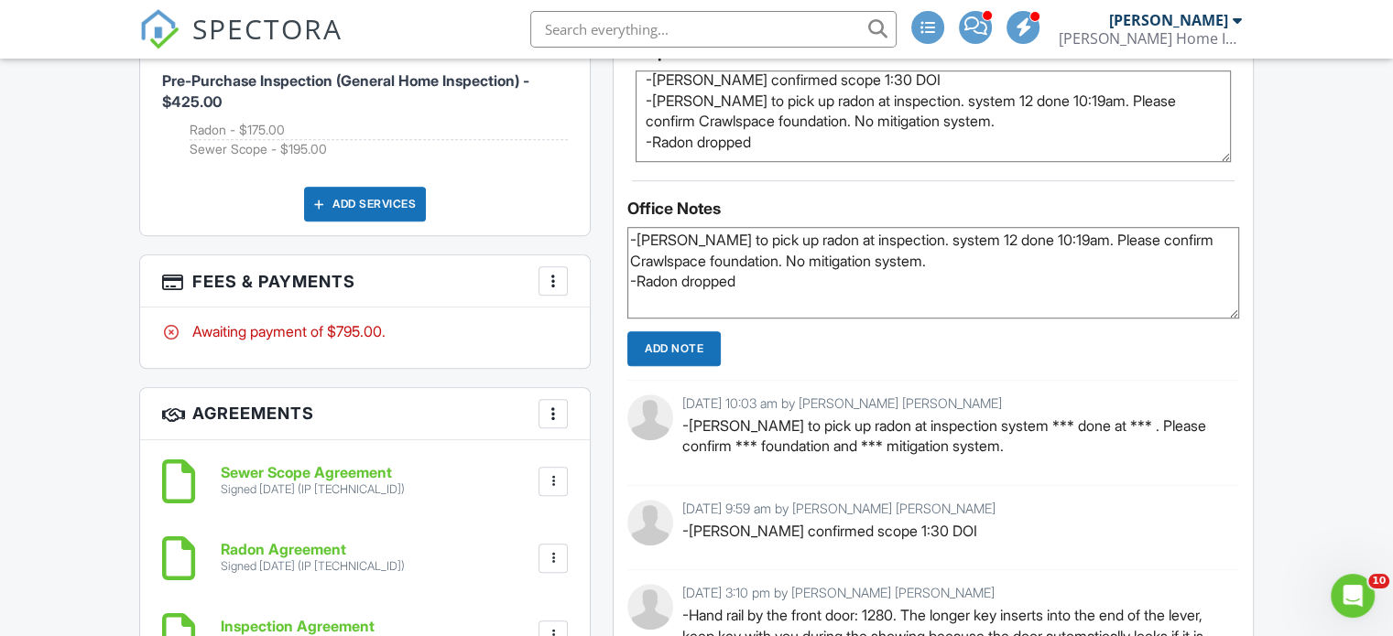
type textarea "-John to pick up radon at inspection. system 12 done 10:19am. Please confirm Cr…"
click at [689, 362] on input "Add Note" at bounding box center [673, 348] width 93 height 35
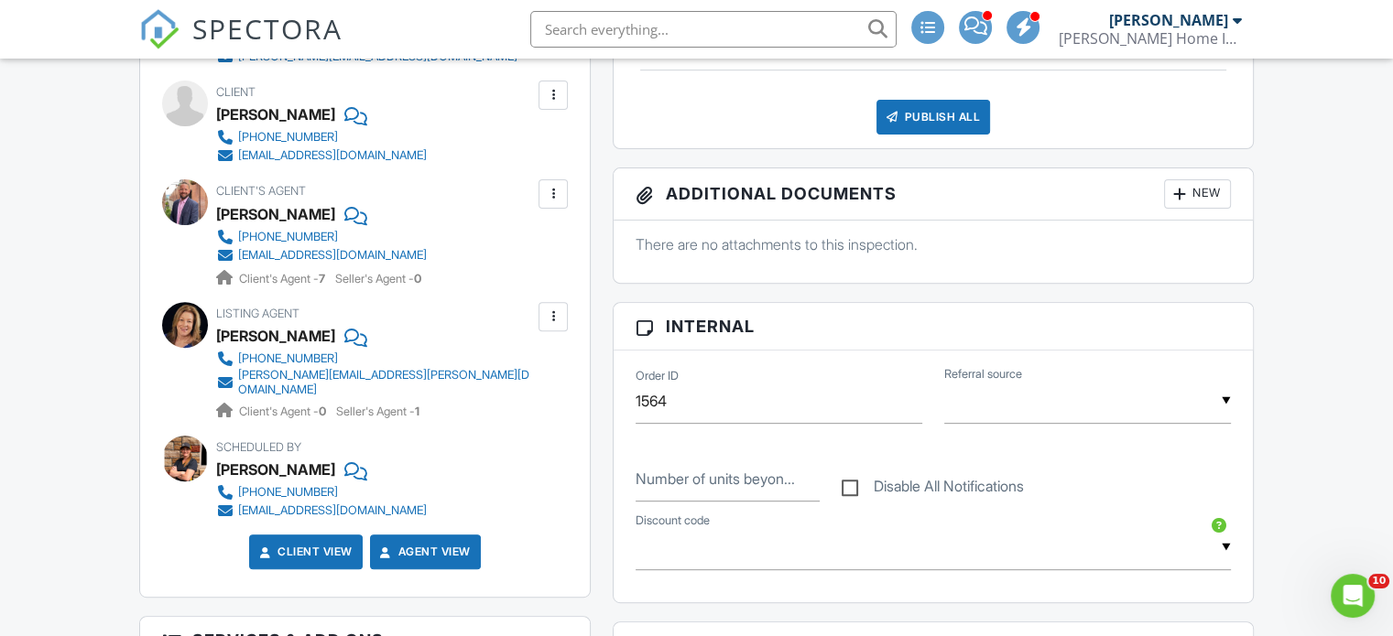
scroll to position [0, 0]
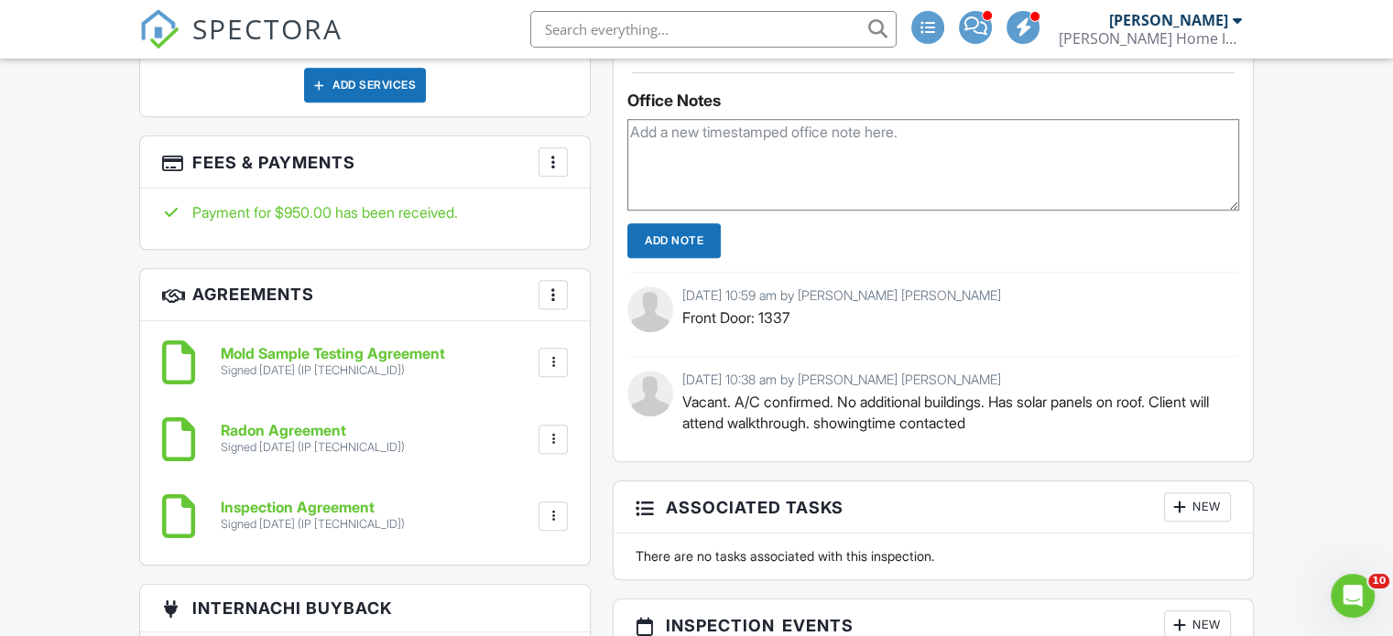
scroll to position [1648, 0]
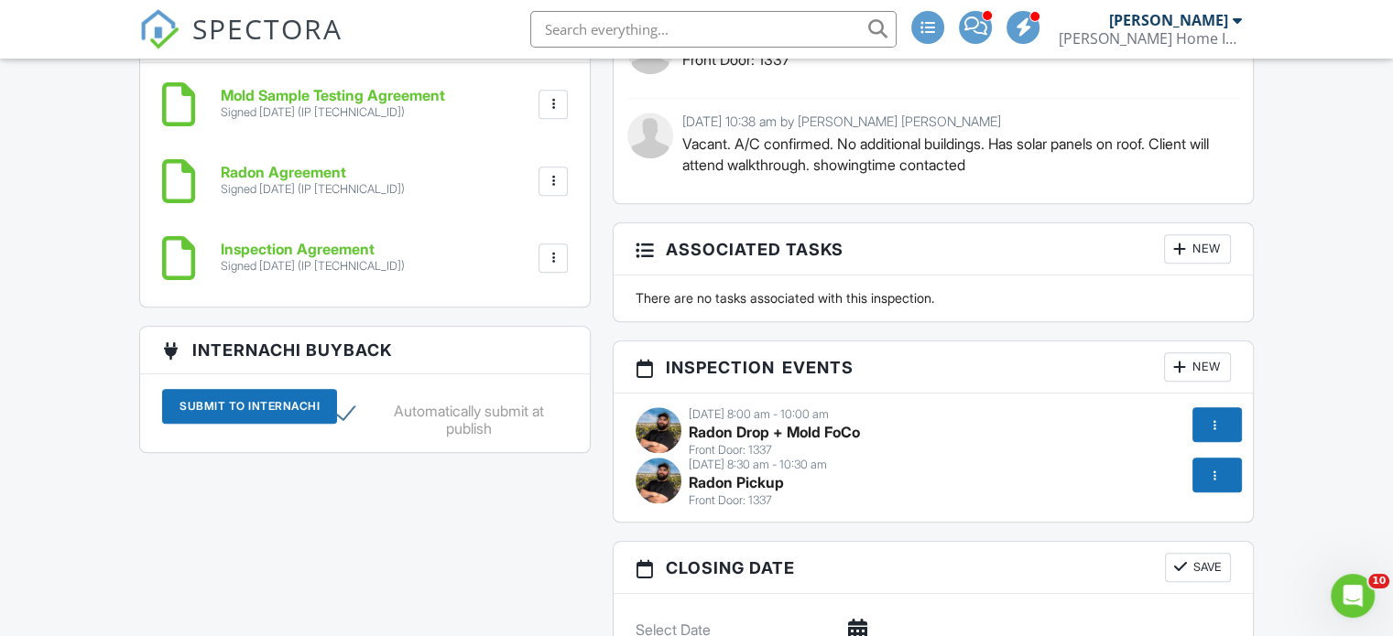
click at [51, 531] on div "Dashboard New Inspection Inspections Unconfirmed Calendar Contacts Metrics Sett…" at bounding box center [696, 319] width 1393 height 3818
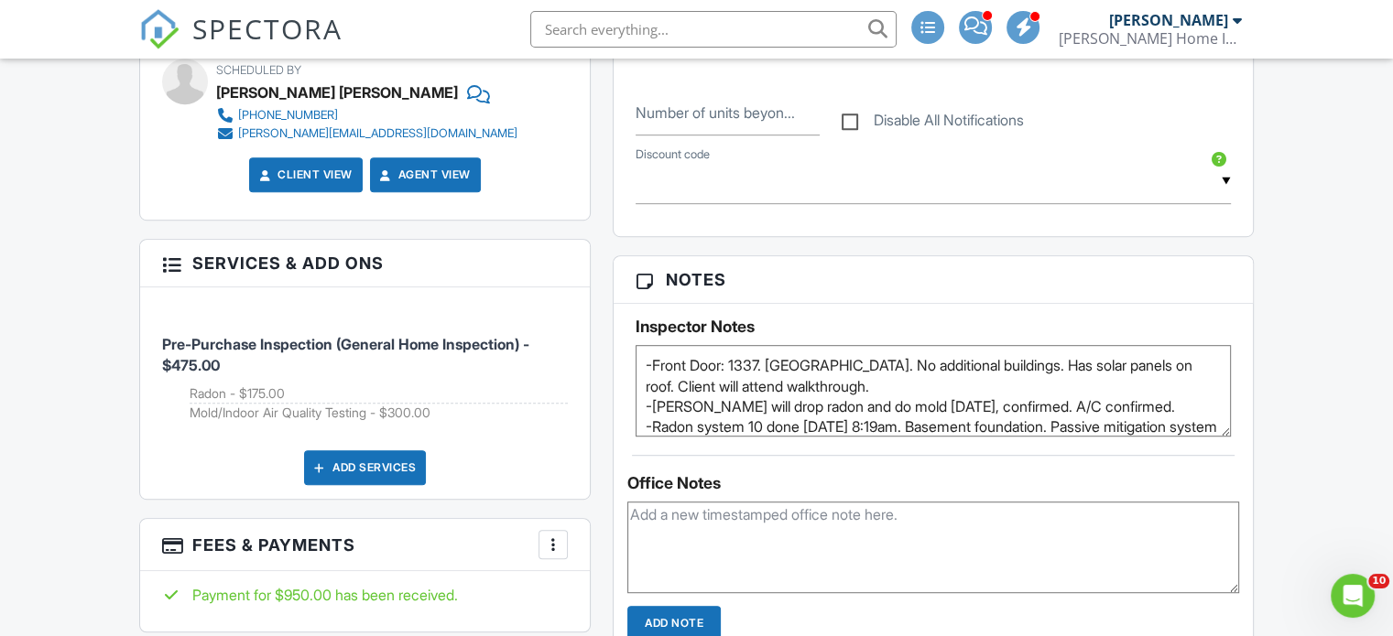
scroll to position [30, 0]
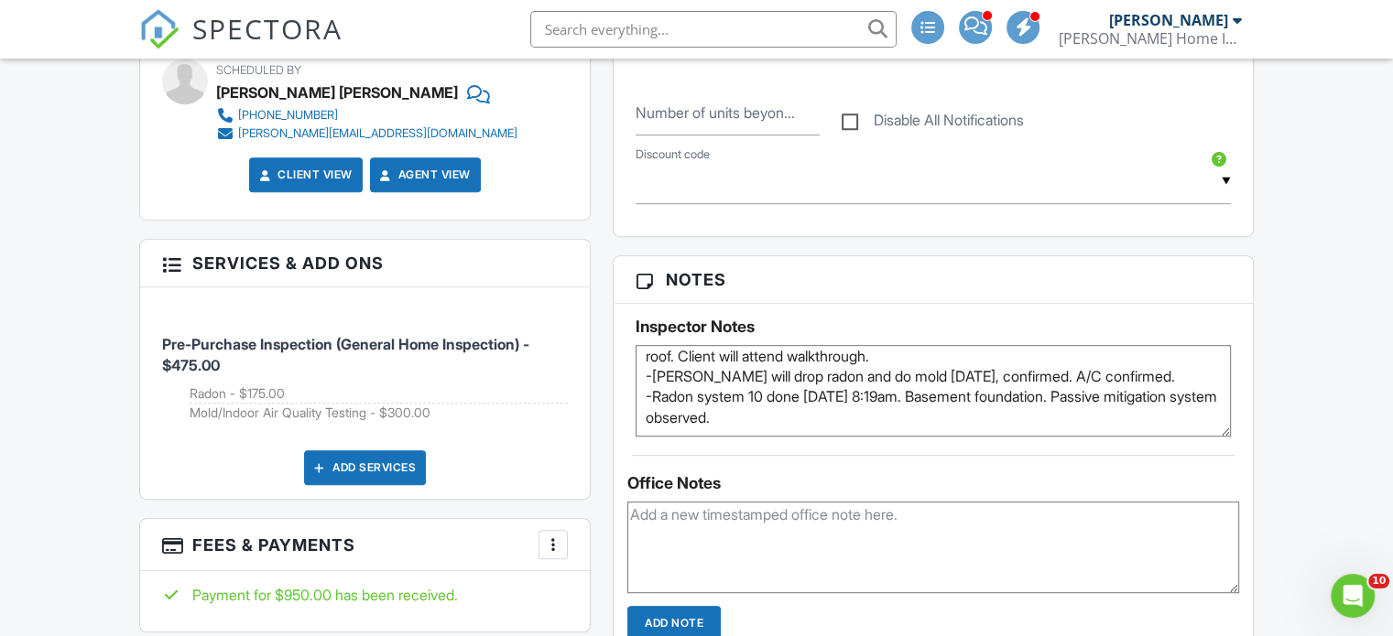
click at [865, 427] on textarea "-Front Door: 1337. [GEOGRAPHIC_DATA]. No additional buildings. Has solar panels…" at bounding box center [933, 391] width 595 height 92
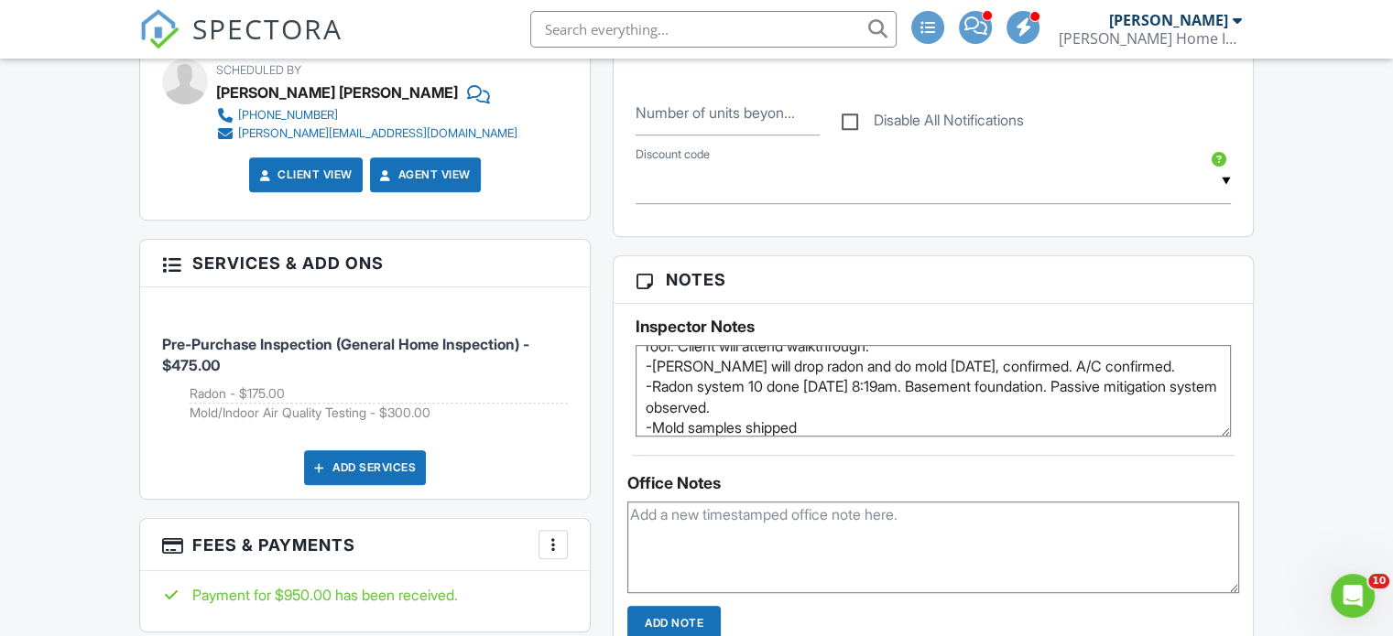
scroll to position [51, 0]
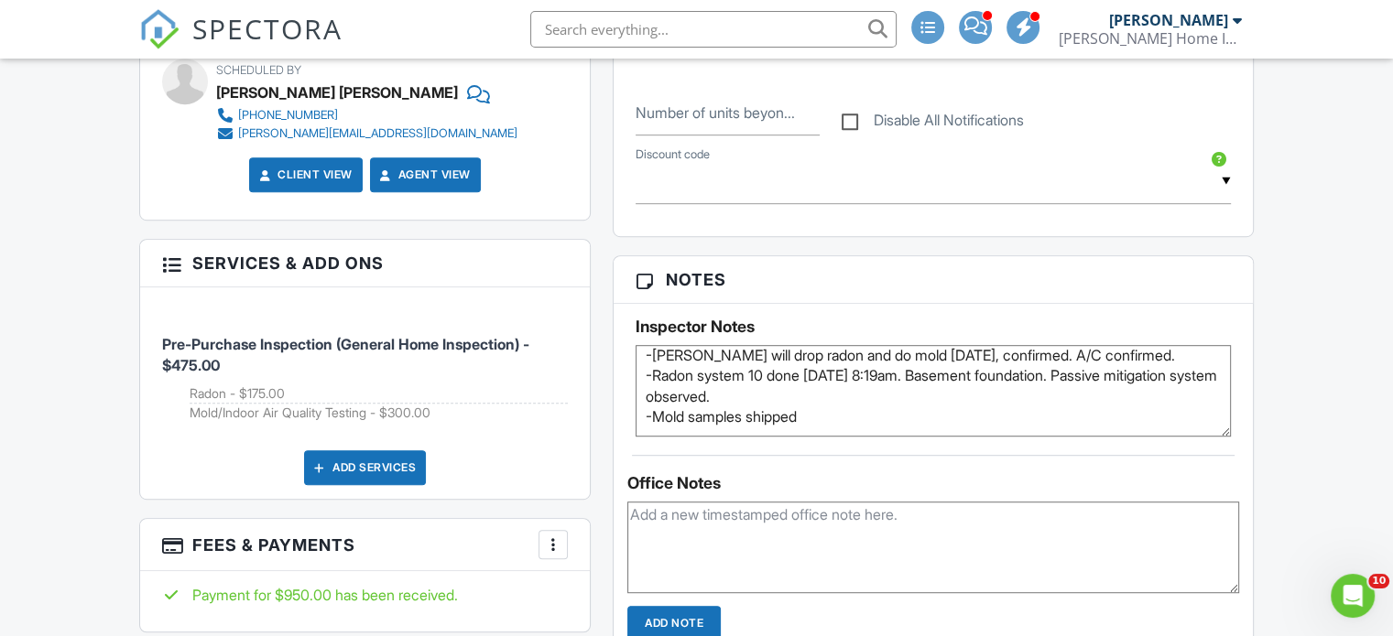
drag, startPoint x: 813, startPoint y: 436, endPoint x: 560, endPoint y: 425, distance: 253.0
click at [560, 425] on div "All emails and texts are disabled for this inspection! All emails and texts hav…" at bounding box center [696, 511] width 1136 height 1924
type textarea "-Front Door: 1337. [GEOGRAPHIC_DATA]. No additional buildings. Has solar panels…"
click at [690, 525] on textarea at bounding box center [933, 548] width 612 height 92
paste textarea "-Mold samples shipped"
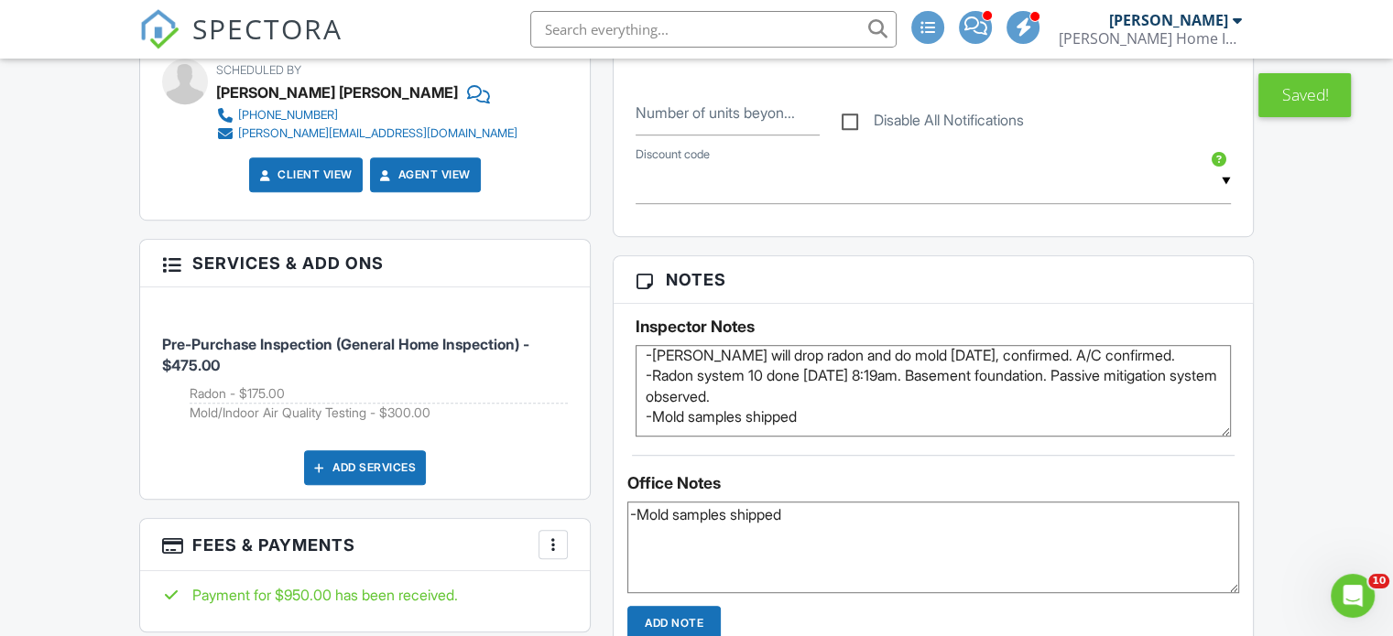
scroll to position [1190, 0]
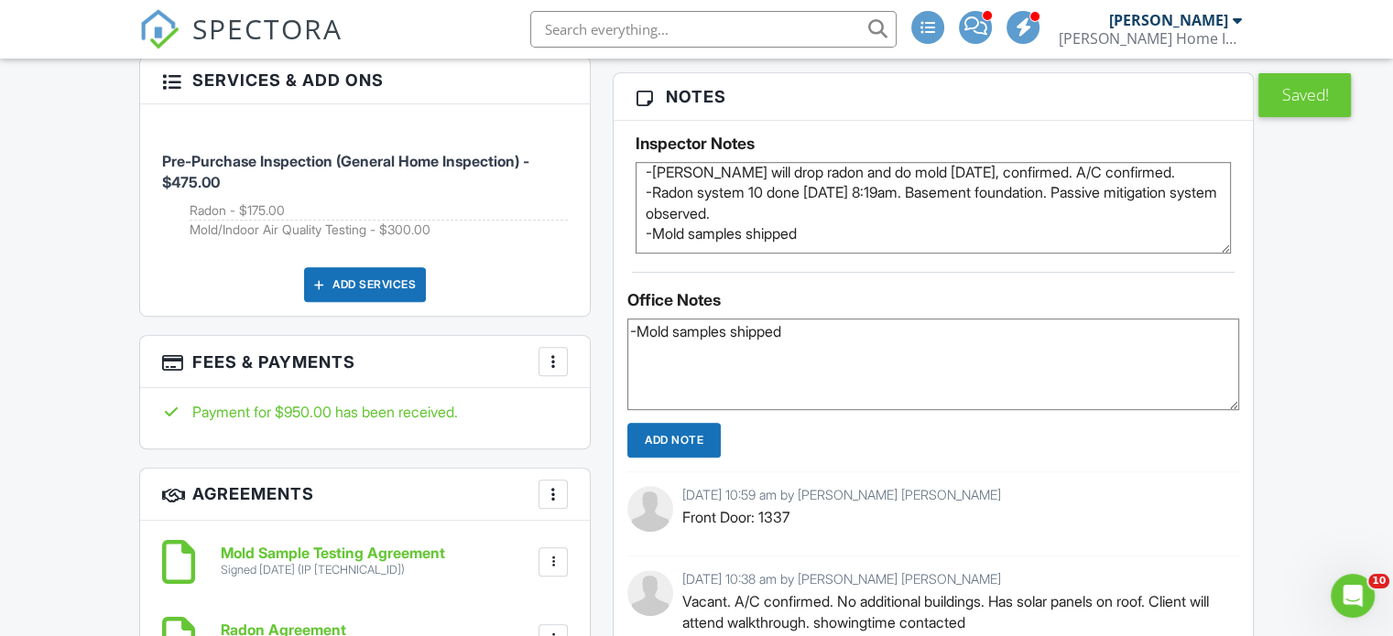
type textarea "-Mold samples shipped"
click at [672, 450] on input "Add Note" at bounding box center [673, 440] width 93 height 35
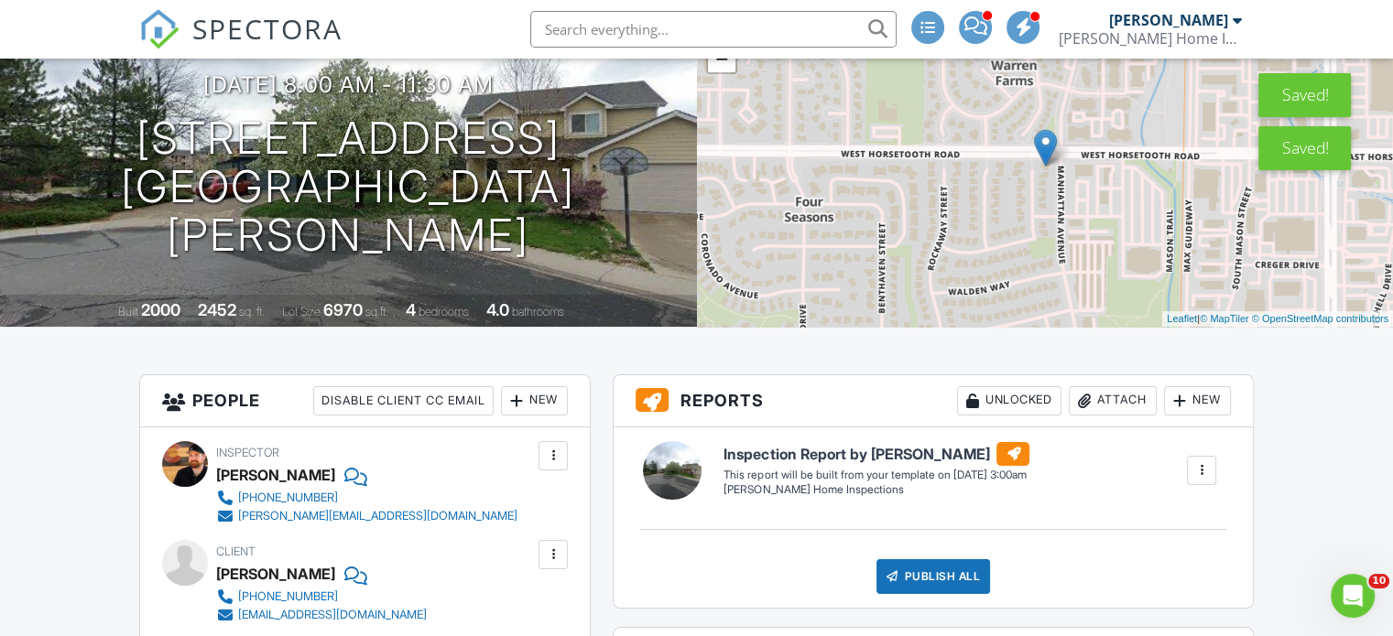
scroll to position [0, 0]
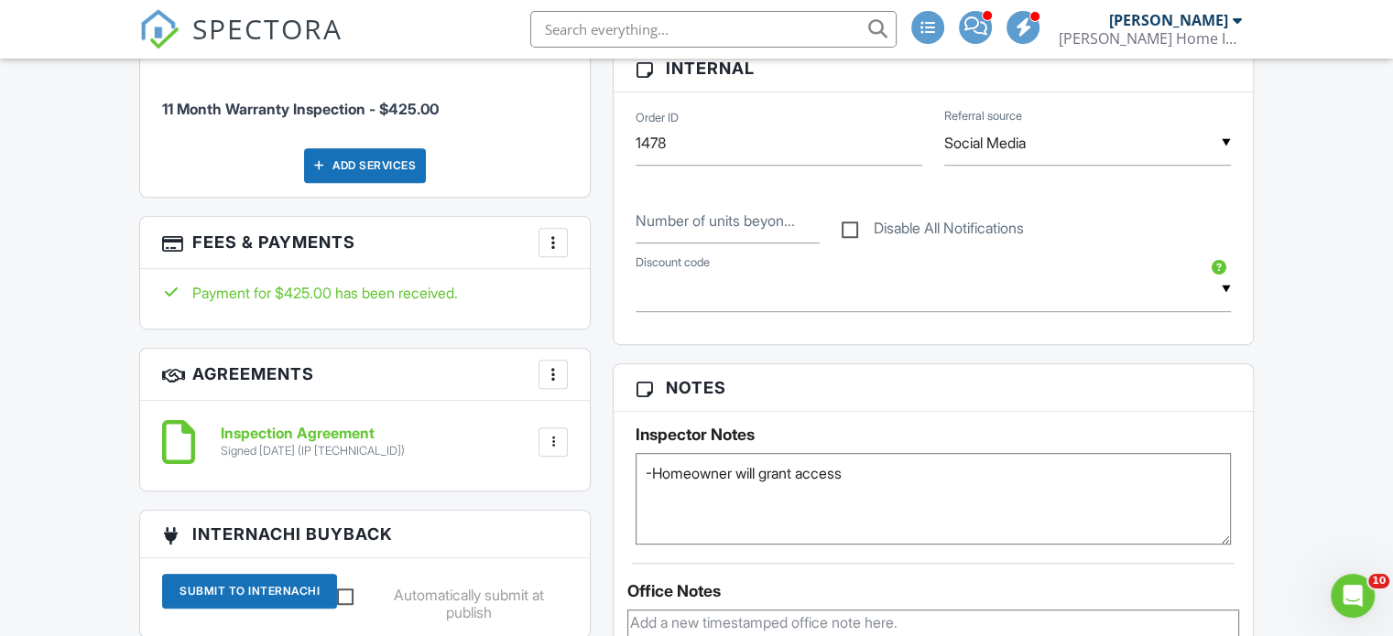
scroll to position [1007, 0]
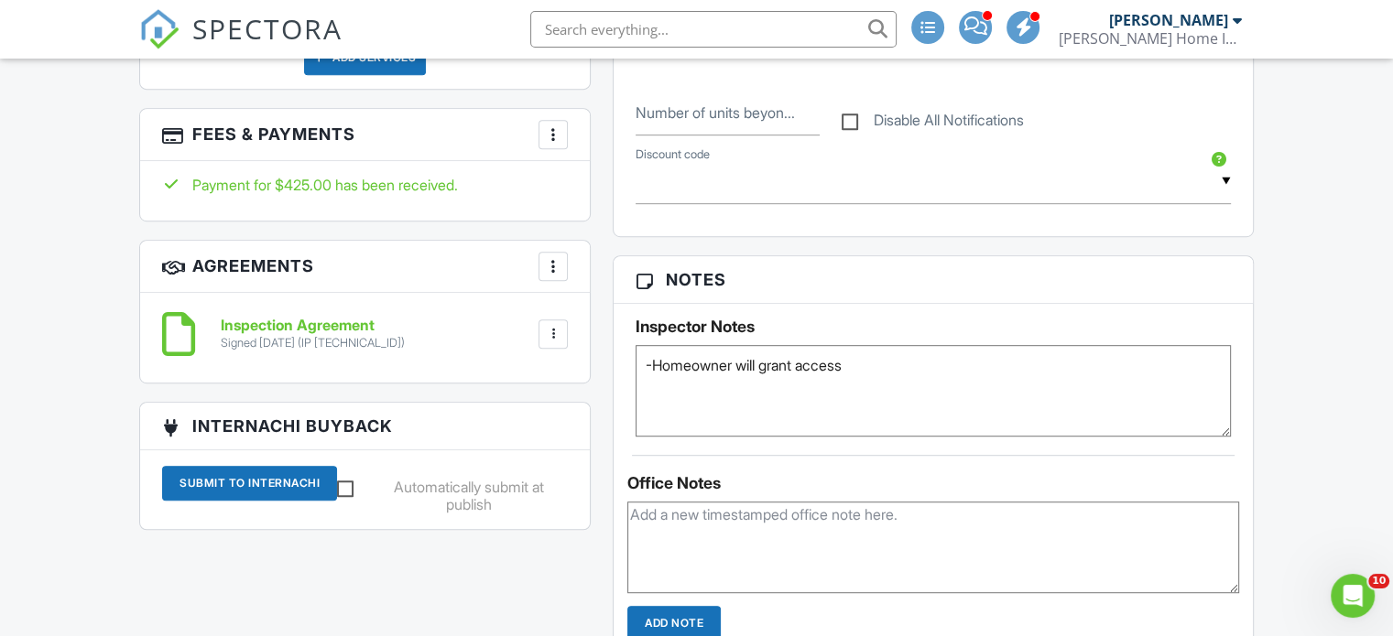
click at [891, 375] on textarea "-Homeowner will grant access" at bounding box center [933, 391] width 595 height 92
type textarea "-Homeowner will grant access. No additional buildings."
click at [84, 298] on div "Dashboard New Inspection Inspections Unconfirmed Calendar Contacts Metrics Sett…" at bounding box center [696, 568] width 1393 height 3034
drag, startPoint x: 608, startPoint y: 270, endPoint x: 733, endPoint y: 87, distance: 222.0
click at [608, 270] on div "Reports Unlocked Attach New Inspection Report by Brent Fletcher Fletcher's Home…" at bounding box center [933, 383] width 663 height 1668
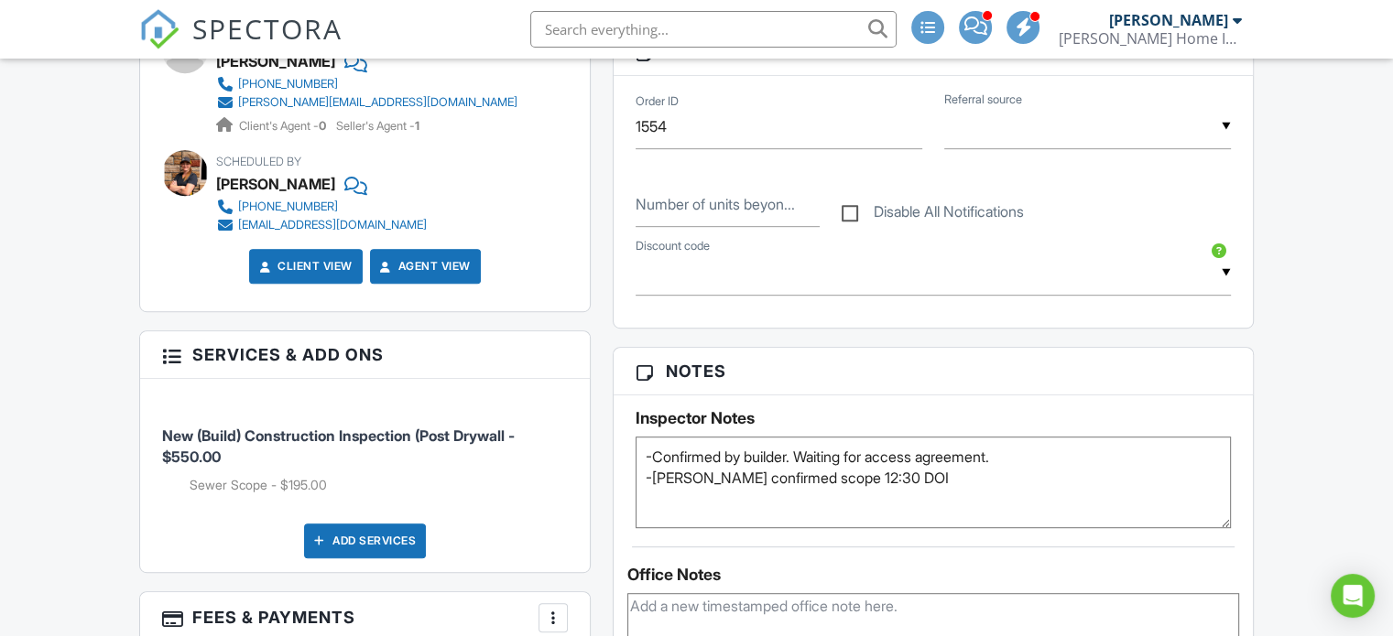
click at [1042, 468] on textarea "-Confirmed by builder. Waiting for access agreement. -[PERSON_NAME] confirmed s…" at bounding box center [933, 483] width 595 height 92
type textarea "-Confirmed by builder. Waiting for access agreement. Will need to get access in…"
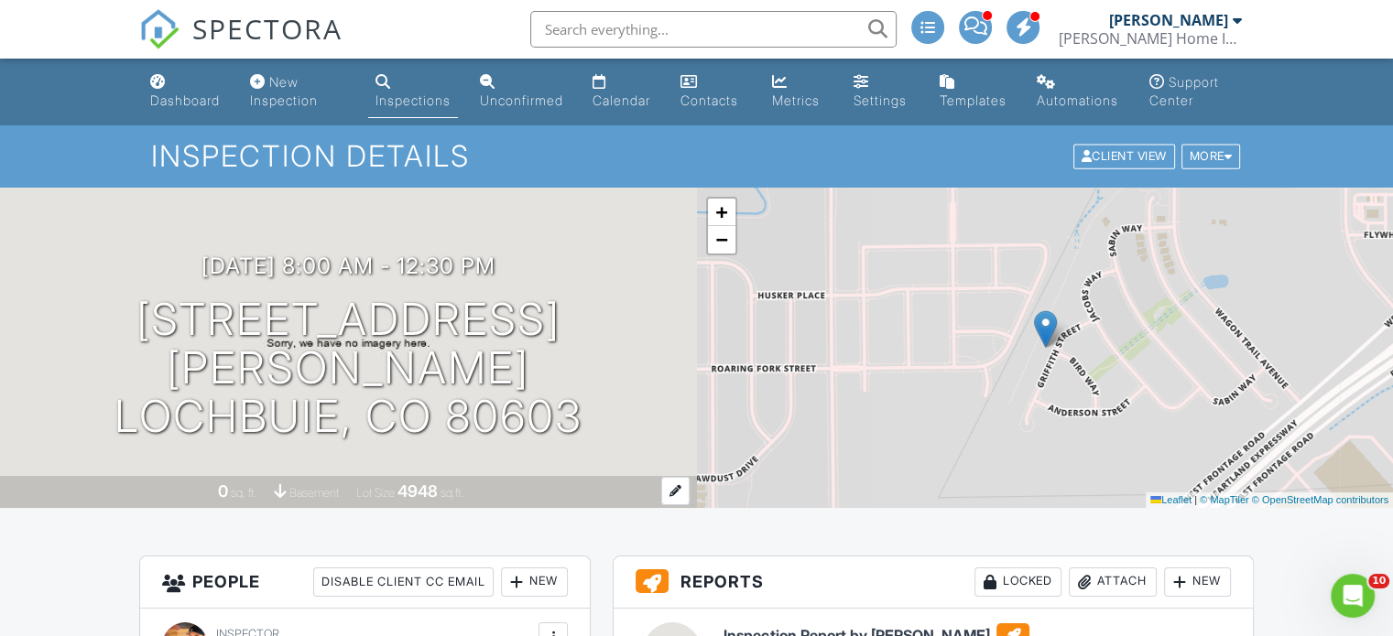
click at [232, 497] on span "sq. ft." at bounding box center [244, 493] width 26 height 14
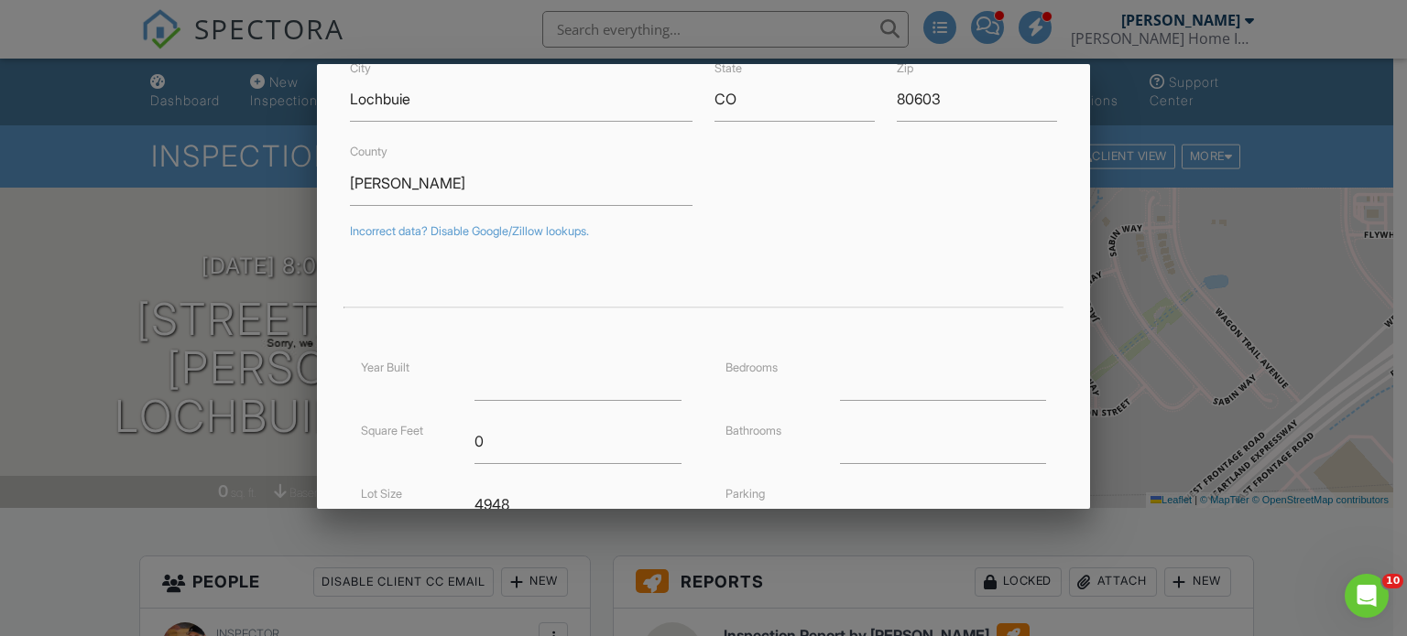
scroll to position [275, 0]
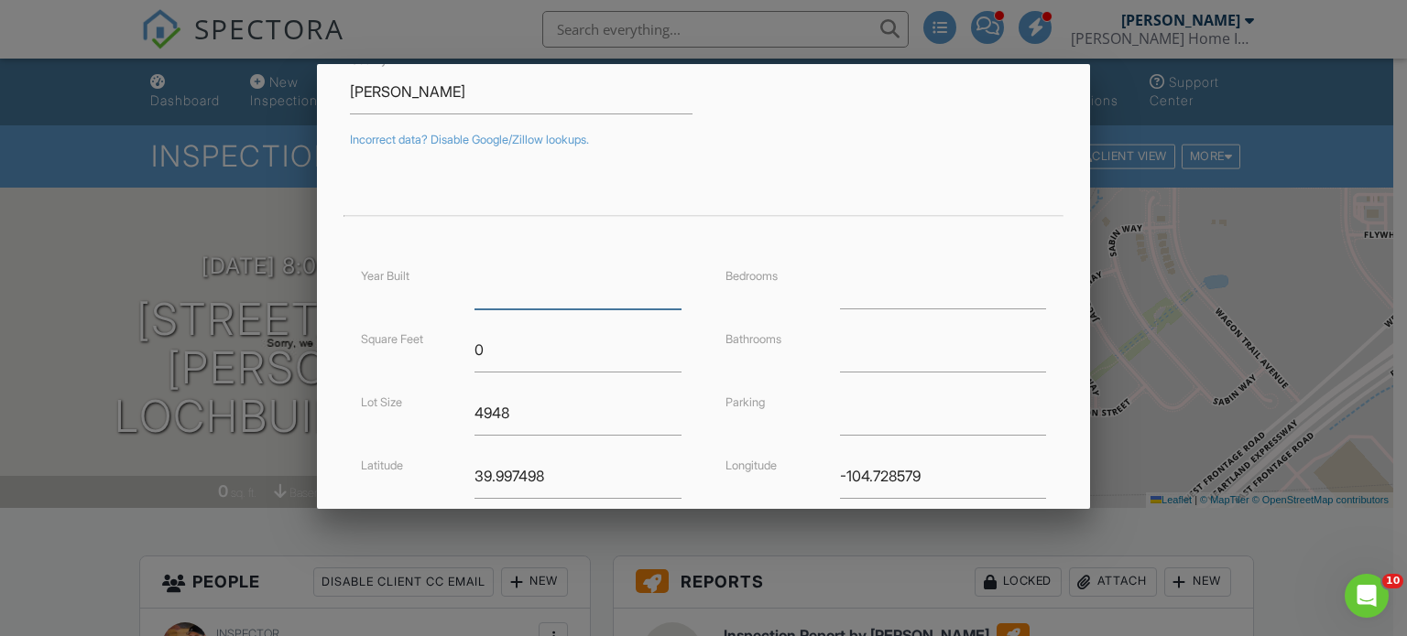
click at [509, 292] on input "number" at bounding box center [577, 287] width 207 height 45
type input "2024"
click at [508, 352] on input "0" at bounding box center [577, 350] width 207 height 45
type input "3153"
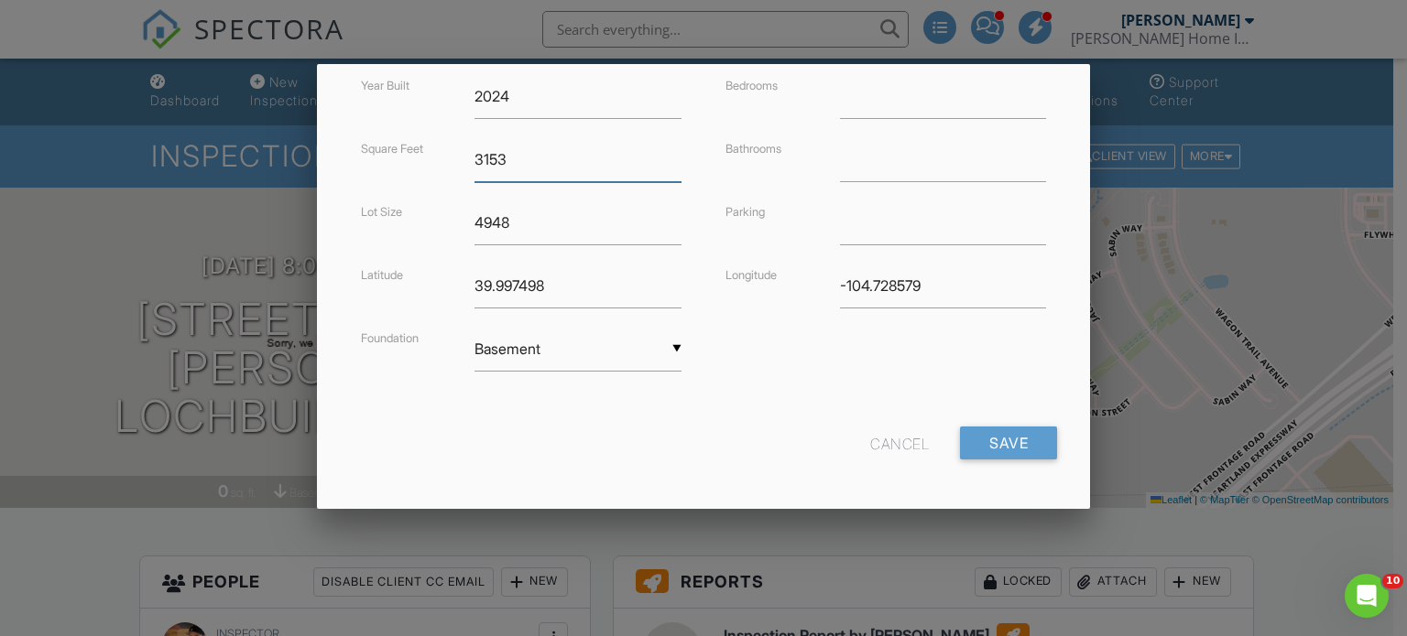
scroll to position [468, 0]
click at [986, 440] on input "Save" at bounding box center [1008, 440] width 97 height 33
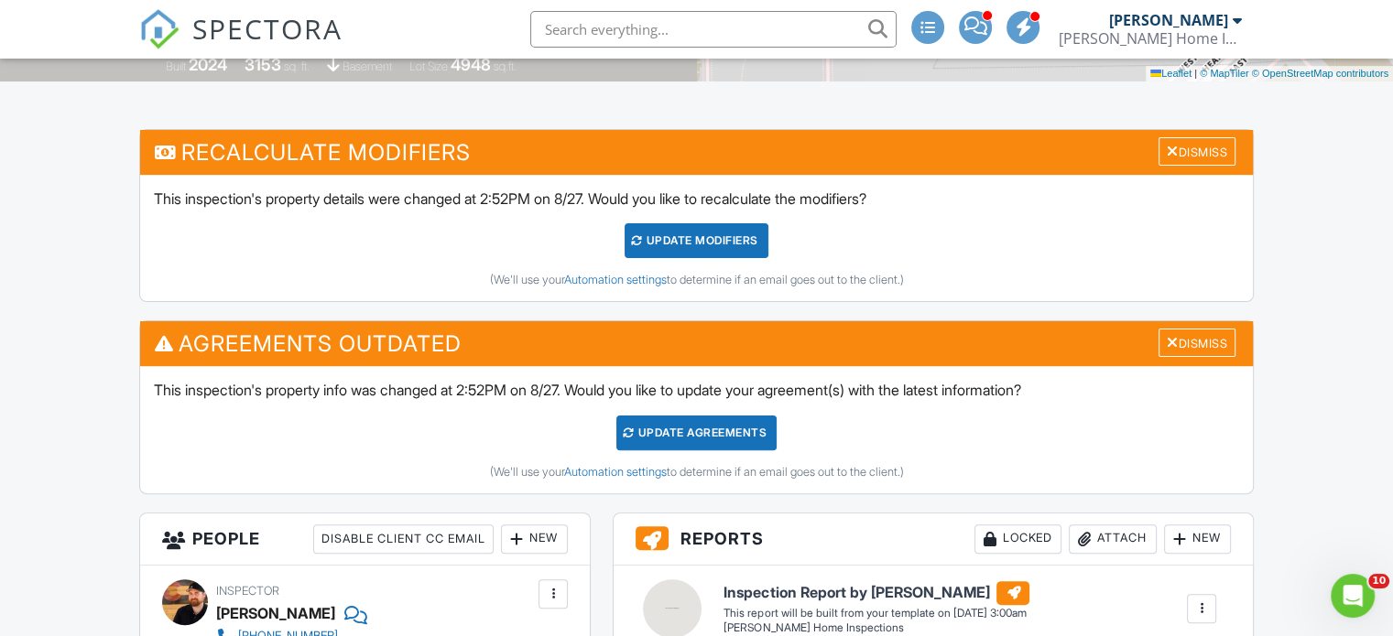
scroll to position [458, 0]
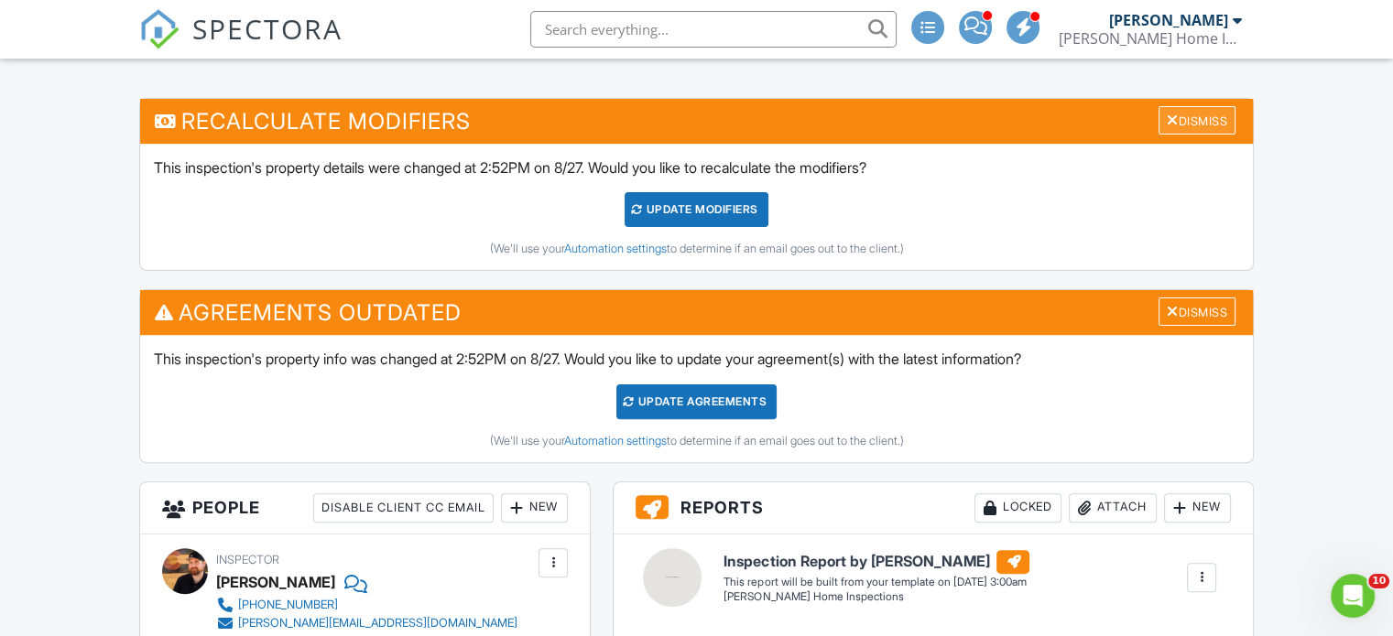
click at [1204, 118] on div "Dismiss" at bounding box center [1196, 120] width 77 height 28
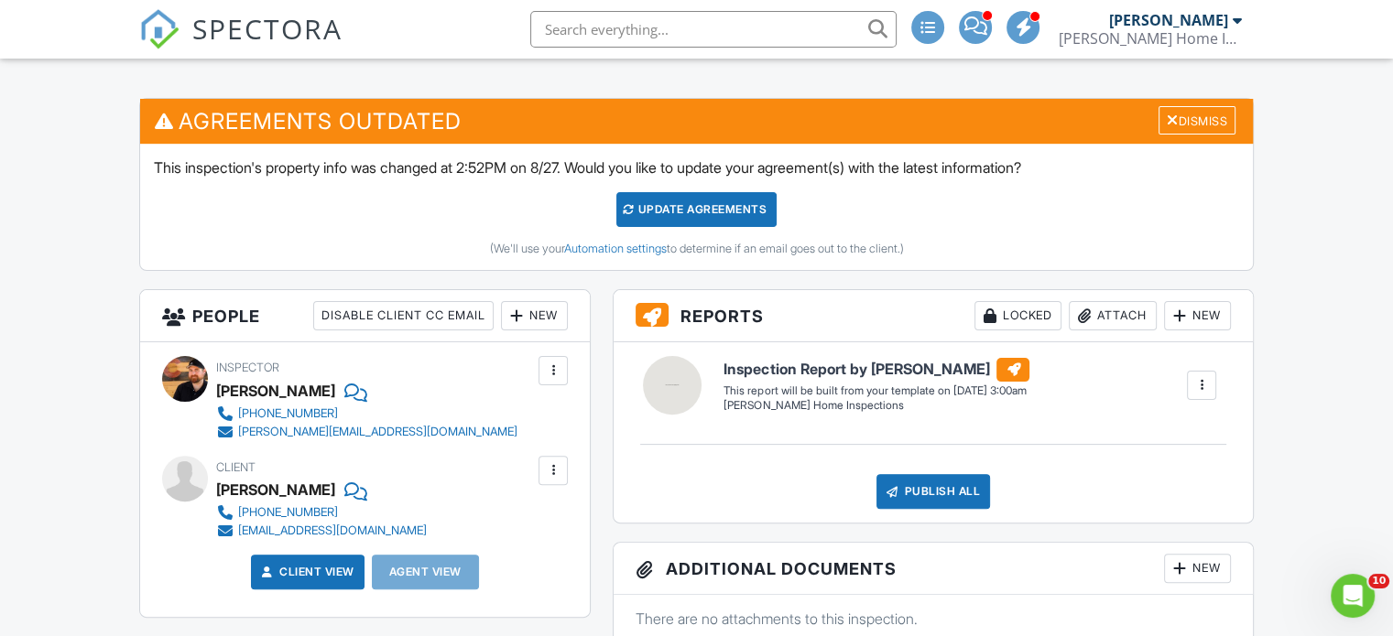
click at [1204, 118] on div "Dismiss" at bounding box center [1196, 120] width 77 height 28
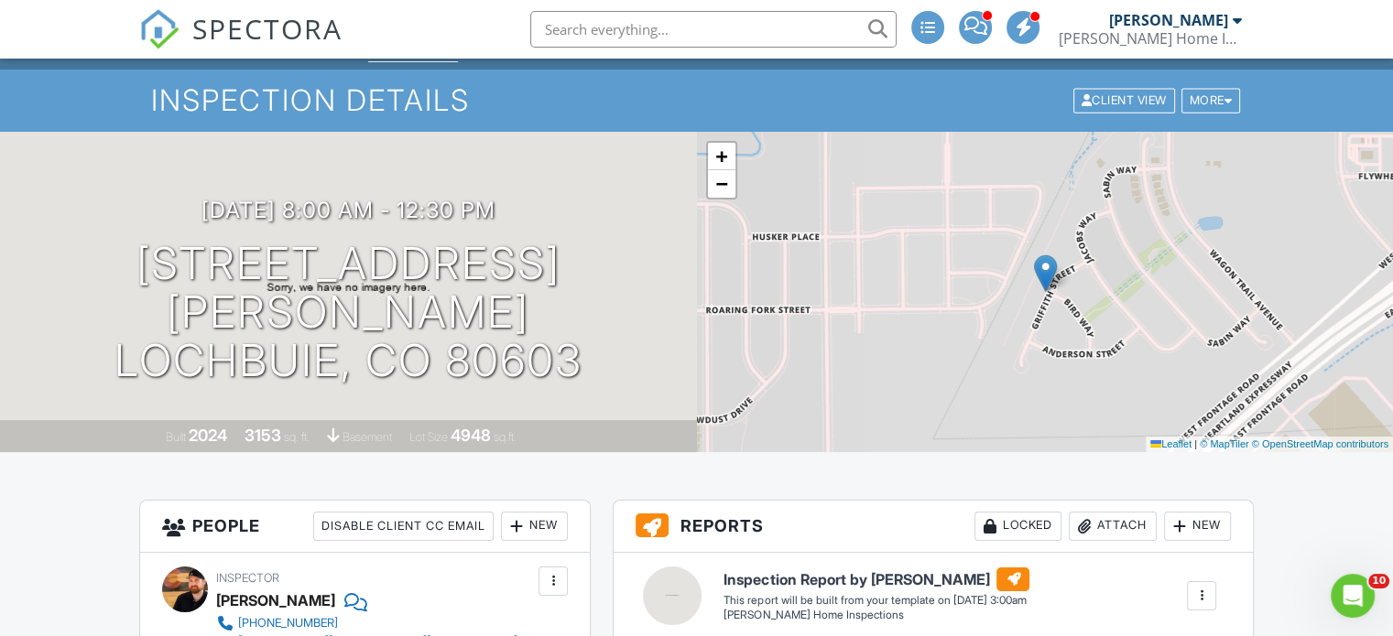
scroll to position [0, 0]
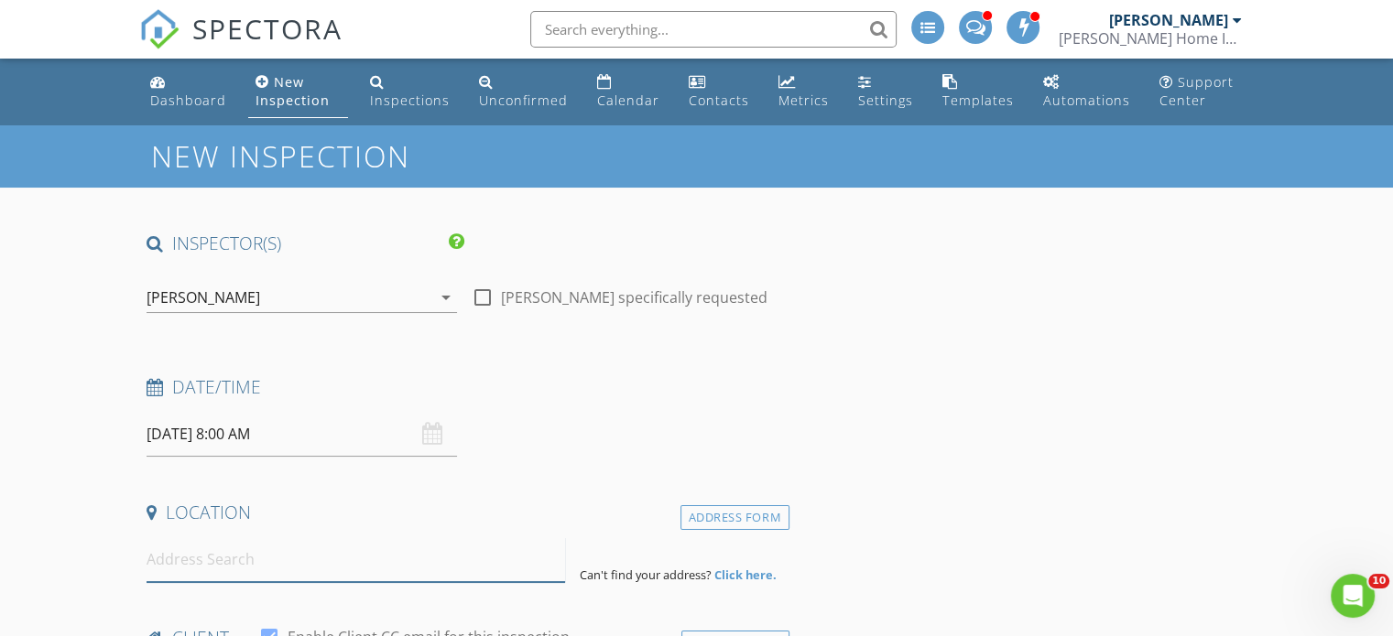
click at [243, 567] on input at bounding box center [356, 560] width 418 height 45
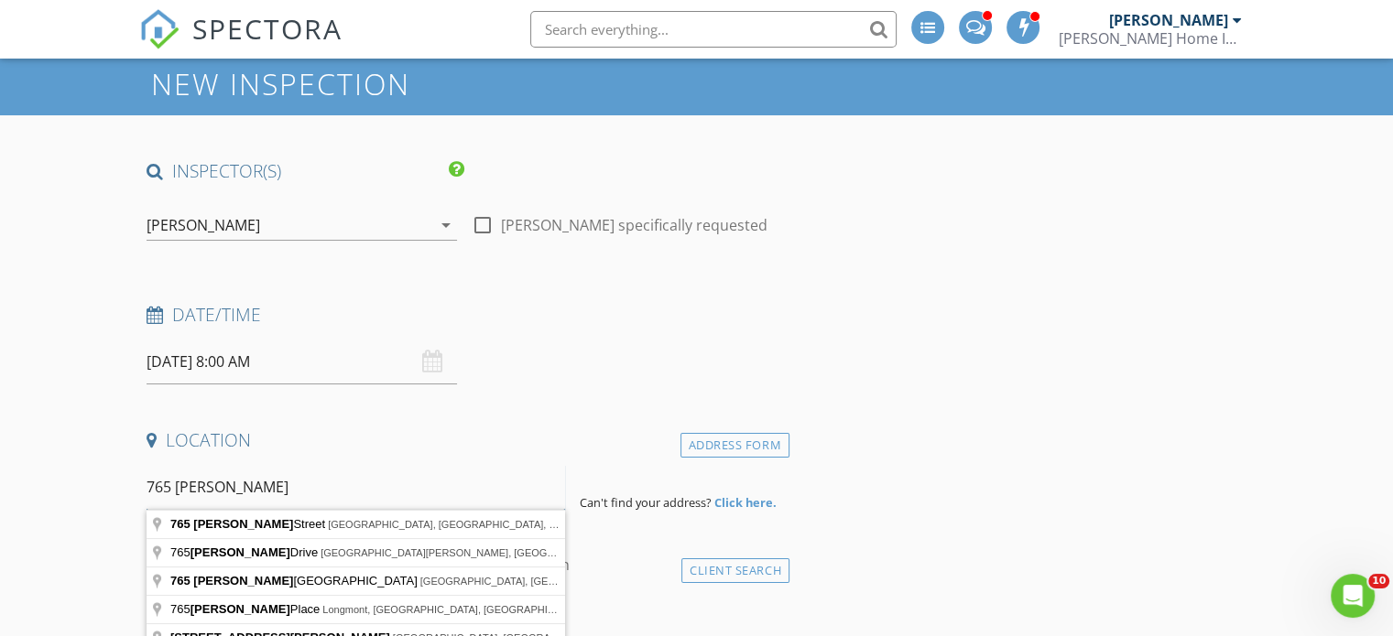
scroll to position [183, 0]
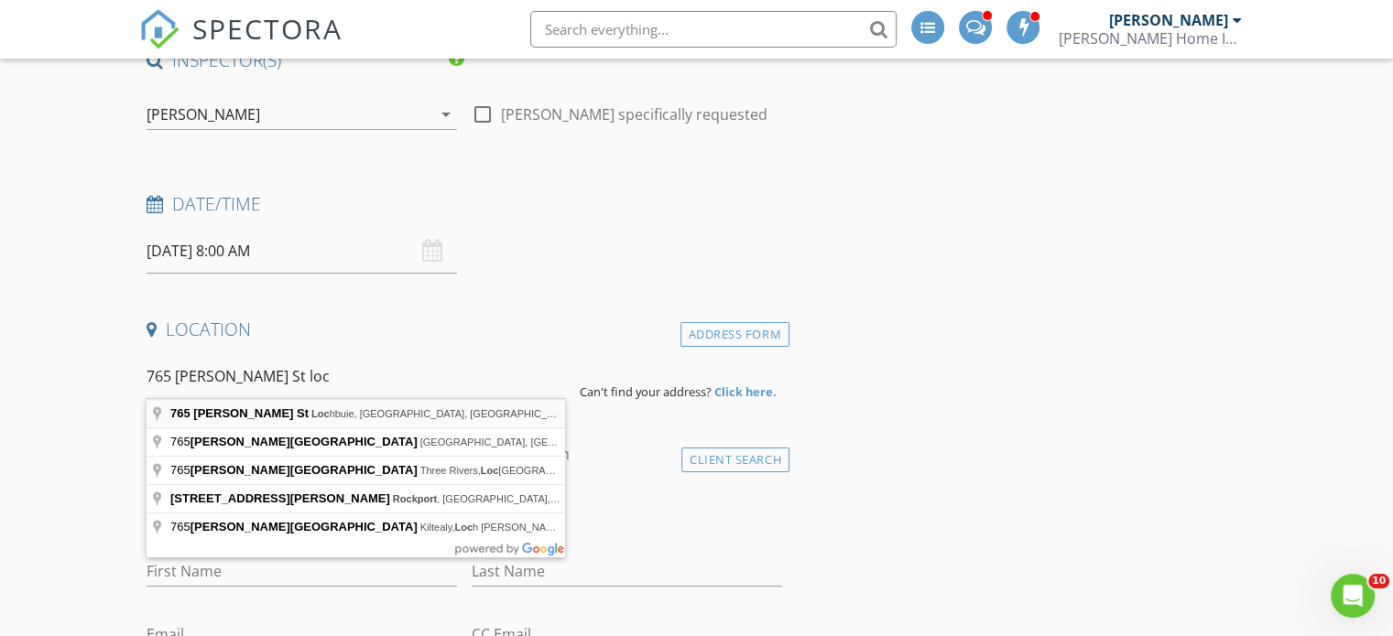
type input "765 Griffith St, Lochbuie, CO, USA"
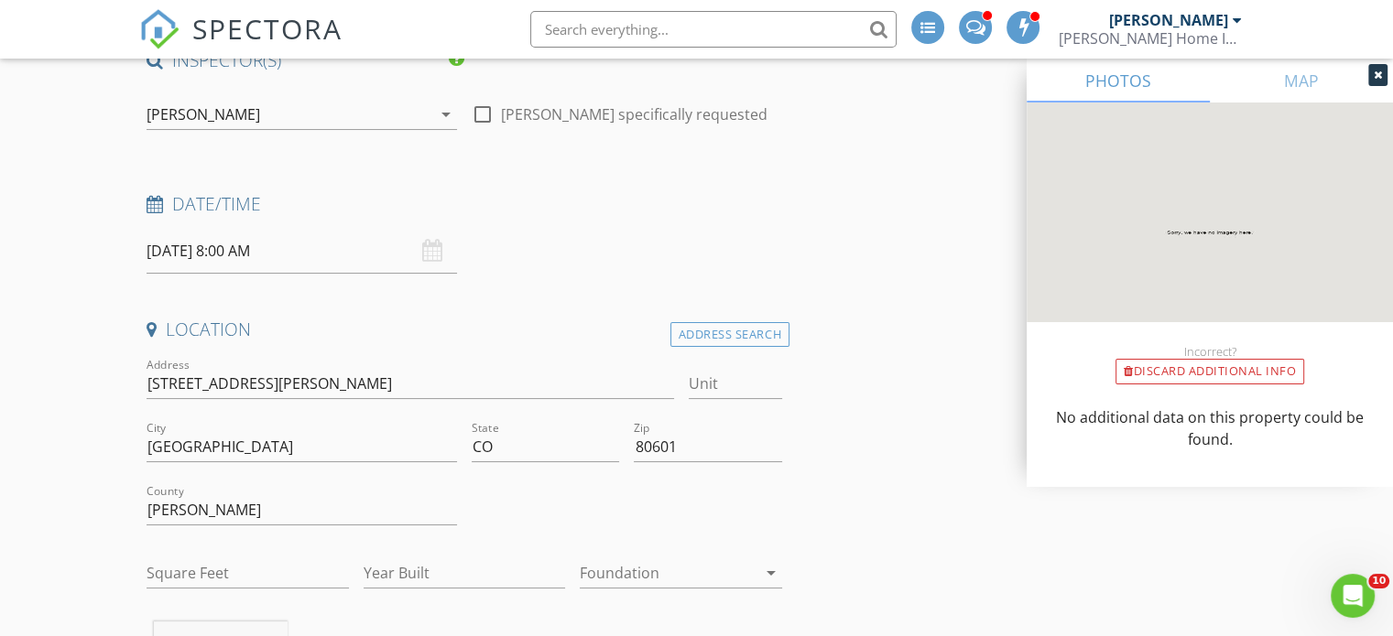
scroll to position [366, 0]
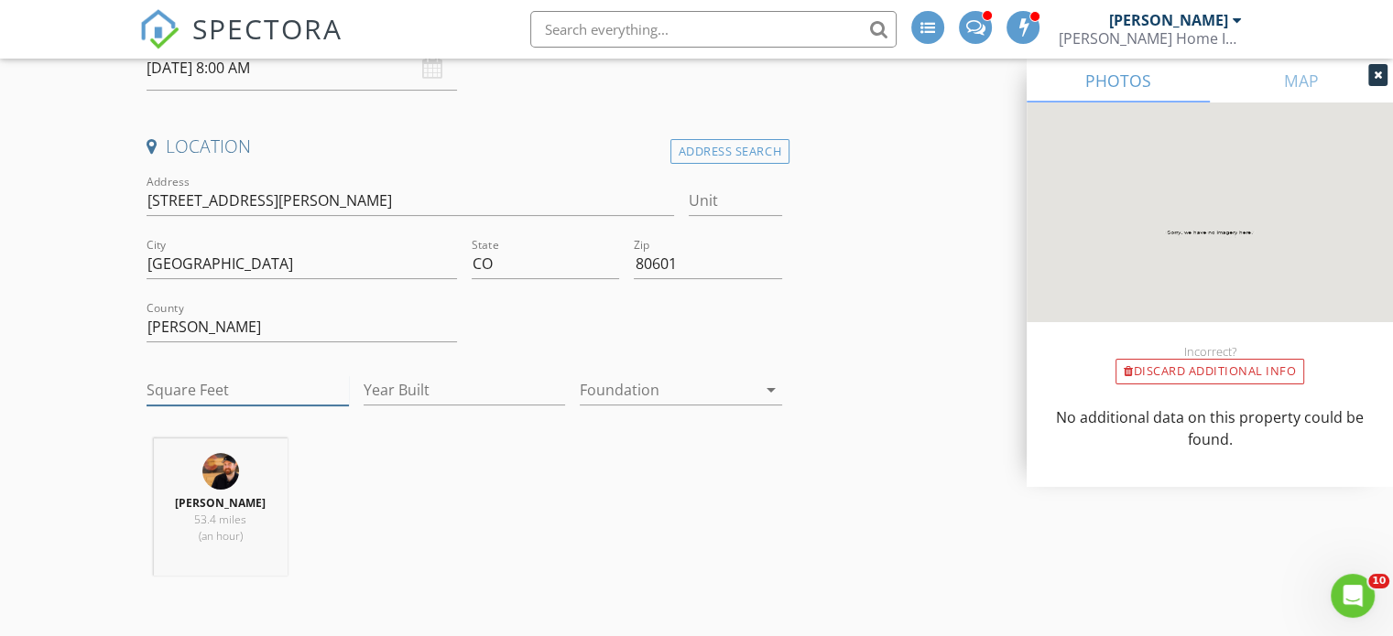
click at [238, 384] on input "Square Feet" at bounding box center [248, 390] width 202 height 30
type input "3153"
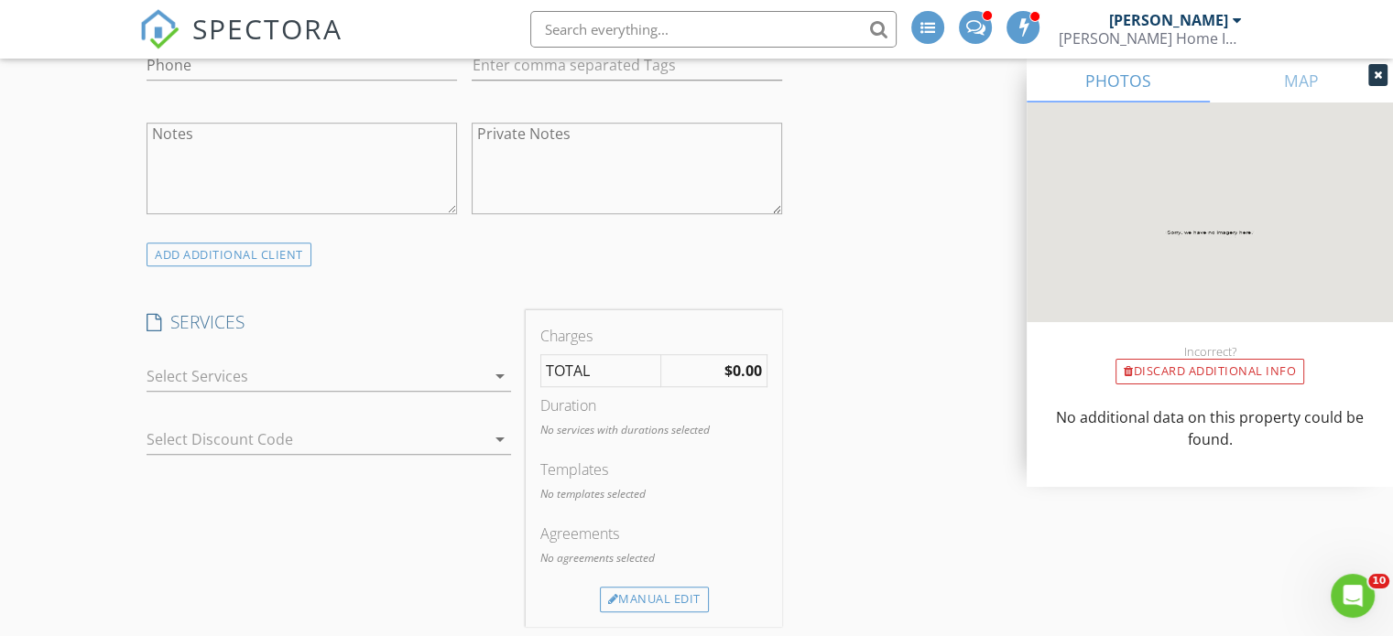
scroll to position [1374, 0]
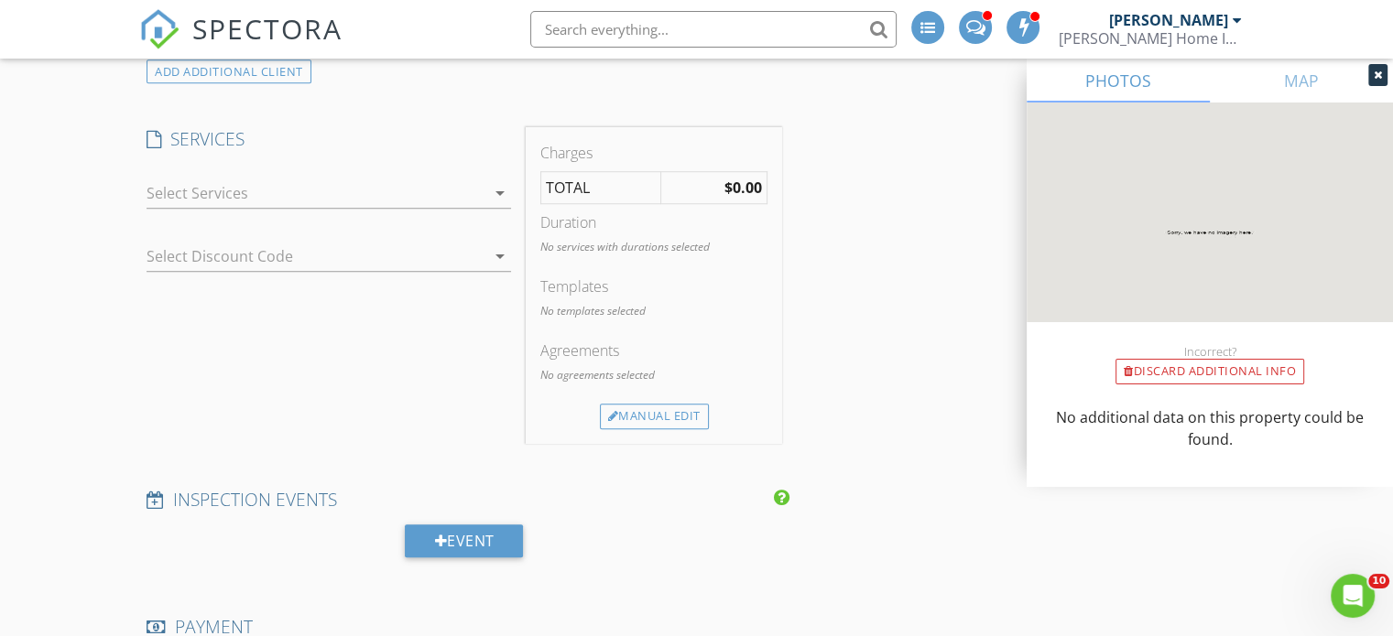
click at [240, 179] on div at bounding box center [316, 193] width 339 height 29
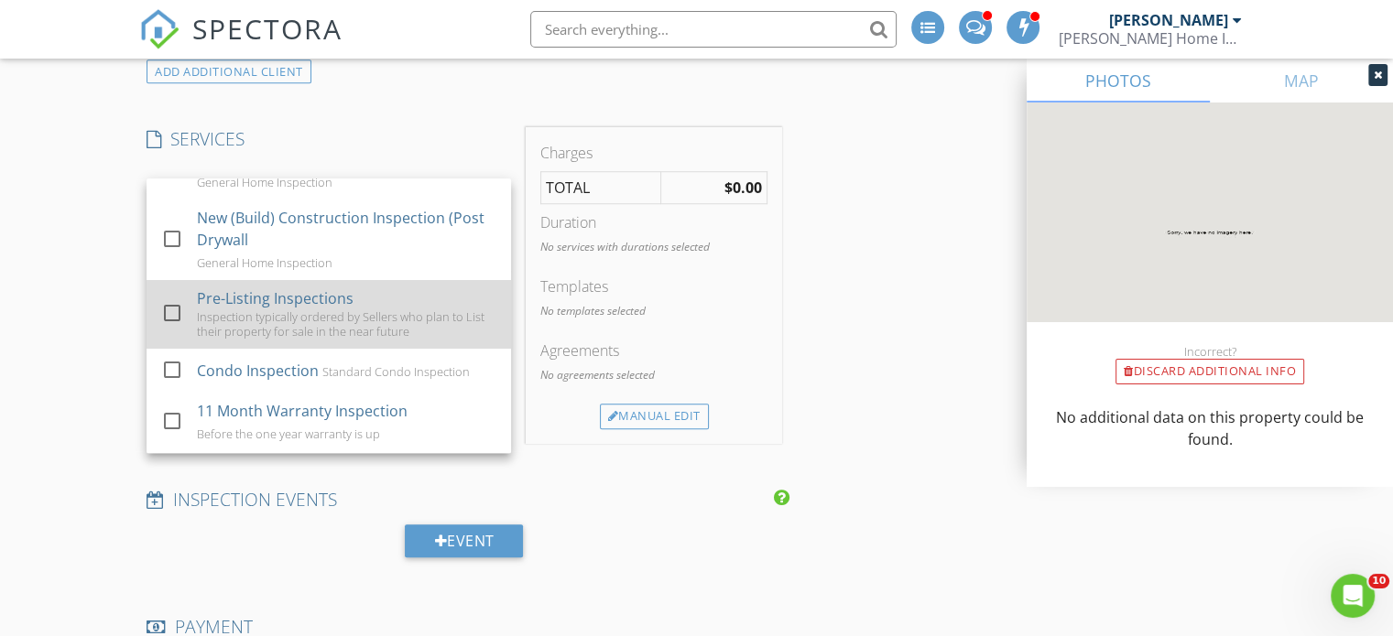
scroll to position [183, 0]
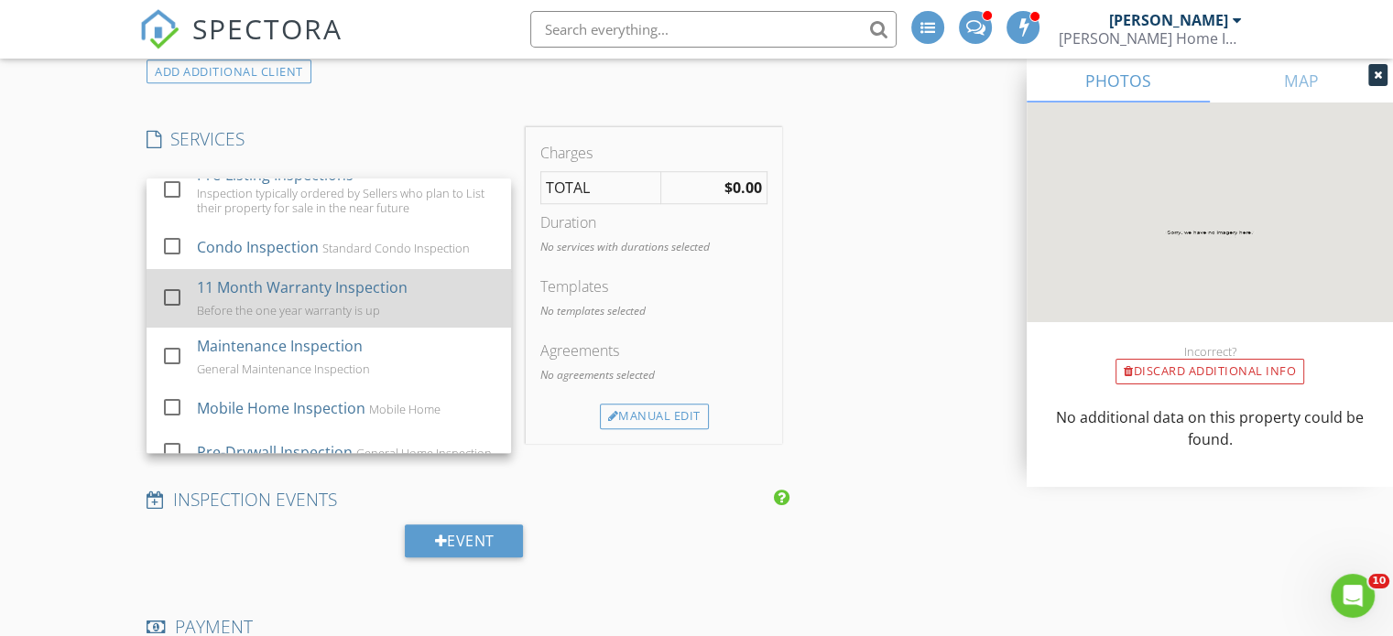
click at [174, 297] on div at bounding box center [172, 297] width 31 height 31
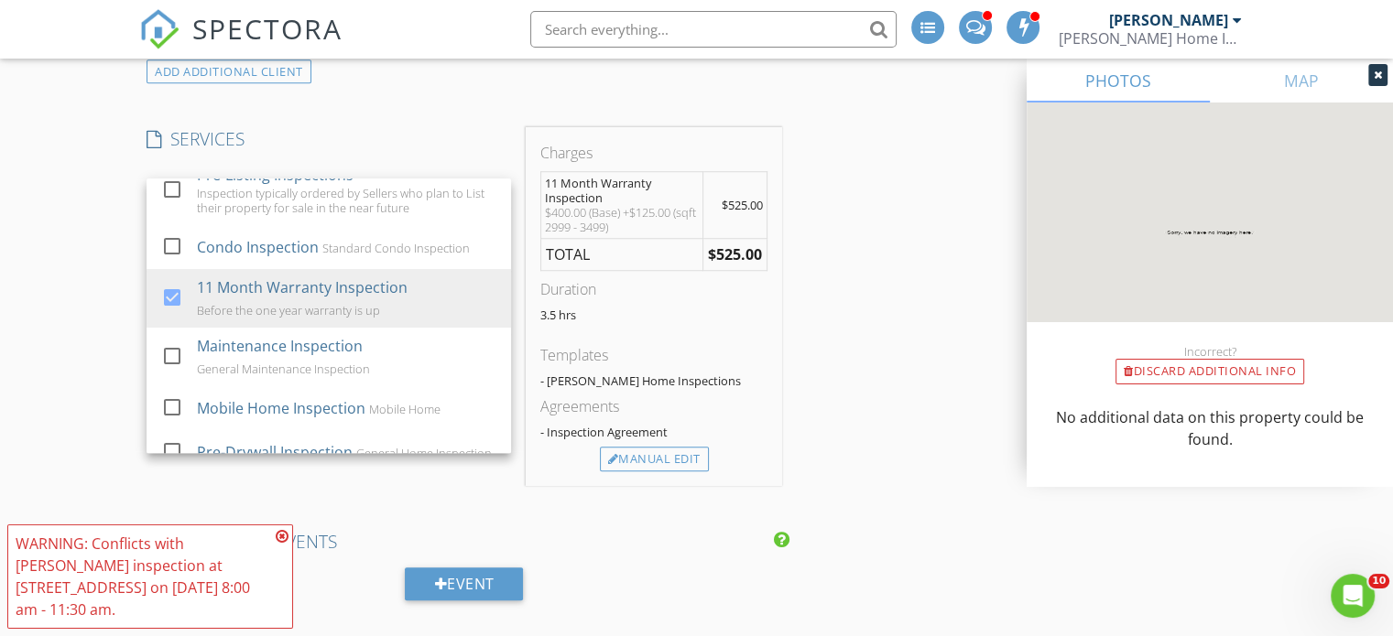
click at [75, 265] on div "New Inspection INSPECTOR(S) check_box Brent Fletcher PRIMARY check_box_outline_…" at bounding box center [696, 547] width 1393 height 3590
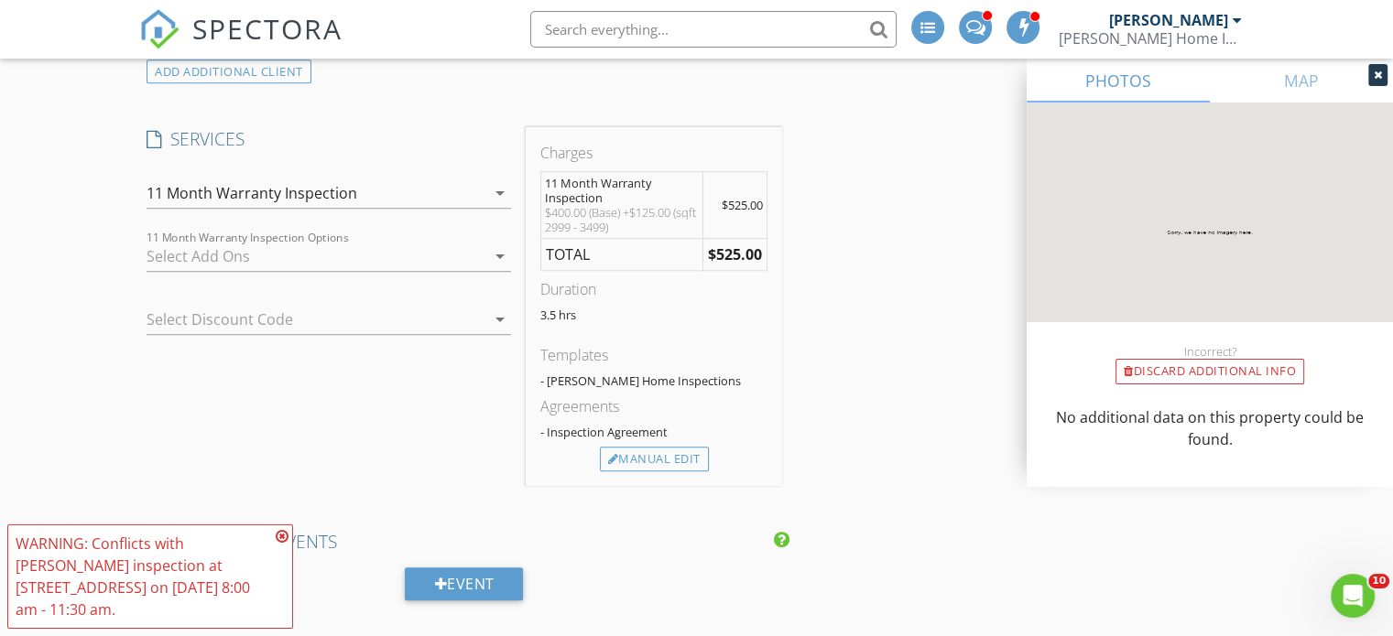
click at [211, 255] on div at bounding box center [316, 256] width 339 height 29
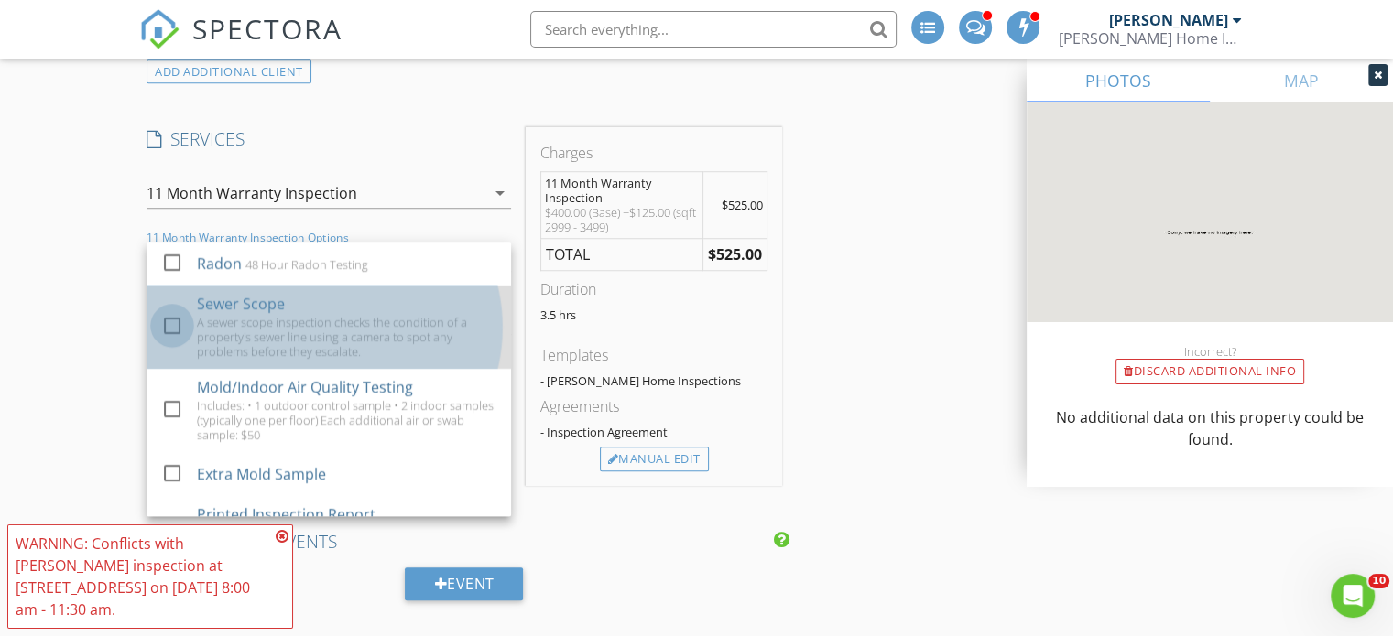
click at [172, 329] on div at bounding box center [172, 325] width 31 height 31
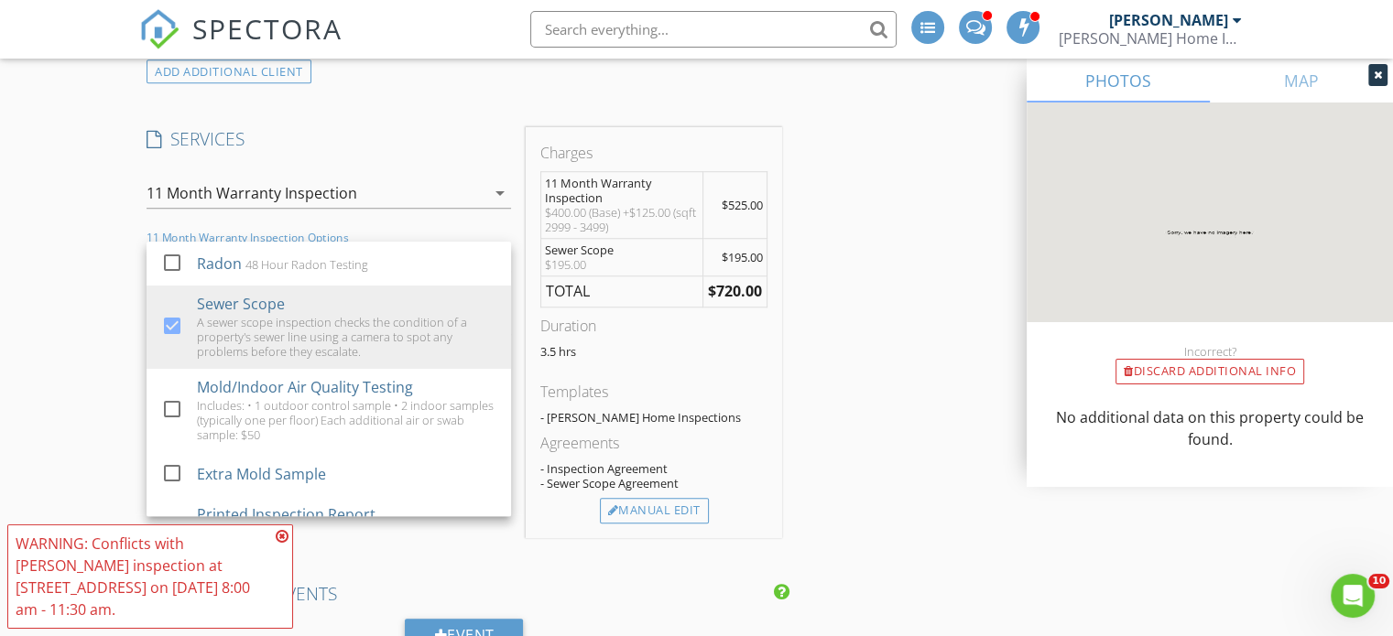
click at [71, 234] on div "New Inspection INSPECTOR(S) check_box Brent Fletcher PRIMARY check_box_outline_…" at bounding box center [696, 572] width 1393 height 3641
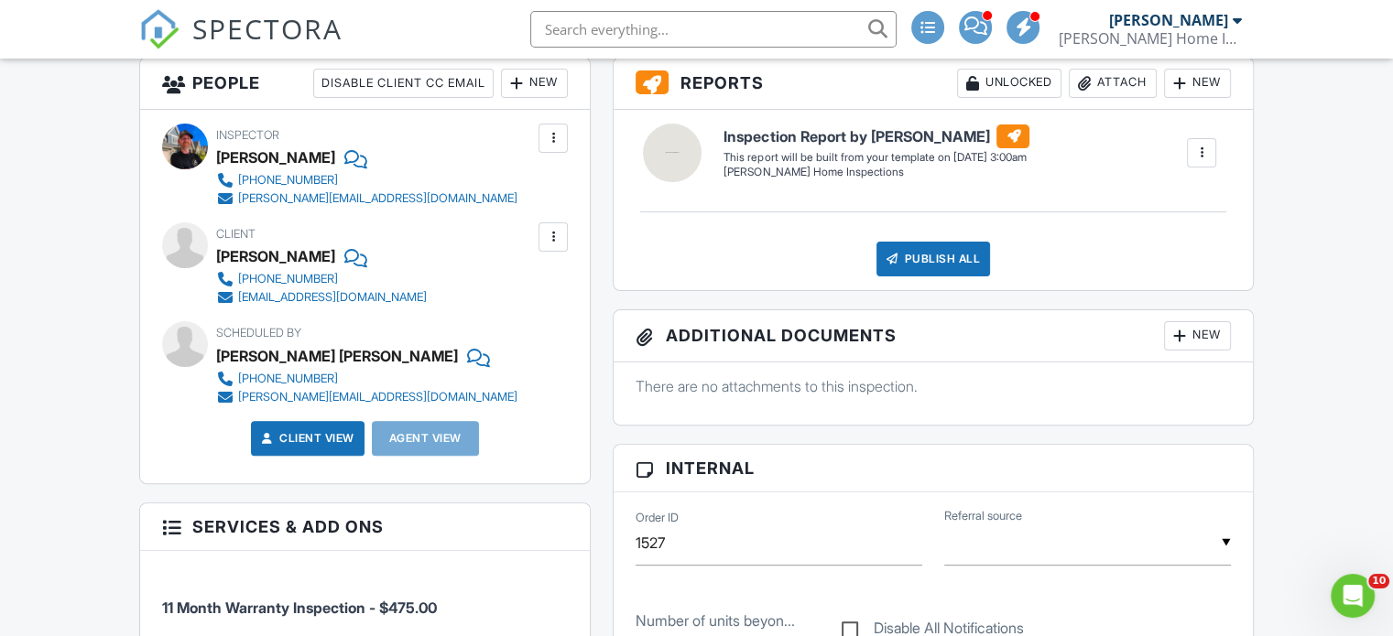
scroll to position [275, 0]
